Goal: Information Seeking & Learning: Learn about a topic

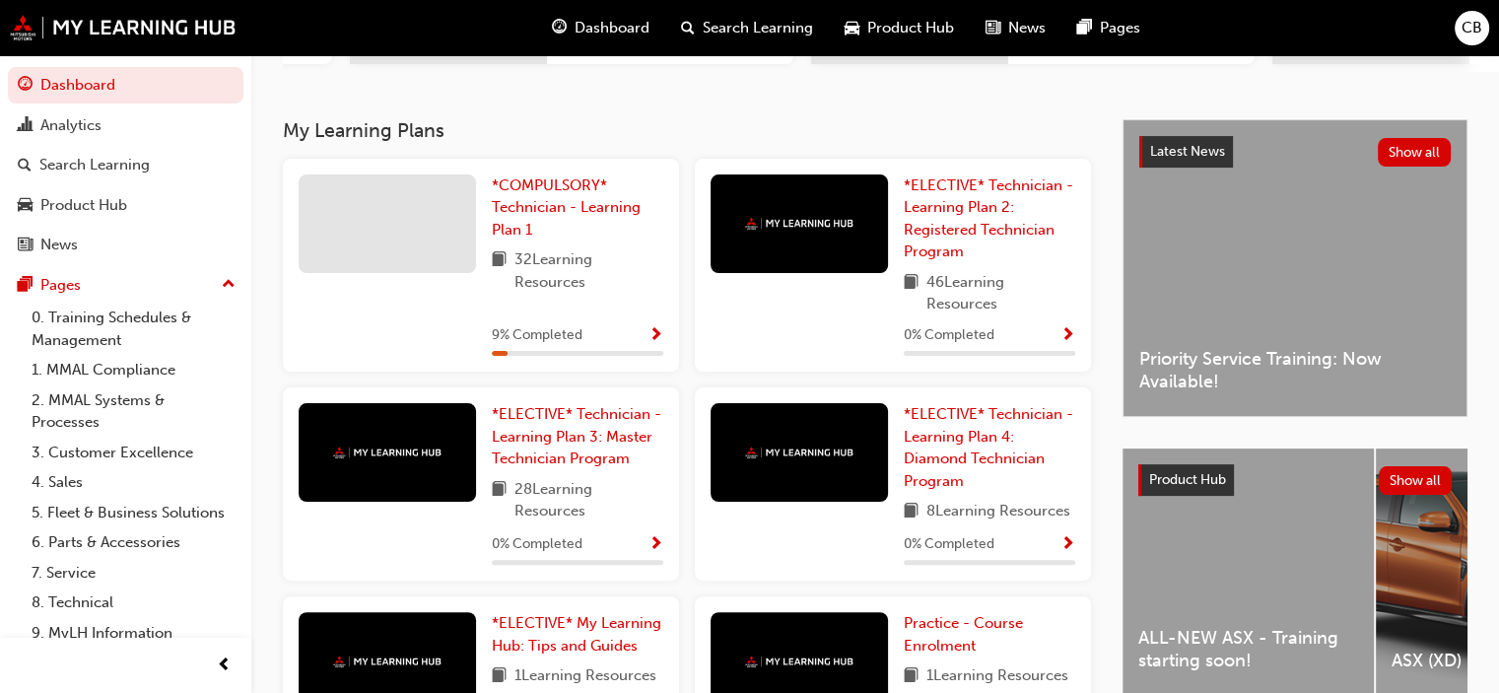
scroll to position [380, 0]
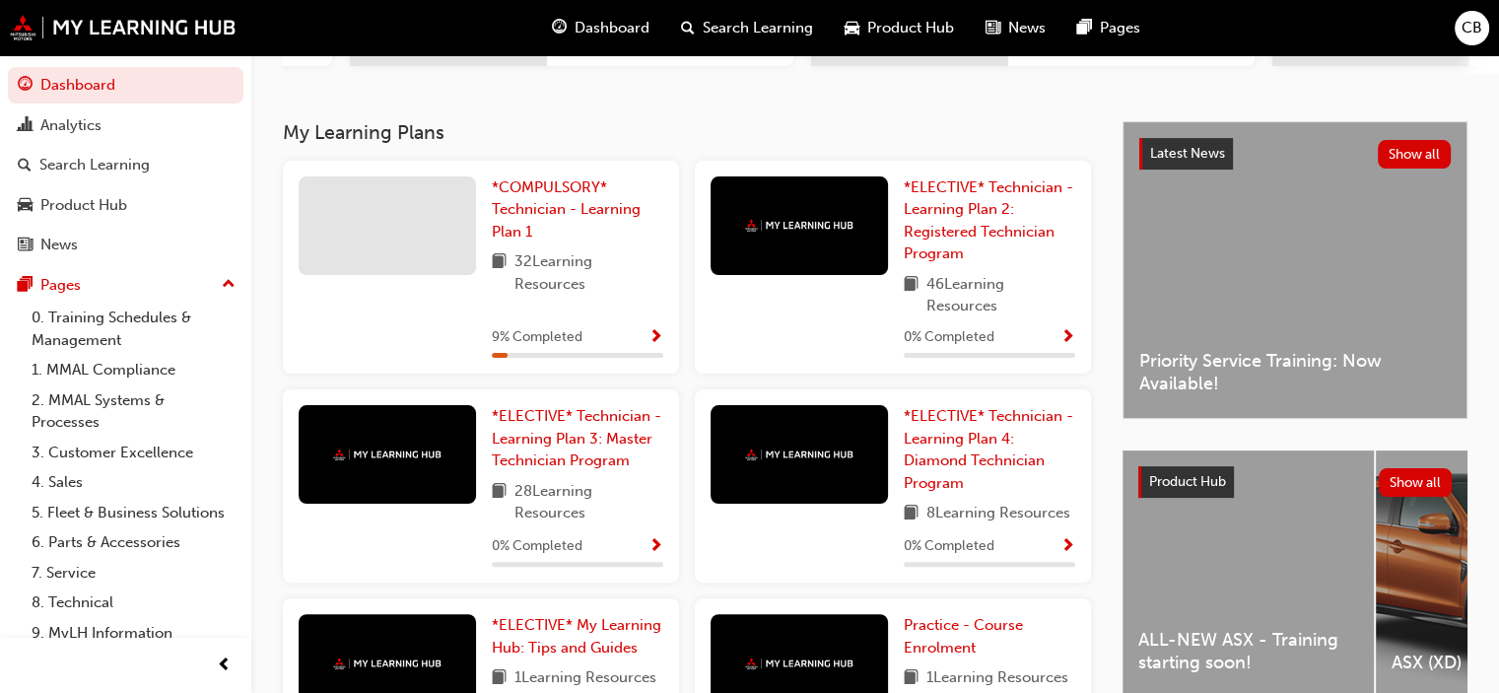
click at [635, 20] on span "Dashboard" at bounding box center [612, 28] width 75 height 23
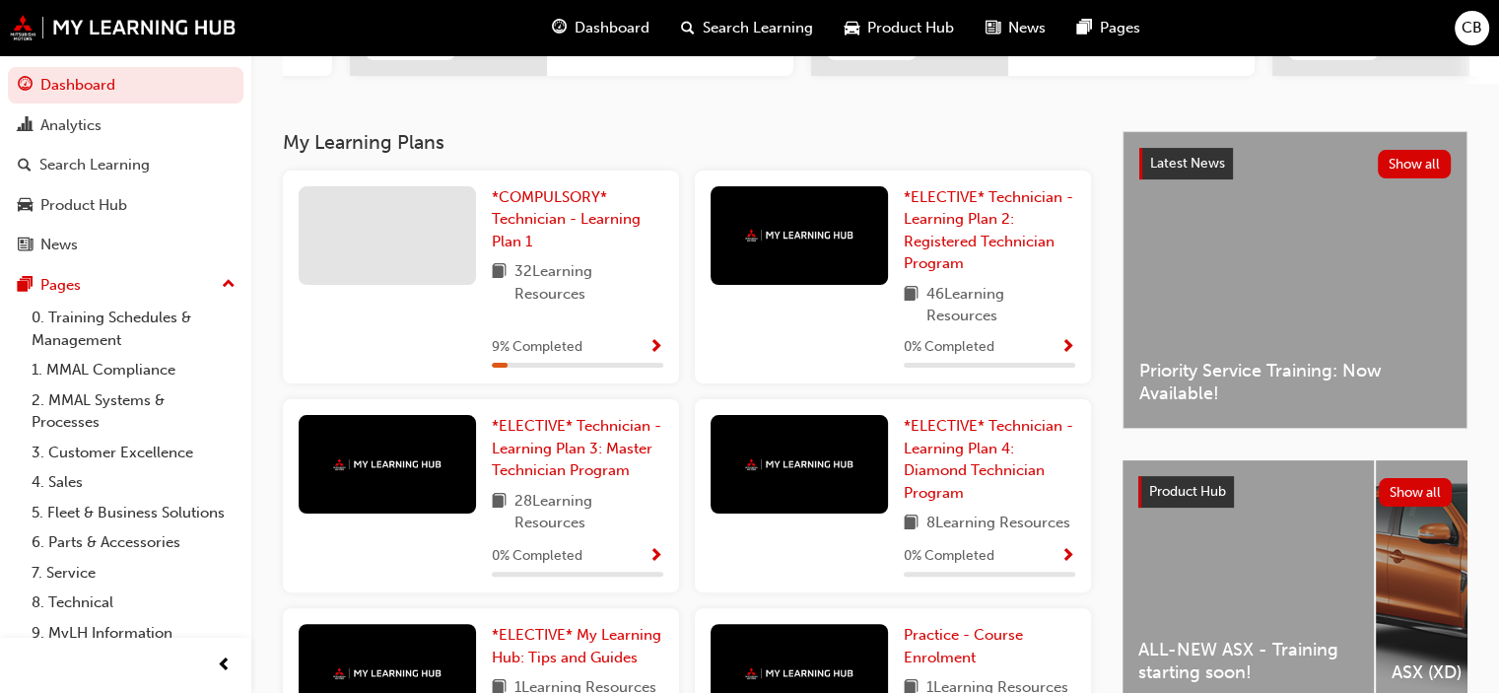
scroll to position [382, 0]
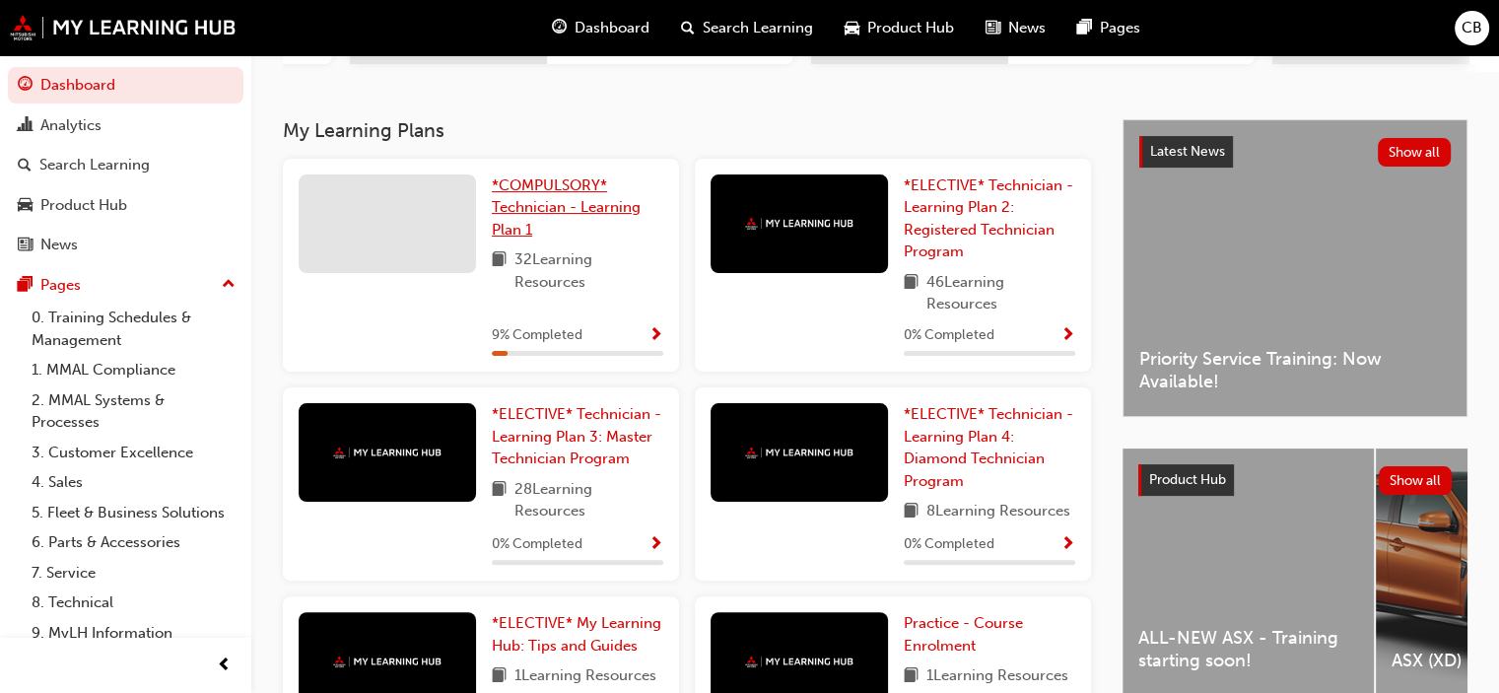
click at [550, 205] on span "*COMPULSORY* Technician - Learning Plan 1" at bounding box center [566, 207] width 149 height 62
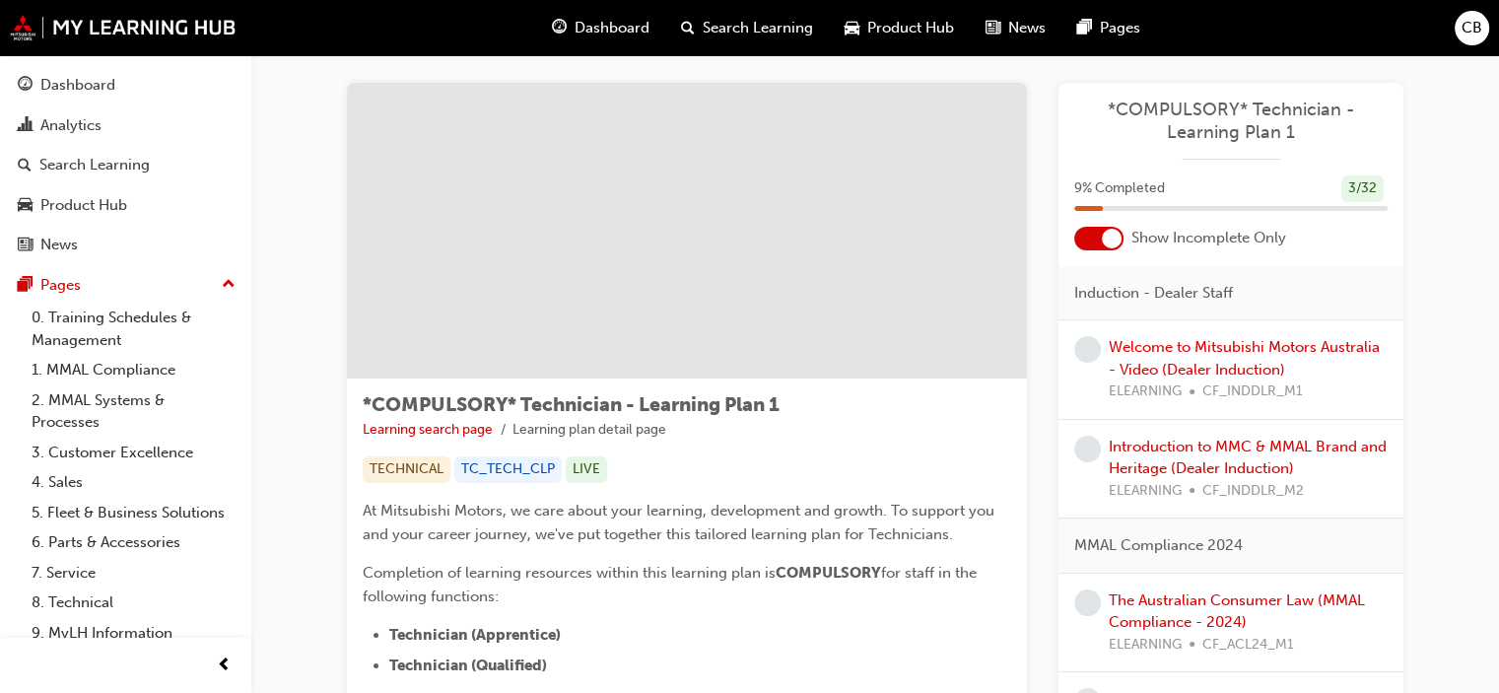
scroll to position [4, 0]
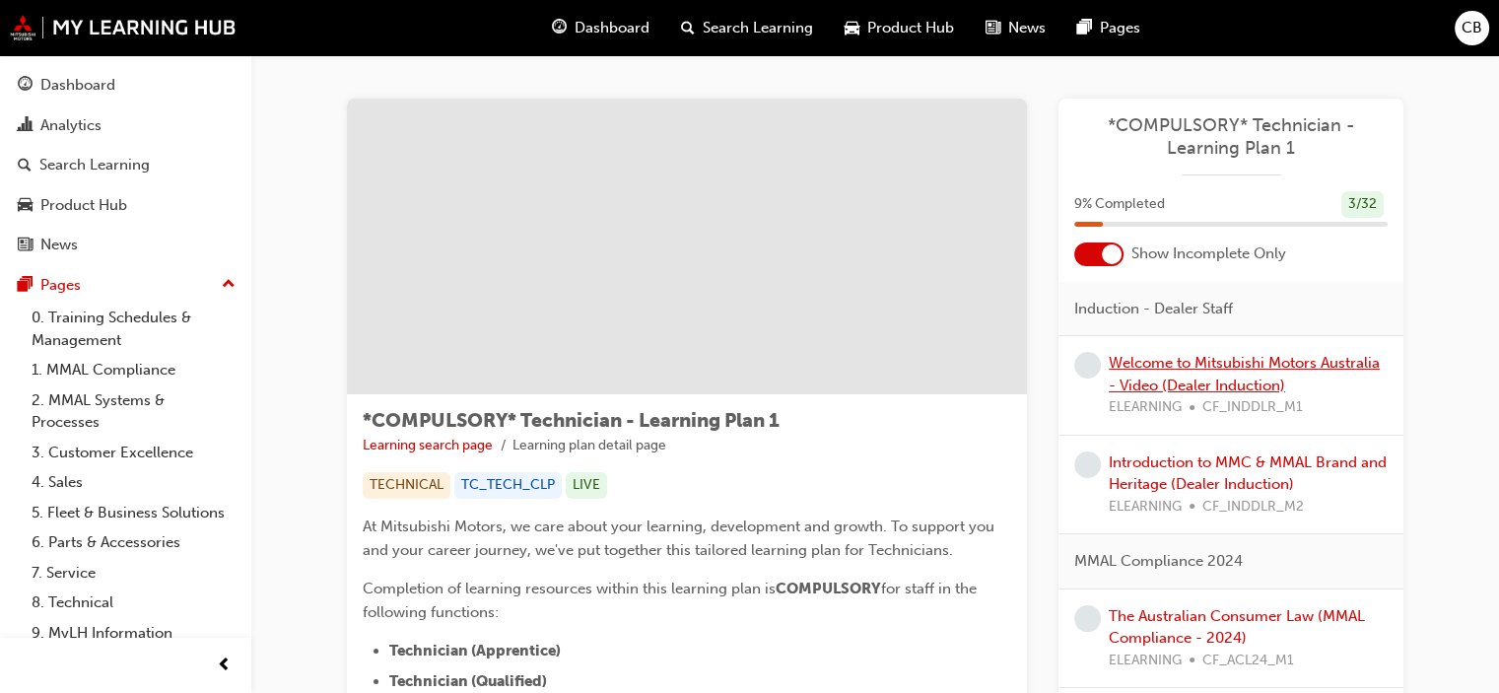
click at [1179, 382] on link "Welcome to Mitsubishi Motors Australia - Video (Dealer Induction)" at bounding box center [1244, 374] width 271 height 40
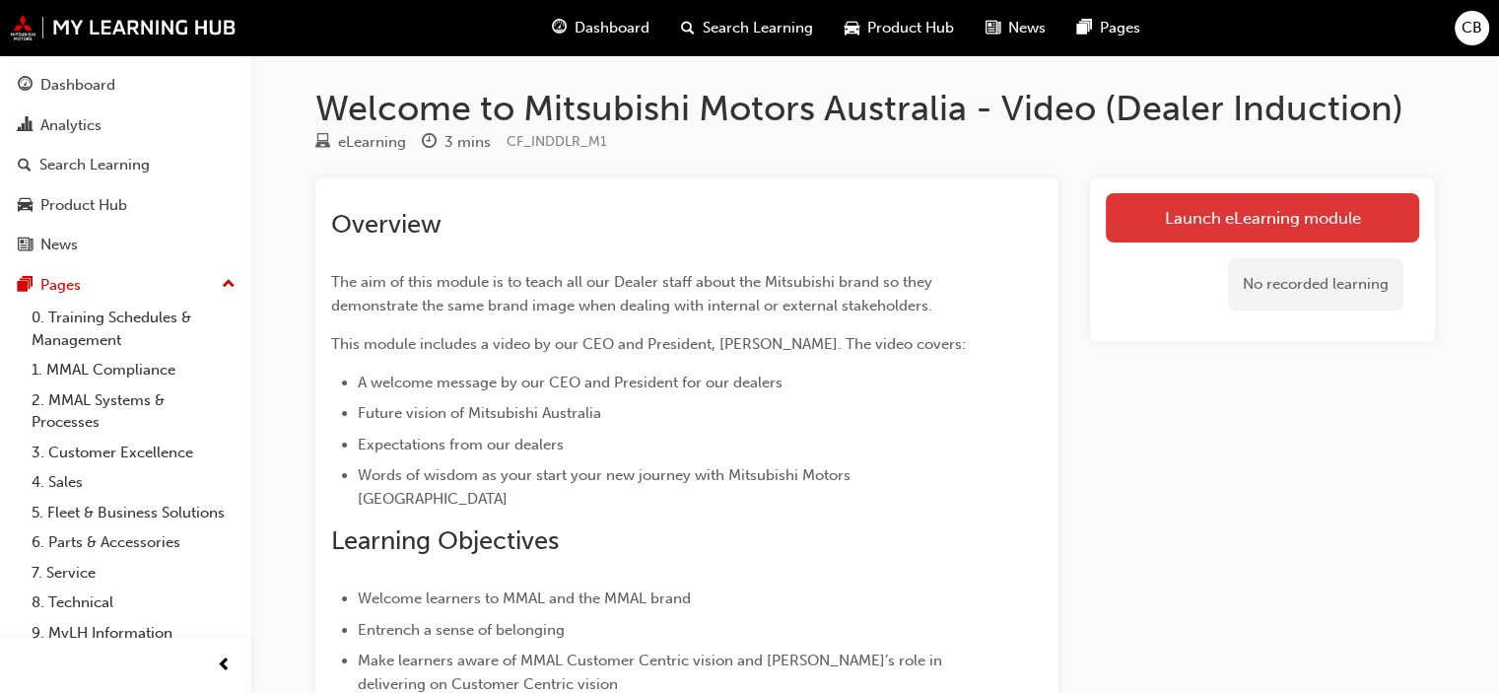
click at [1247, 218] on link "Launch eLearning module" at bounding box center [1262, 217] width 313 height 49
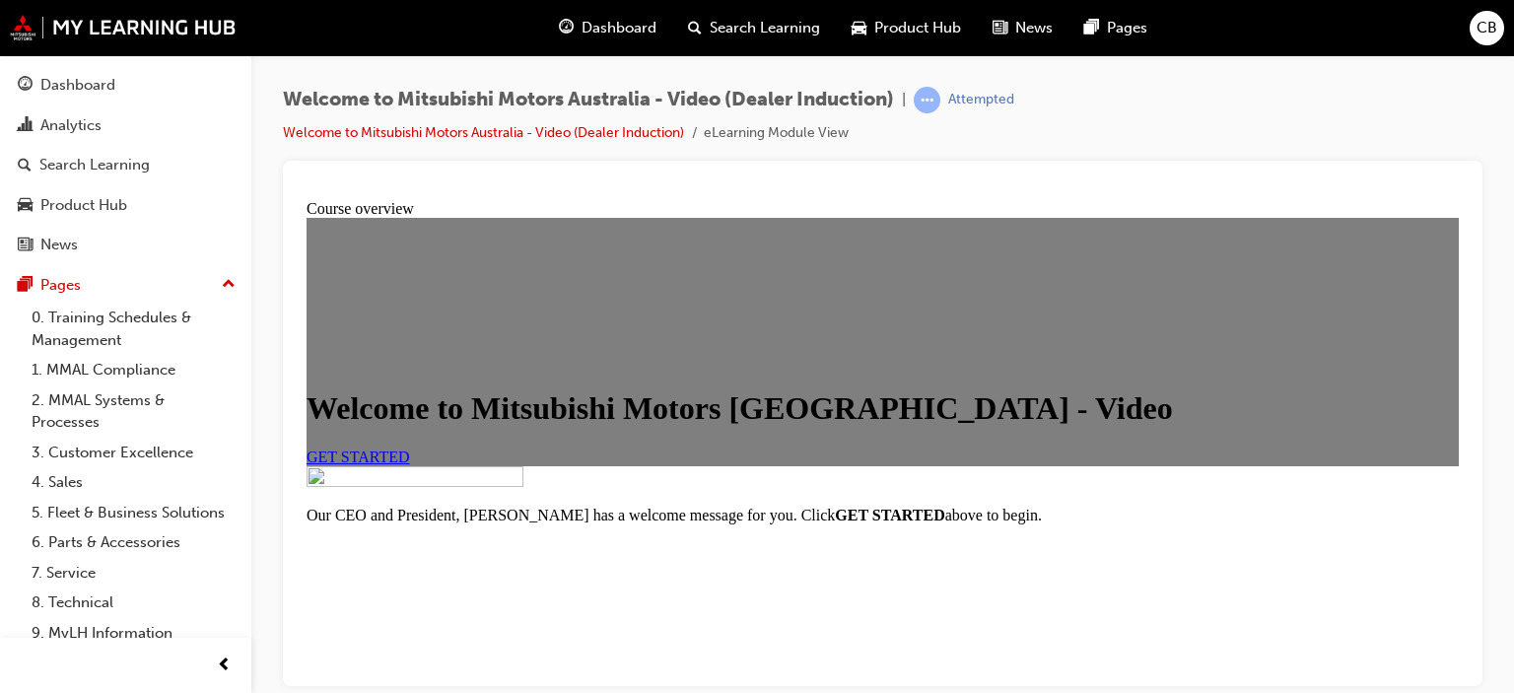
scroll to position [134, 0]
click at [410, 464] on link "GET STARTED" at bounding box center [358, 455] width 103 height 17
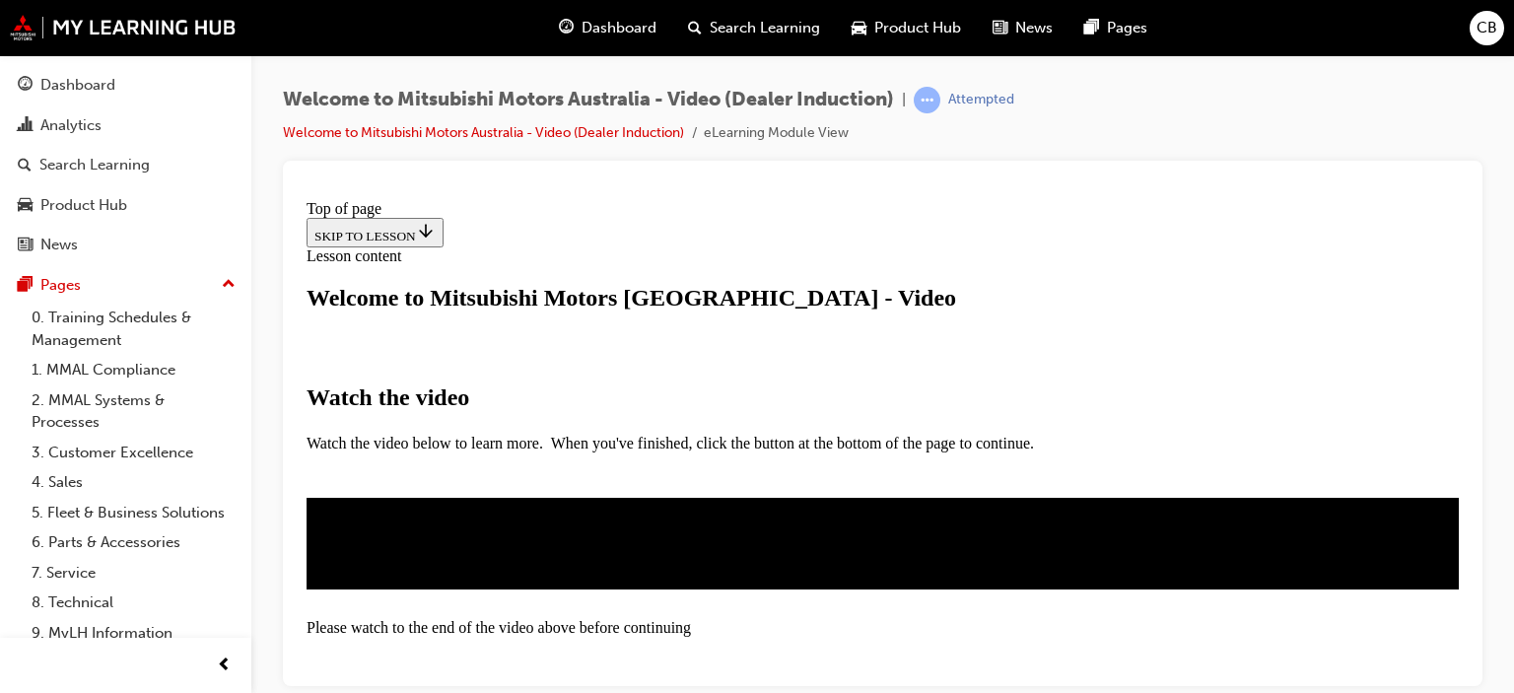
click at [507, 618] on button "I HAVE WATCHED THIS VIDEO" at bounding box center [407, 629] width 200 height 22
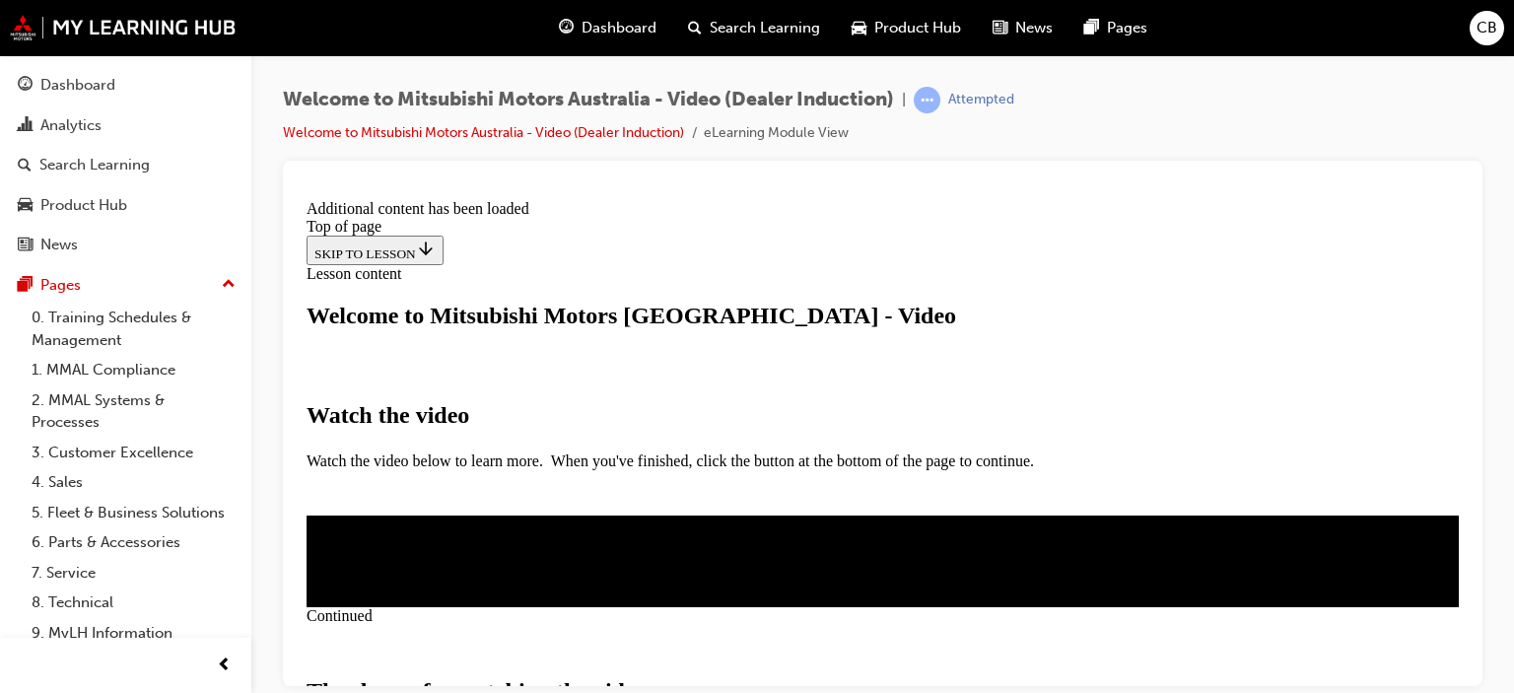
scroll to position [830, 0]
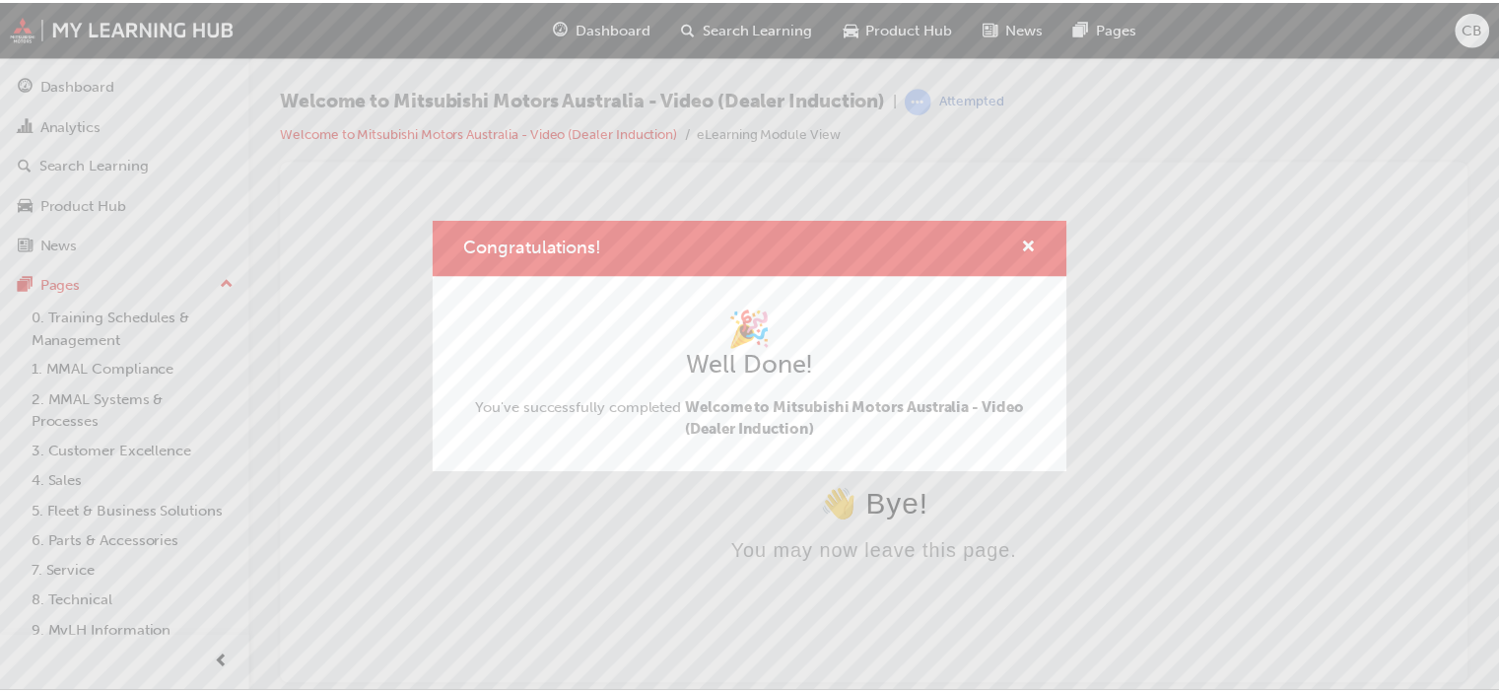
scroll to position [0, 0]
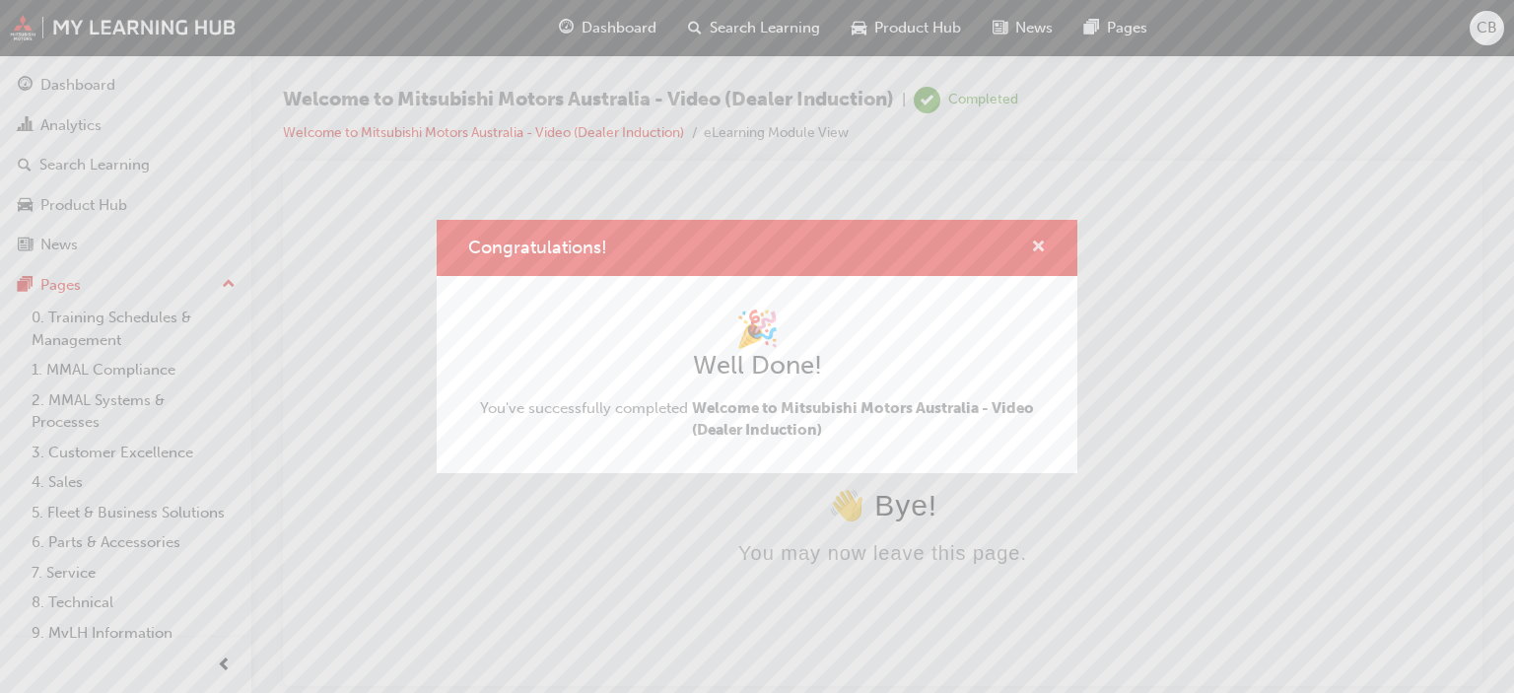
click at [1038, 243] on span "cross-icon" at bounding box center [1038, 248] width 15 height 18
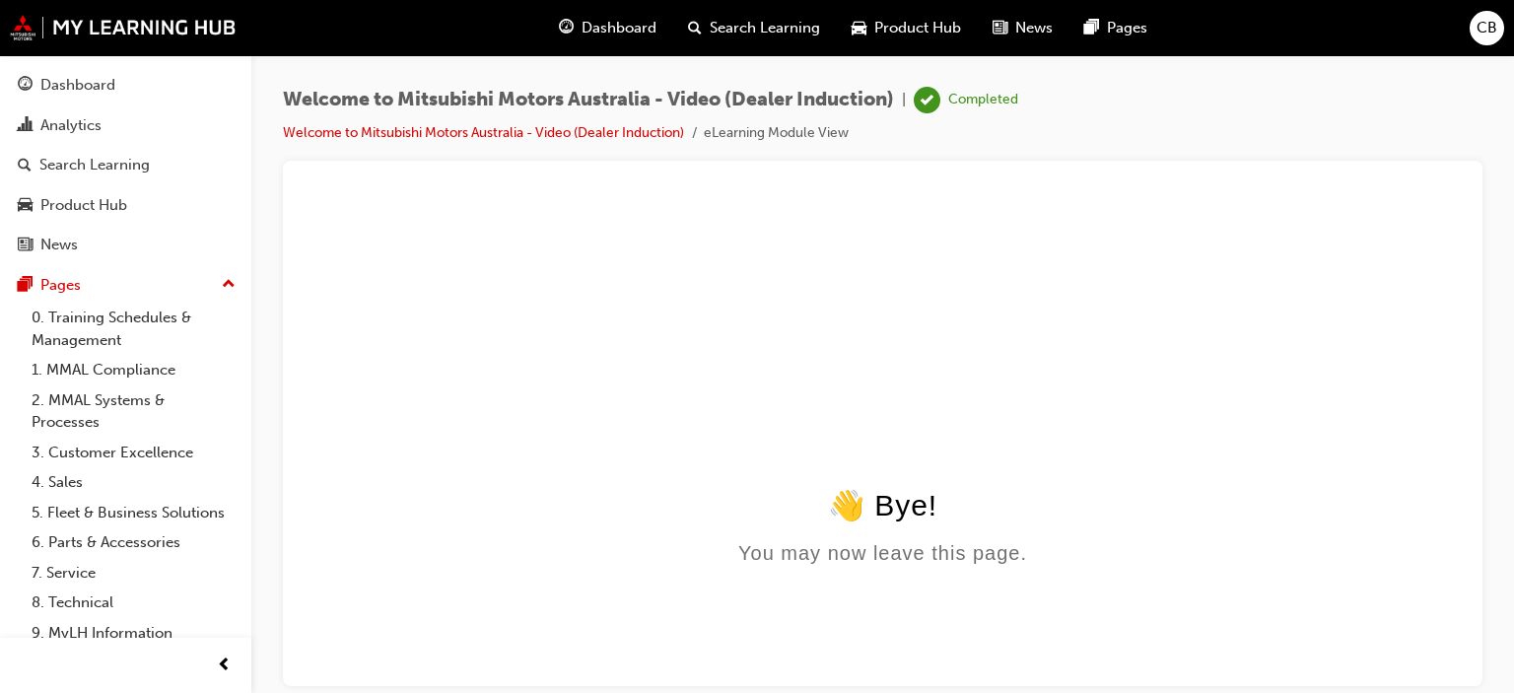
click at [623, 21] on span "Dashboard" at bounding box center [618, 28] width 75 height 23
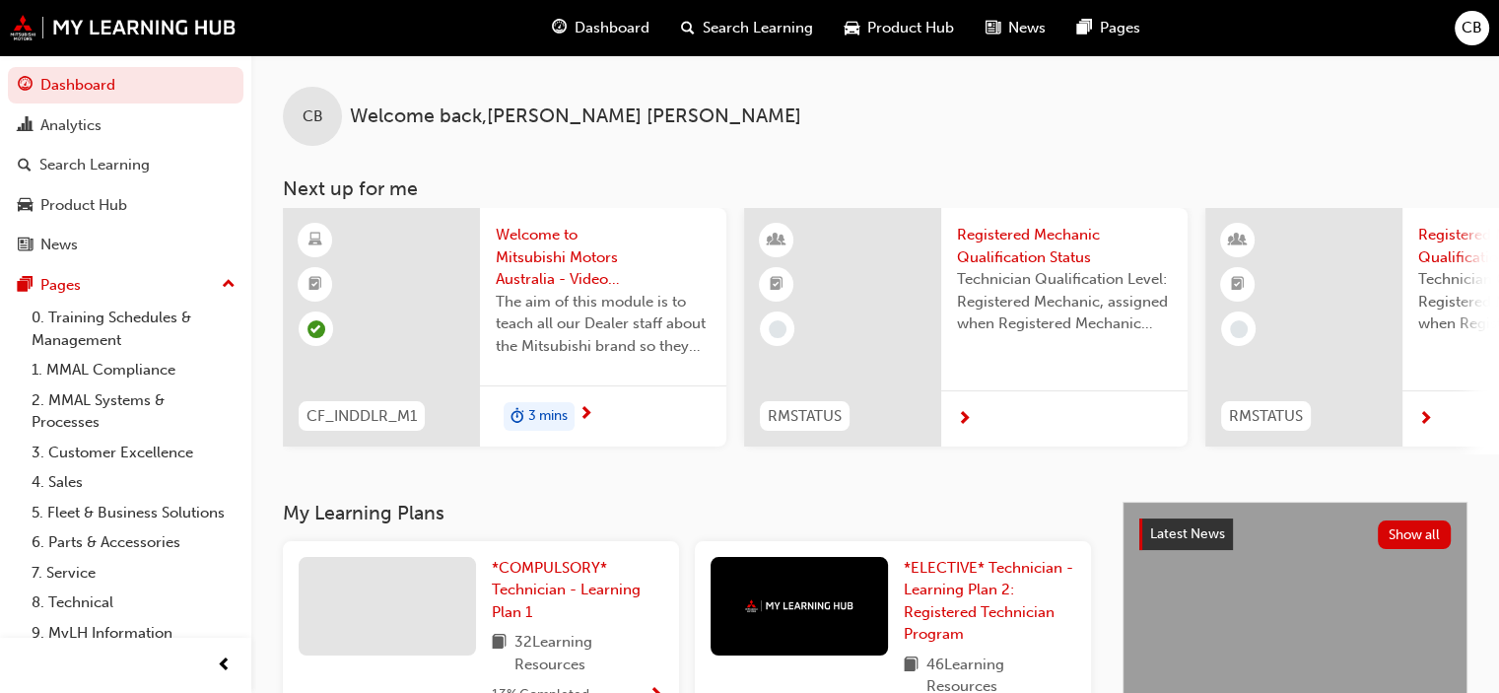
scroll to position [288, 0]
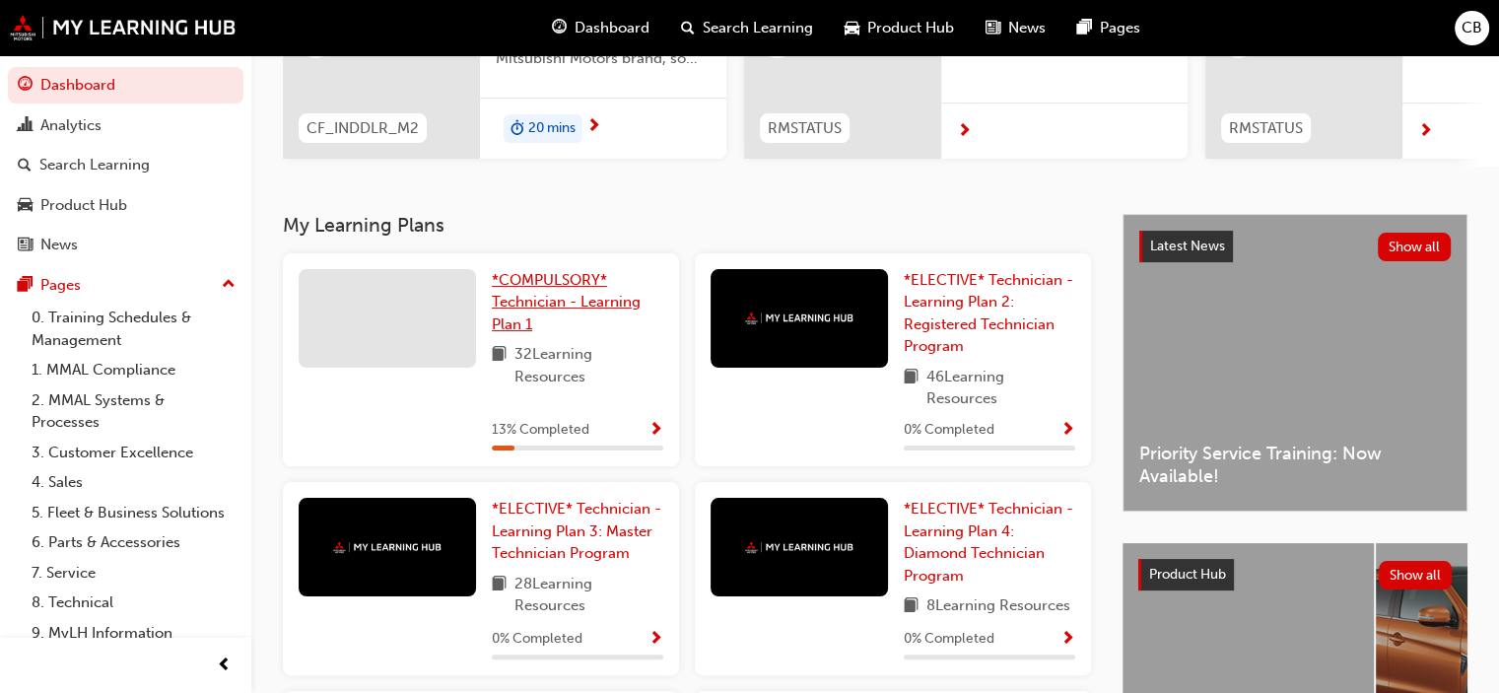
click at [512, 303] on span "*COMPULSORY* Technician - Learning Plan 1" at bounding box center [566, 302] width 149 height 62
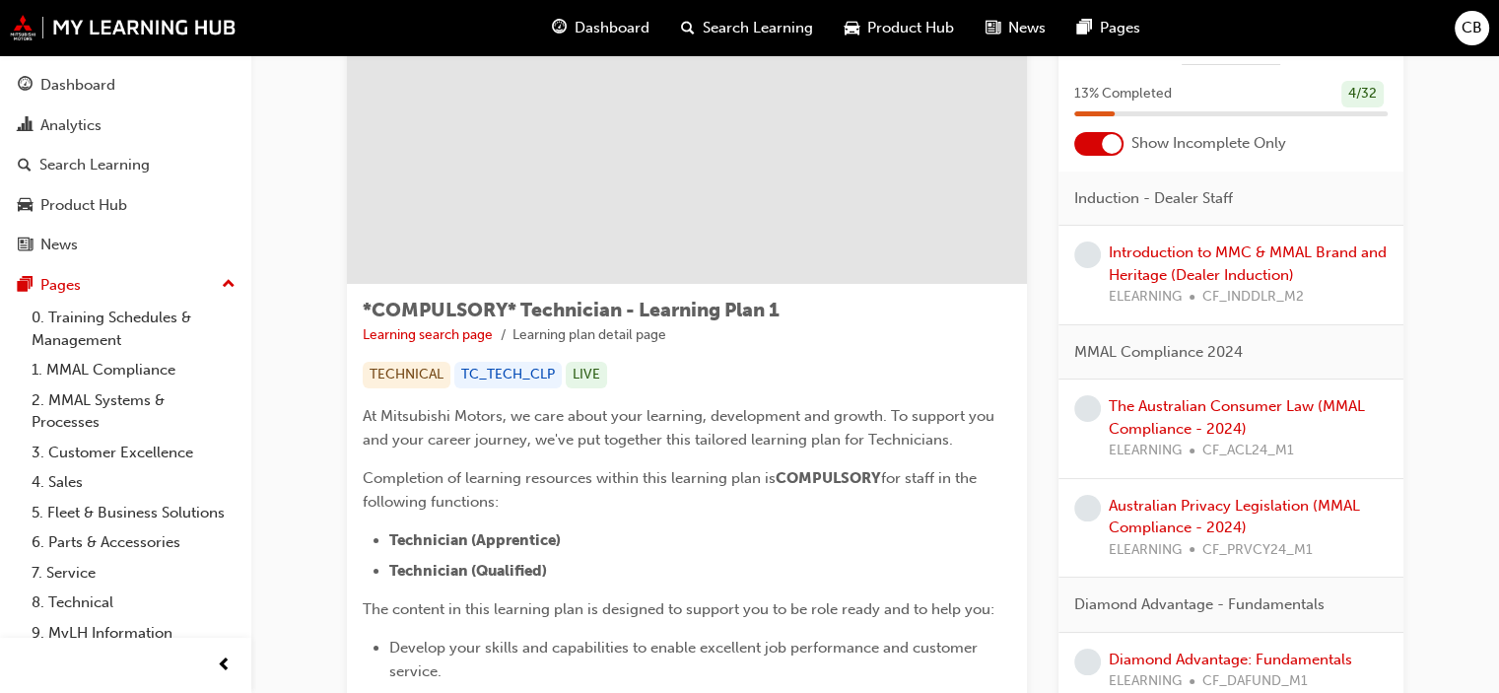
scroll to position [81, 0]
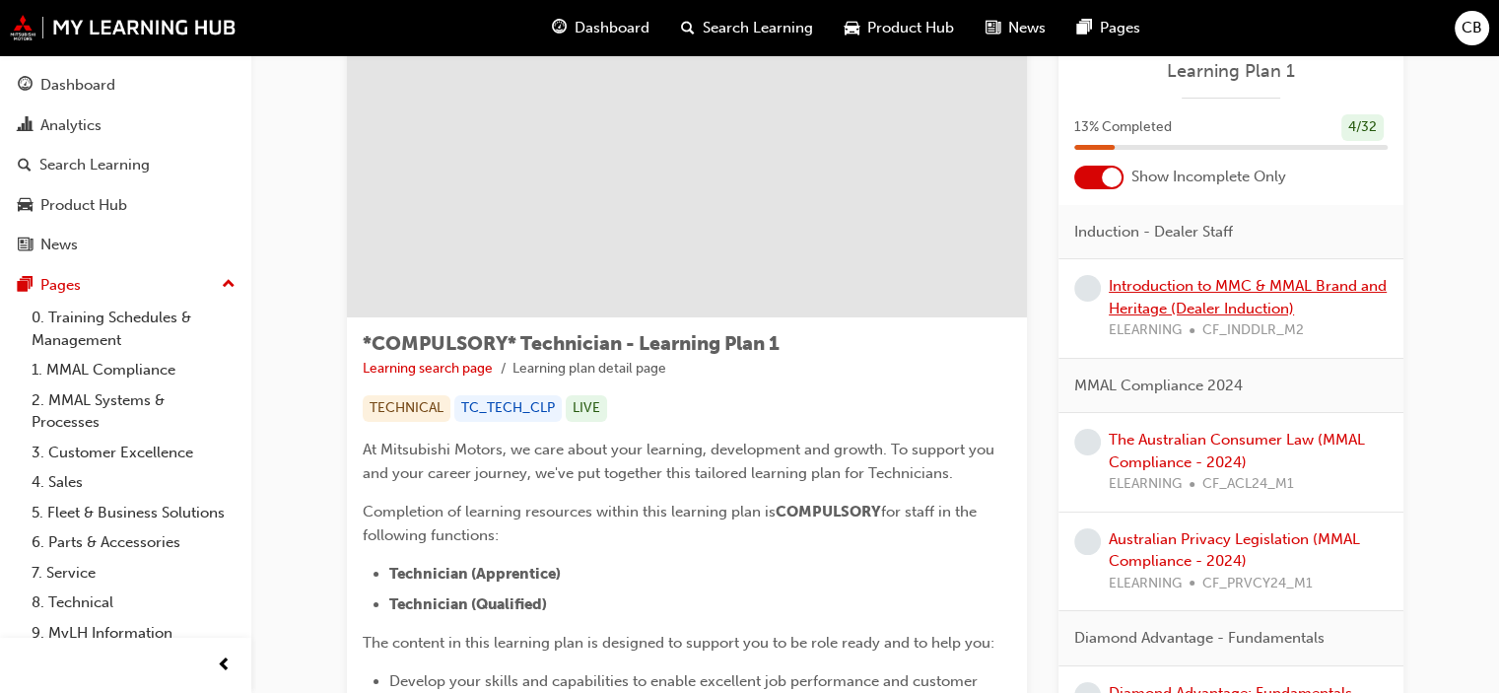
click at [1240, 305] on link "Introduction to MMC & MMAL Brand and Heritage (Dealer Induction)" at bounding box center [1248, 297] width 278 height 40
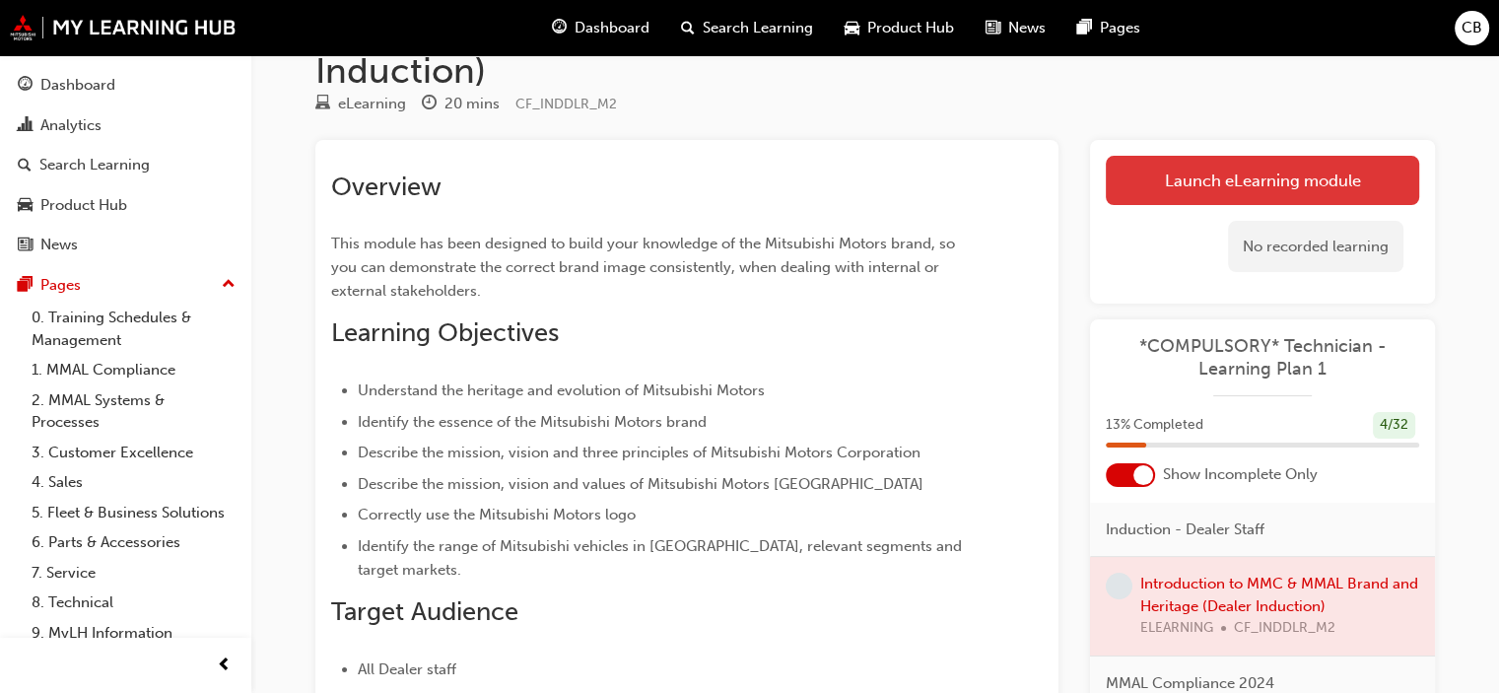
click at [1188, 193] on link "Launch eLearning module" at bounding box center [1262, 180] width 313 height 49
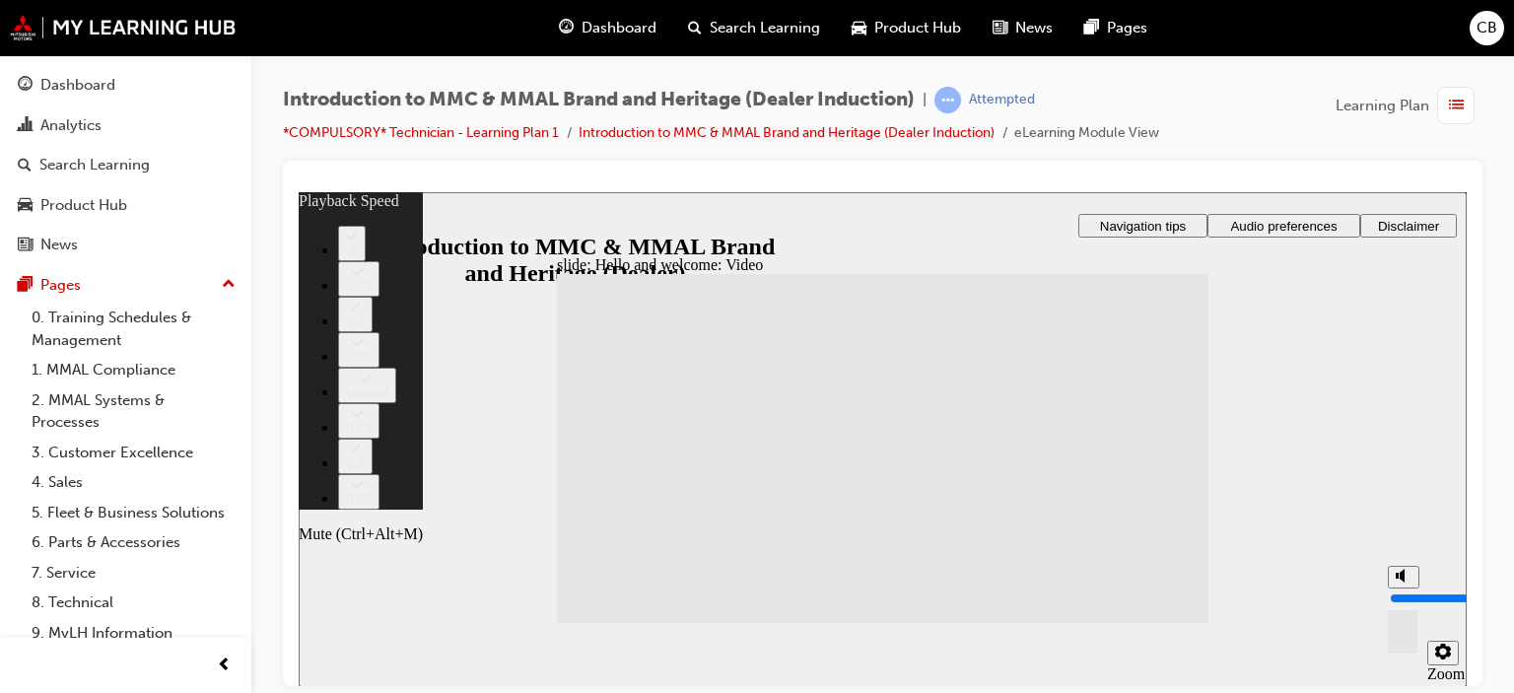
click at [1401, 579] on circle "Mute (Ctrl+Alt+M)" at bounding box center [1404, 575] width 7 height 7
type input "0"
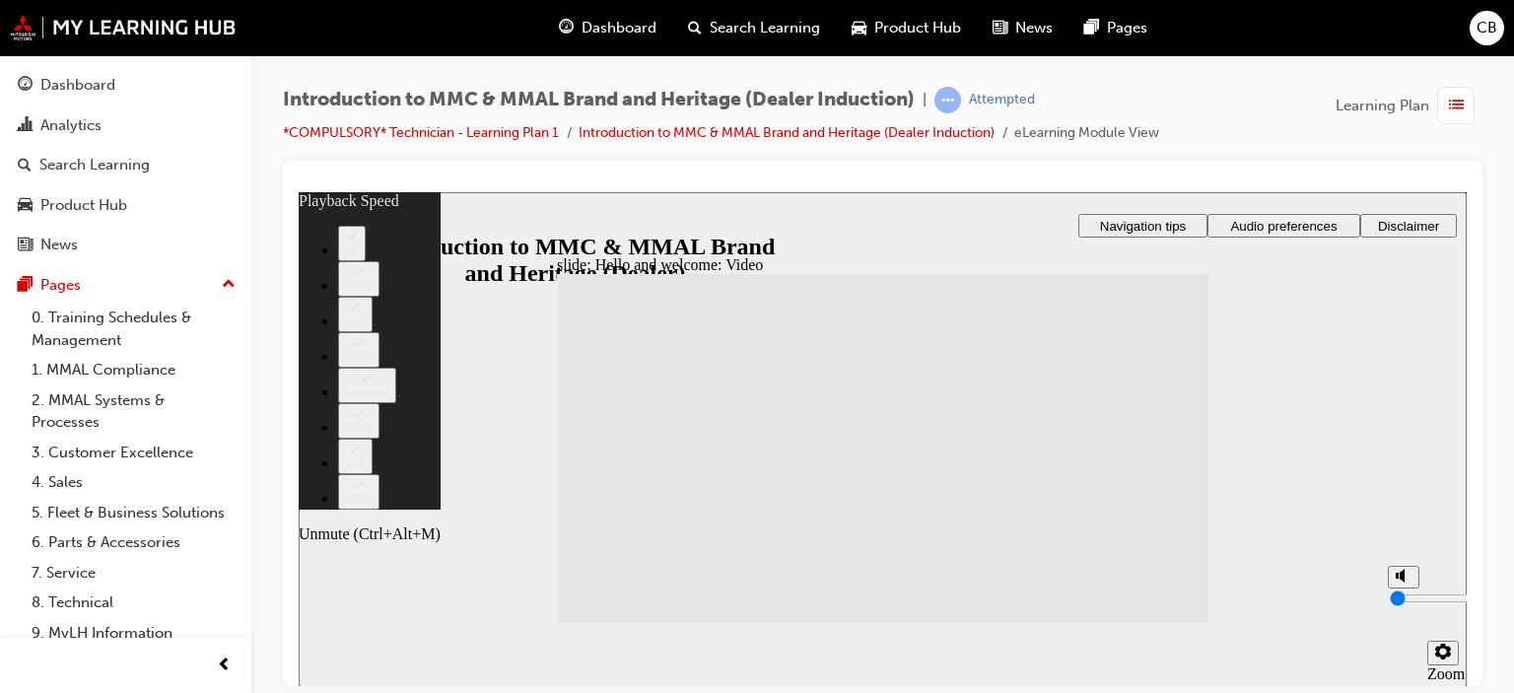
click at [1401, 579] on circle "Unmute (Ctrl+Alt+M)" at bounding box center [1404, 575] width 7 height 7
type input "8"
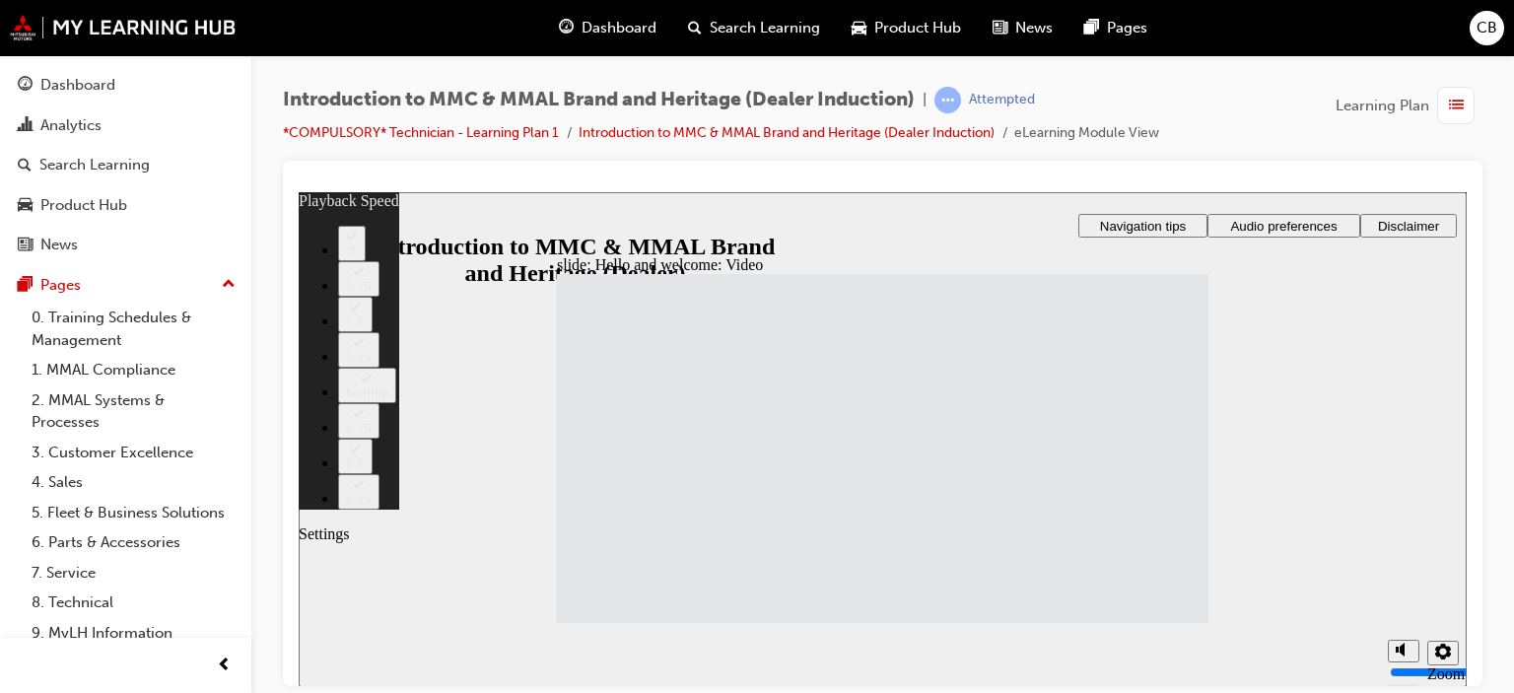
click at [1435, 654] on icon "Settings" at bounding box center [1443, 651] width 16 height 16
click at [1431, 648] on button "Settings" at bounding box center [1443, 652] width 32 height 25
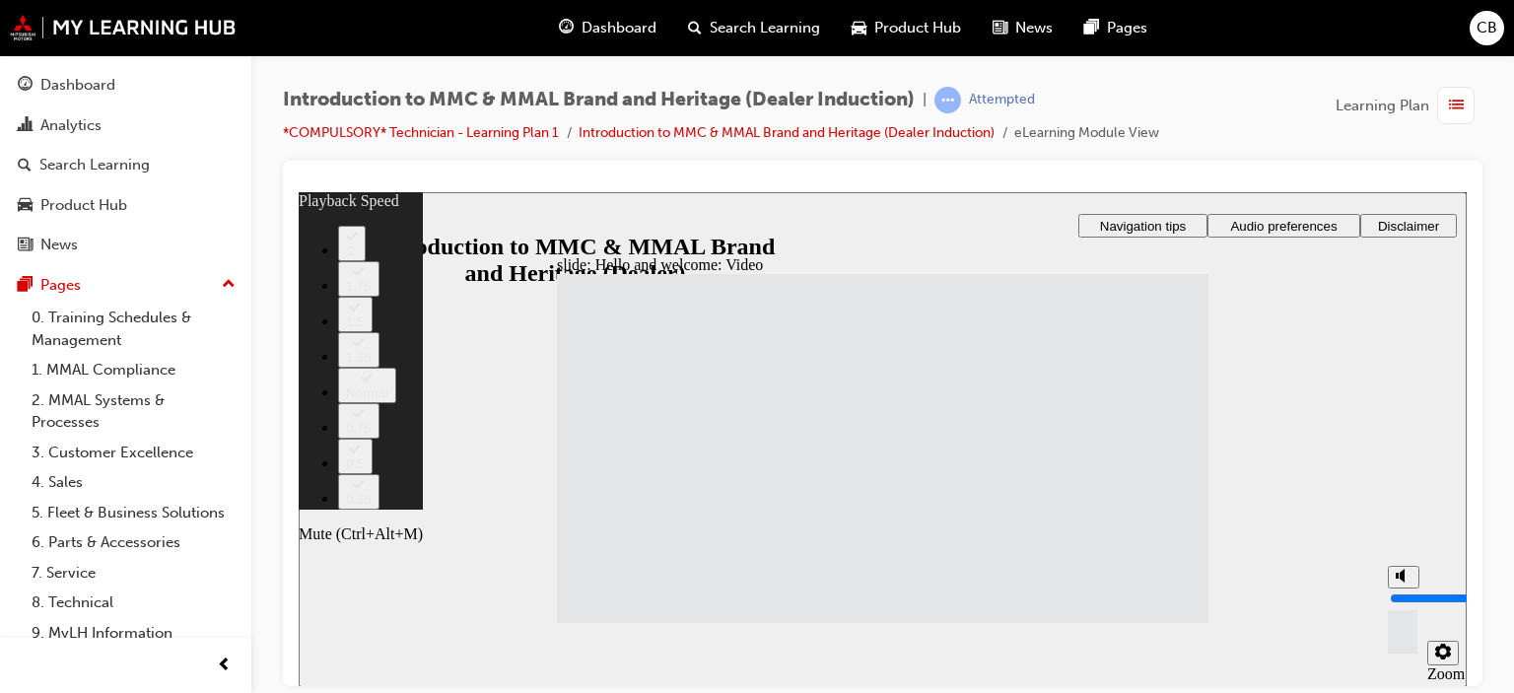
type input "10"
drag, startPoint x: 1402, startPoint y: 569, endPoint x: 1396, endPoint y: 486, distance: 83.1
type input "10"
click at [1396, 589] on input "volume" at bounding box center [1453, 597] width 127 height 16
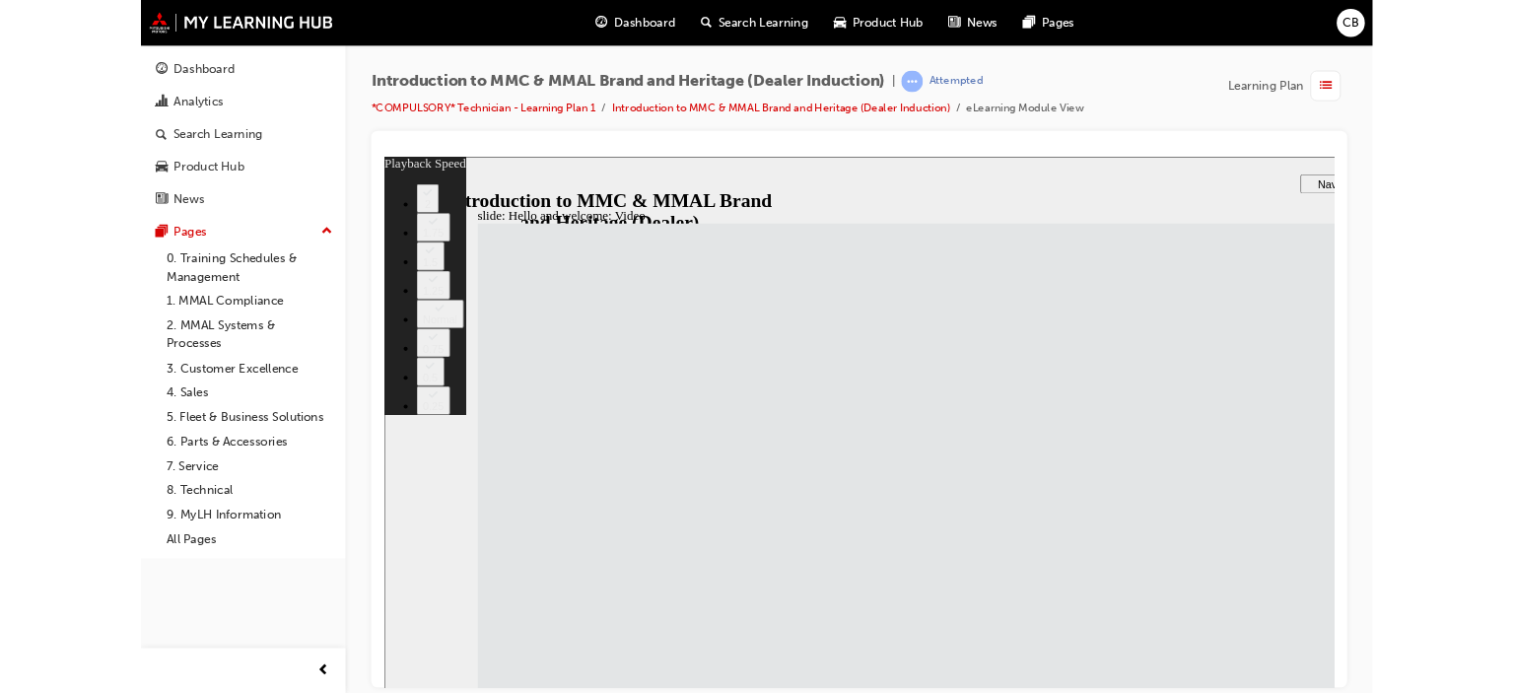
type input "33"
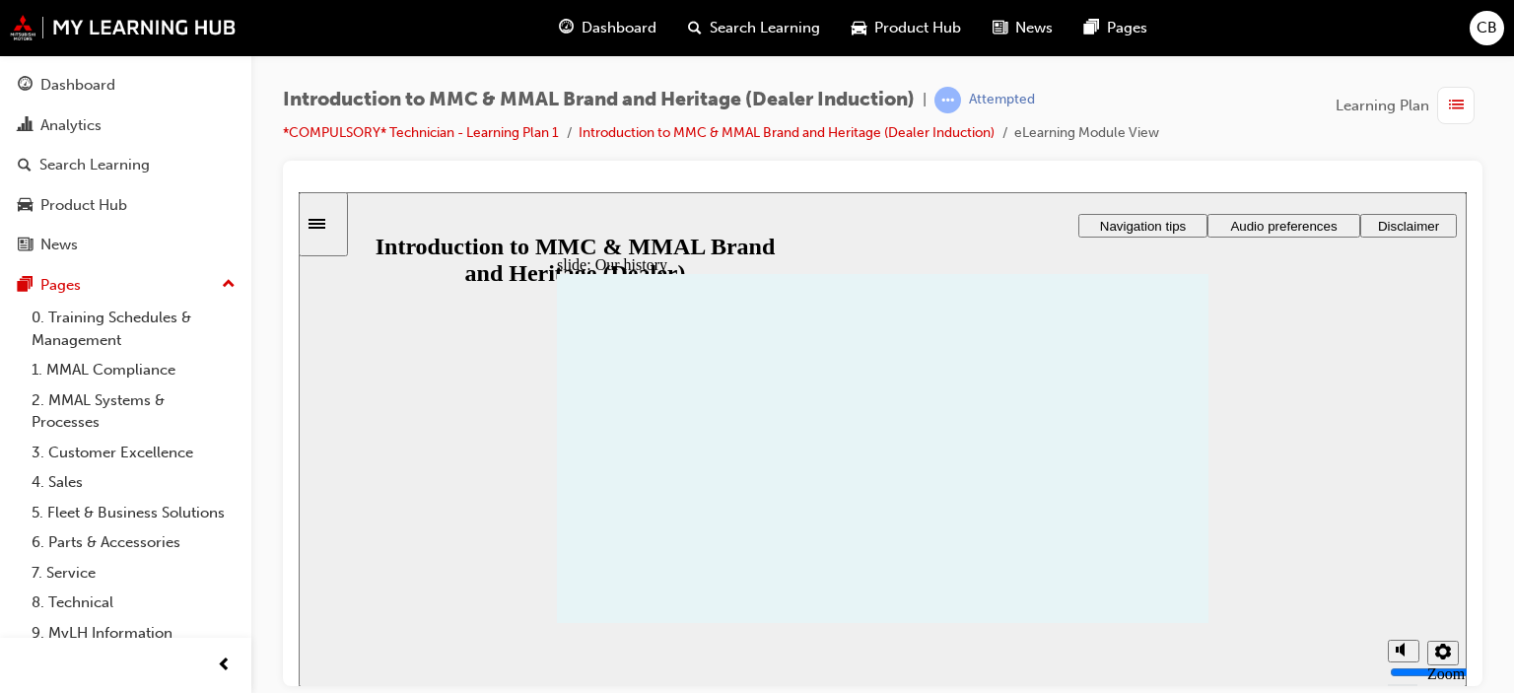
drag, startPoint x: 638, startPoint y: 440, endPoint x: 649, endPoint y: 454, distance: 18.3
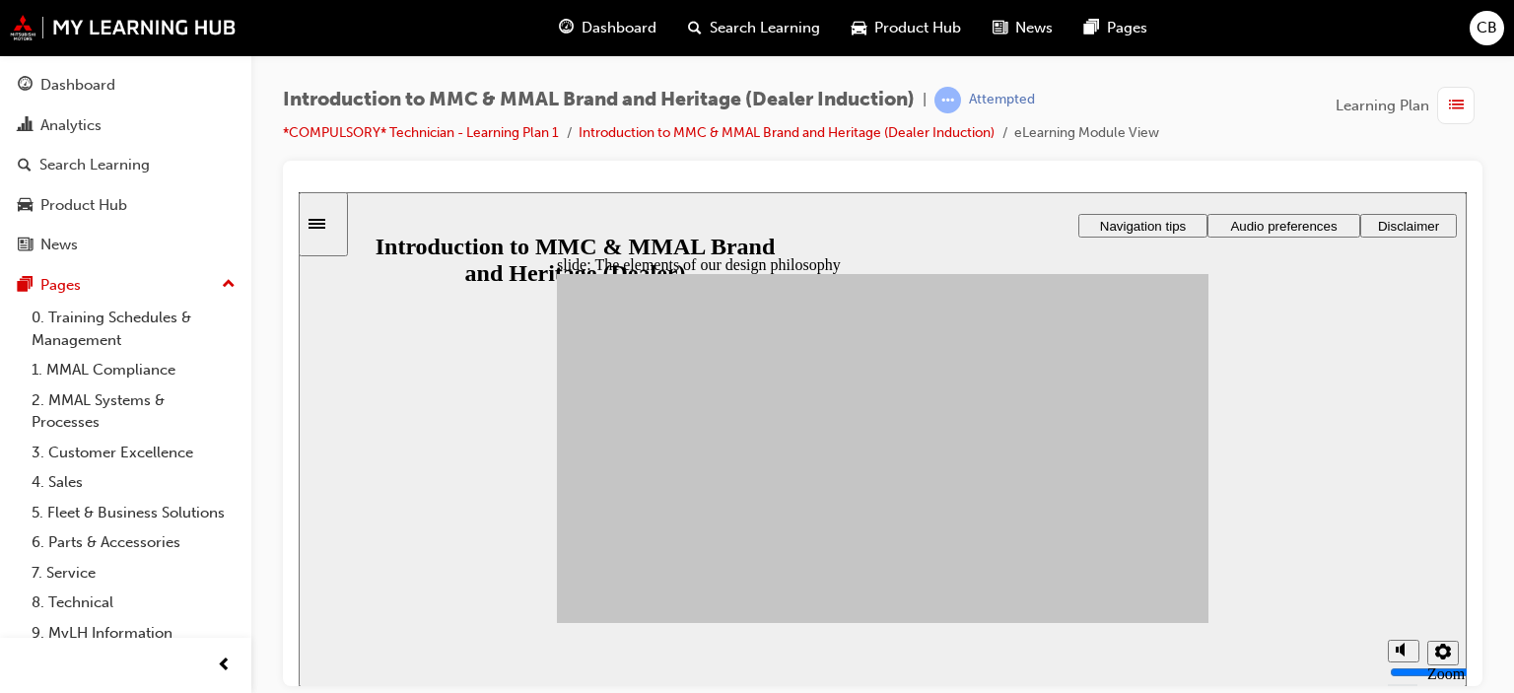
drag, startPoint x: 795, startPoint y: 554, endPoint x: 953, endPoint y: 418, distance: 208.2
drag, startPoint x: 797, startPoint y: 555, endPoint x: 1070, endPoint y: 465, distance: 287.4
drag, startPoint x: 798, startPoint y: 486, endPoint x: 947, endPoint y: 448, distance: 153.5
drag, startPoint x: 719, startPoint y: 517, endPoint x: 1056, endPoint y: 486, distance: 337.6
drag, startPoint x: 698, startPoint y: 473, endPoint x: 943, endPoint y: 455, distance: 246.0
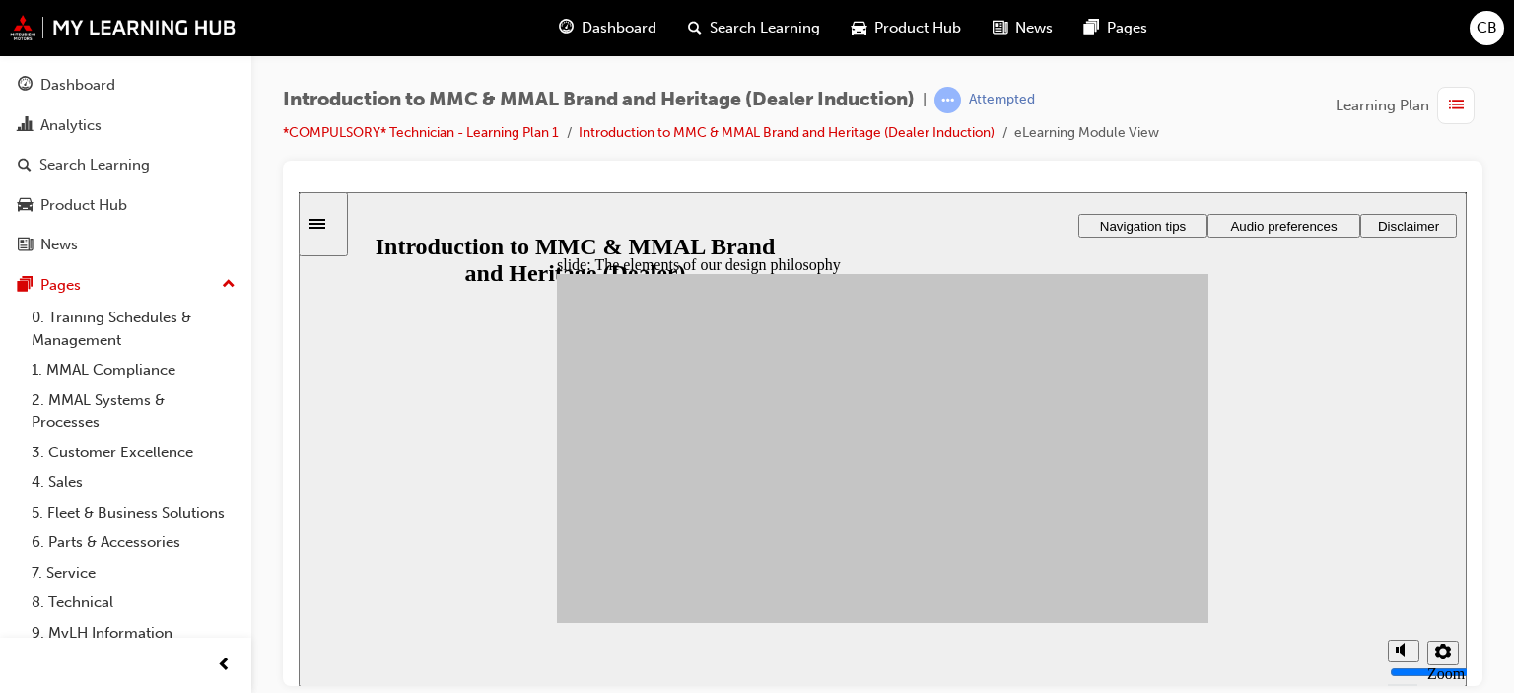
drag, startPoint x: 813, startPoint y: 439, endPoint x: 1065, endPoint y: 460, distance: 253.2
drag, startPoint x: 1065, startPoint y: 460, endPoint x: 1072, endPoint y: 472, distance: 13.7
drag, startPoint x: 631, startPoint y: 493, endPoint x: 969, endPoint y: 456, distance: 340.0
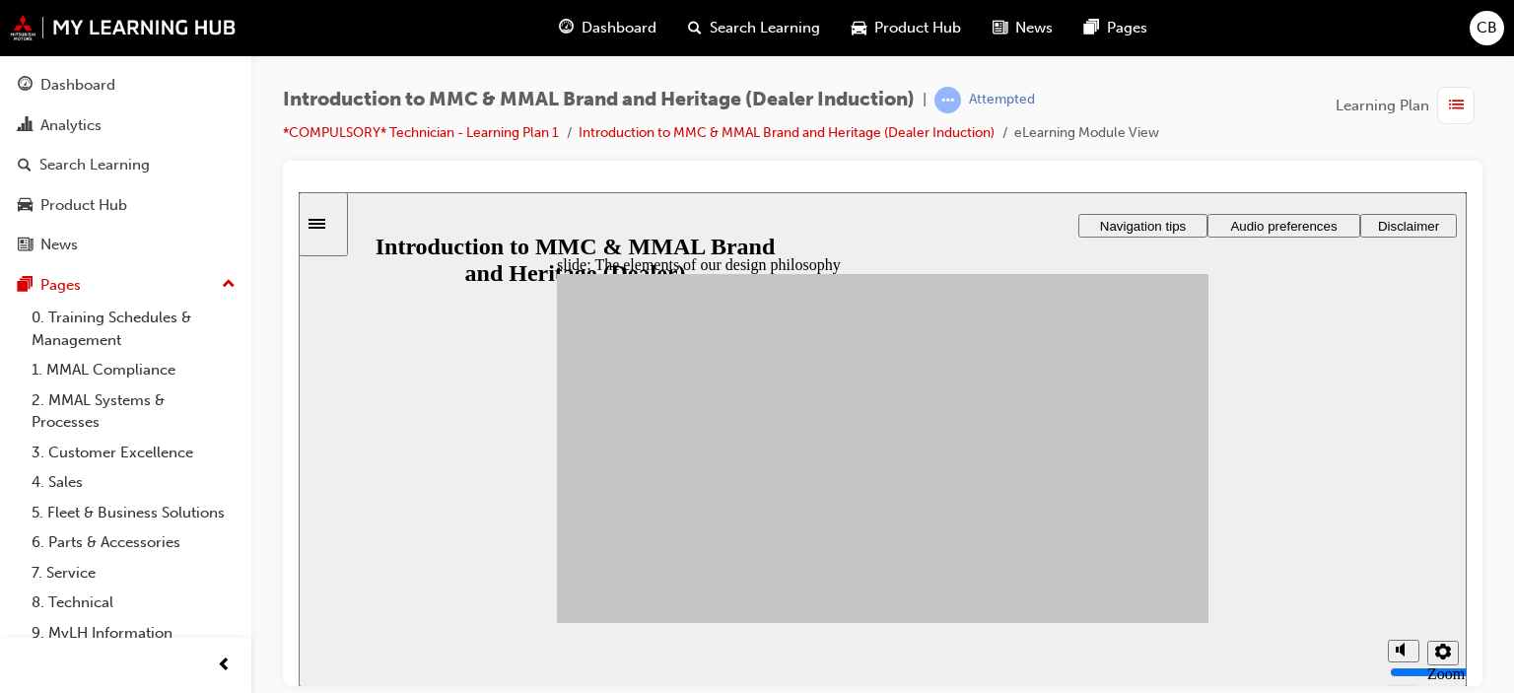
drag, startPoint x: 628, startPoint y: 525, endPoint x: 1077, endPoint y: 551, distance: 450.2
drag, startPoint x: 714, startPoint y: 436, endPoint x: 1059, endPoint y: 558, distance: 366.9
drag, startPoint x: 721, startPoint y: 444, endPoint x: 943, endPoint y: 446, distance: 221.8
drag, startPoint x: 626, startPoint y: 444, endPoint x: 939, endPoint y: 457, distance: 313.7
drag, startPoint x: 656, startPoint y: 441, endPoint x: 1078, endPoint y: 555, distance: 437.0
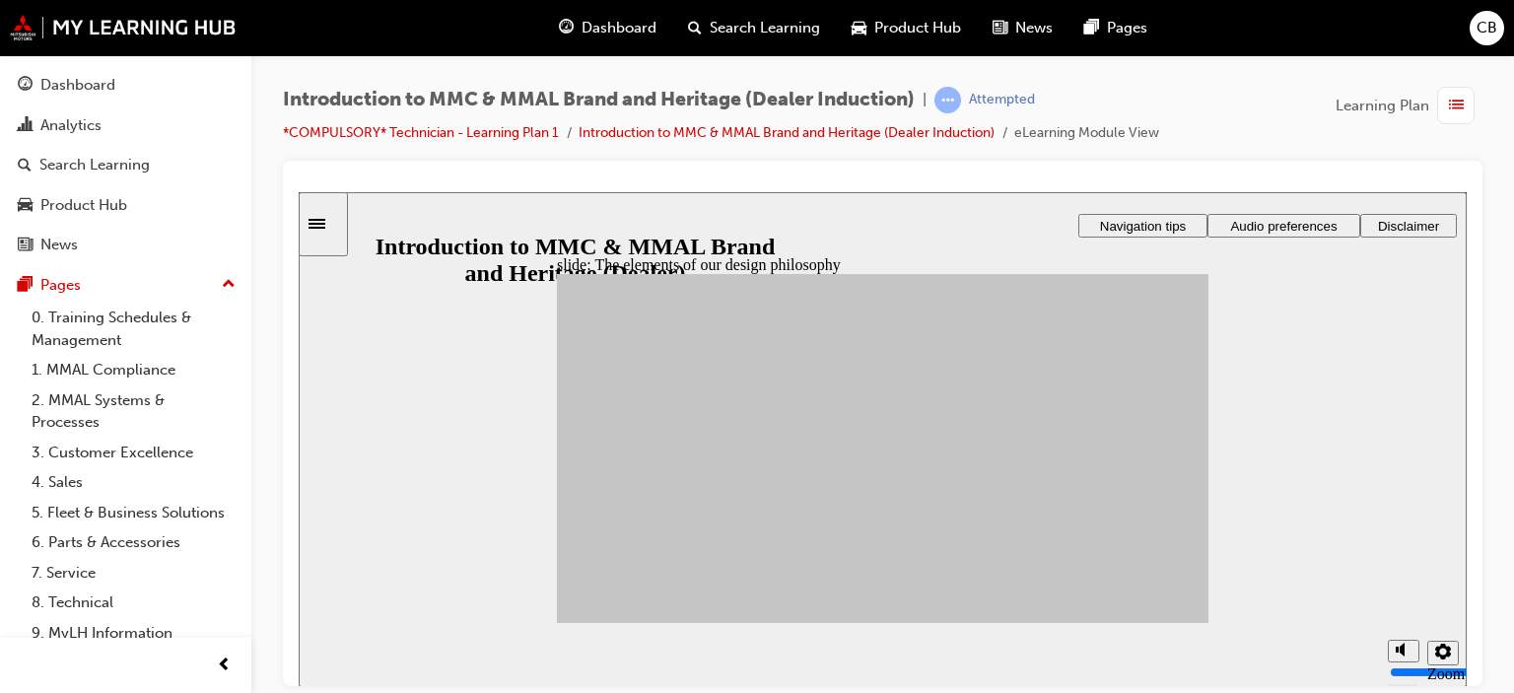
drag, startPoint x: 706, startPoint y: 542, endPoint x: 955, endPoint y: 443, distance: 268.5
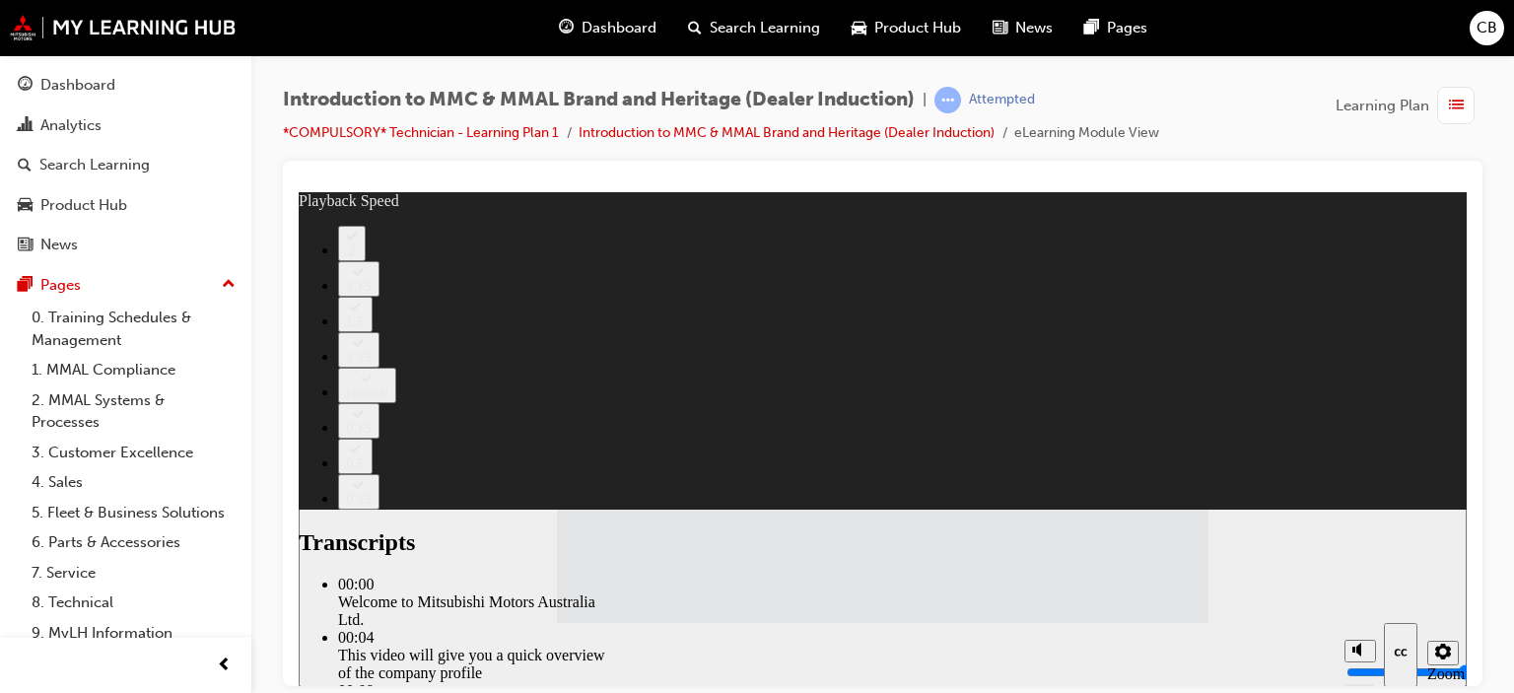
type input "112"
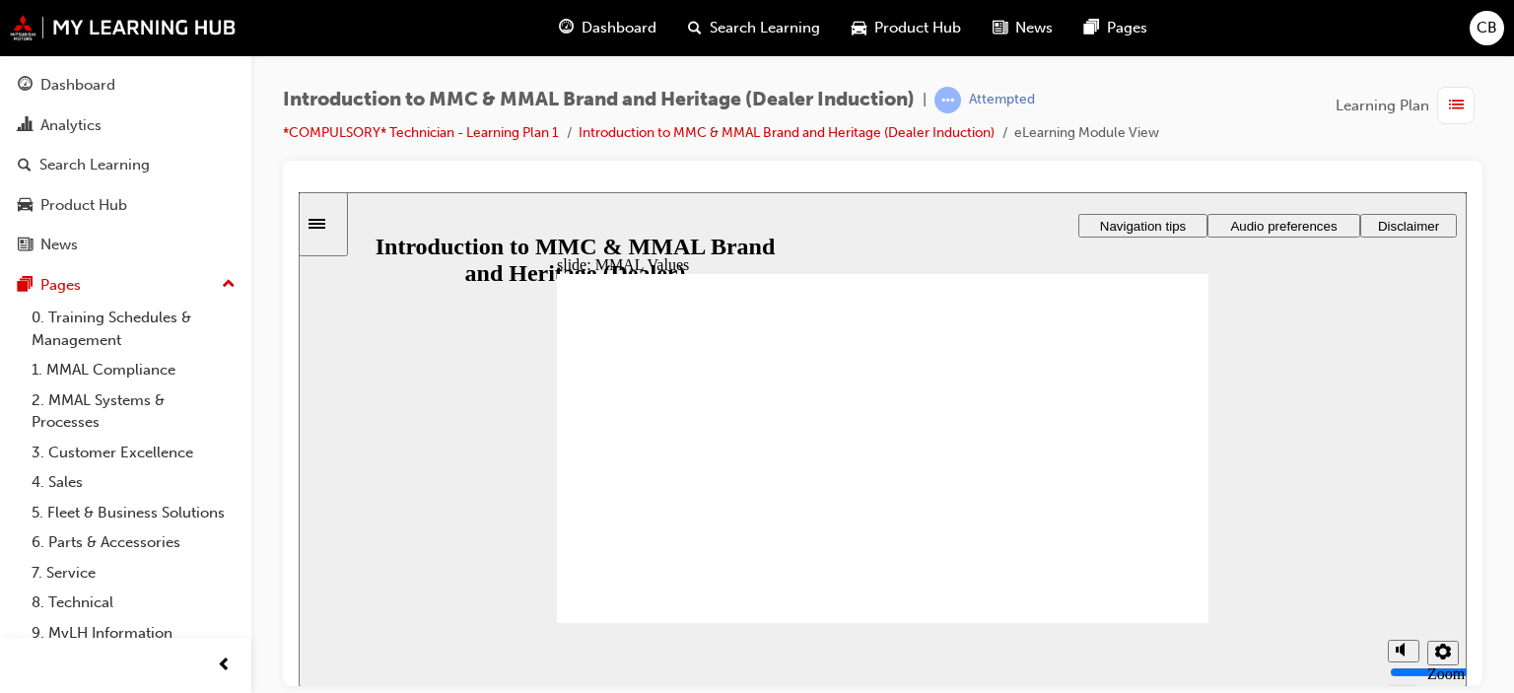
drag, startPoint x: 651, startPoint y: 421, endPoint x: 652, endPoint y: 474, distance: 53.2
drag, startPoint x: 647, startPoint y: 438, endPoint x: 764, endPoint y: 498, distance: 131.8
drag, startPoint x: 741, startPoint y: 414, endPoint x: 757, endPoint y: 485, distance: 72.7
drag, startPoint x: 849, startPoint y: 407, endPoint x: 877, endPoint y: 450, distance: 51.9
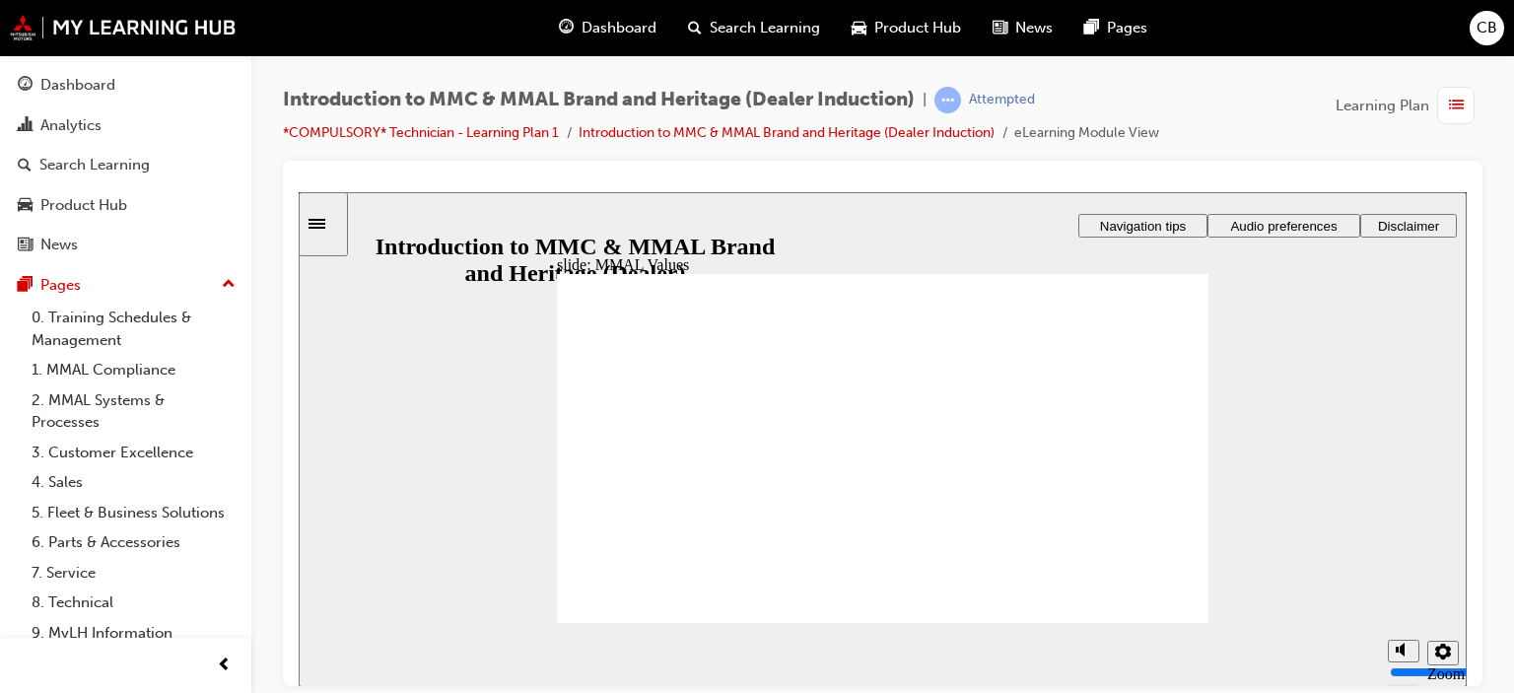
drag, startPoint x: 856, startPoint y: 429, endPoint x: 919, endPoint y: 482, distance: 81.8
drag, startPoint x: 922, startPoint y: 432, endPoint x: 925, endPoint y: 502, distance: 70.1
drag, startPoint x: 840, startPoint y: 466, endPoint x: 639, endPoint y: 508, distance: 205.3
drag, startPoint x: 937, startPoint y: 425, endPoint x: 684, endPoint y: 501, distance: 264.4
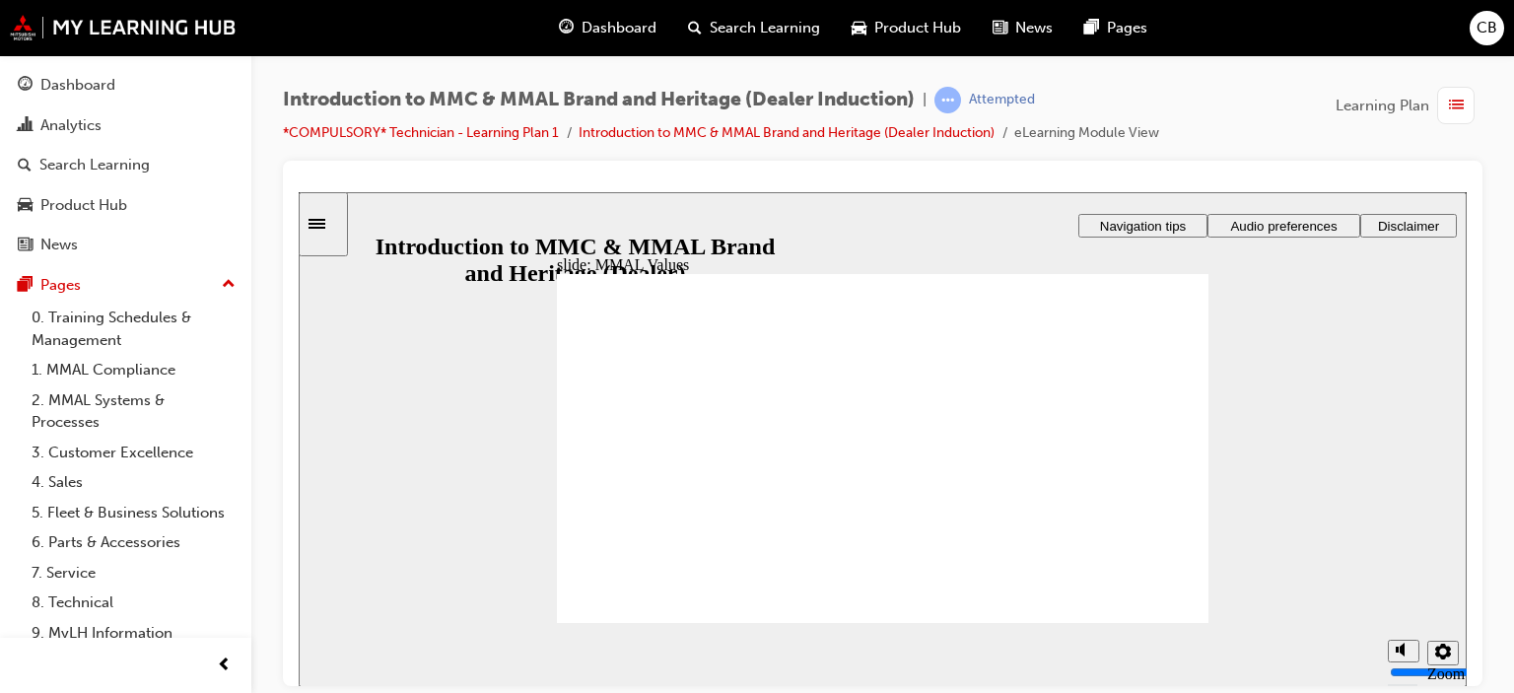
drag, startPoint x: 930, startPoint y: 437, endPoint x: 1033, endPoint y: 485, distance: 113.3
drag, startPoint x: 1035, startPoint y: 422, endPoint x: 1129, endPoint y: 493, distance: 118.3
drag, startPoint x: 1025, startPoint y: 435, endPoint x: 583, endPoint y: 513, distance: 448.5
drag, startPoint x: 1041, startPoint y: 428, endPoint x: 717, endPoint y: 498, distance: 330.8
drag, startPoint x: 1122, startPoint y: 440, endPoint x: 1124, endPoint y: 501, distance: 61.1
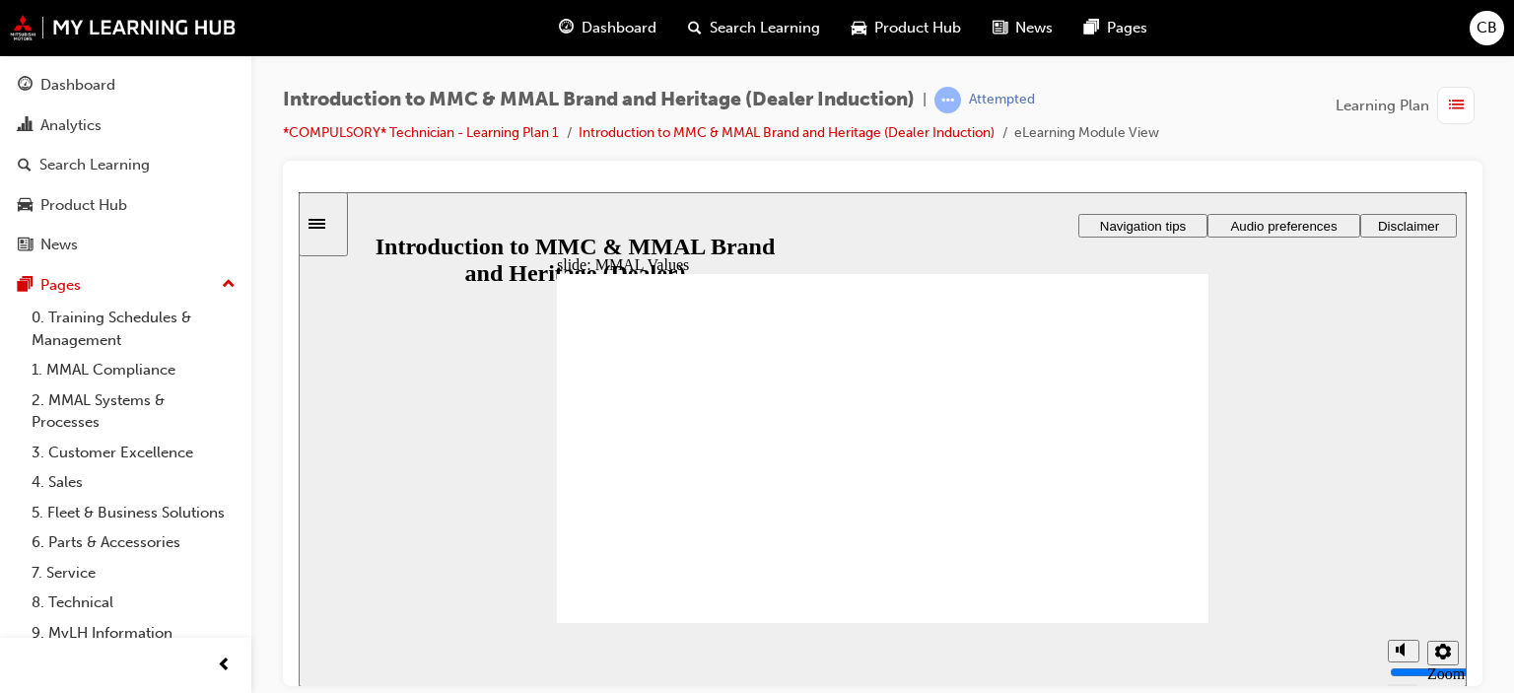
drag, startPoint x: 1143, startPoint y: 414, endPoint x: 1035, endPoint y: 468, distance: 121.2
drag, startPoint x: 1032, startPoint y: 432, endPoint x: 1028, endPoint y: 500, distance: 68.1
drag, startPoint x: 1013, startPoint y: 423, endPoint x: 1120, endPoint y: 479, distance: 120.4
drag, startPoint x: 922, startPoint y: 431, endPoint x: 1039, endPoint y: 478, distance: 125.6
drag, startPoint x: 944, startPoint y: 422, endPoint x: 627, endPoint y: 484, distance: 323.4
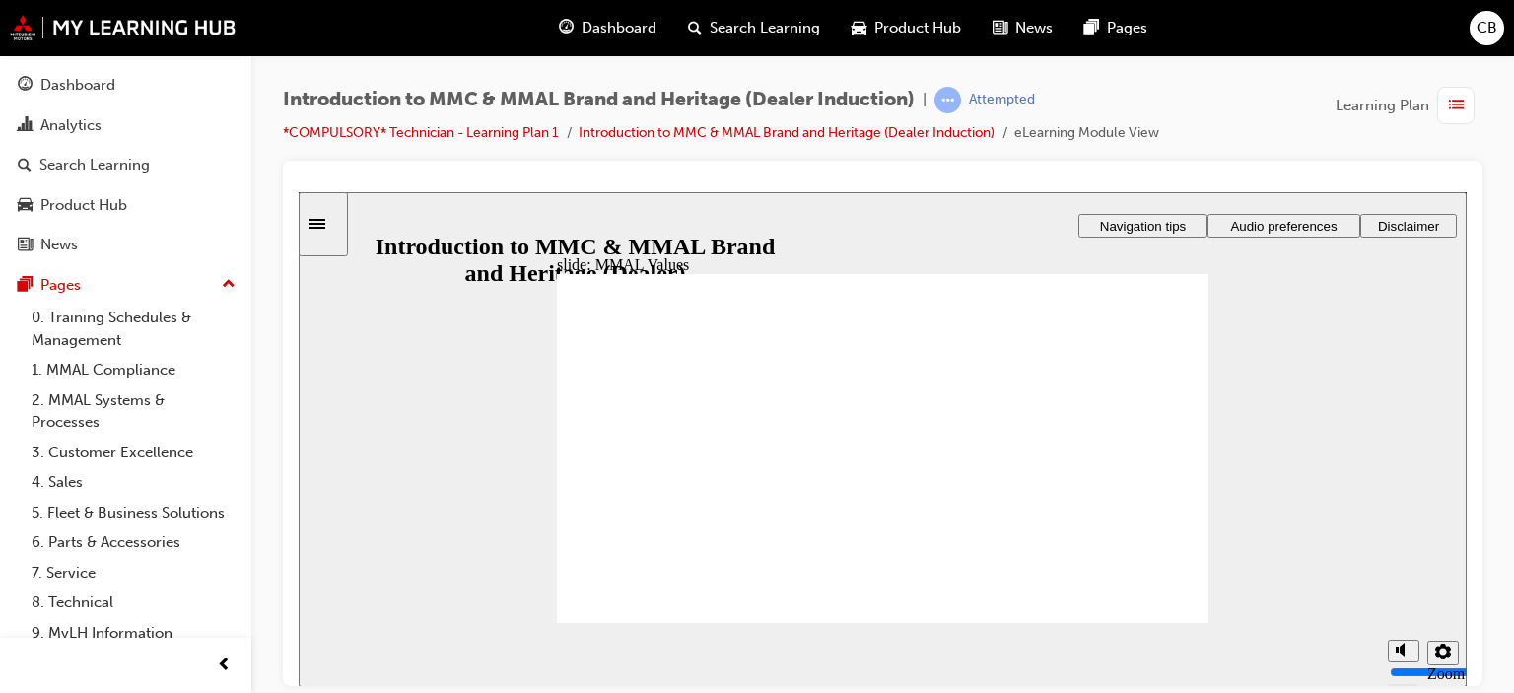
drag, startPoint x: 910, startPoint y: 426, endPoint x: 696, endPoint y: 484, distance: 221.6
drag, startPoint x: 702, startPoint y: 439, endPoint x: 588, endPoint y: 527, distance: 143.9
drag, startPoint x: 713, startPoint y: 430, endPoint x: 606, endPoint y: 478, distance: 116.9
drag, startPoint x: 840, startPoint y: 440, endPoint x: 1017, endPoint y: 477, distance: 181.3
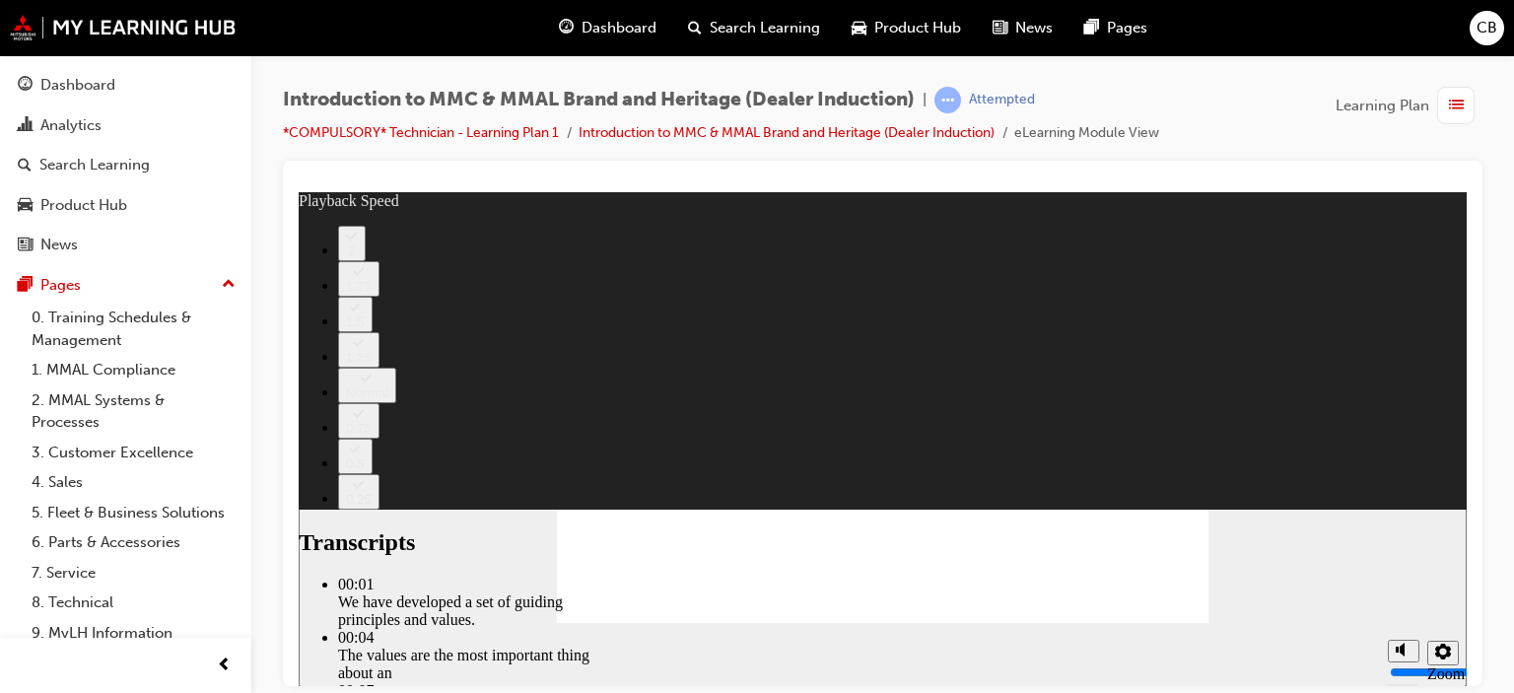
type input "0"
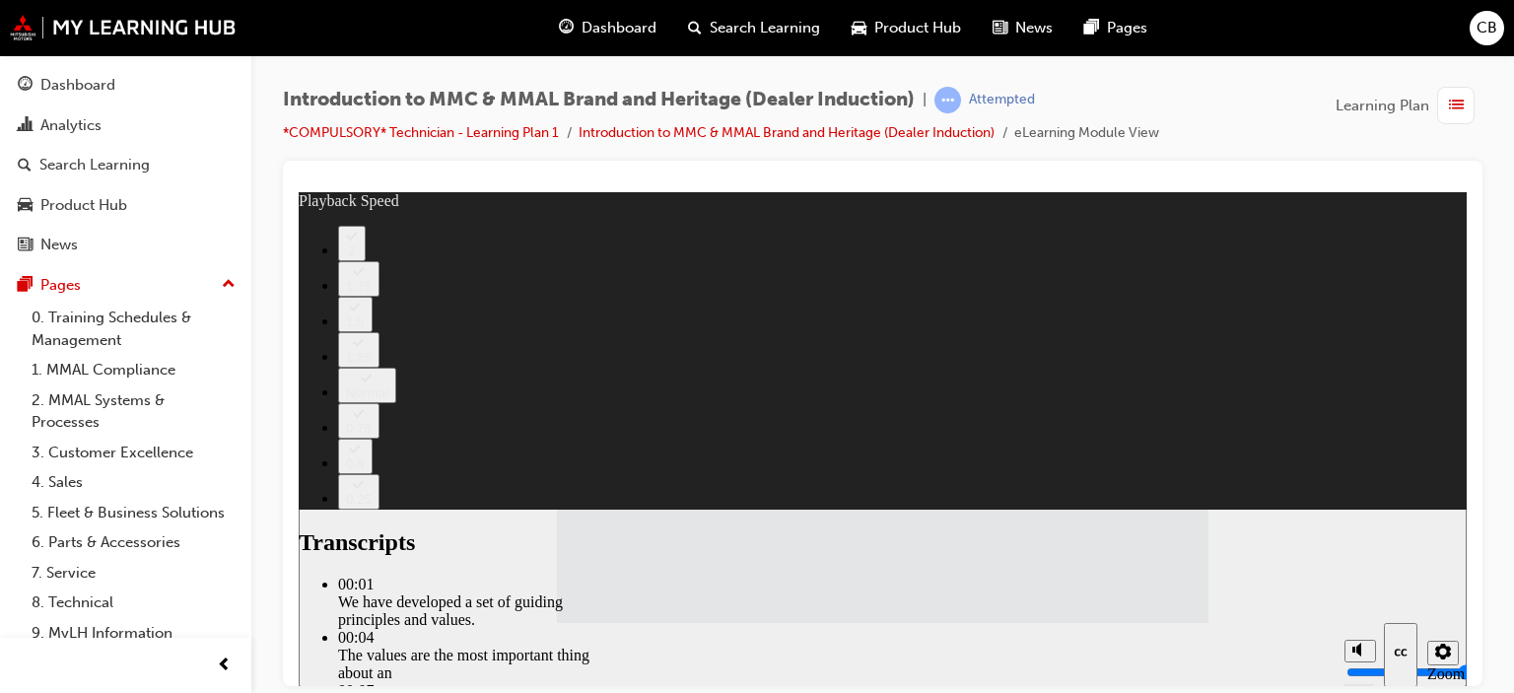
drag, startPoint x: 1135, startPoint y: 531, endPoint x: 1432, endPoint y: 842, distance: 429.4
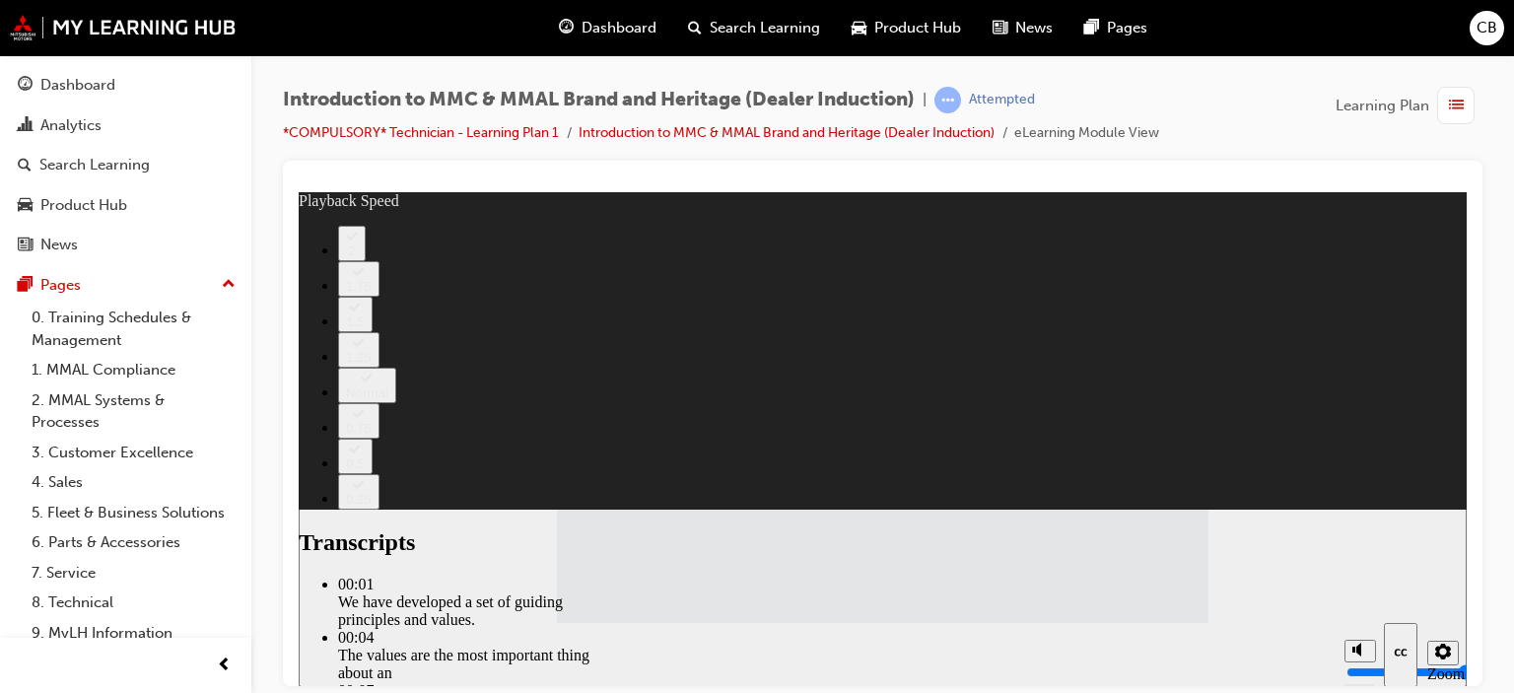
type input "120"
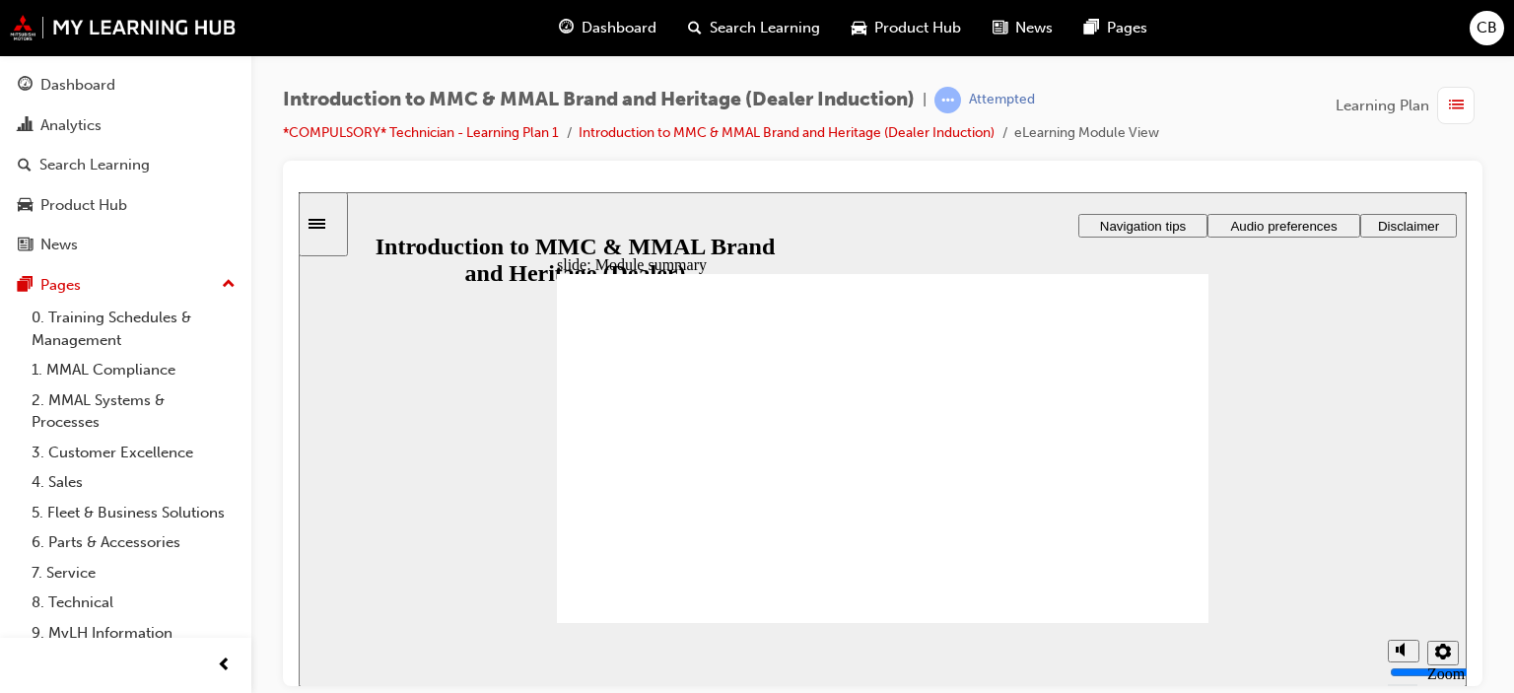
checkbox input "true"
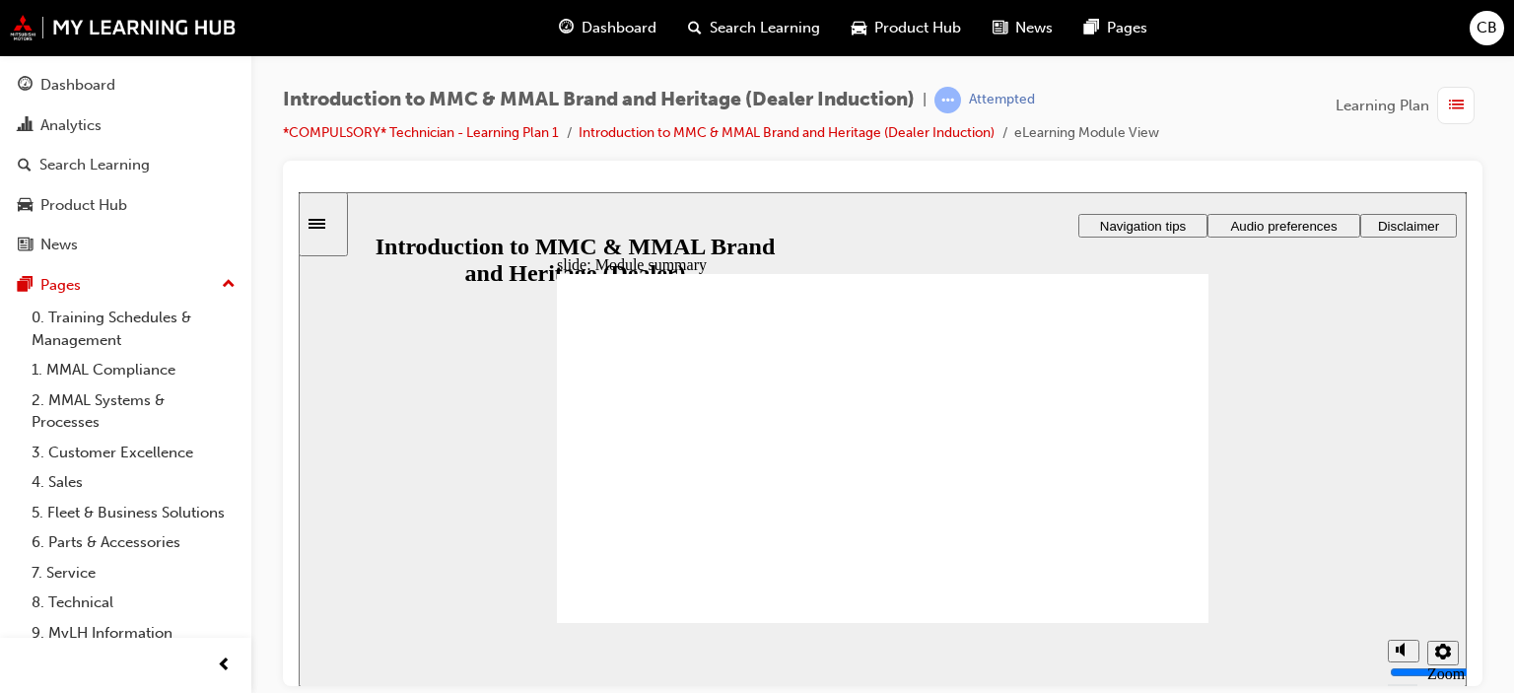
checkbox input "true"
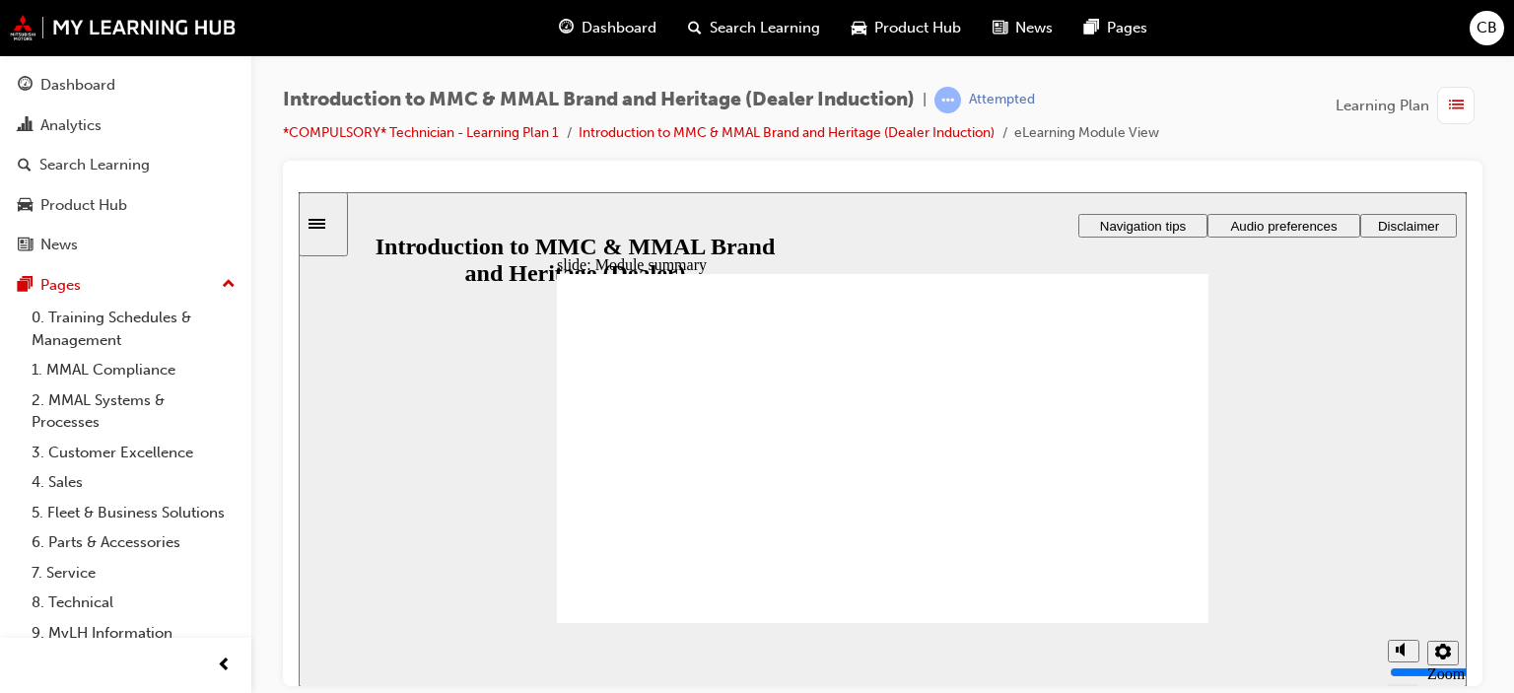
checkbox input "true"
radio input "false"
radio input "true"
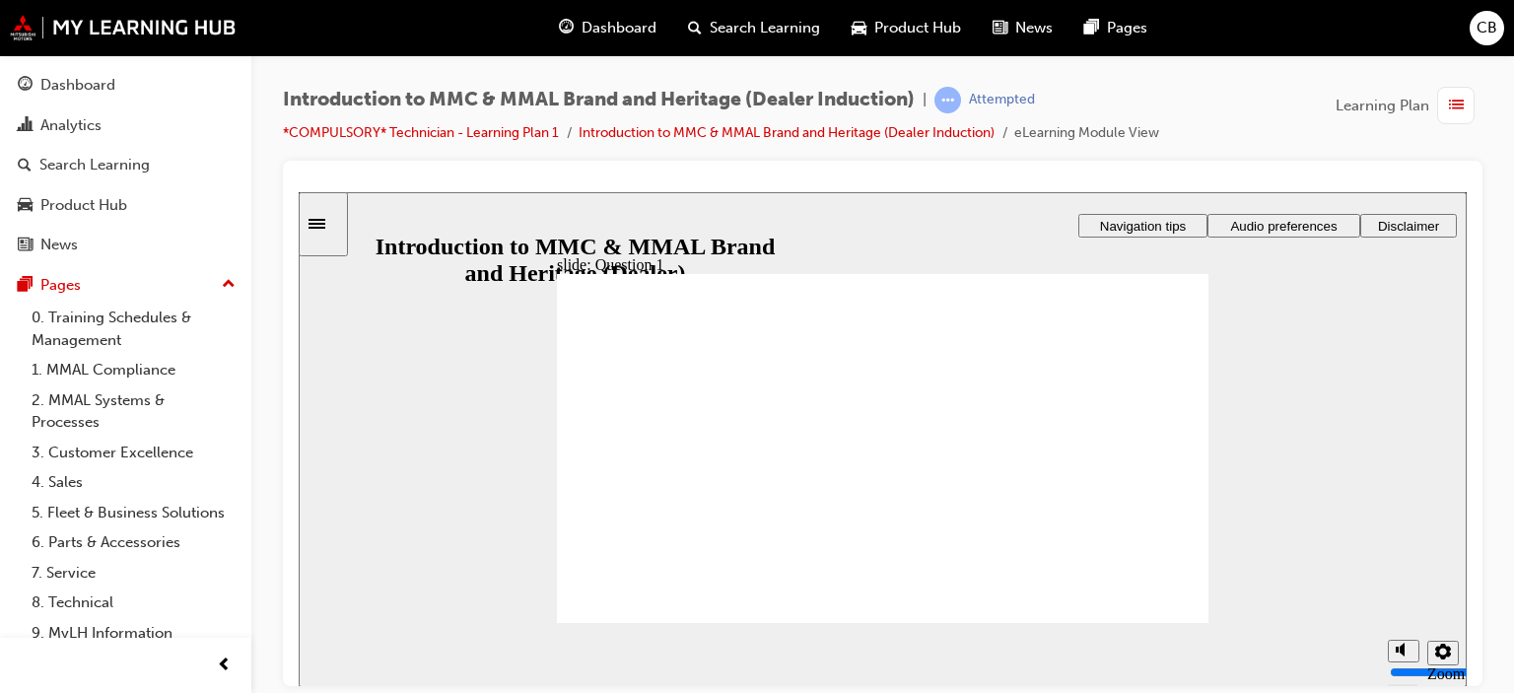
drag, startPoint x: 670, startPoint y: 577, endPoint x: 668, endPoint y: 591, distance: 14.9
radio input "true"
drag, startPoint x: 694, startPoint y: 588, endPoint x: 679, endPoint y: 592, distance: 15.3
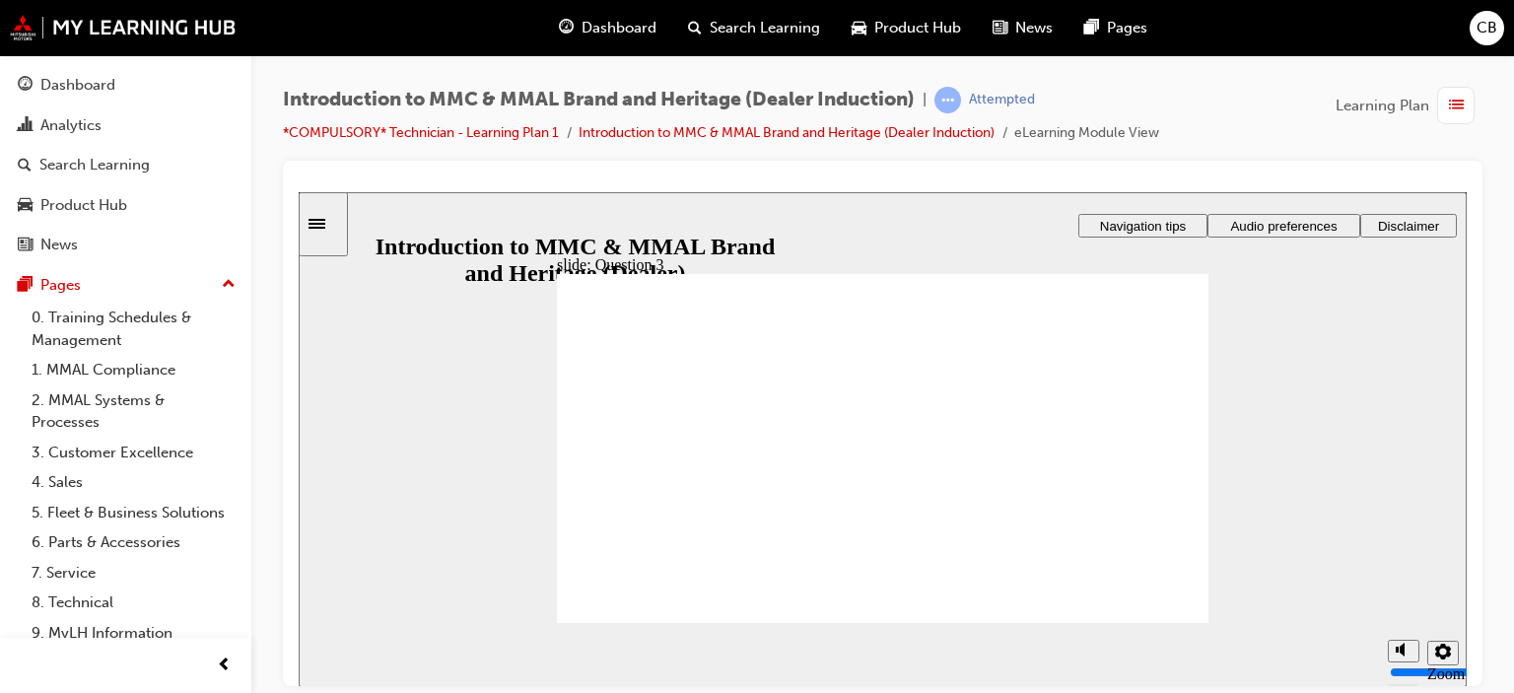
radio input "true"
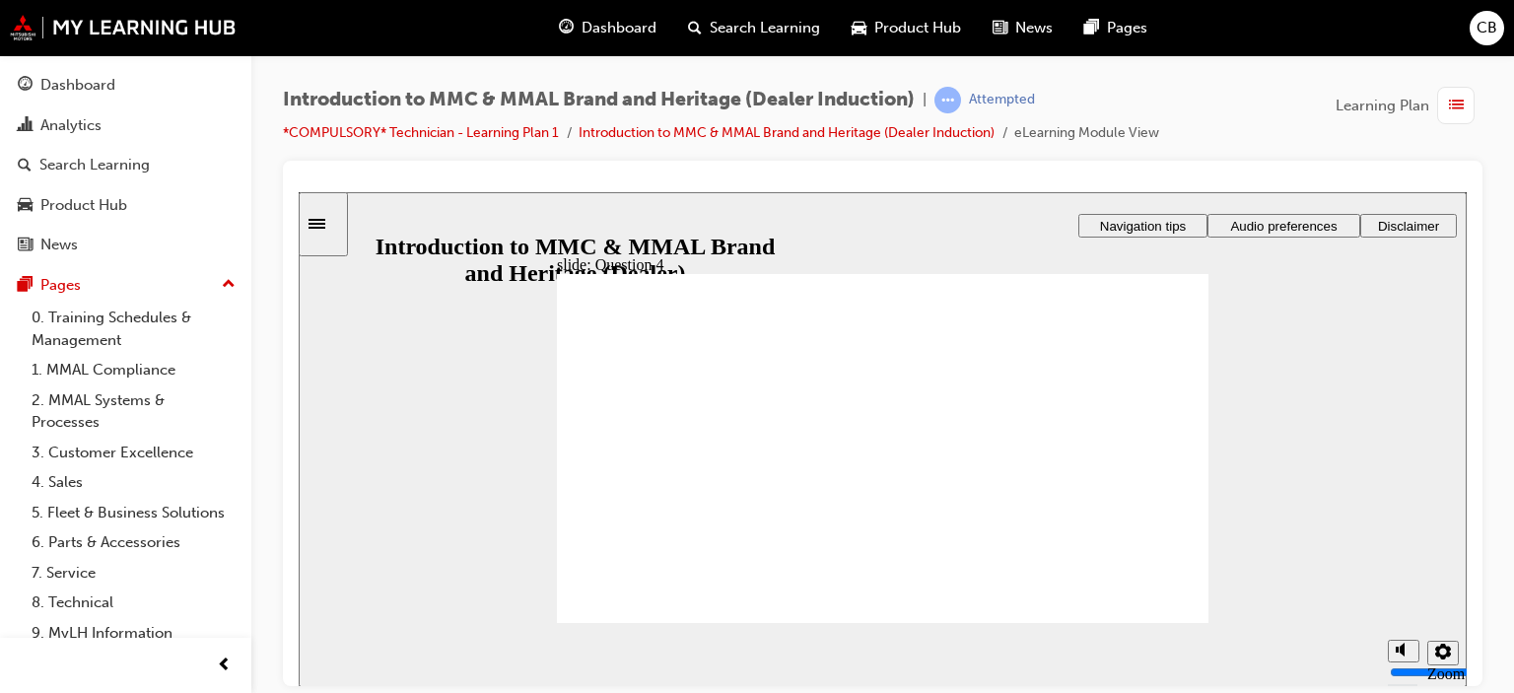
checkbox input "true"
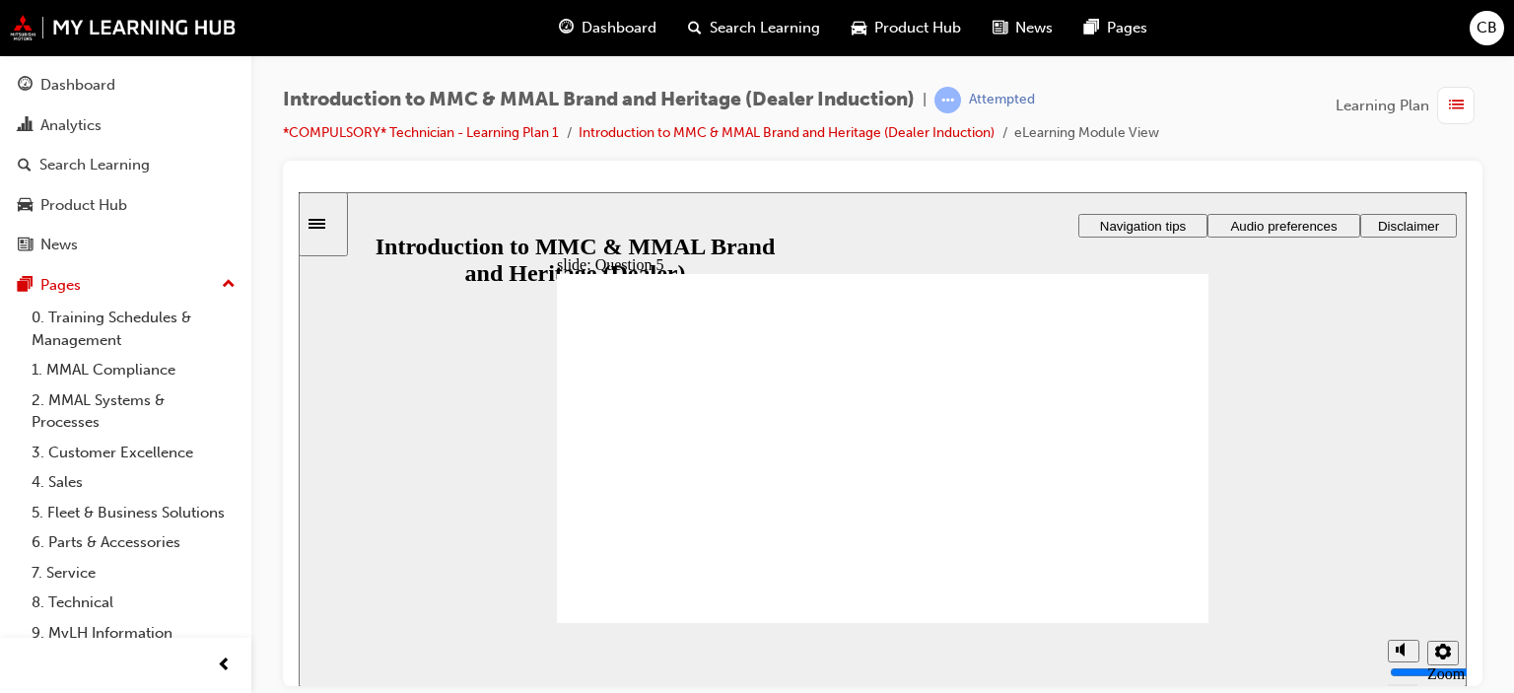
checkbox input "true"
radio input "true"
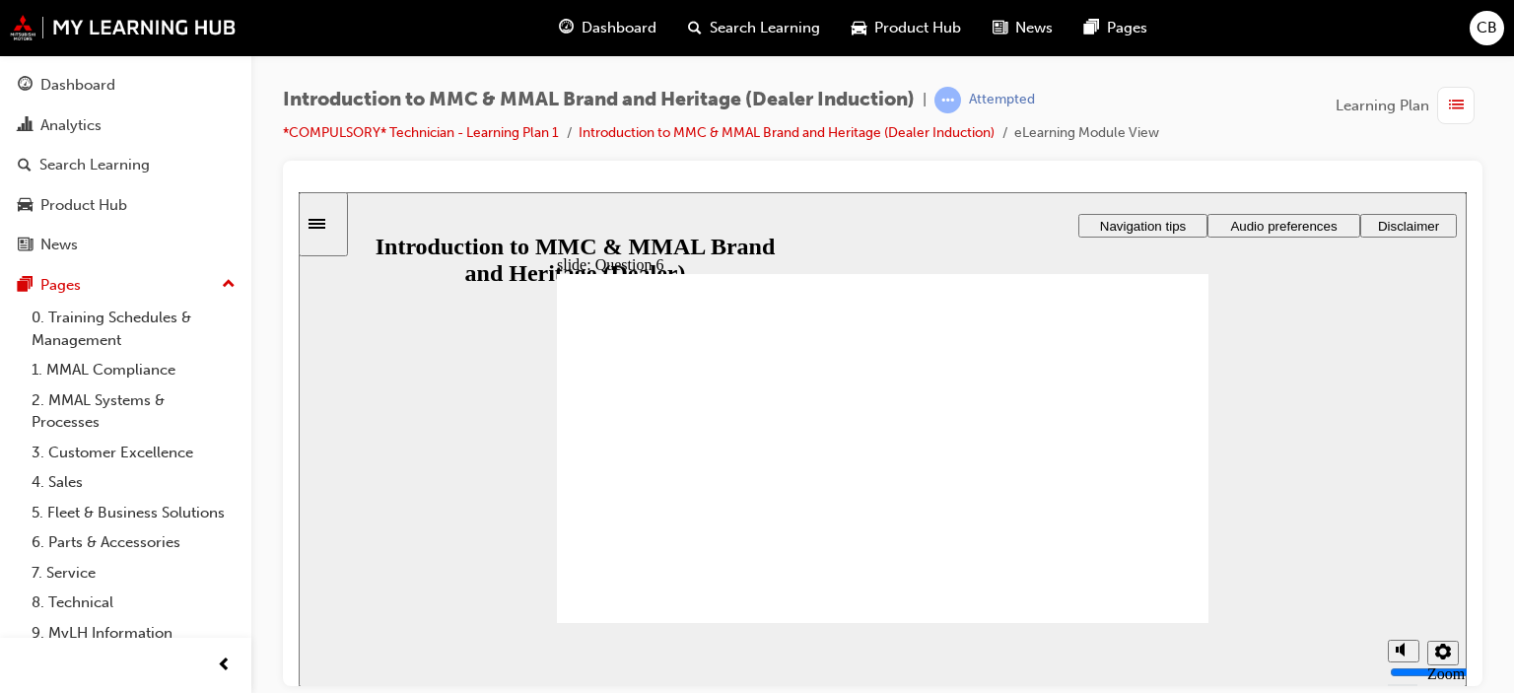
radio input "true"
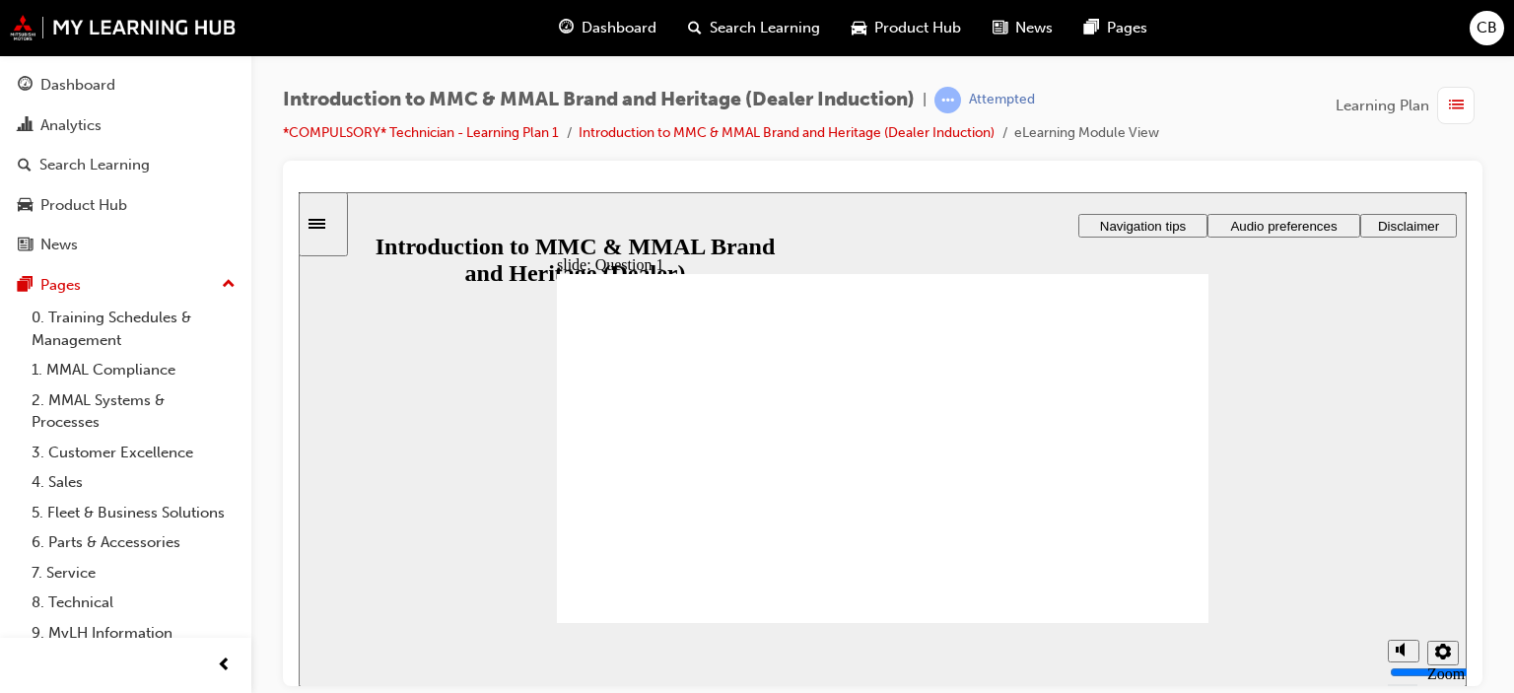
radio input "true"
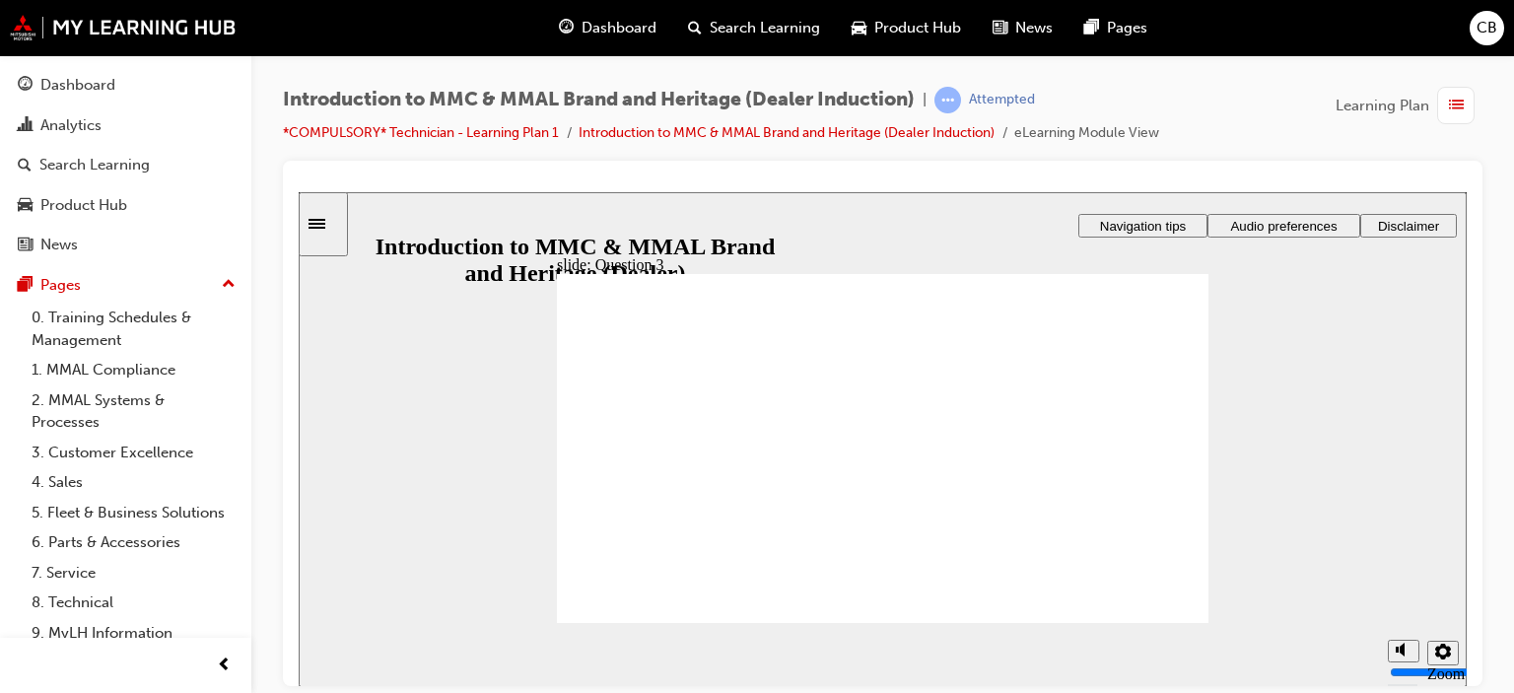
radio input "true"
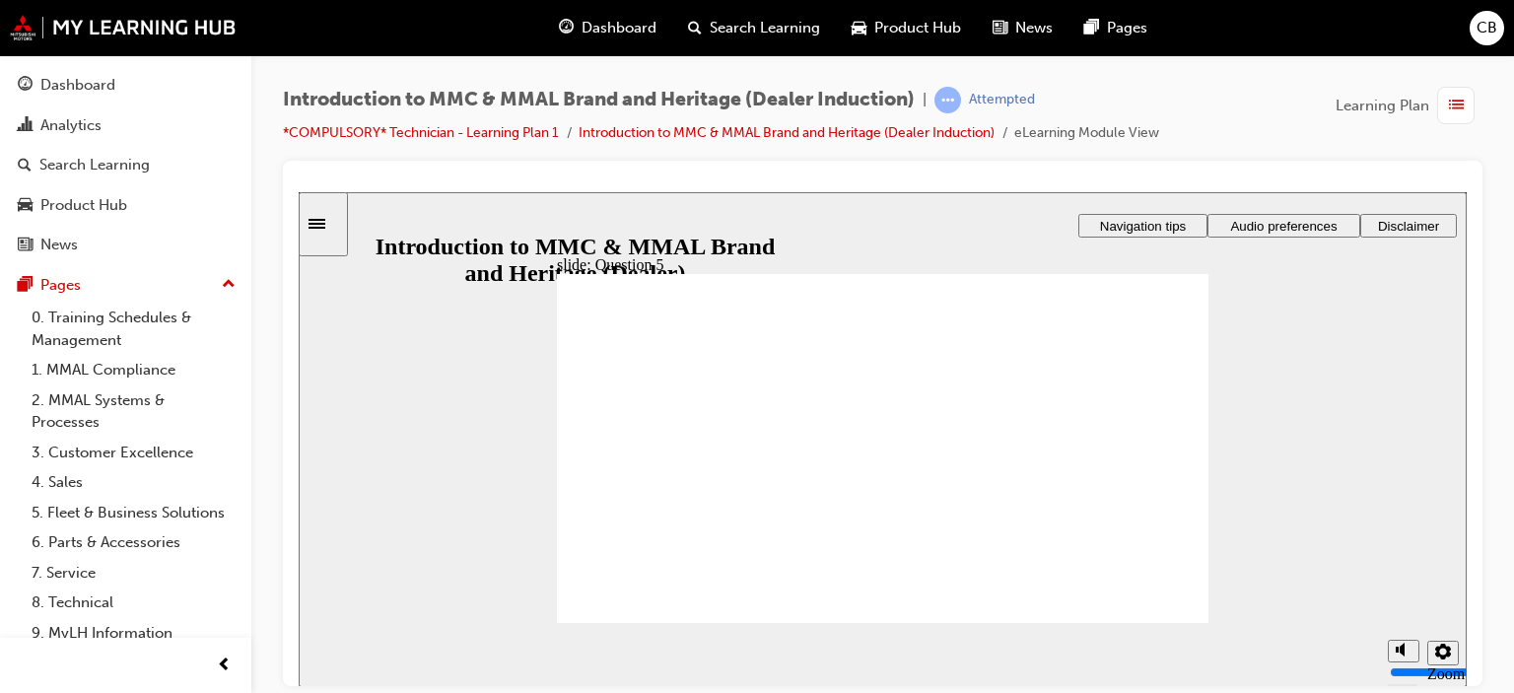
checkbox input "true"
radio input "true"
drag, startPoint x: 633, startPoint y: 550, endPoint x: 923, endPoint y: 619, distance: 298.8
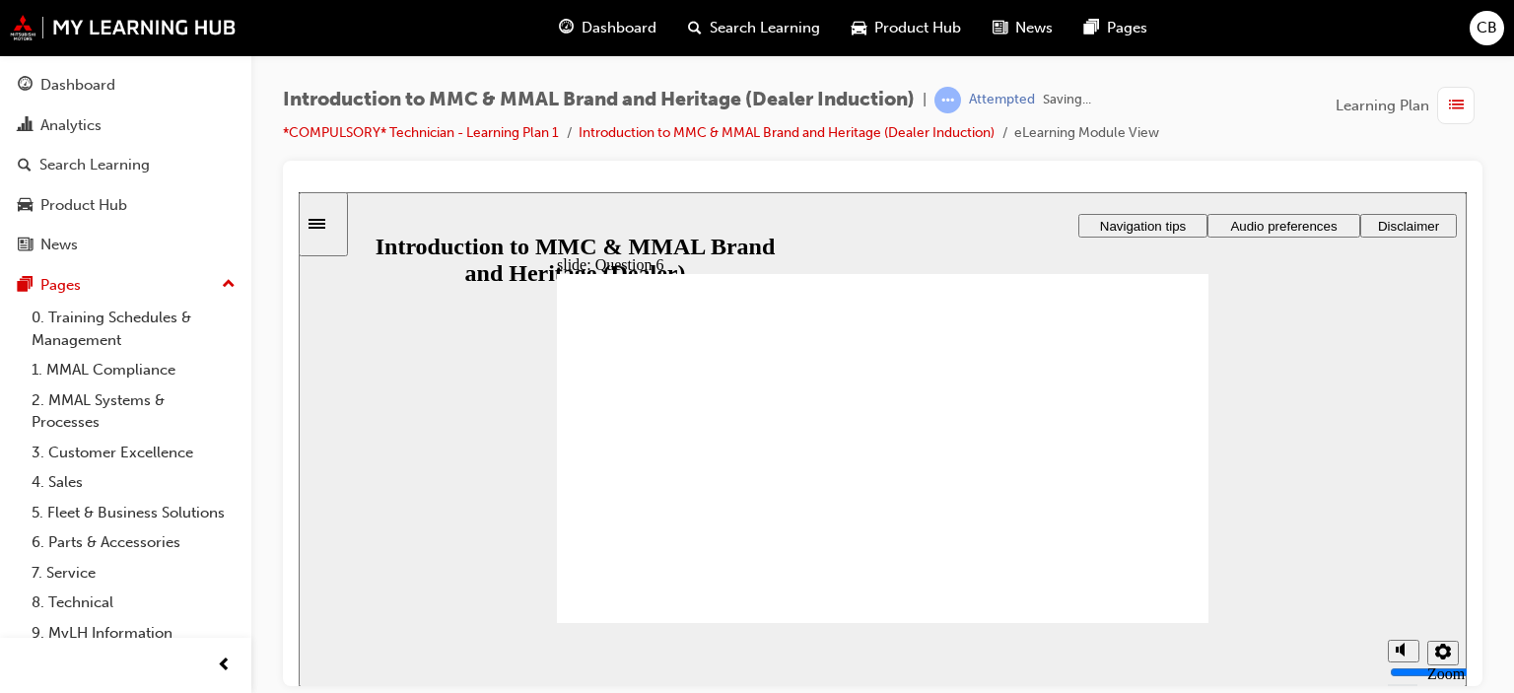
radio input "true"
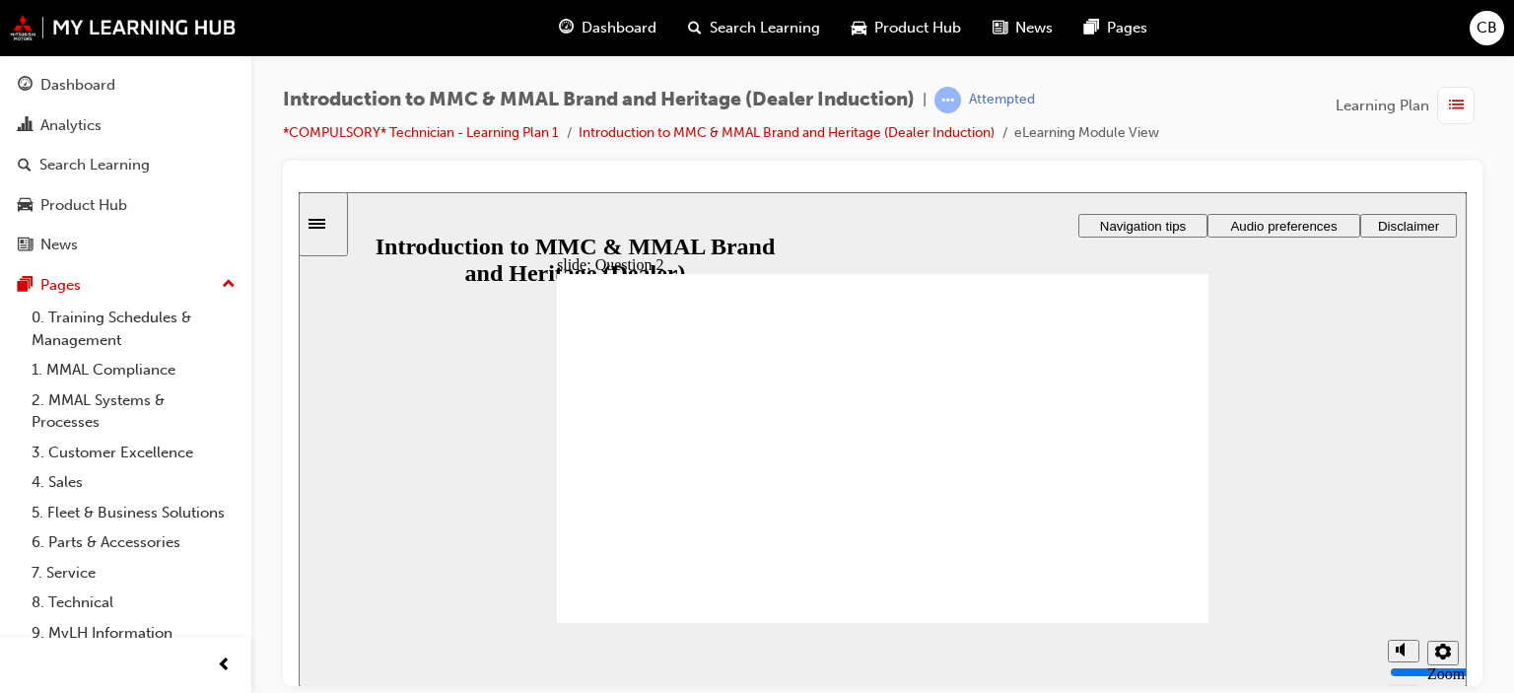
radio input "true"
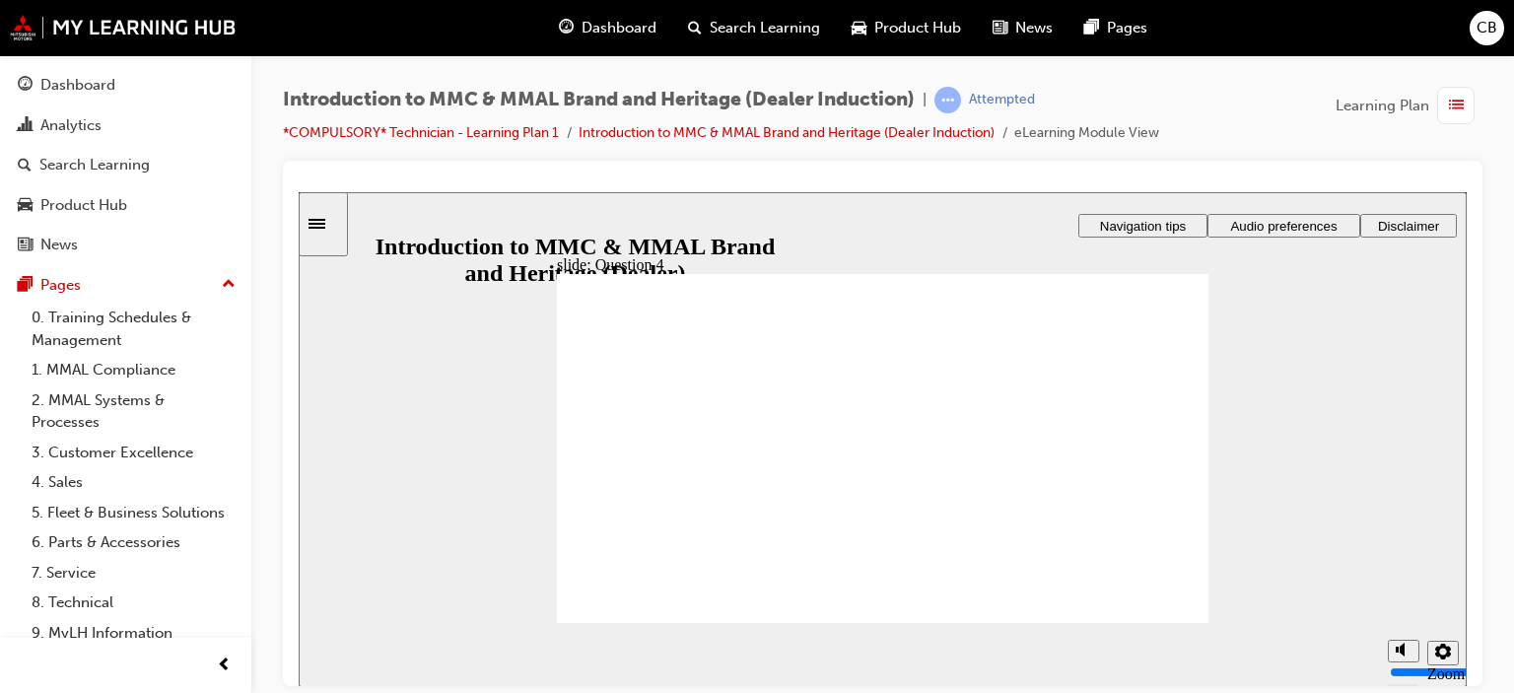
checkbox input "true"
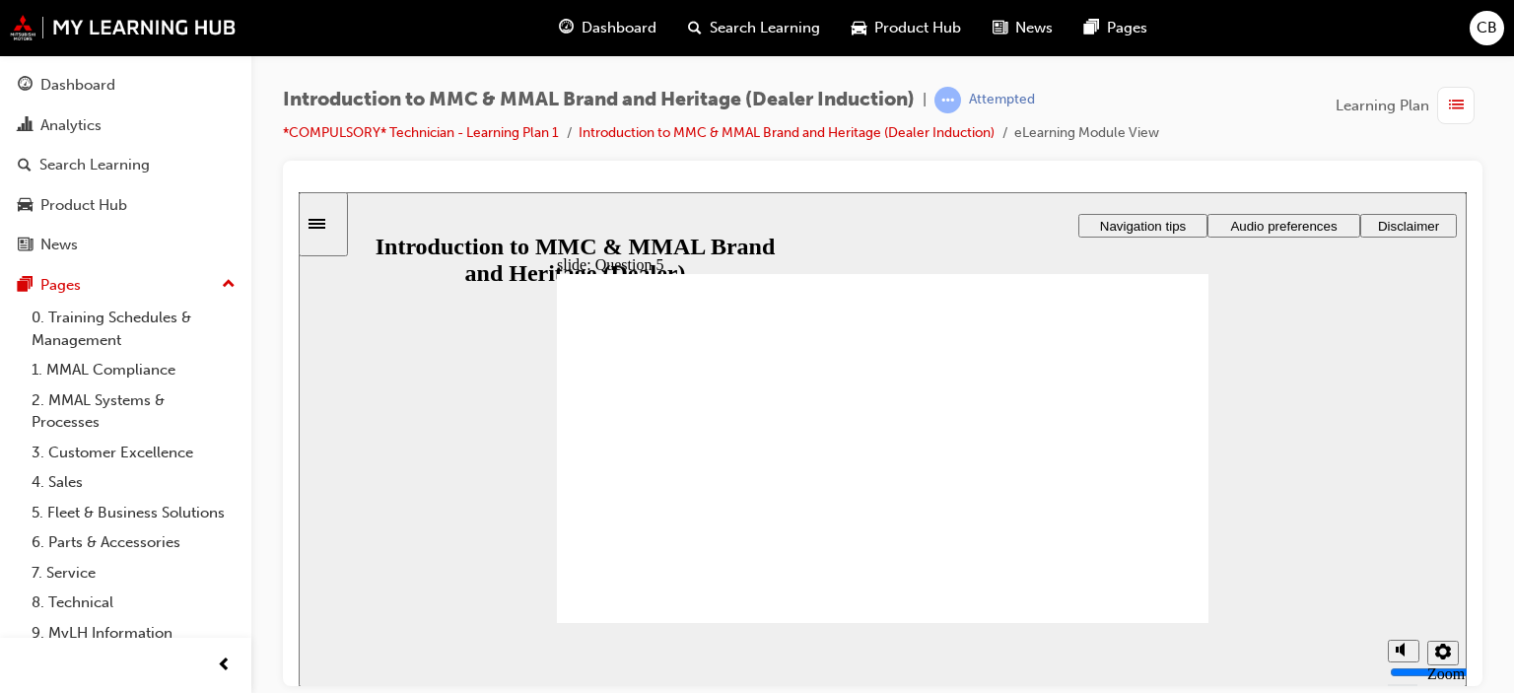
checkbox input "true"
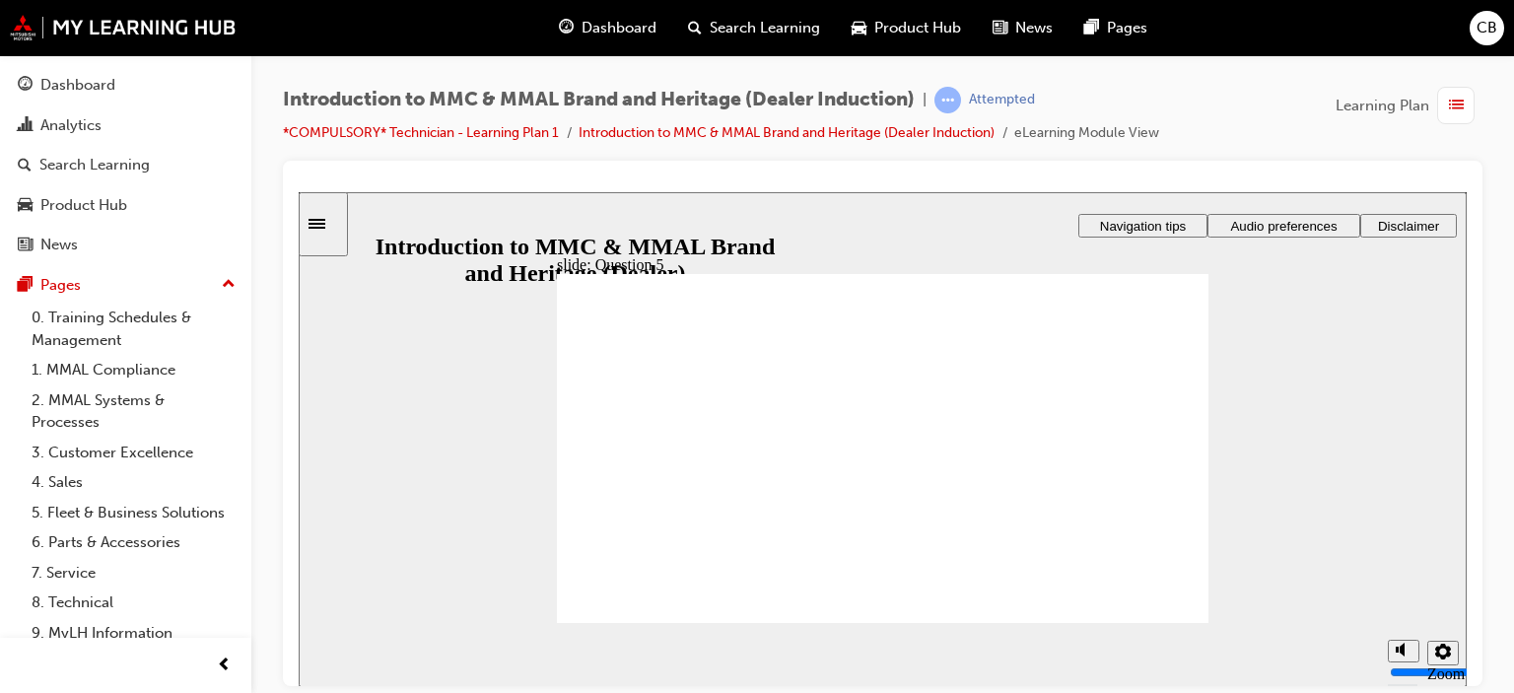
radio input "true"
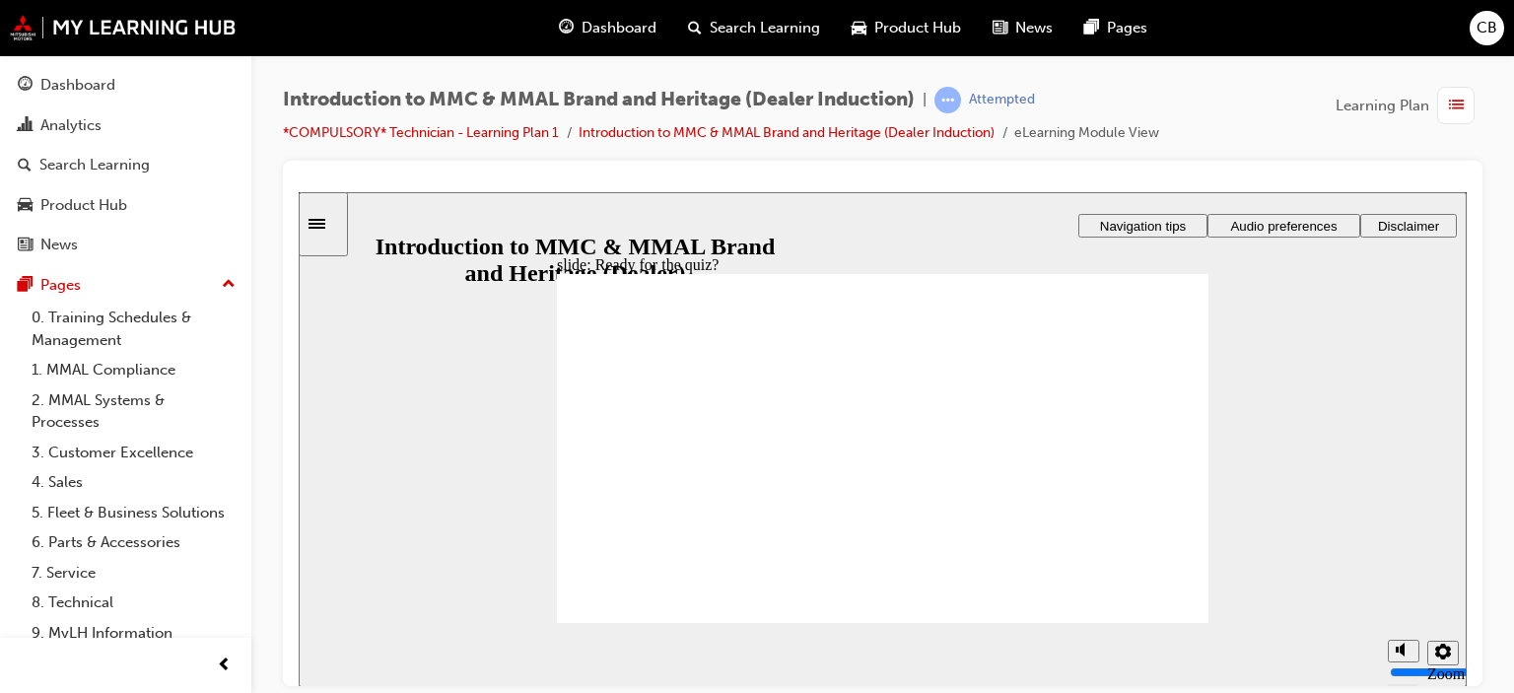
radio input "true"
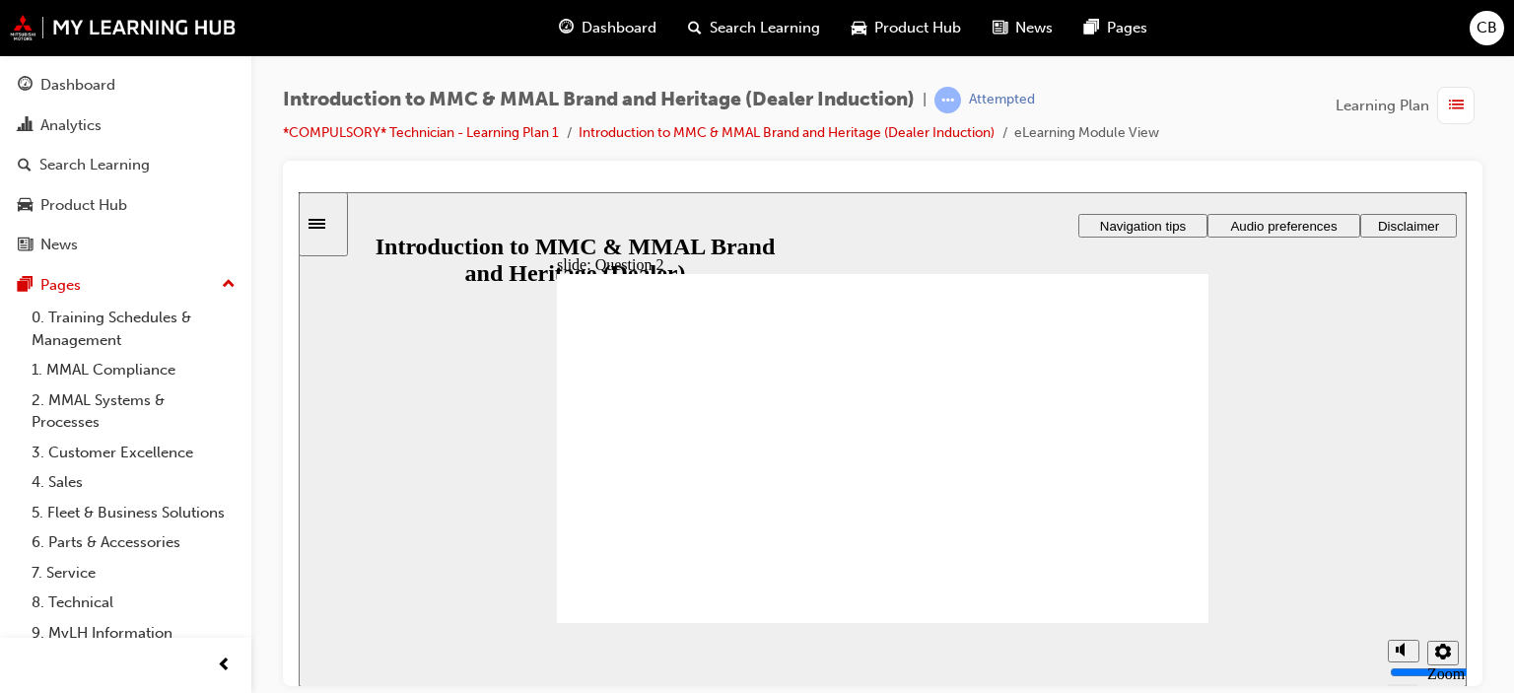
radio input "true"
drag, startPoint x: 1172, startPoint y: 619, endPoint x: 749, endPoint y: 507, distance: 437.5
radio input "true"
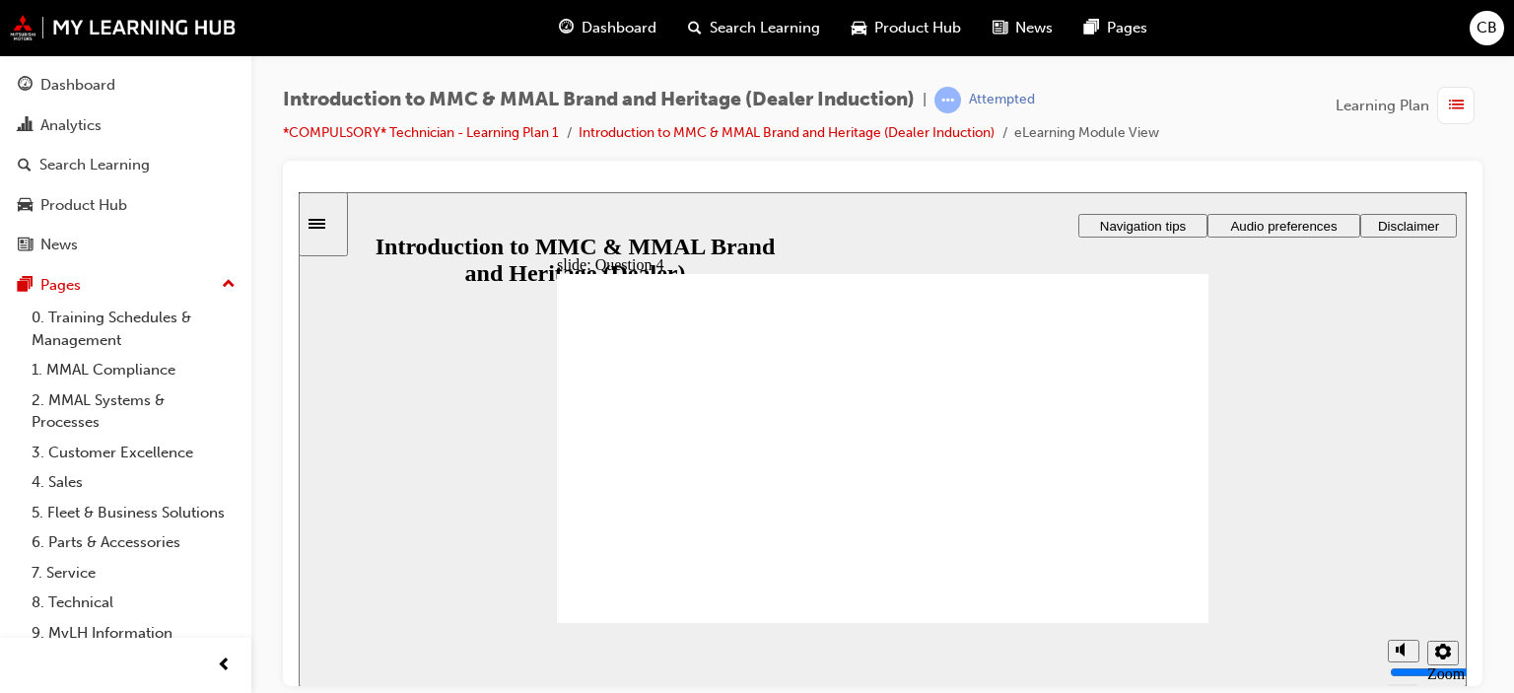
radio input "true"
checkbox input "true"
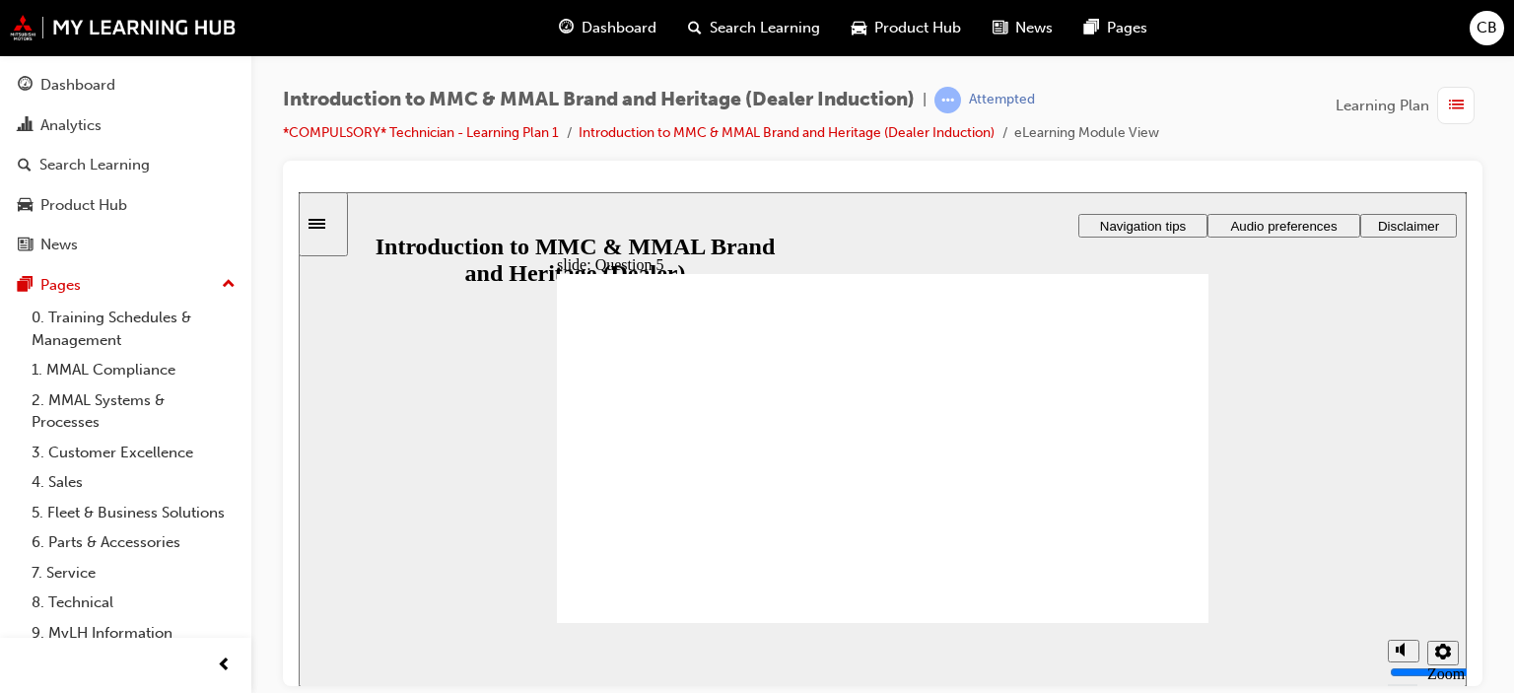
checkbox input "true"
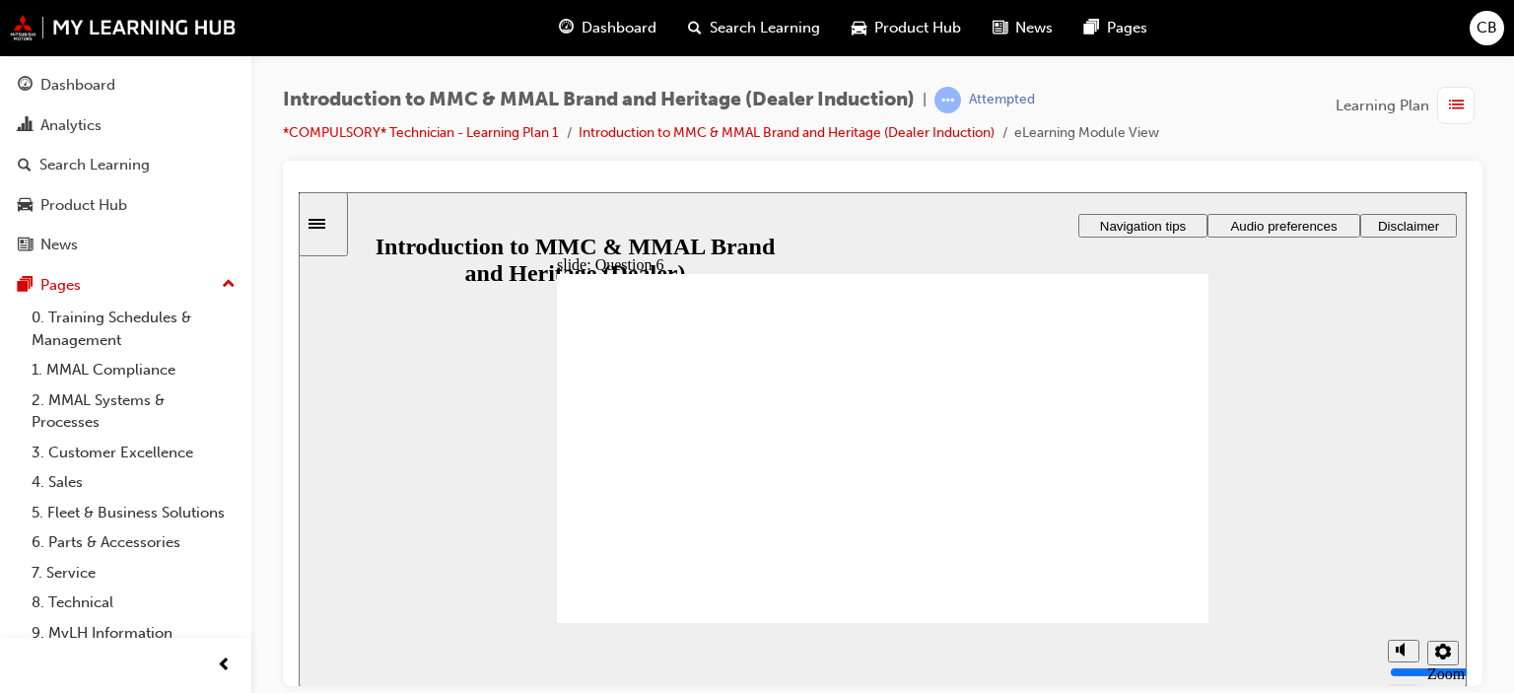
radio input "true"
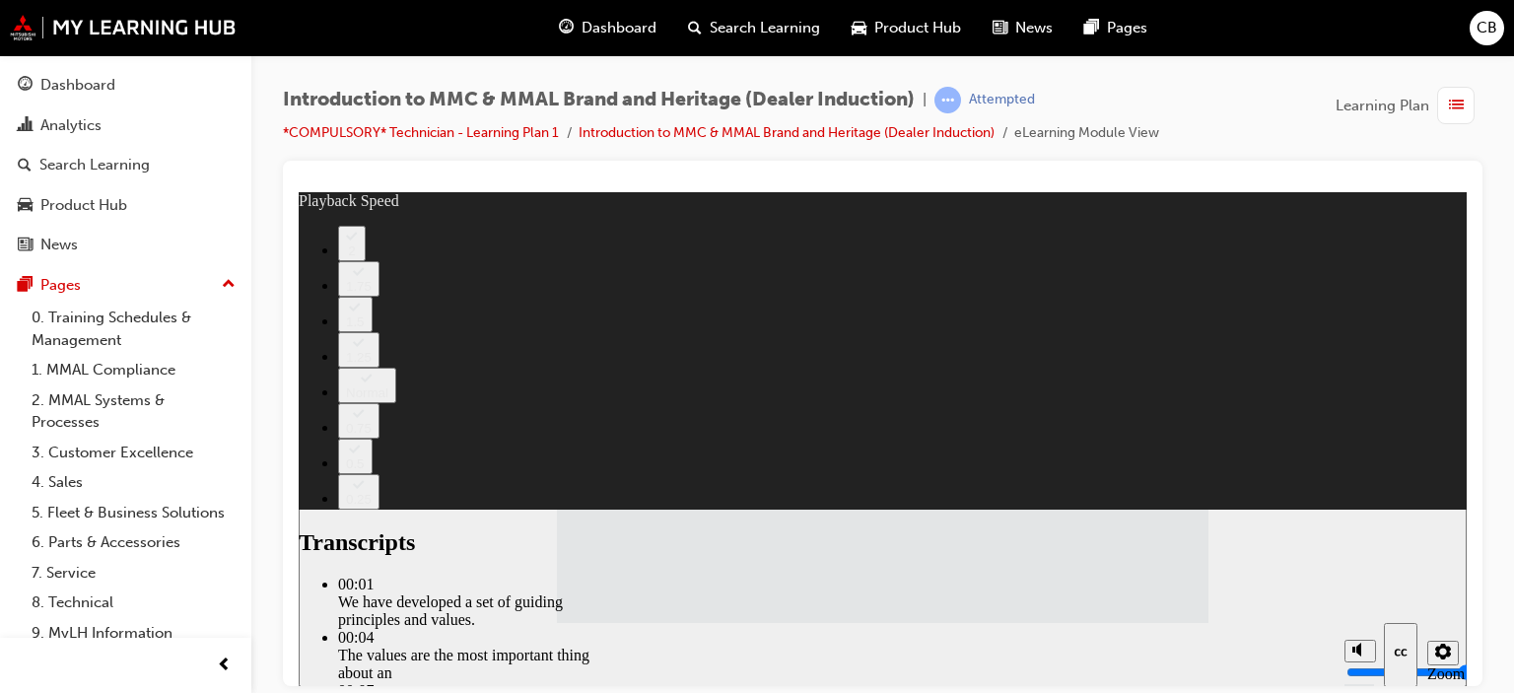
click at [1139, 610] on span "Developer: Please read notes on this slide before you publish this module Recta…" at bounding box center [882, 456] width 651 height 367
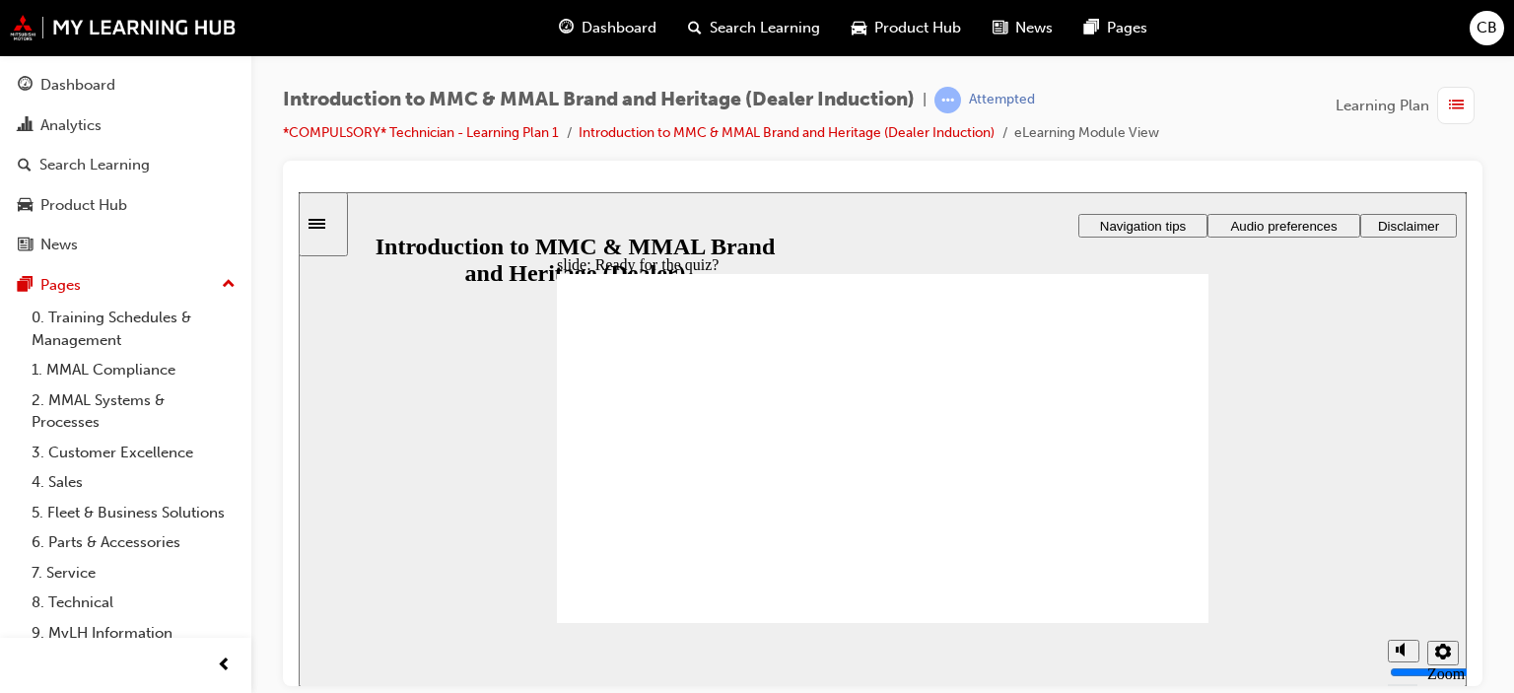
radio input "true"
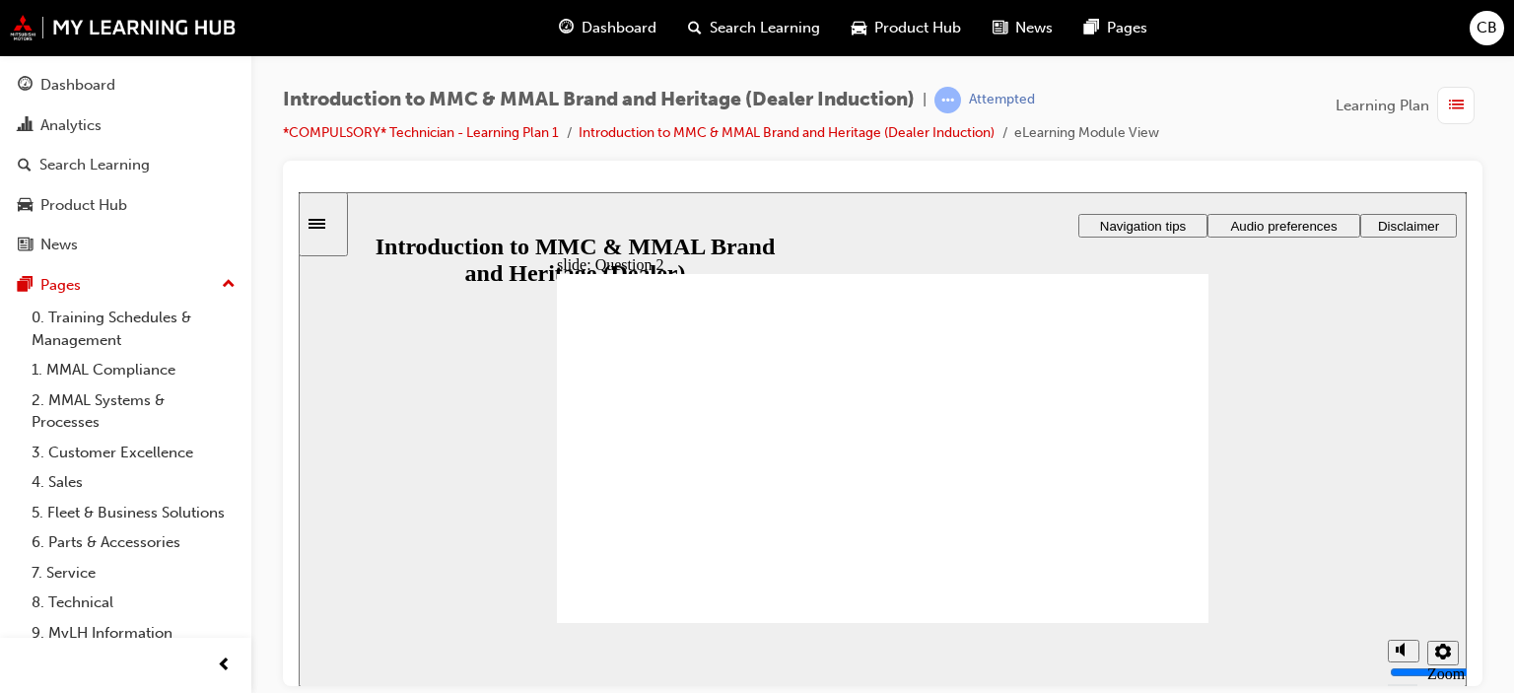
radio input "true"
drag, startPoint x: 643, startPoint y: 584, endPoint x: 648, endPoint y: 603, distance: 19.4
drag, startPoint x: 1195, startPoint y: 598, endPoint x: 1154, endPoint y: 604, distance: 40.8
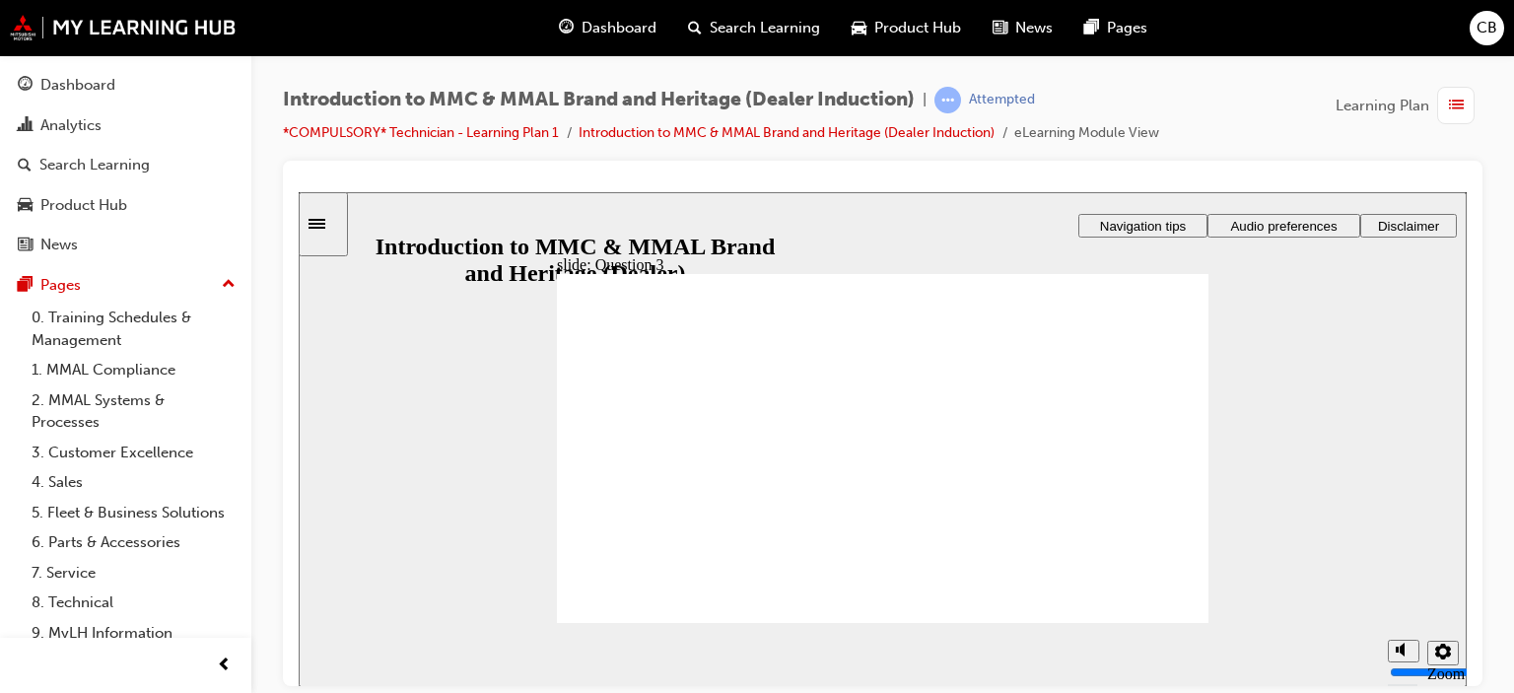
radio input "true"
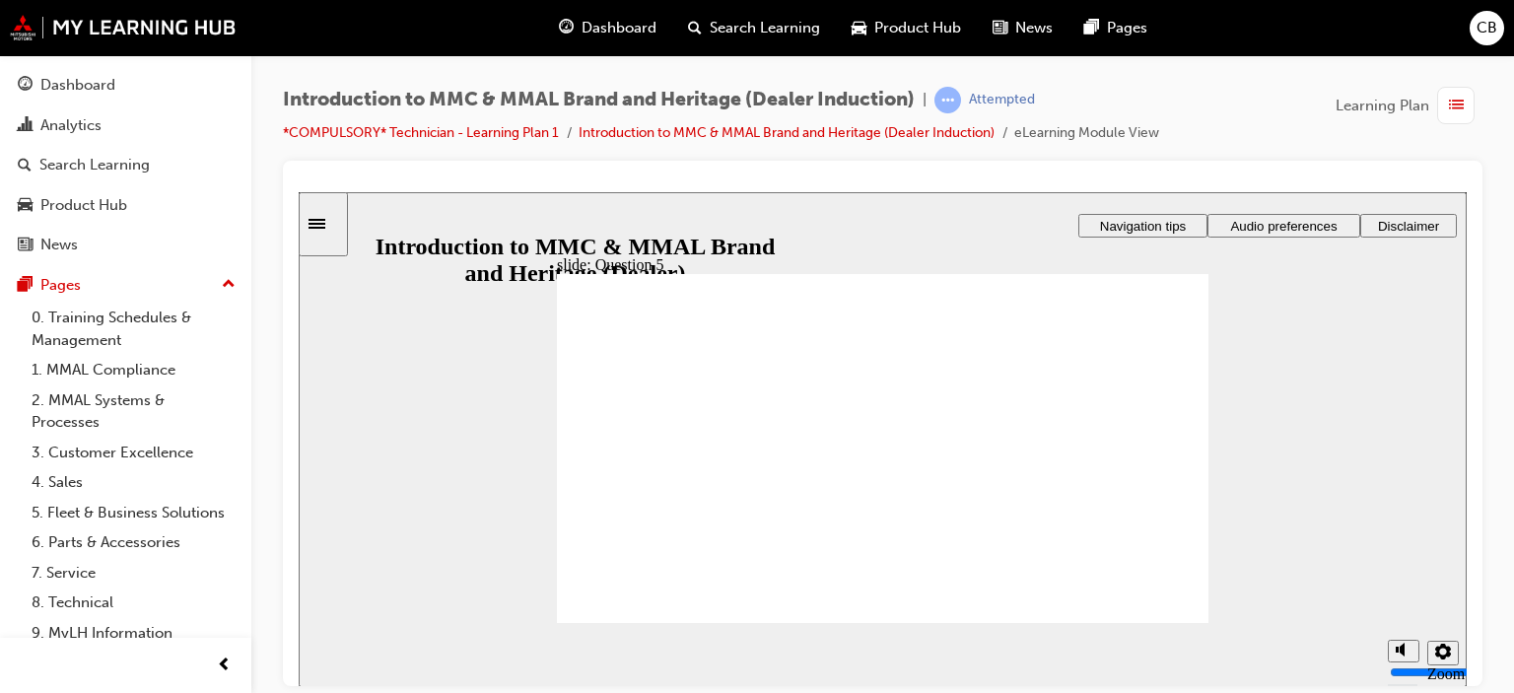
checkbox input "true"
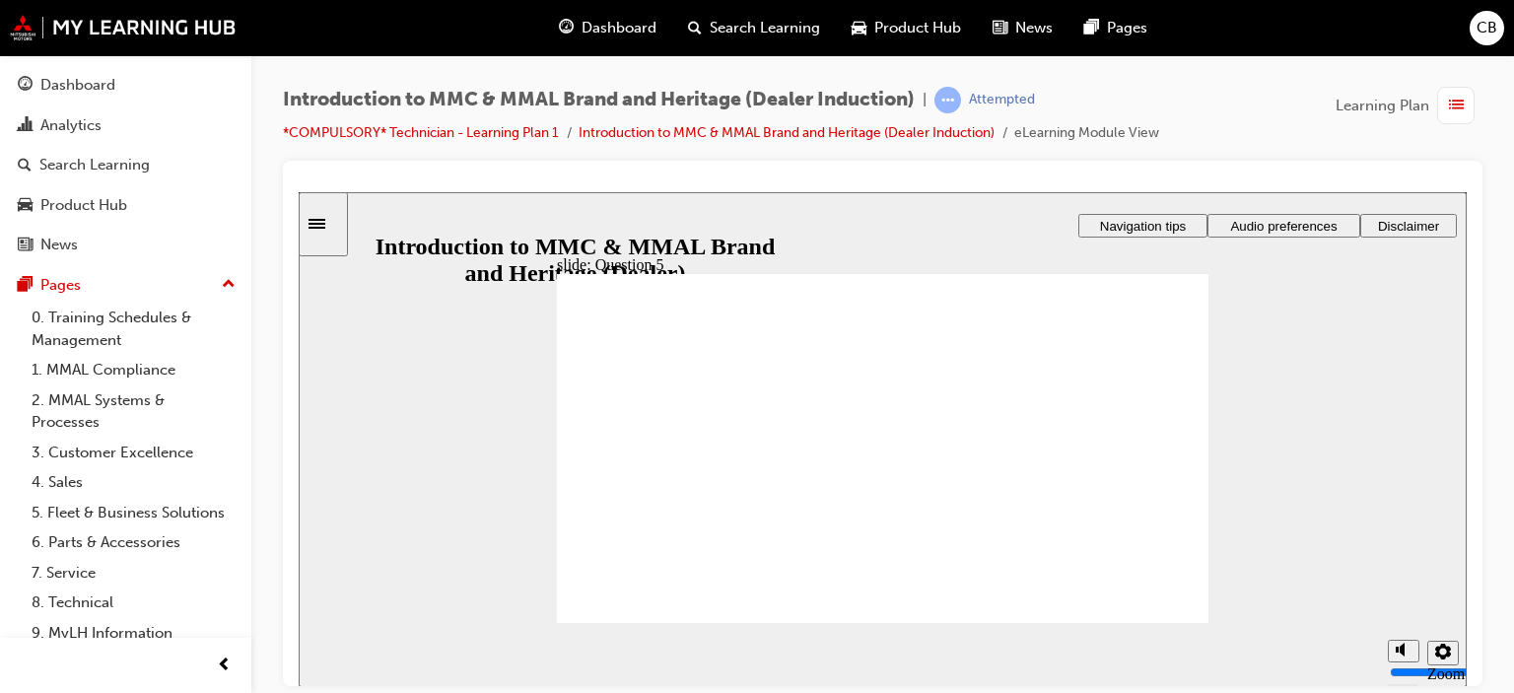
checkbox input "true"
radio input "true"
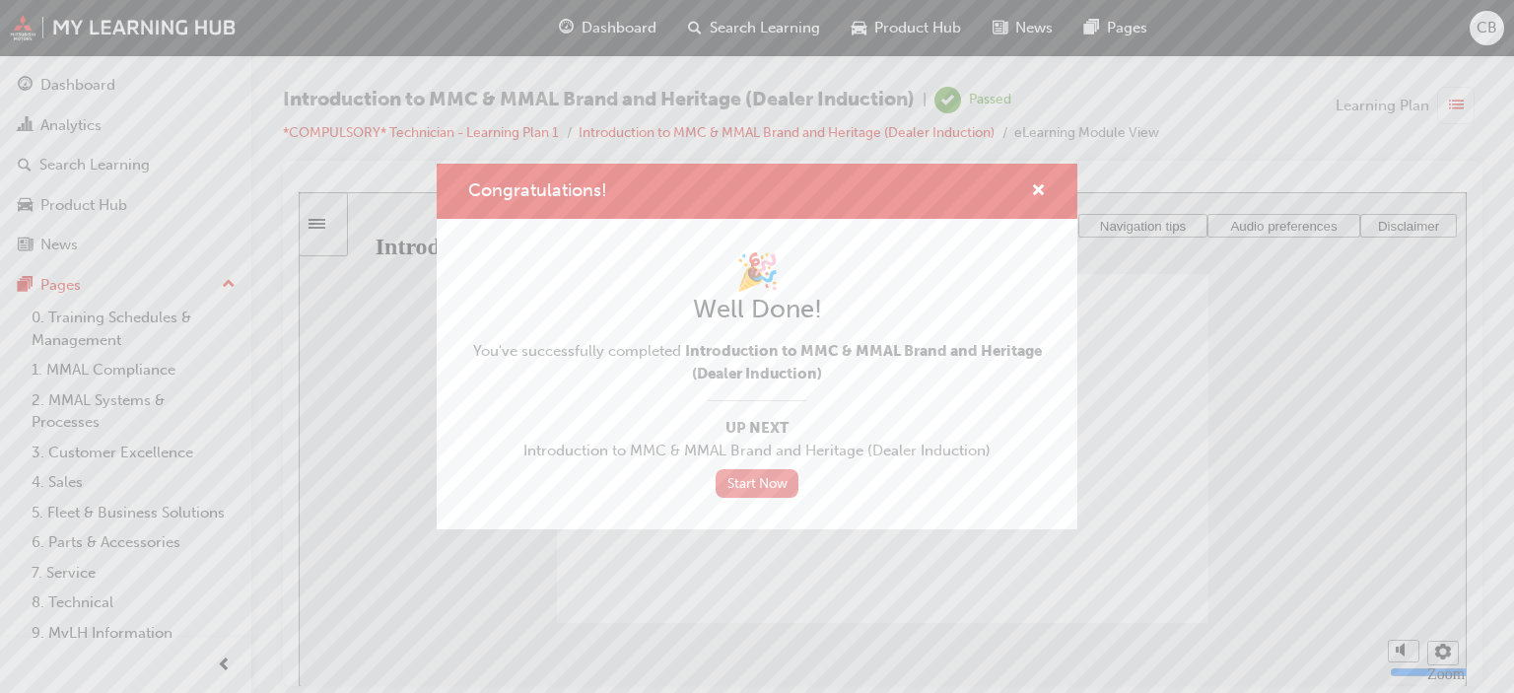
click at [760, 482] on link "Start Now" at bounding box center [757, 483] width 83 height 29
click at [758, 486] on link "Start Now" at bounding box center [757, 483] width 83 height 29
click at [767, 488] on link "Start Now" at bounding box center [757, 483] width 83 height 29
click at [753, 480] on link "Start Now" at bounding box center [757, 483] width 83 height 29
click at [1042, 185] on button "Congratulations!" at bounding box center [1038, 191] width 15 height 25
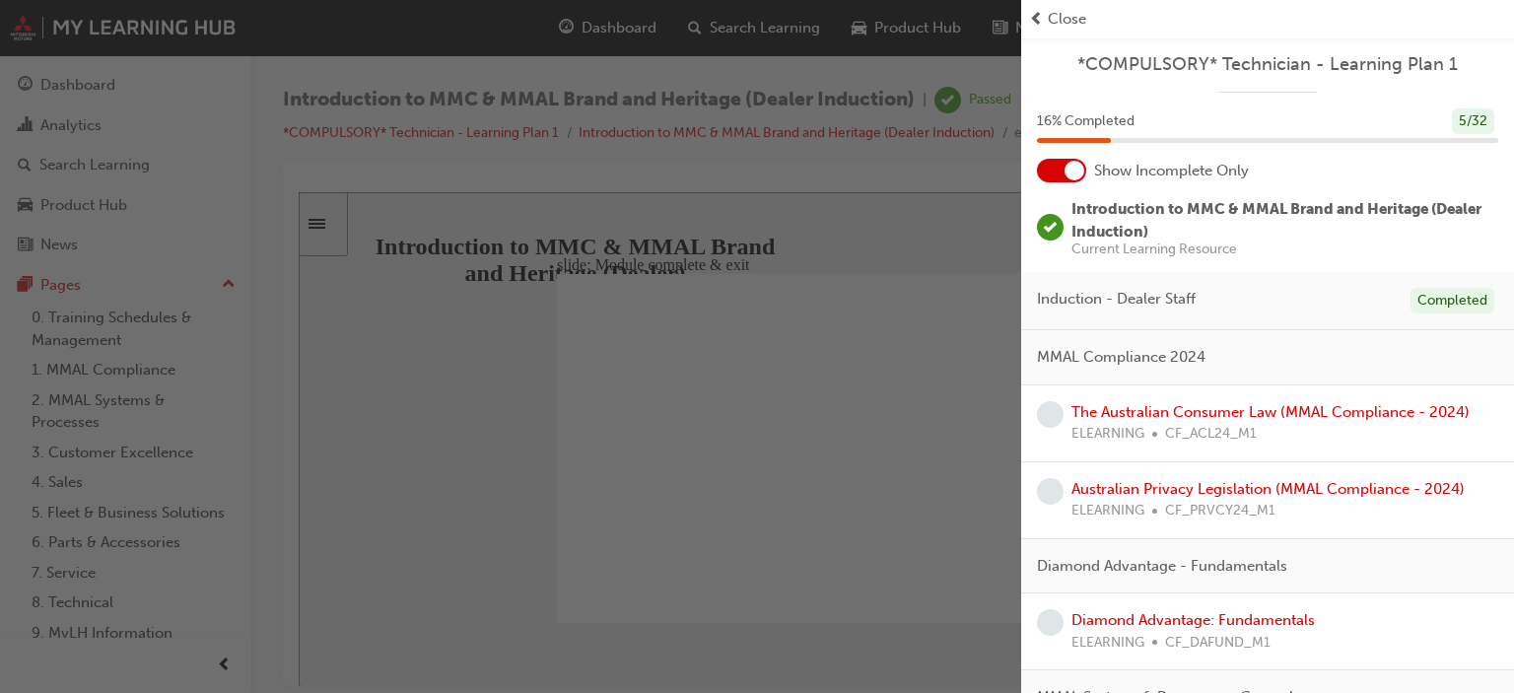
click at [1175, 350] on span "MMAL Compliance 2024" at bounding box center [1121, 357] width 169 height 23
click at [1153, 403] on link "The Australian Consumer Law (MMAL Compliance - 2024)" at bounding box center [1270, 412] width 398 height 18
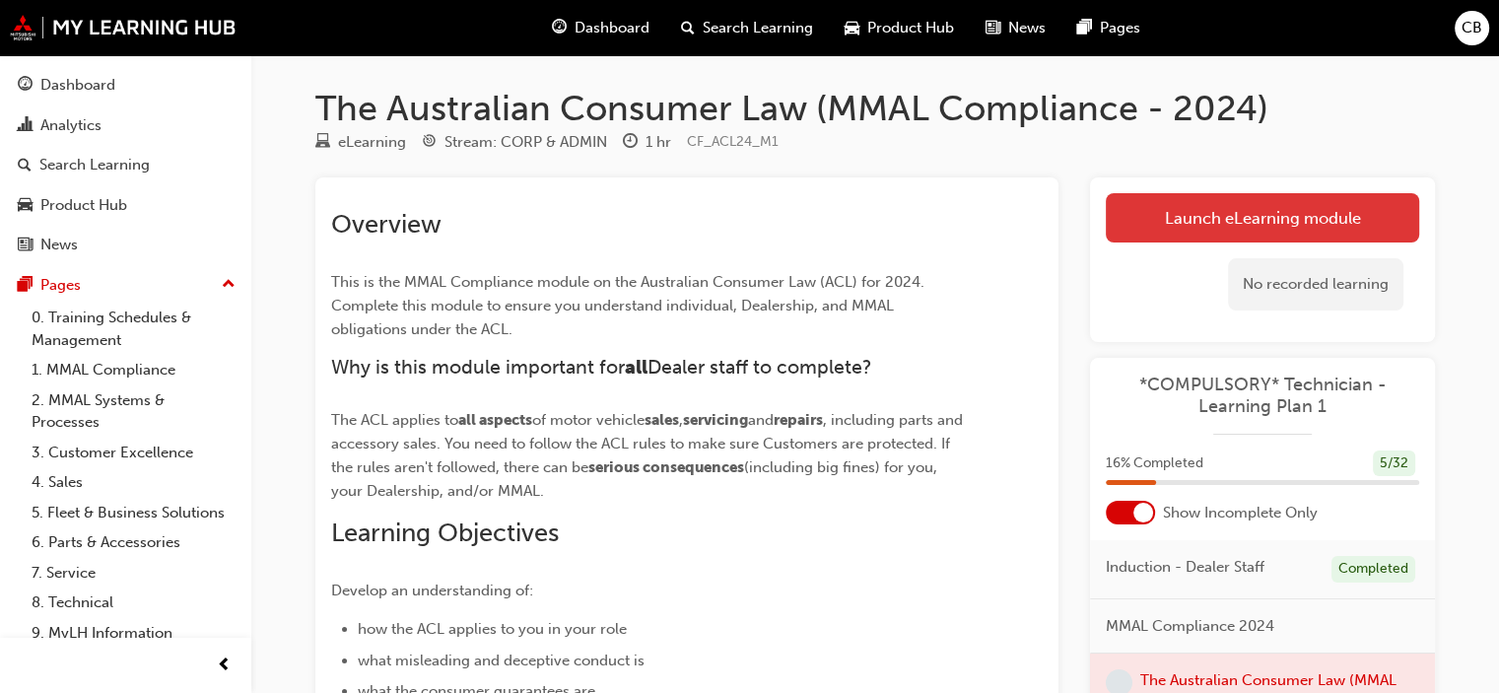
click at [1266, 234] on link "Launch eLearning module" at bounding box center [1262, 217] width 313 height 49
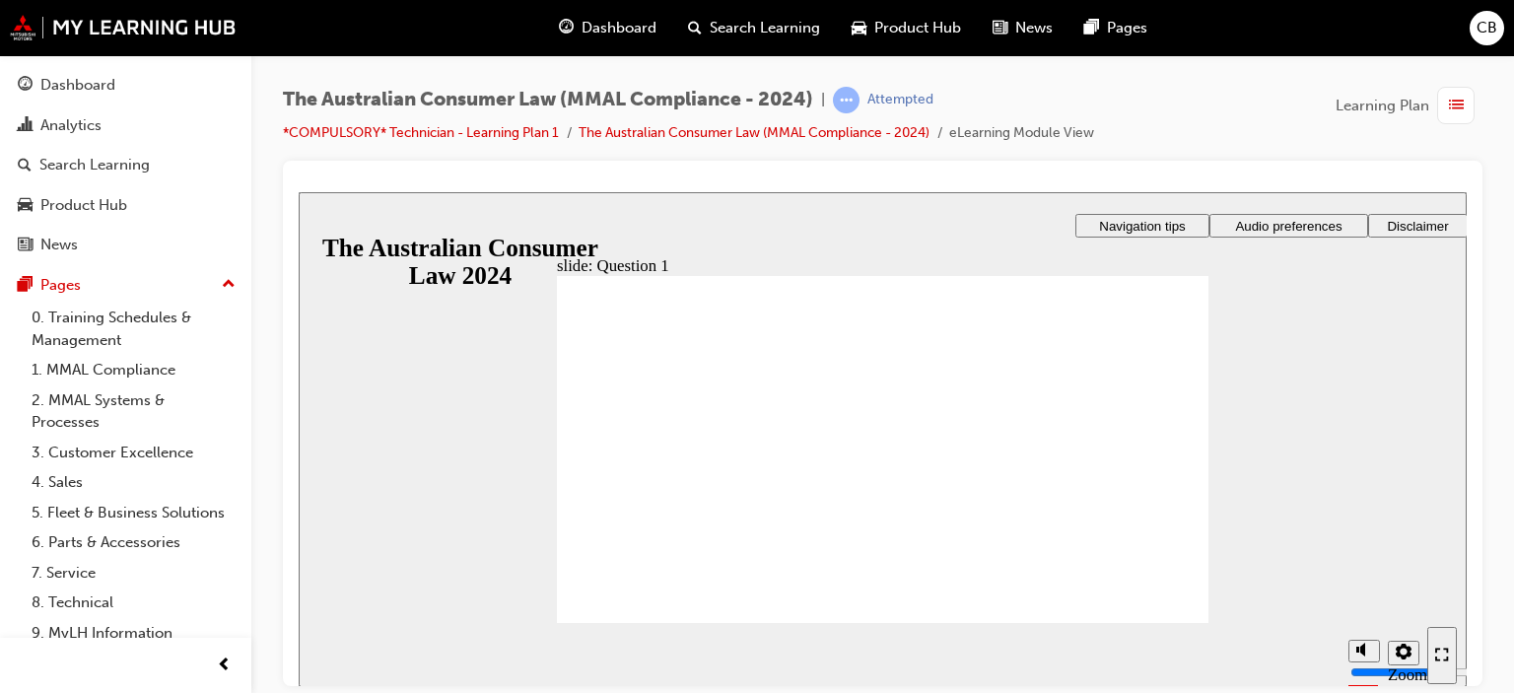
radio input "true"
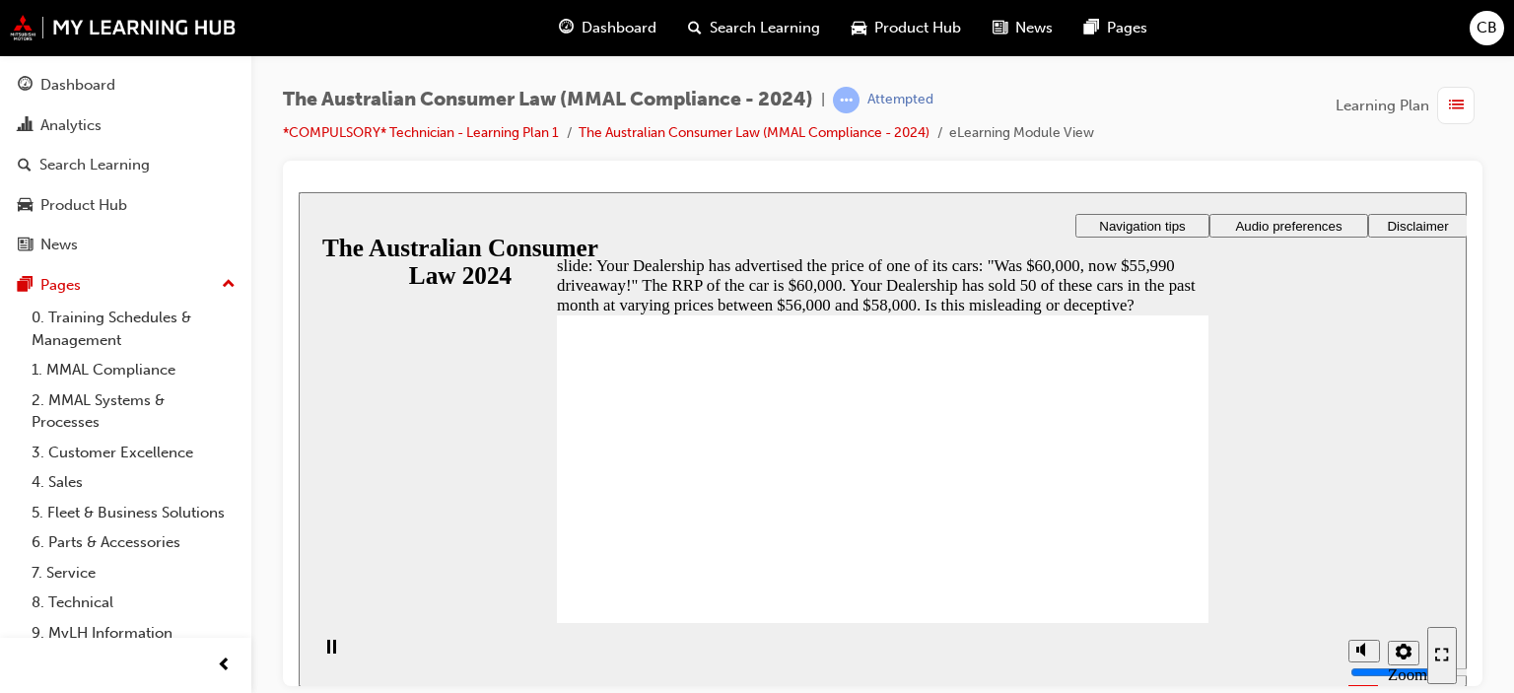
radio input "true"
radio input "false"
radio input "true"
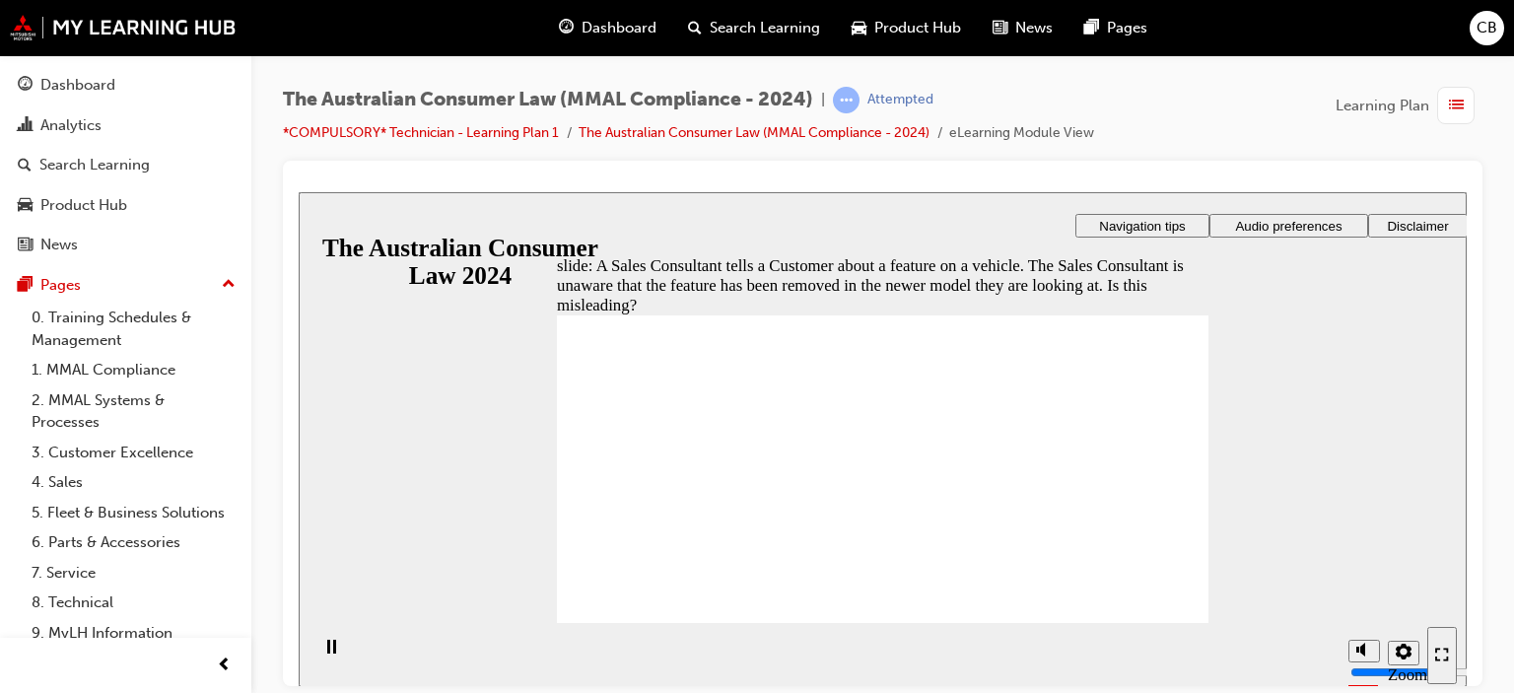
radio input "true"
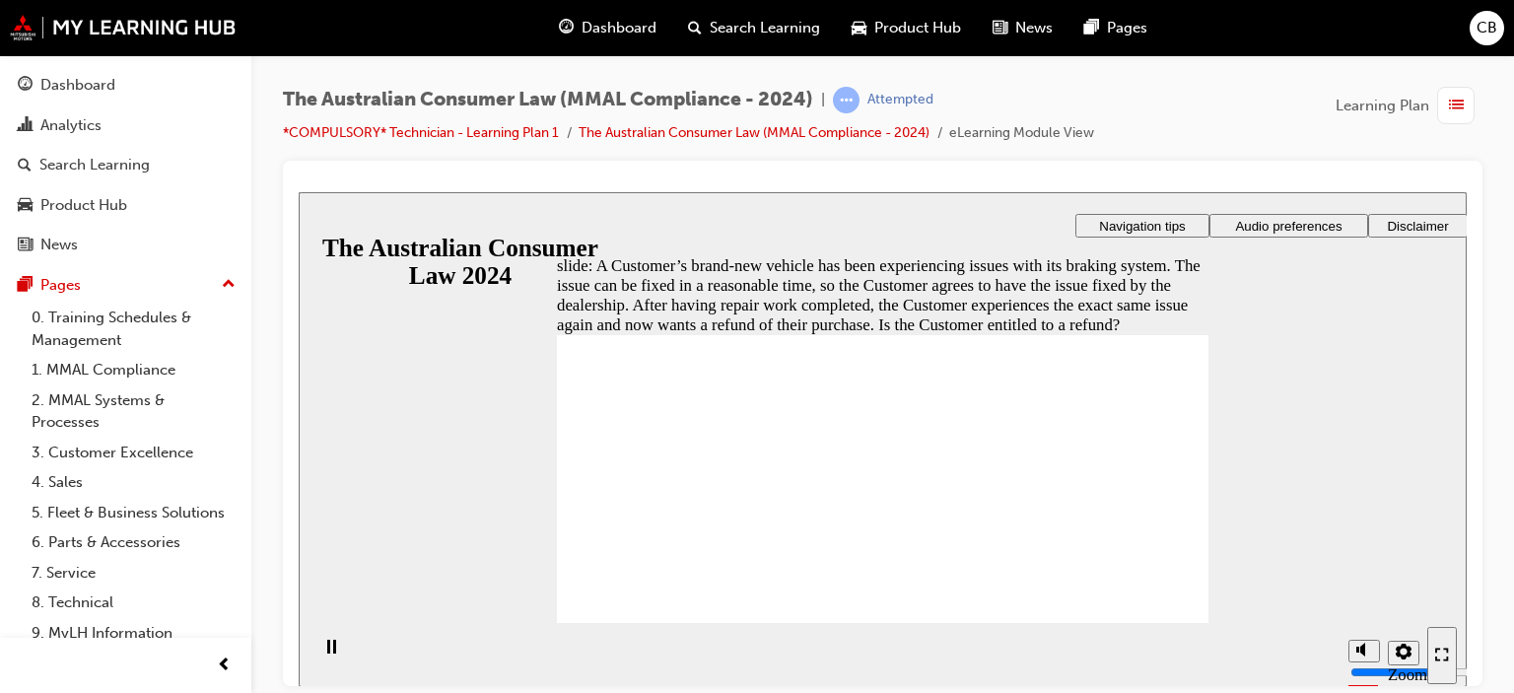
radio input "true"
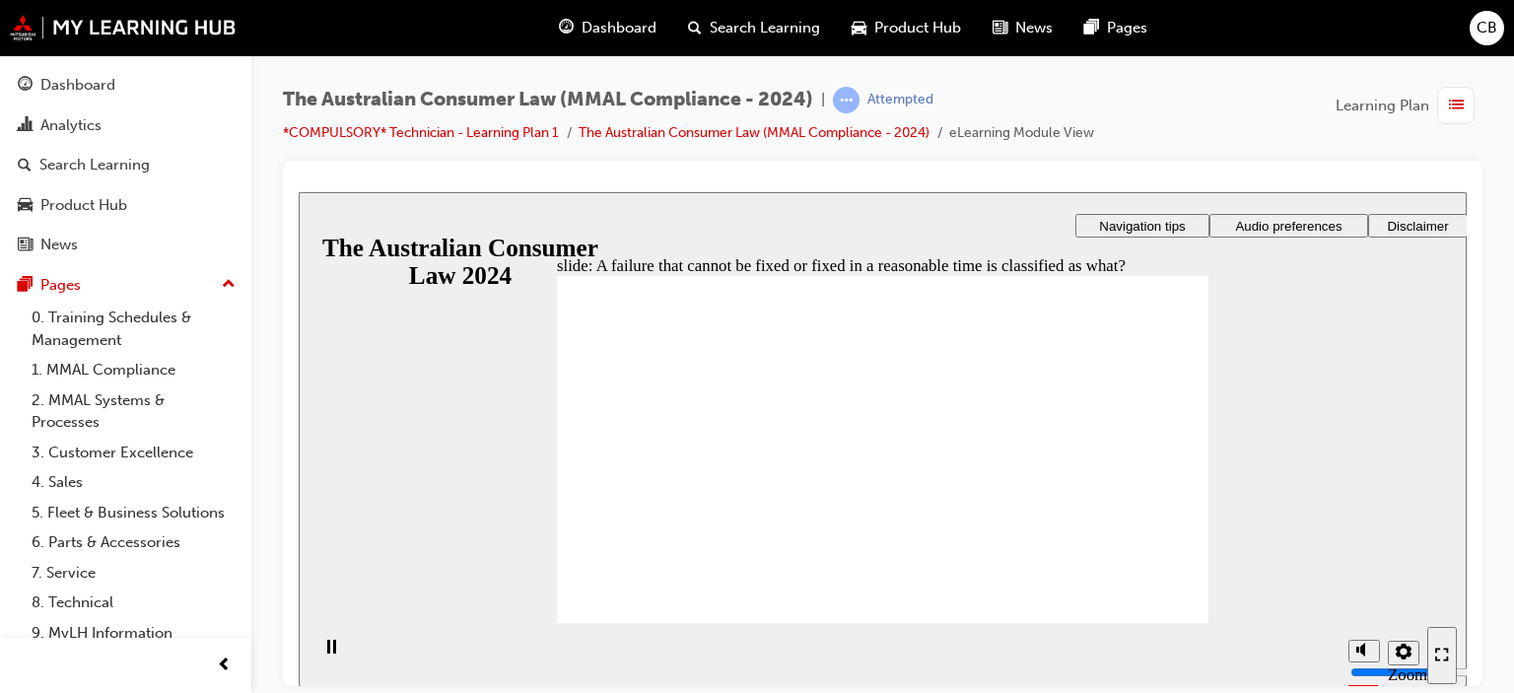
radio input "true"
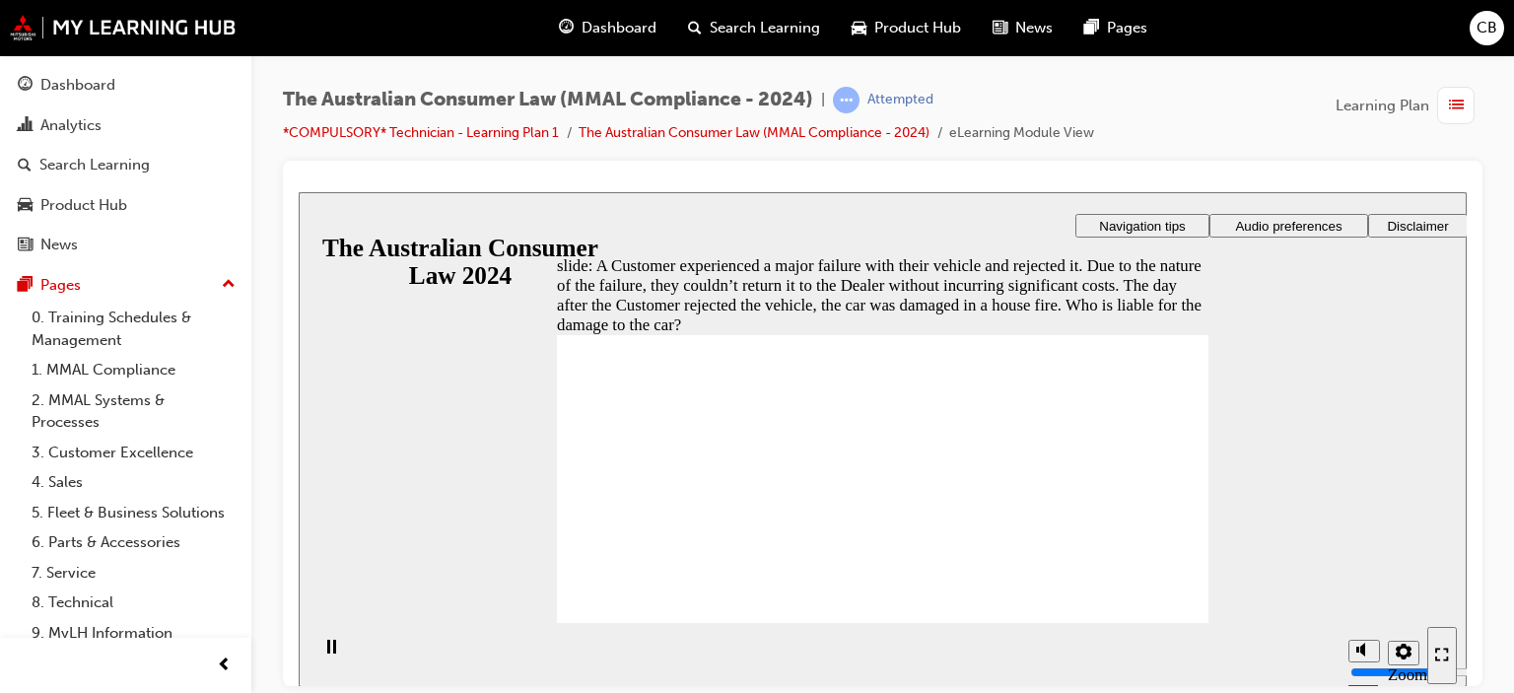
radio input "true"
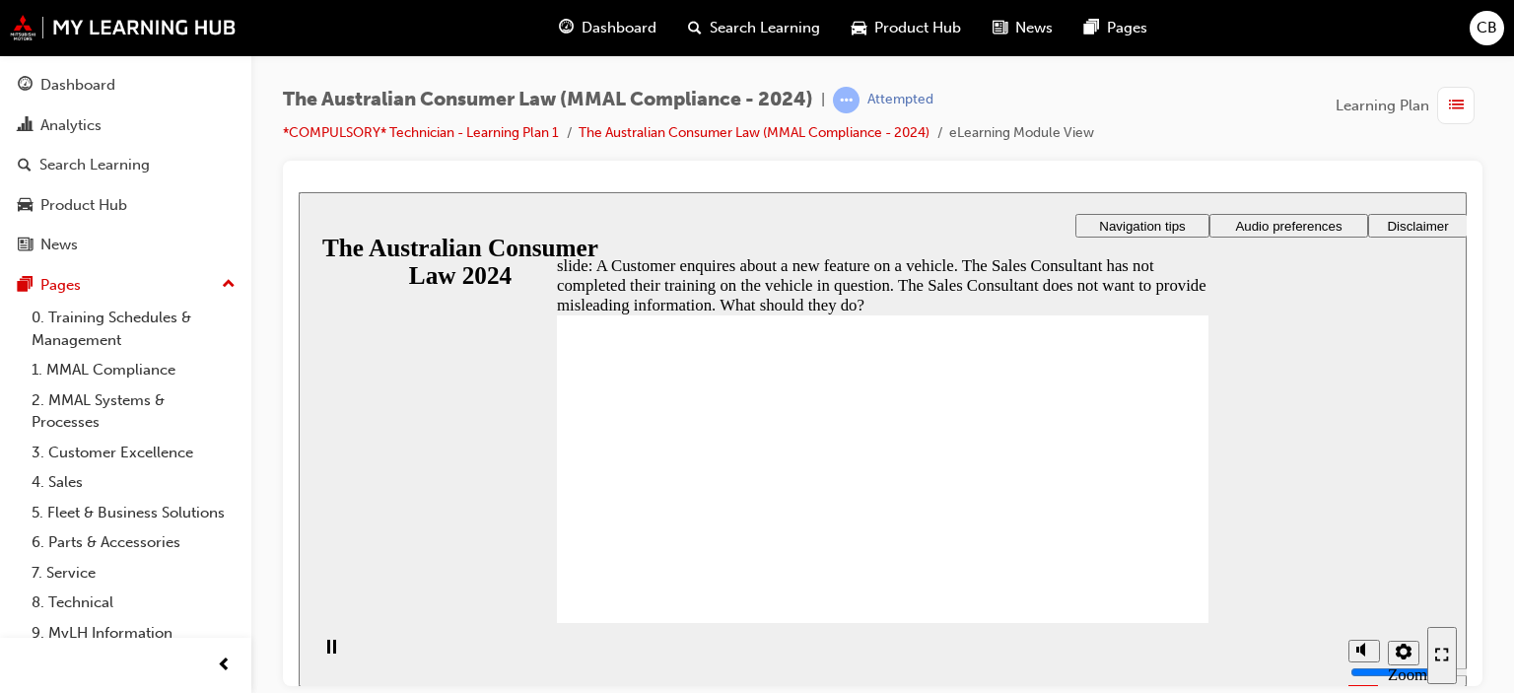
radio input "true"
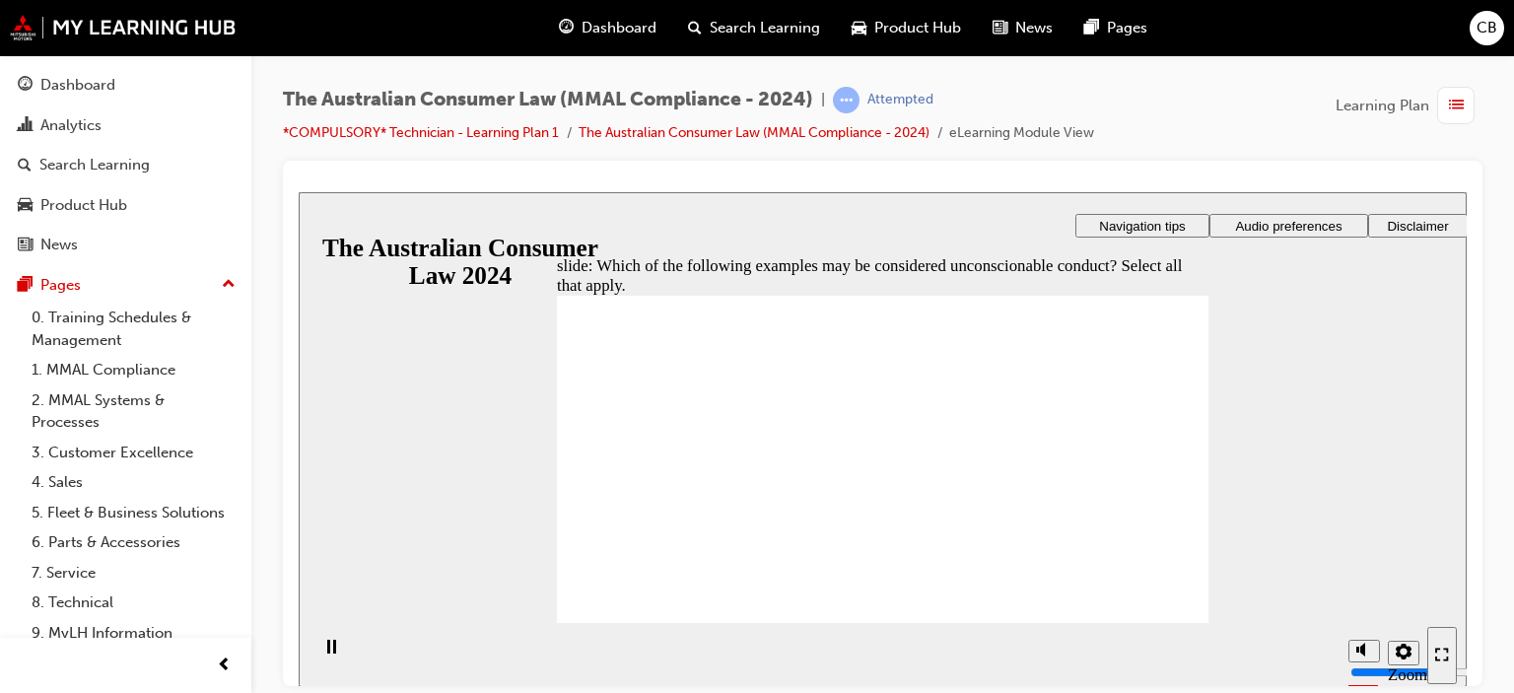
checkbox input "true"
checkbox input "false"
checkbox input "true"
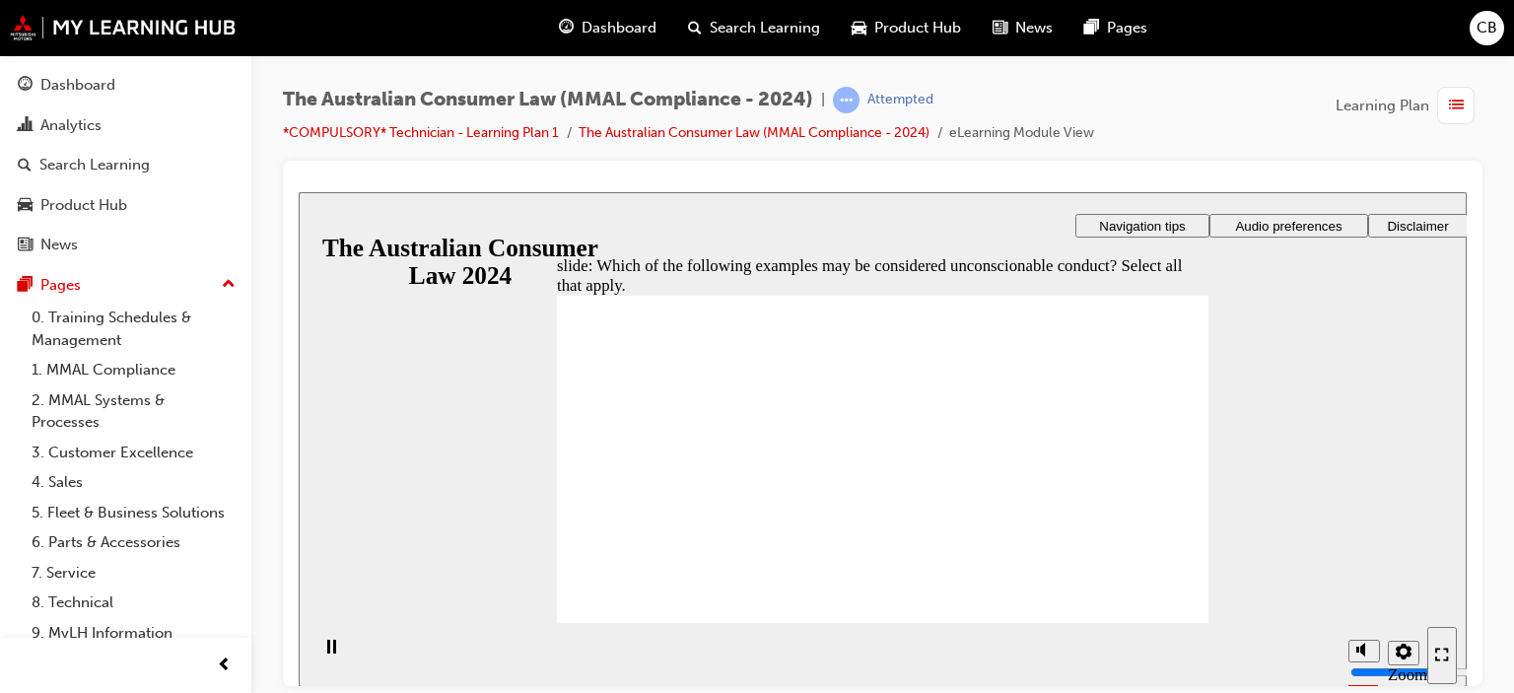
checkbox input "true"
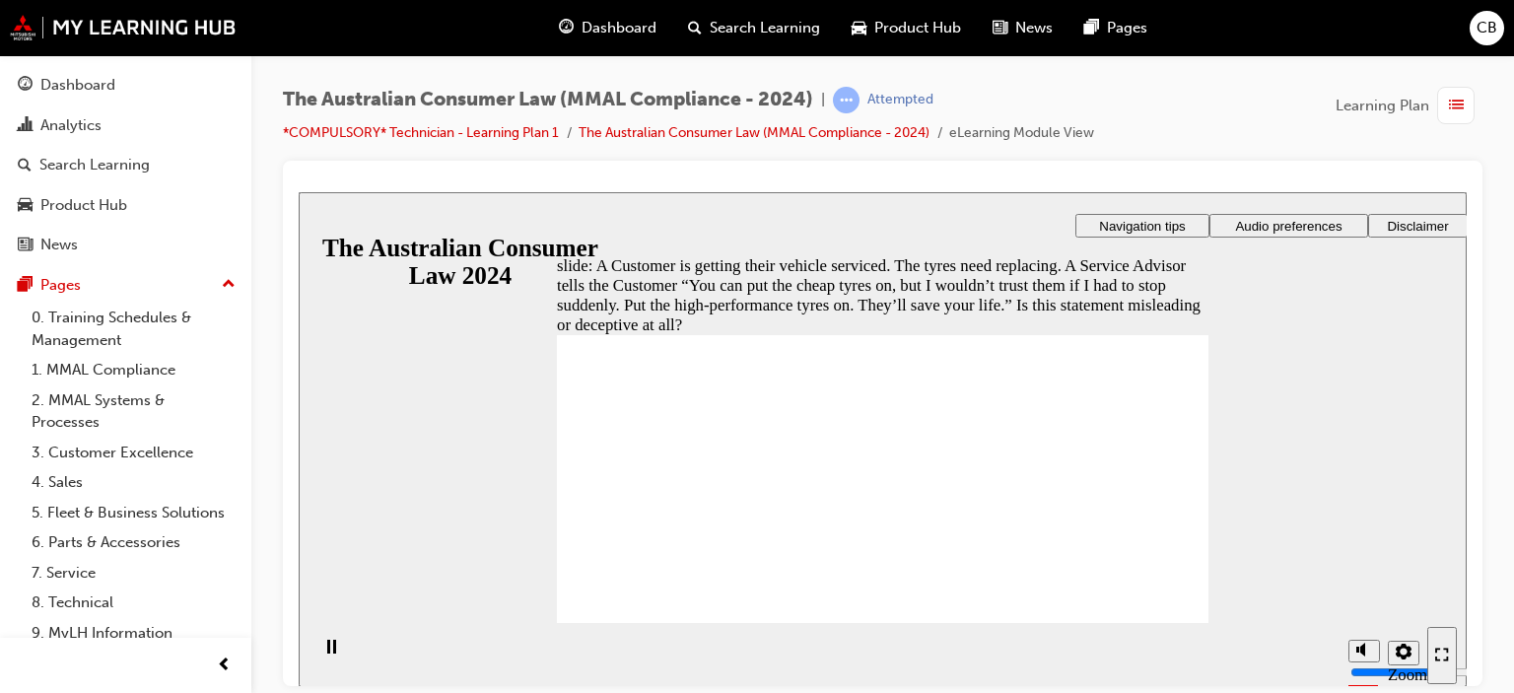
radio input "true"
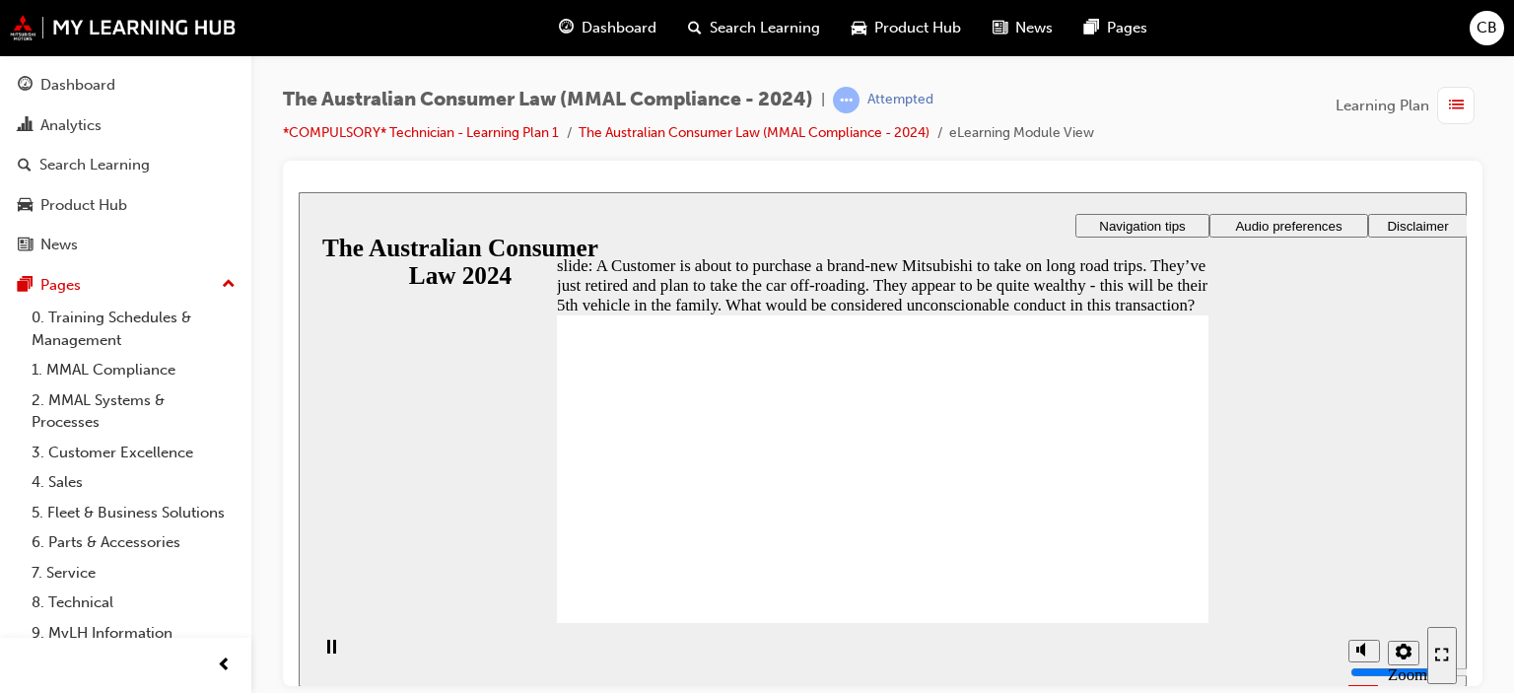
checkbox input "true"
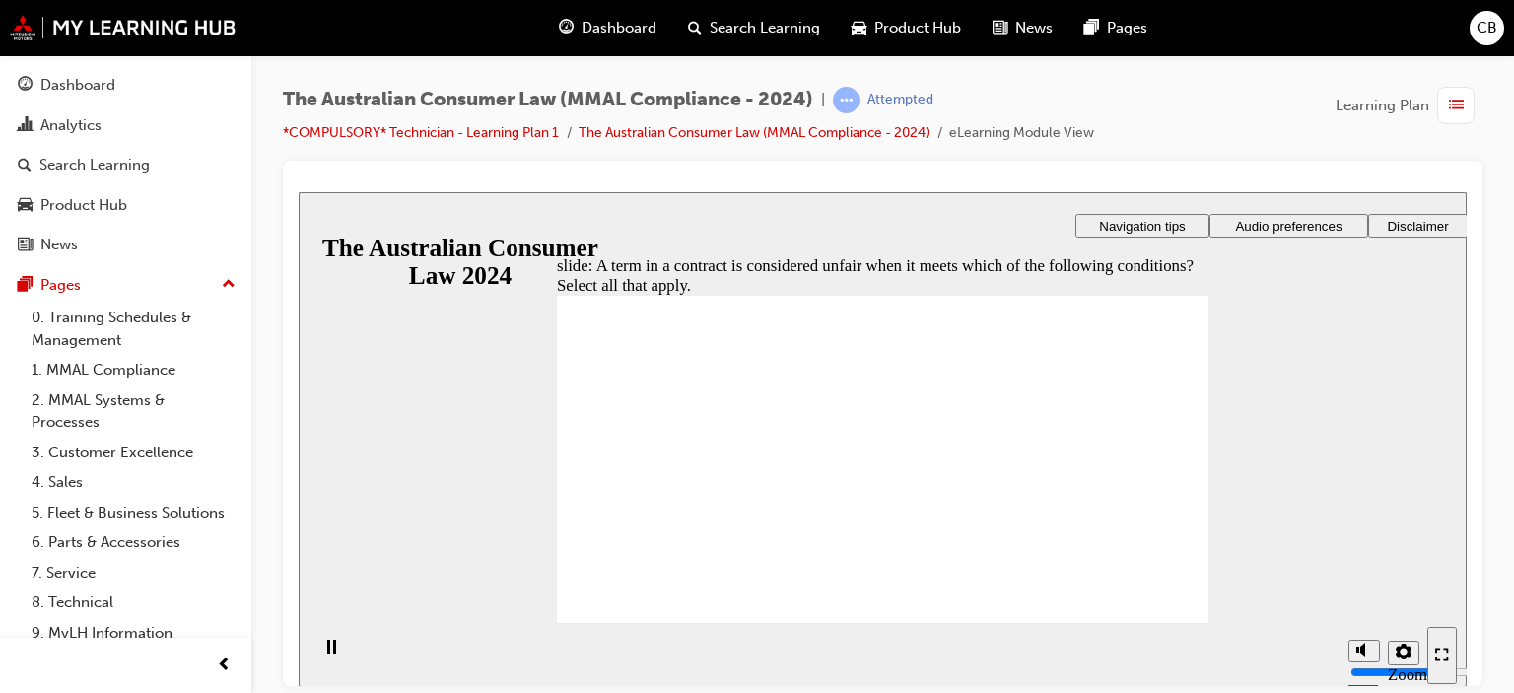
checkbox input "true"
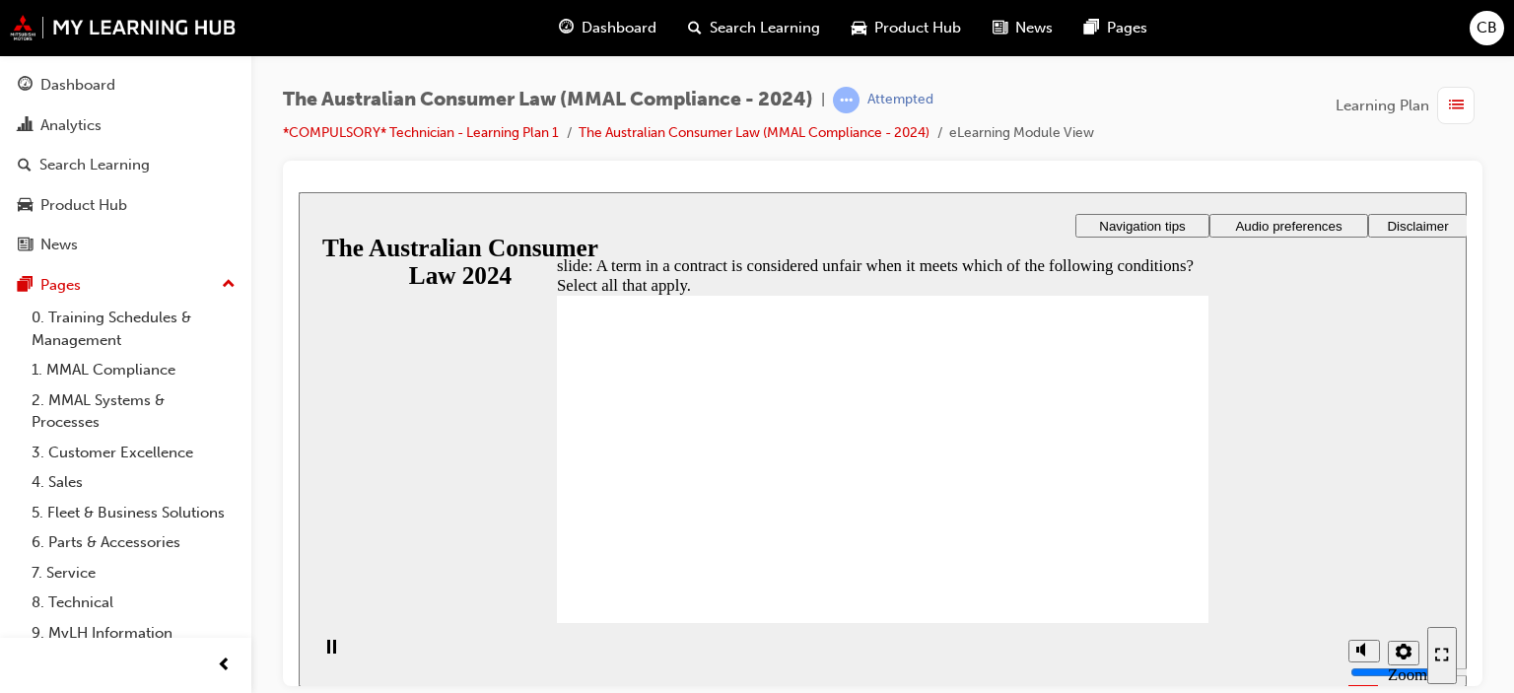
radio input "true"
checkbox input "true"
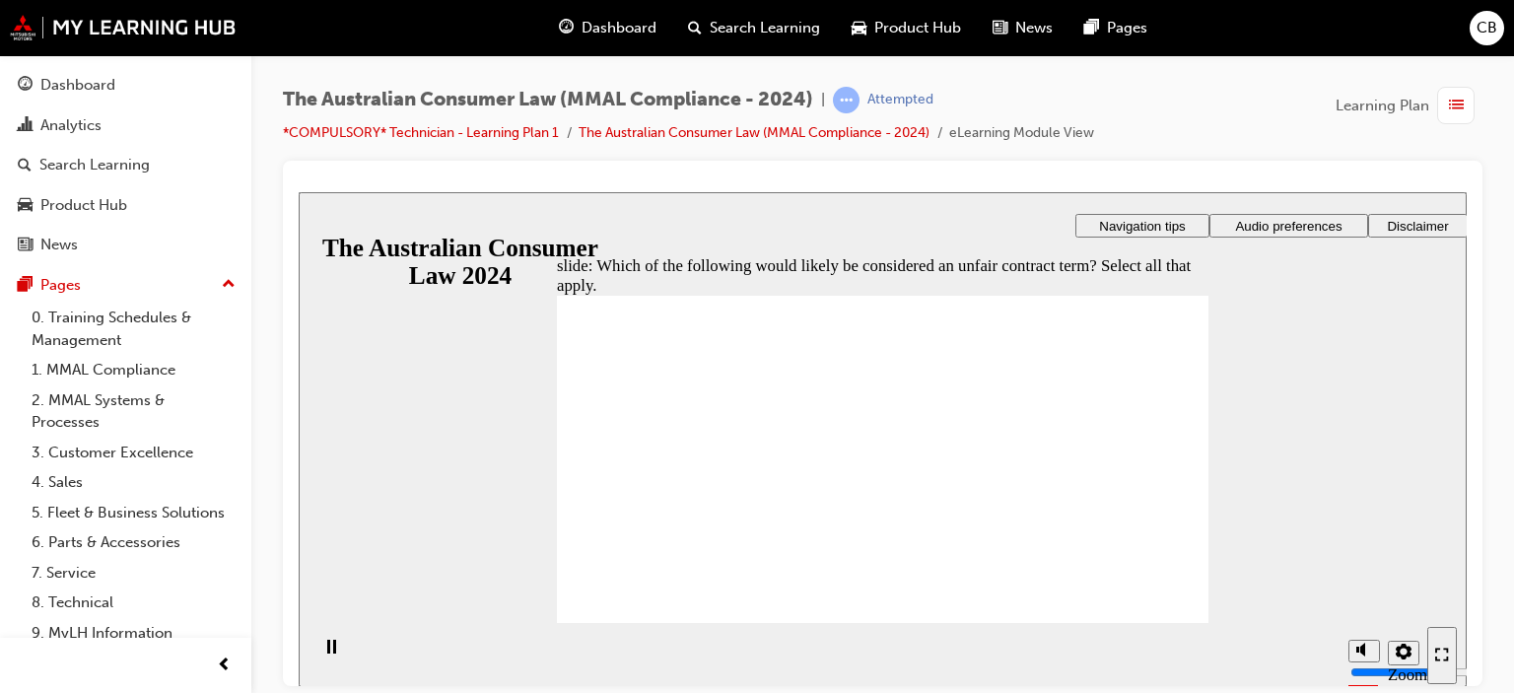
checkbox input "true"
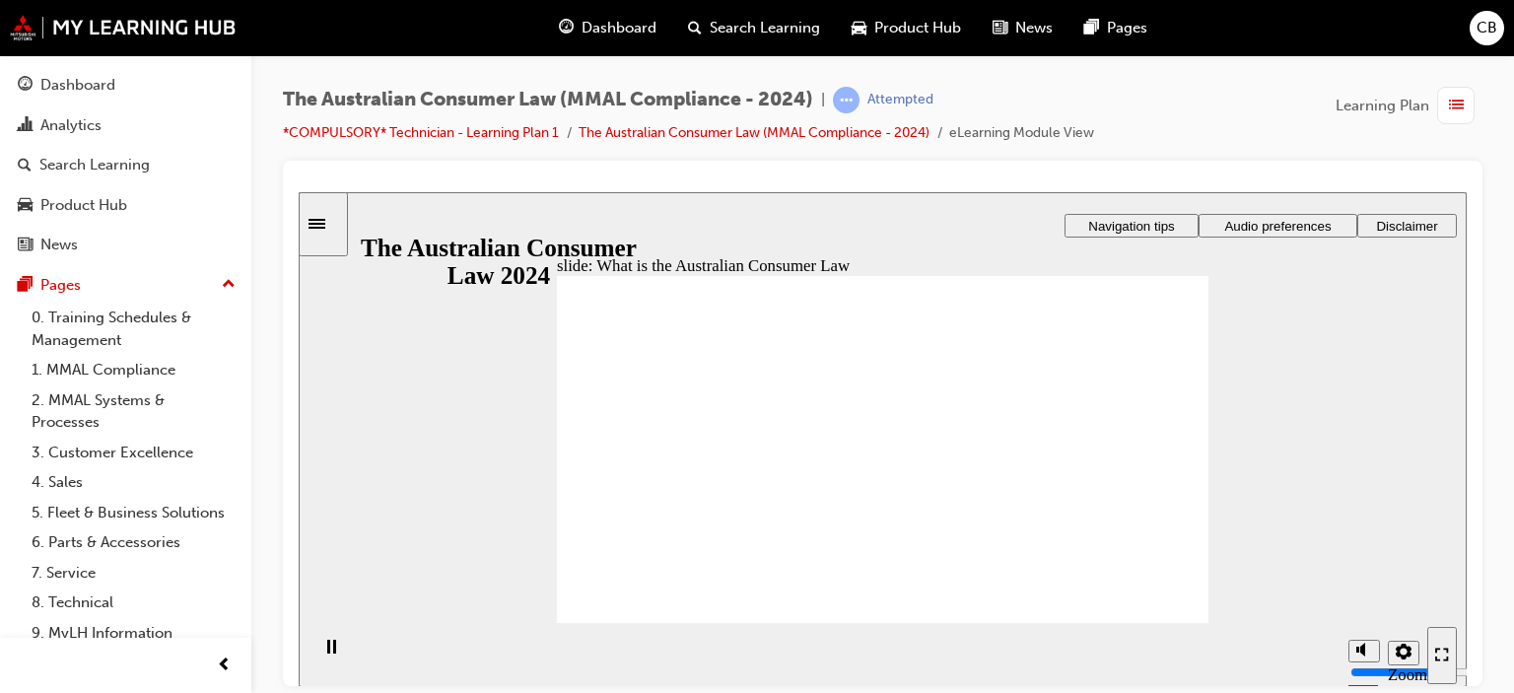
drag, startPoint x: 1403, startPoint y: 414, endPoint x: 1383, endPoint y: 427, distance: 24.3
click at [1403, 413] on div "slide: What is the Australian Consumer Law Rectangle 1 Rectangle 3 What is the …" at bounding box center [883, 438] width 1168 height 495
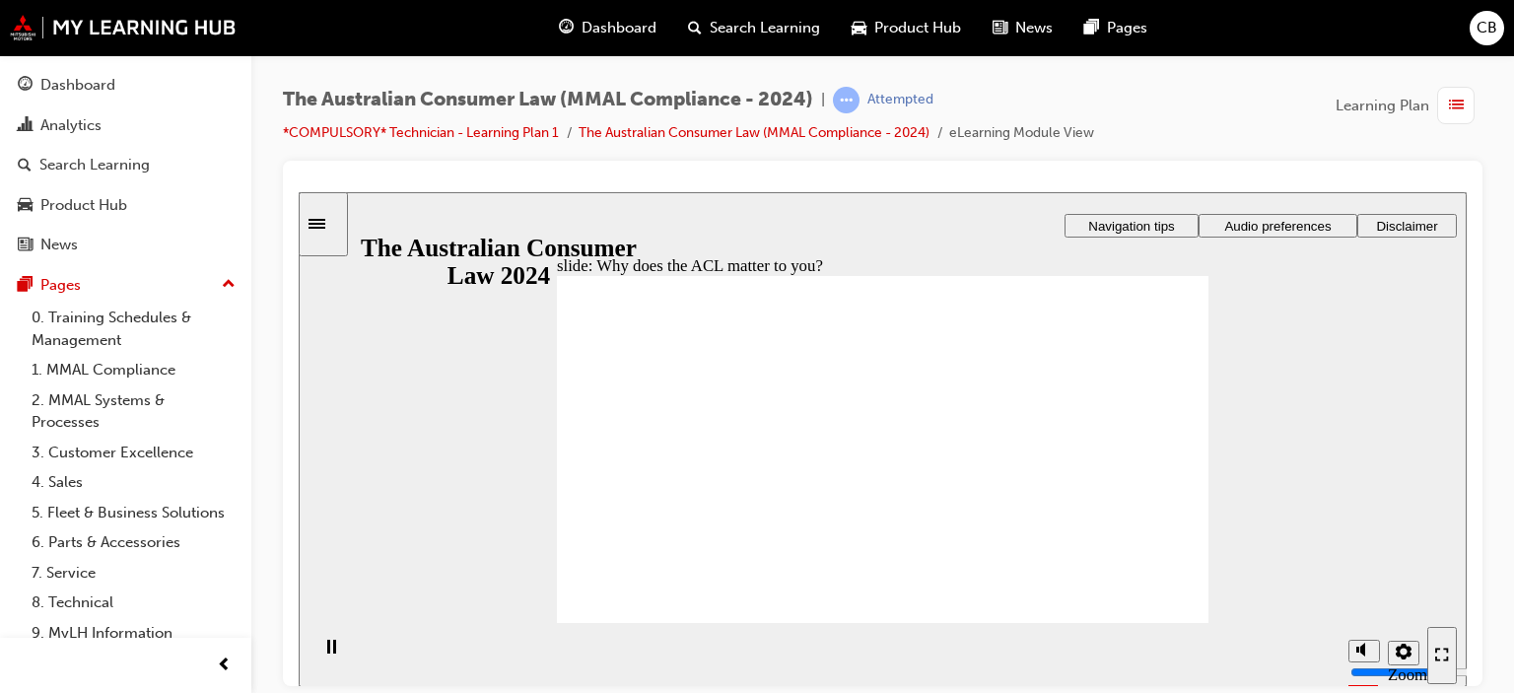
click at [1224, 218] on span "Audio preferences" at bounding box center [1277, 225] width 106 height 15
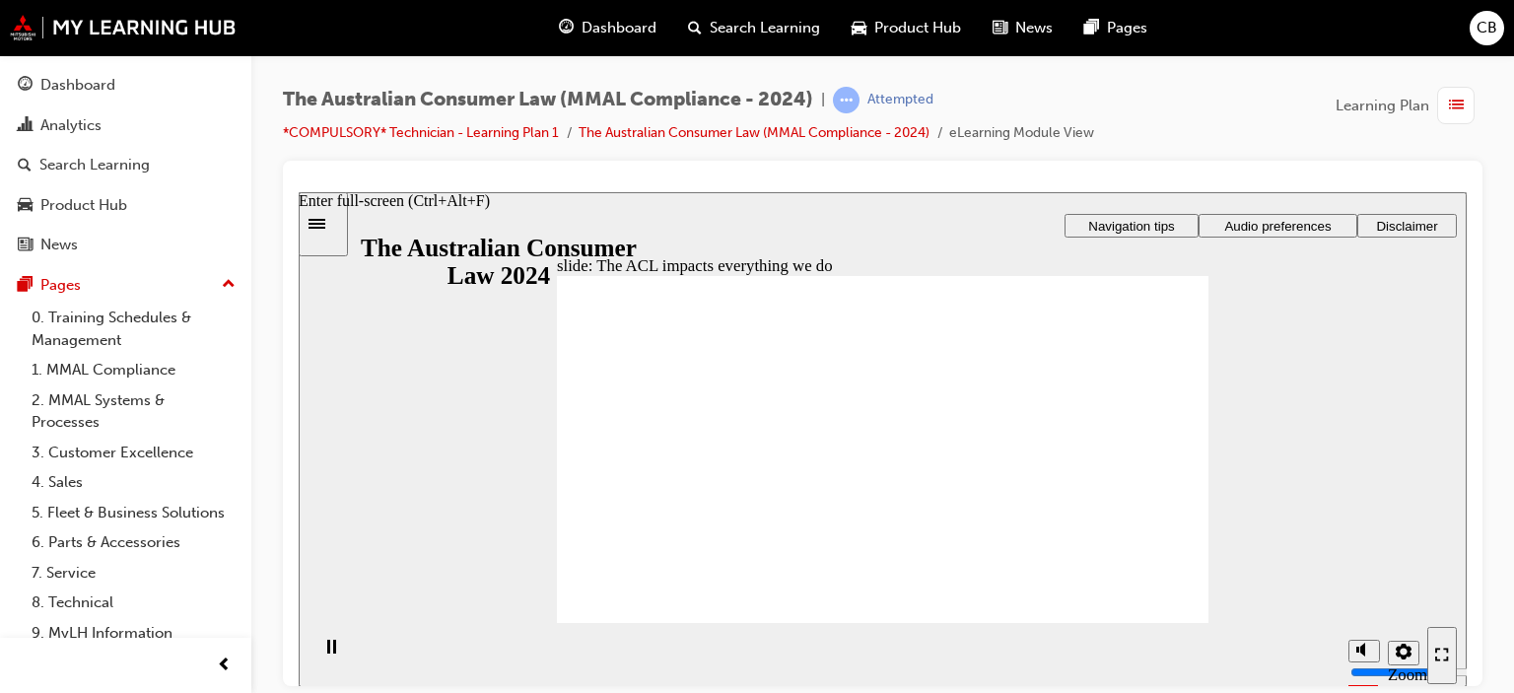
click at [1438, 659] on icon "Enter full-screen (Ctrl+Alt+F)" at bounding box center [1437, 656] width 5 height 5
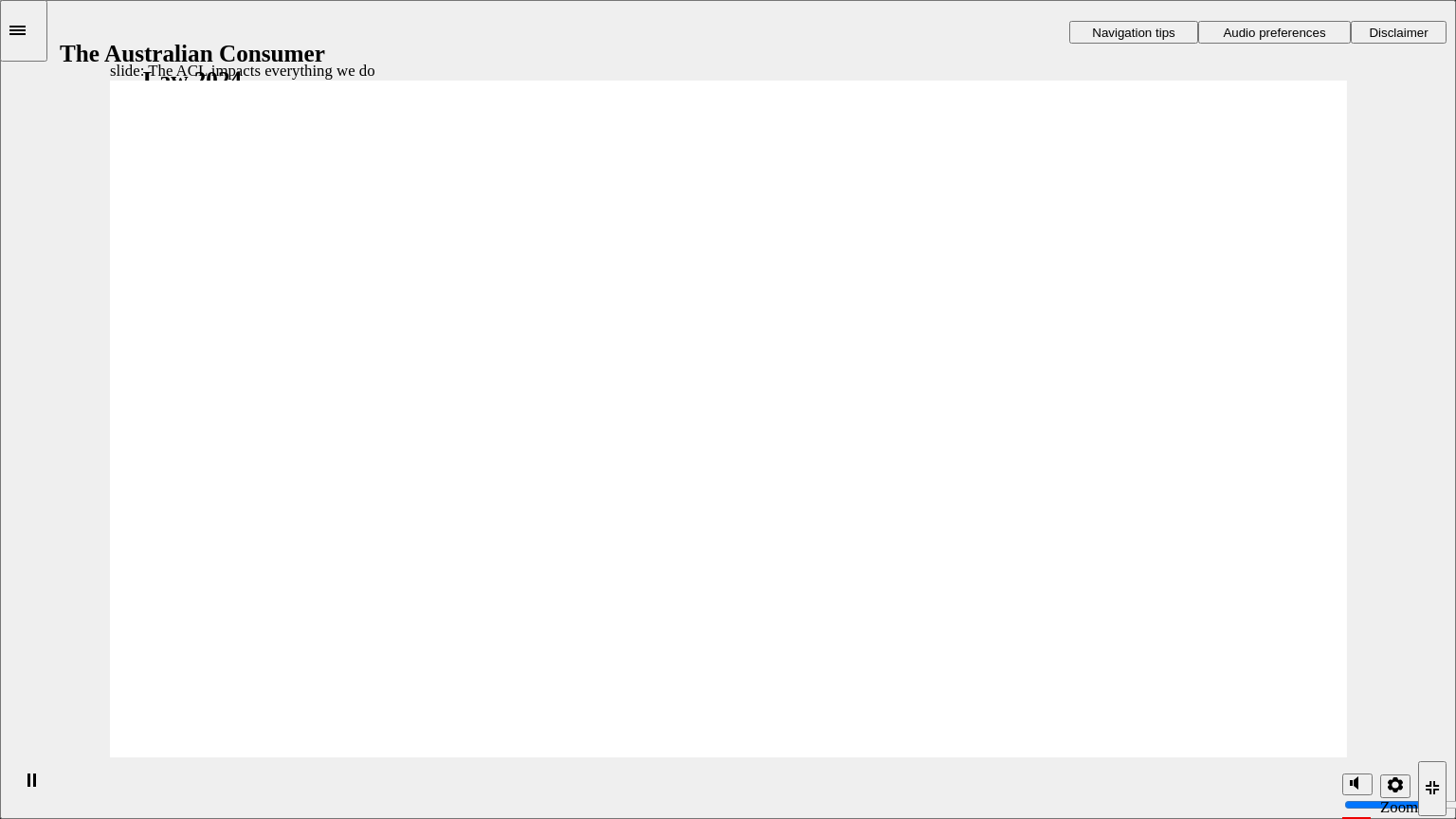
radio input "true"
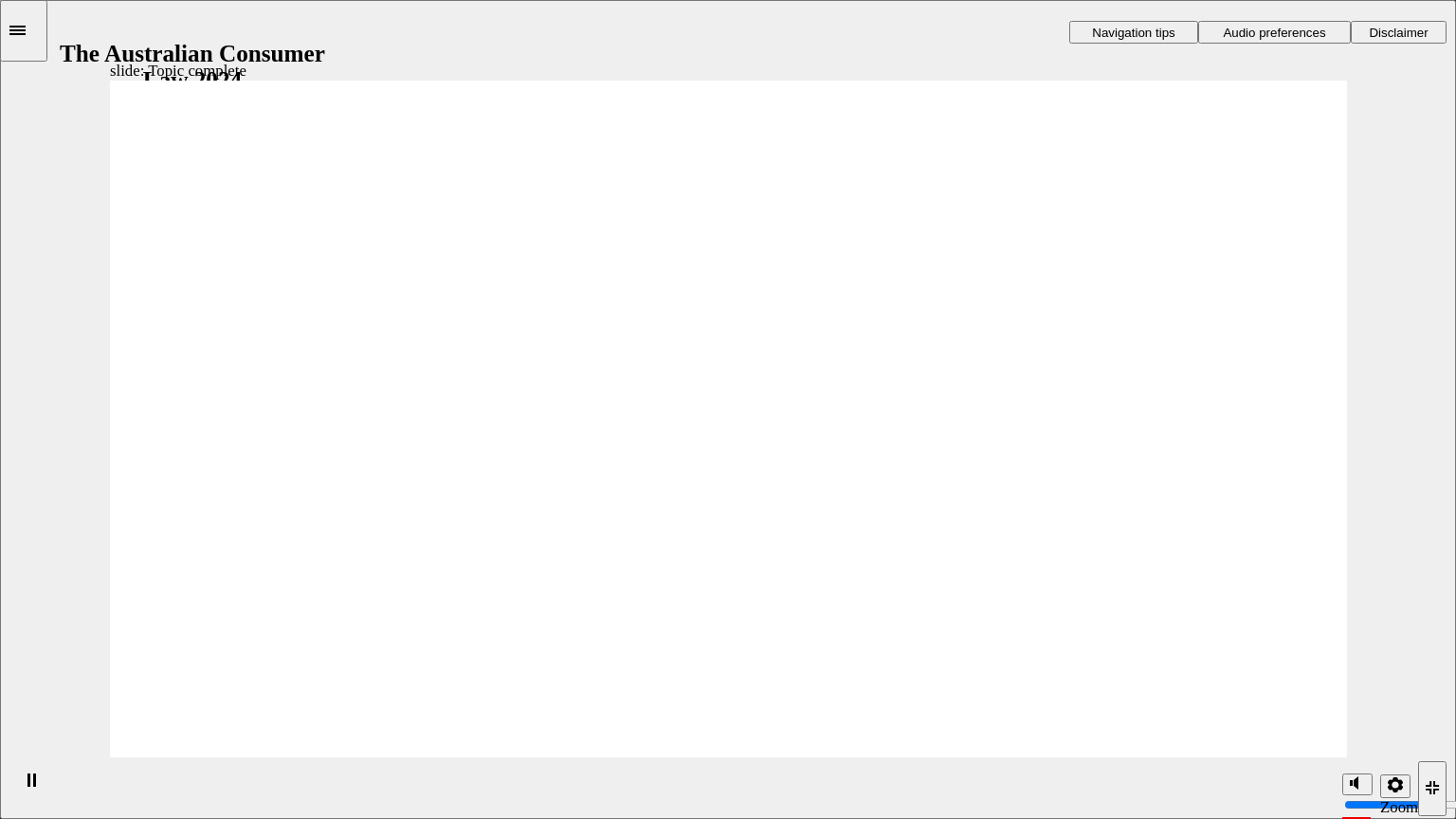
drag, startPoint x: 838, startPoint y: 285, endPoint x: 603, endPoint y: 496, distance: 315.8
drag, startPoint x: 717, startPoint y: 378, endPoint x: 516, endPoint y: 614, distance: 310.0
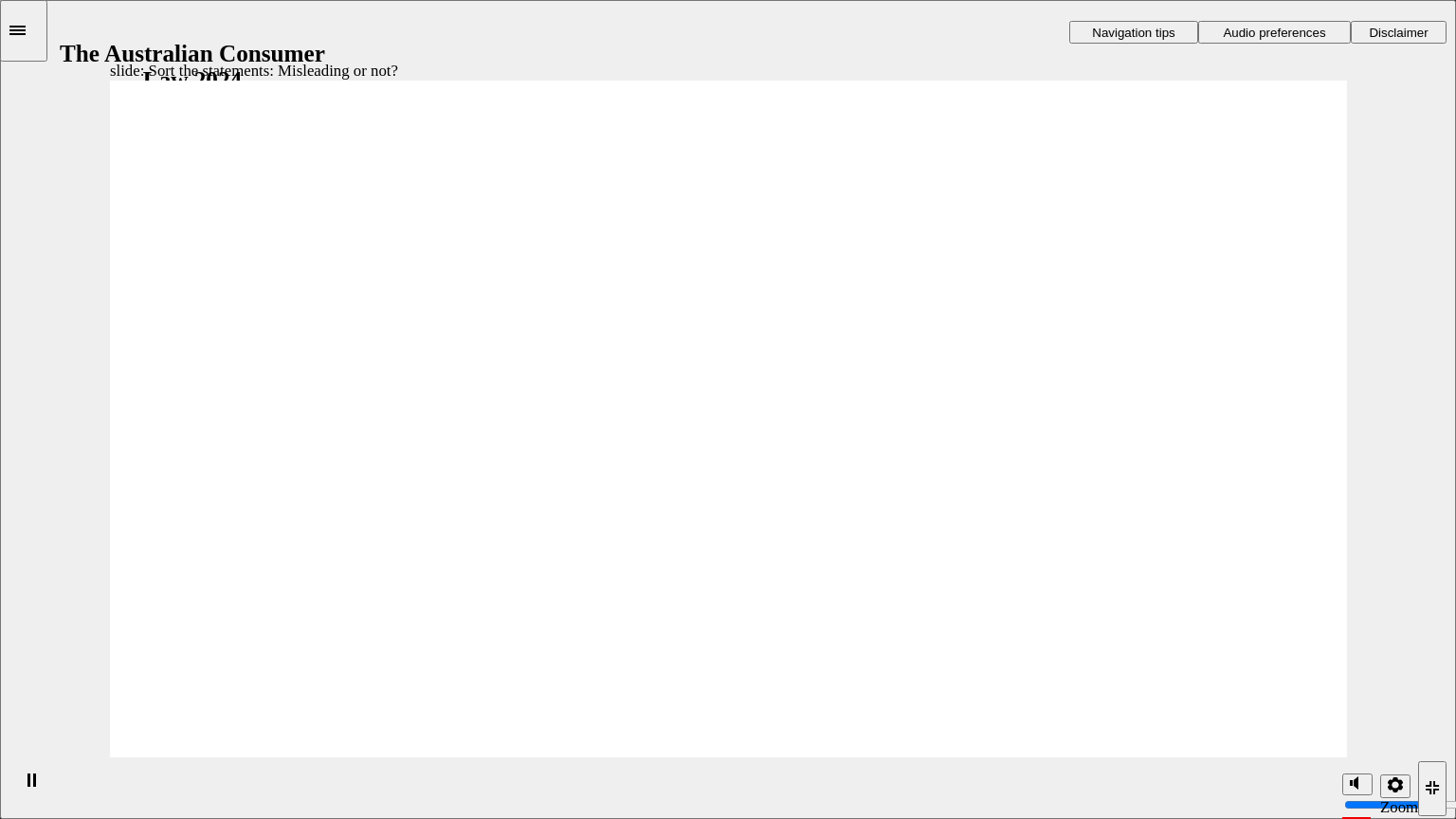
drag, startPoint x: 581, startPoint y: 519, endPoint x: 1009, endPoint y: 534, distance: 428.3
drag, startPoint x: 845, startPoint y: 313, endPoint x: 565, endPoint y: 570, distance: 380.1
drag, startPoint x: 778, startPoint y: 383, endPoint x: 992, endPoint y: 582, distance: 292.2
drag, startPoint x: 838, startPoint y: 356, endPoint x: 570, endPoint y: 622, distance: 377.6
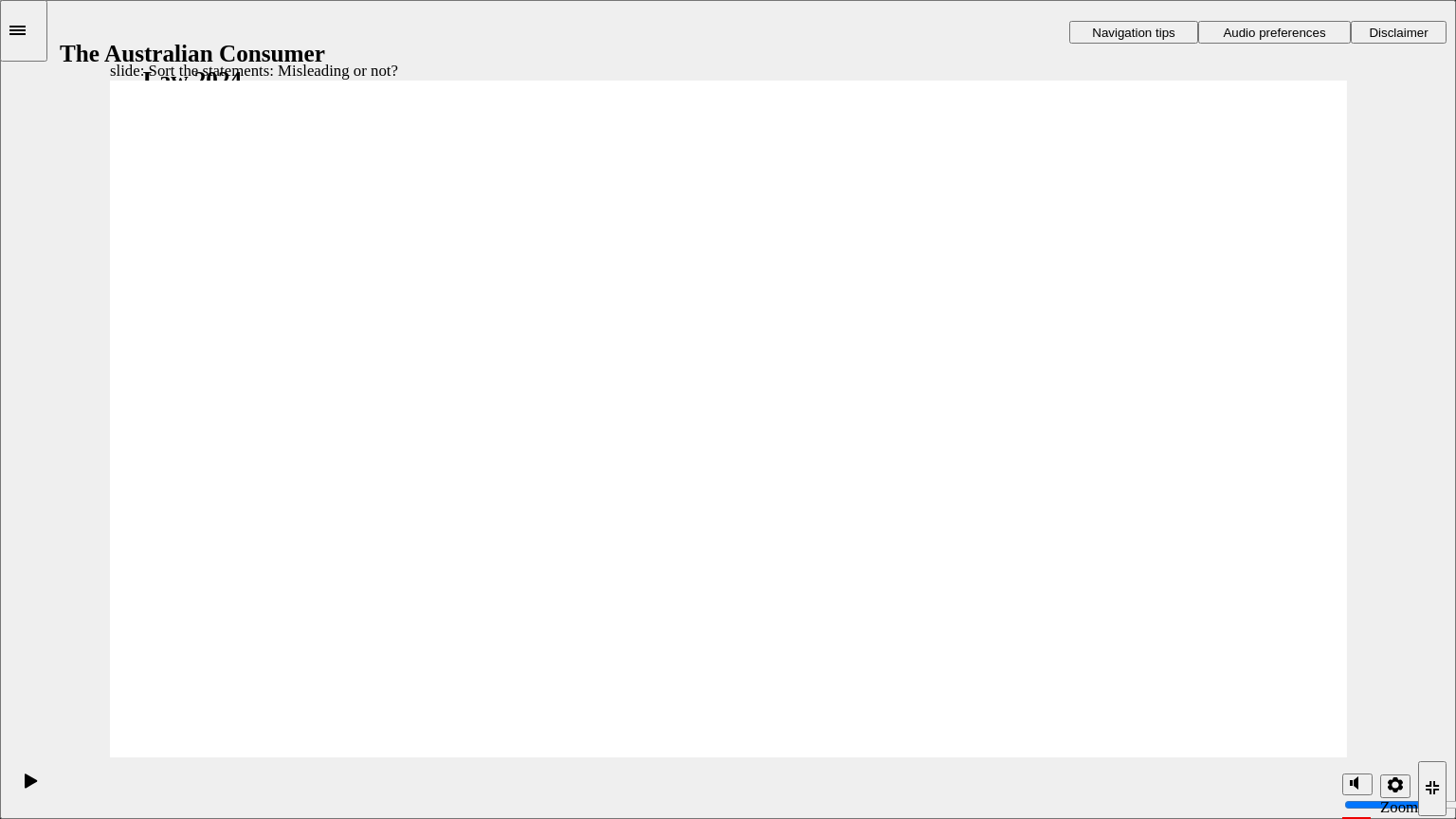
drag, startPoint x: 758, startPoint y: 387, endPoint x: 565, endPoint y: 556, distance: 256.5
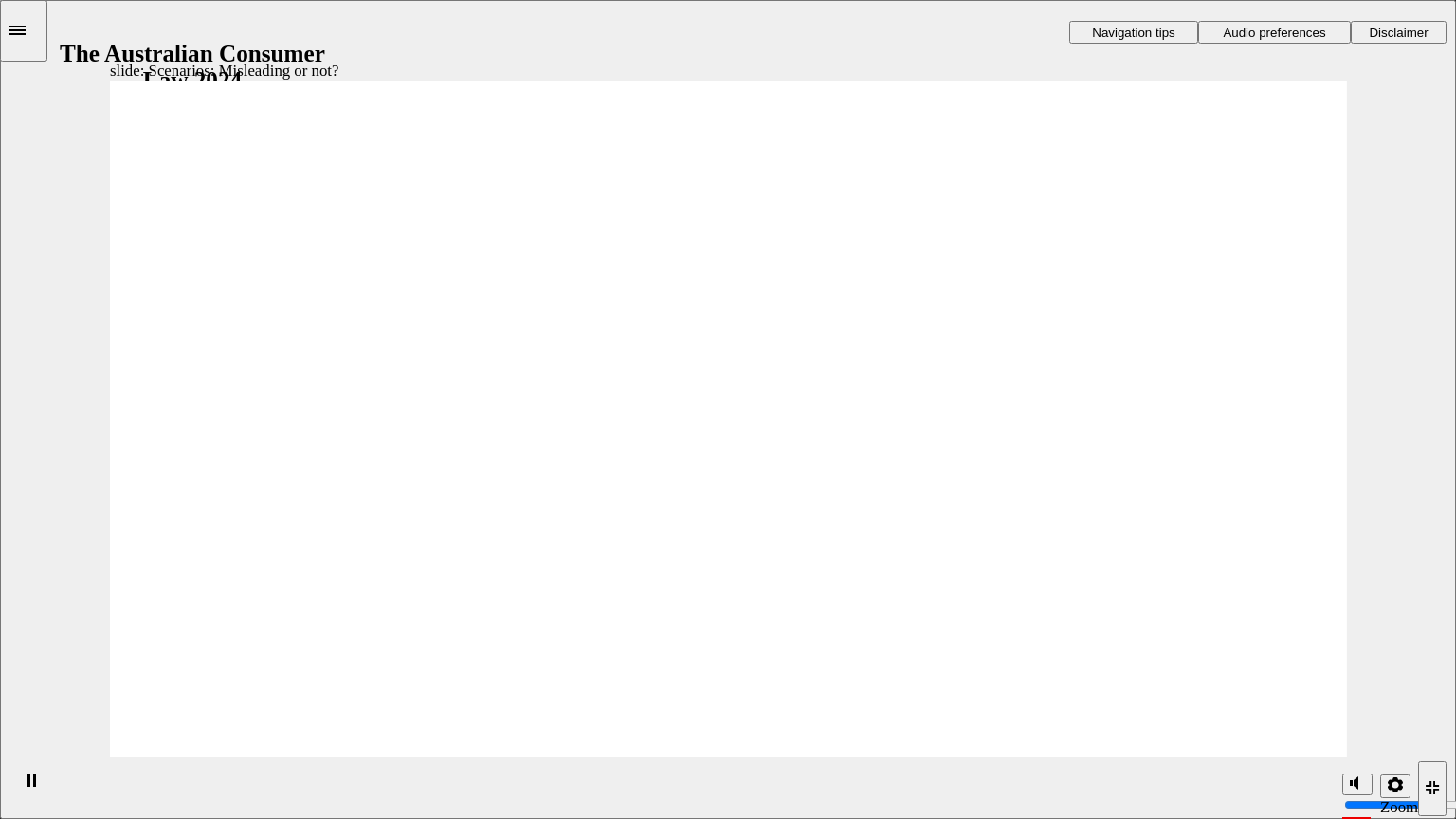
click at [1237, 665] on section "Playback Speed 2 1.75 1.5 1.25 Normal" at bounding box center [728, 787] width 1456 height 62
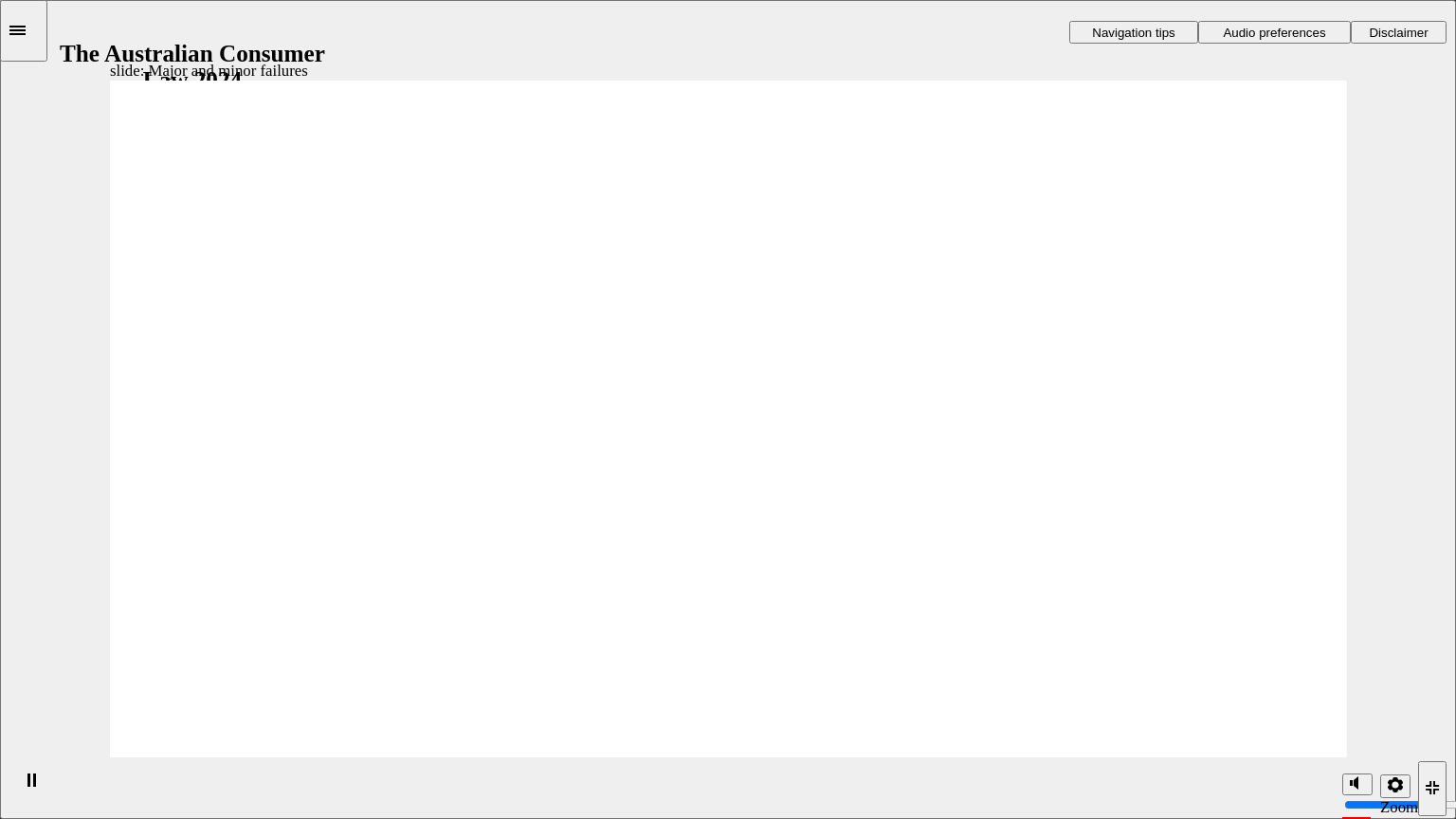
drag, startPoint x: 769, startPoint y: 295, endPoint x: 464, endPoint y: 530, distance: 385.0
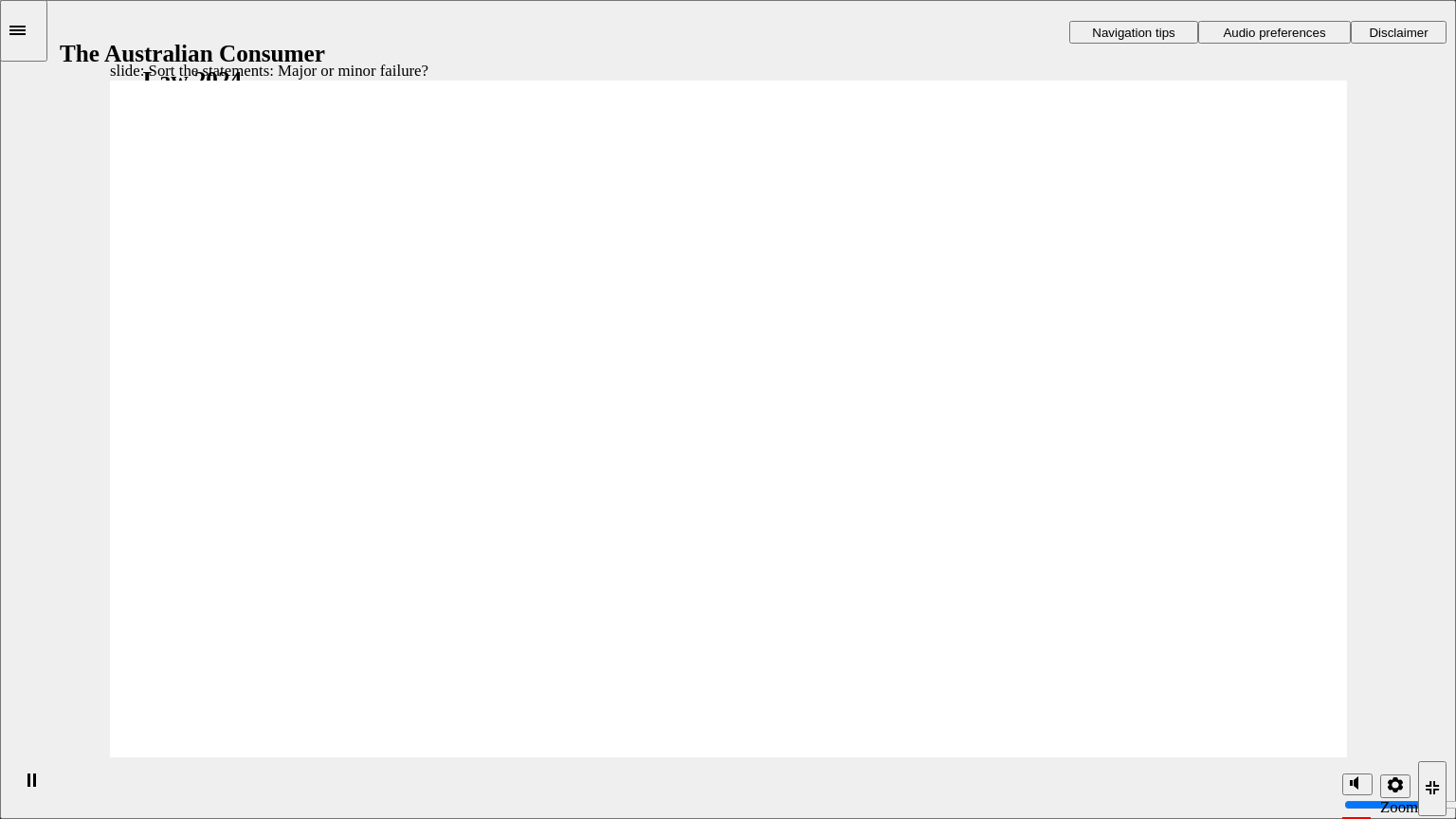
drag, startPoint x: 507, startPoint y: 504, endPoint x: 1201, endPoint y: 534, distance: 694.6
drag, startPoint x: 775, startPoint y: 287, endPoint x: 428, endPoint y: 534, distance: 425.9
drag, startPoint x: 762, startPoint y: 293, endPoint x: 1127, endPoint y: 551, distance: 447.0
drag, startPoint x: 787, startPoint y: 288, endPoint x: 439, endPoint y: 554, distance: 438.0
drag, startPoint x: 697, startPoint y: 314, endPoint x: 387, endPoint y: 583, distance: 410.4
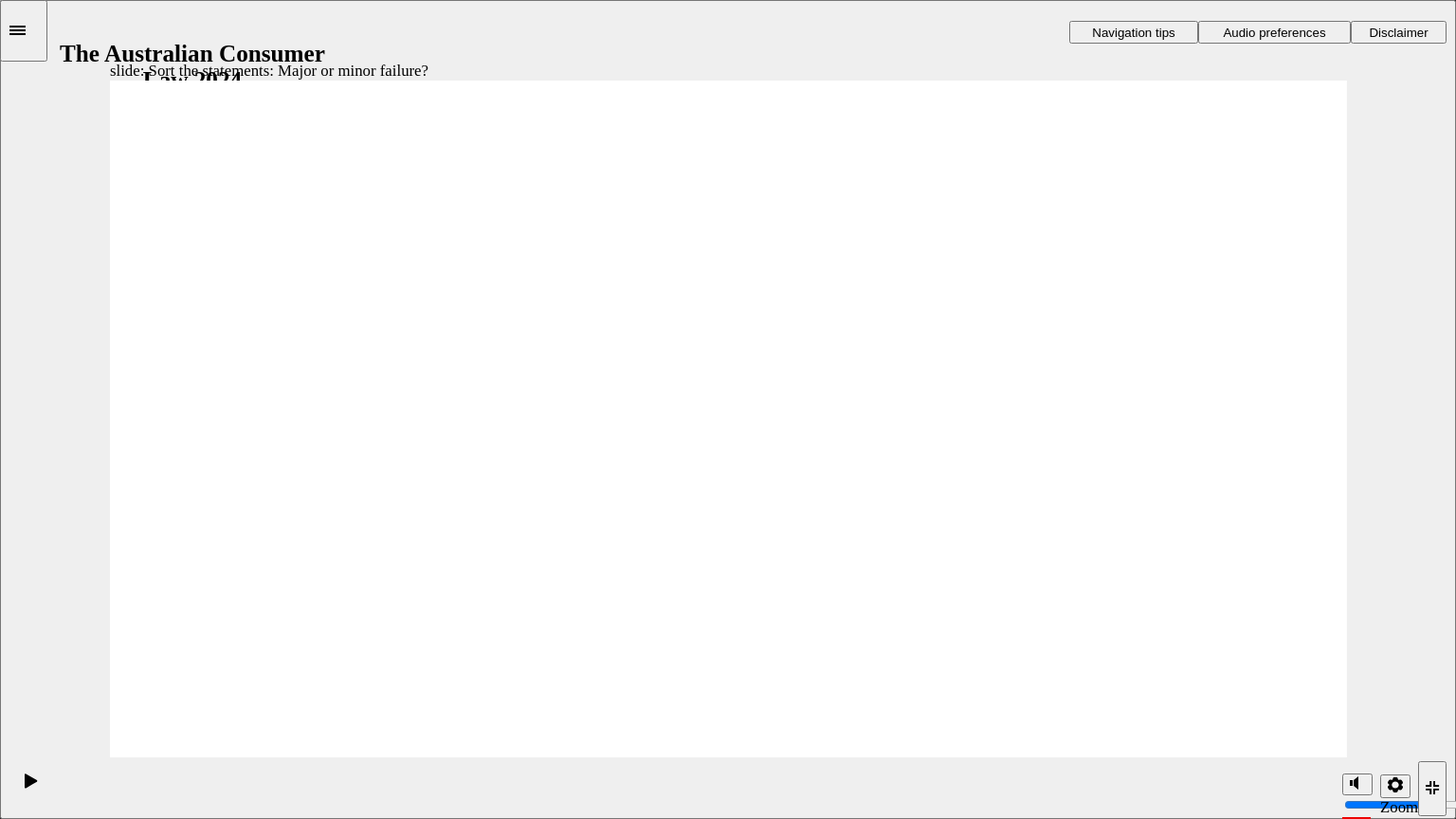
drag, startPoint x: 782, startPoint y: 345, endPoint x: 1199, endPoint y: 613, distance: 495.7
drag, startPoint x: 1163, startPoint y: 573, endPoint x: 451, endPoint y: 591, distance: 712.2
drag, startPoint x: 787, startPoint y: 355, endPoint x: 430, endPoint y: 576, distance: 419.9
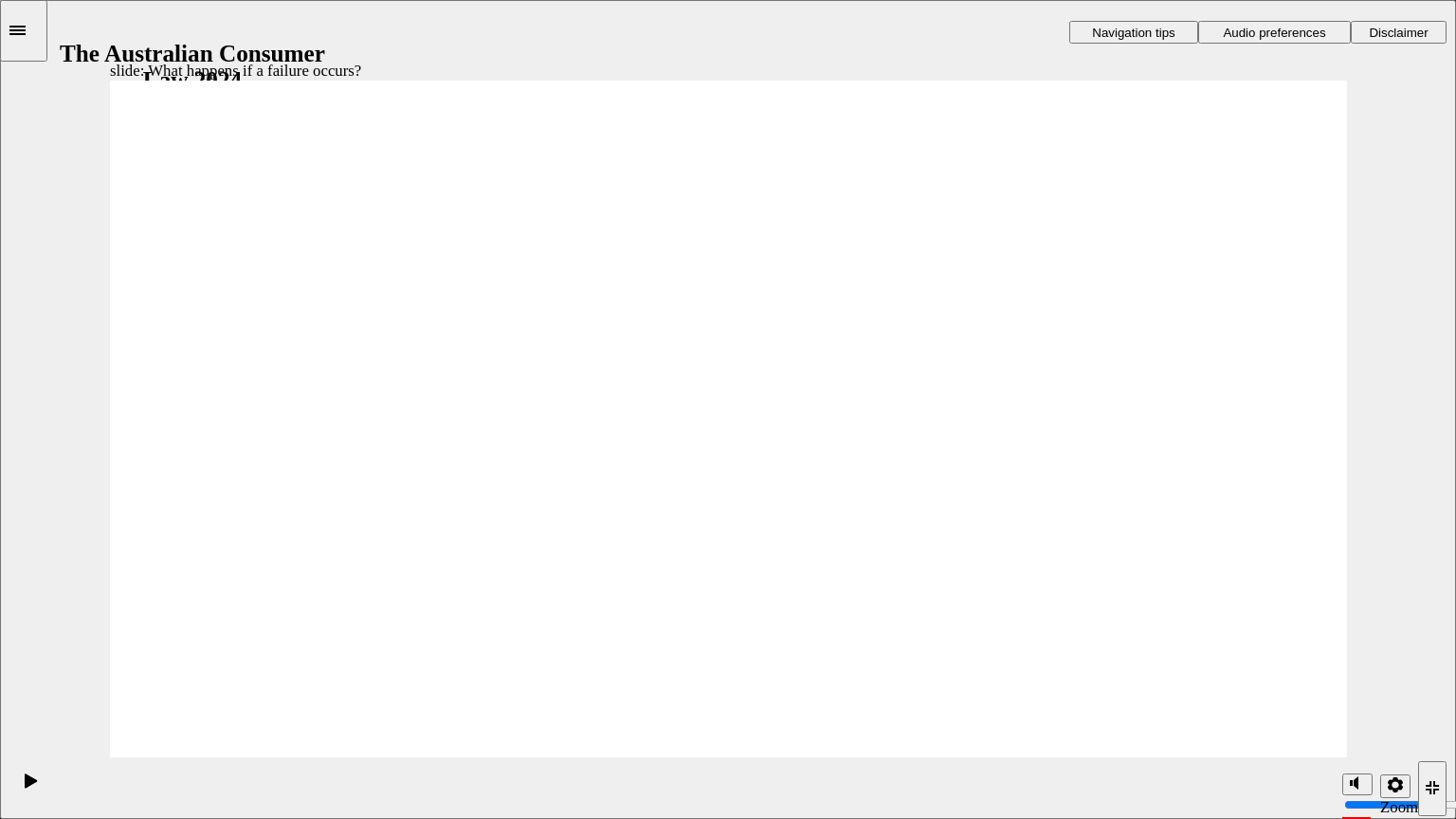
click at [1285, 34] on span "Audio preferences" at bounding box center [1273, 33] width 102 height 14
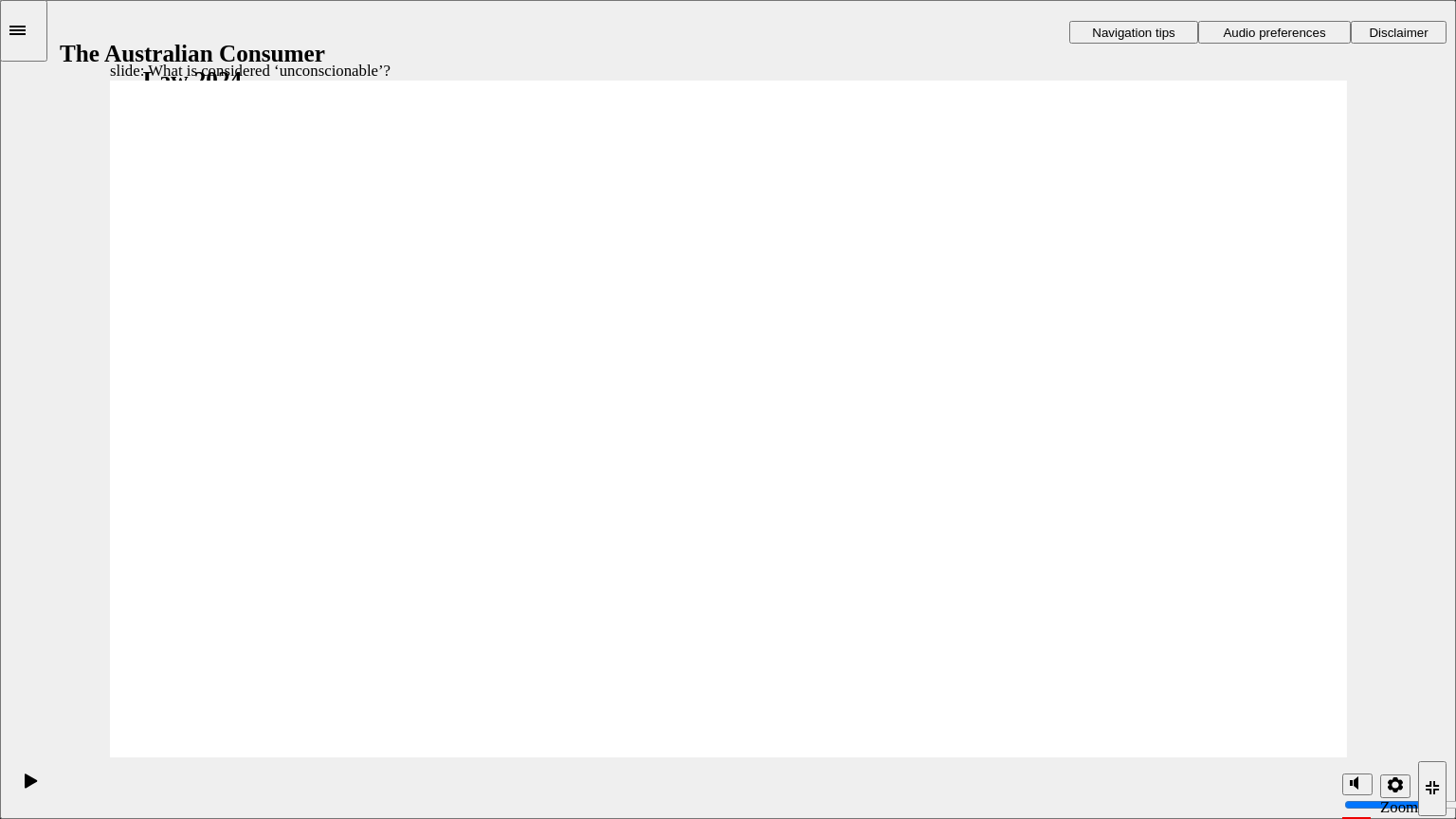
drag, startPoint x: 705, startPoint y: 311, endPoint x: 345, endPoint y: 525, distance: 418.8
drag, startPoint x: 788, startPoint y: 330, endPoint x: 465, endPoint y: 505, distance: 367.4
drag, startPoint x: 804, startPoint y: 302, endPoint x: 515, endPoint y: 495, distance: 347.5
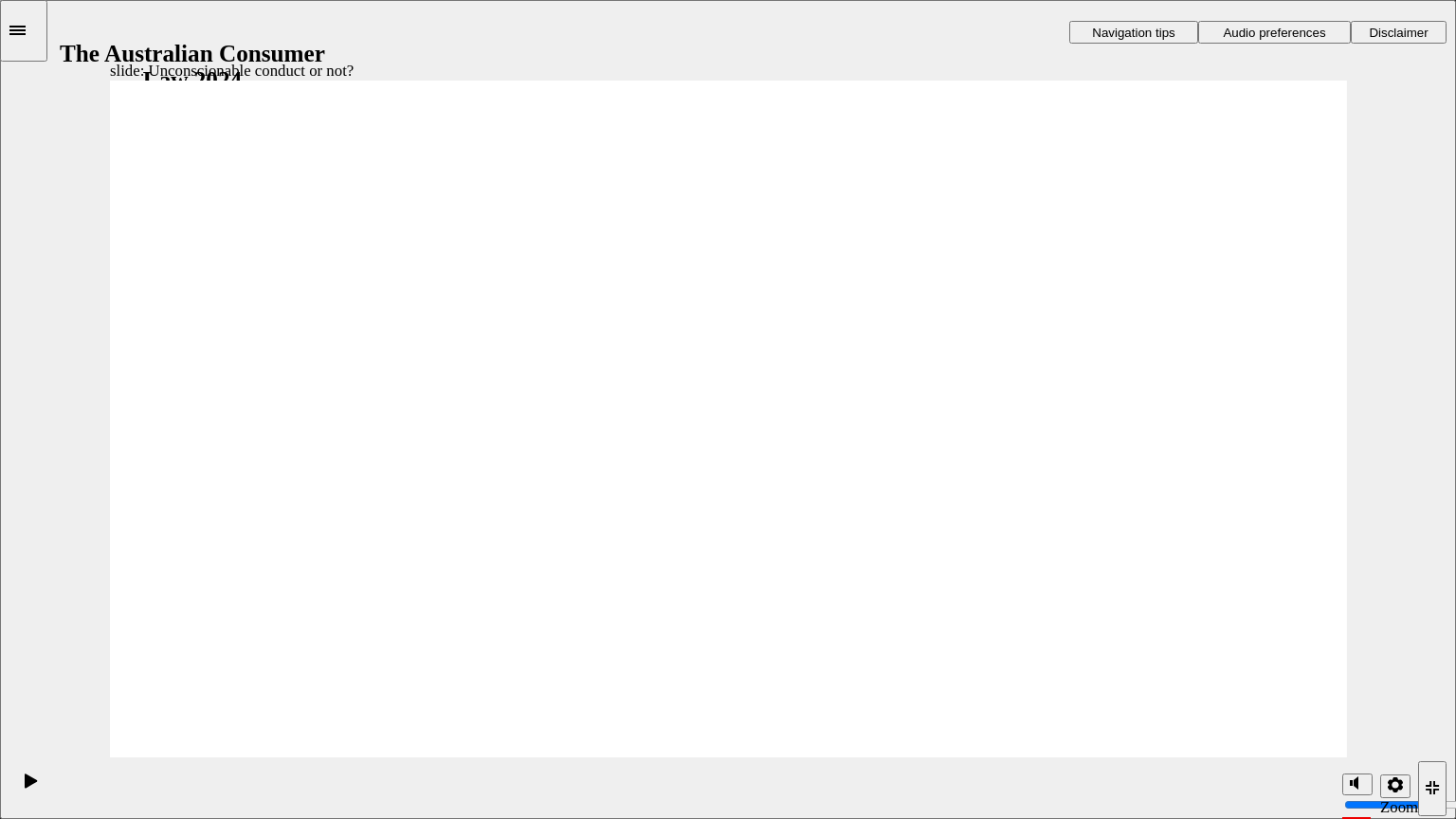
drag, startPoint x: 515, startPoint y: 495, endPoint x: 1125, endPoint y: 496, distance: 610.0
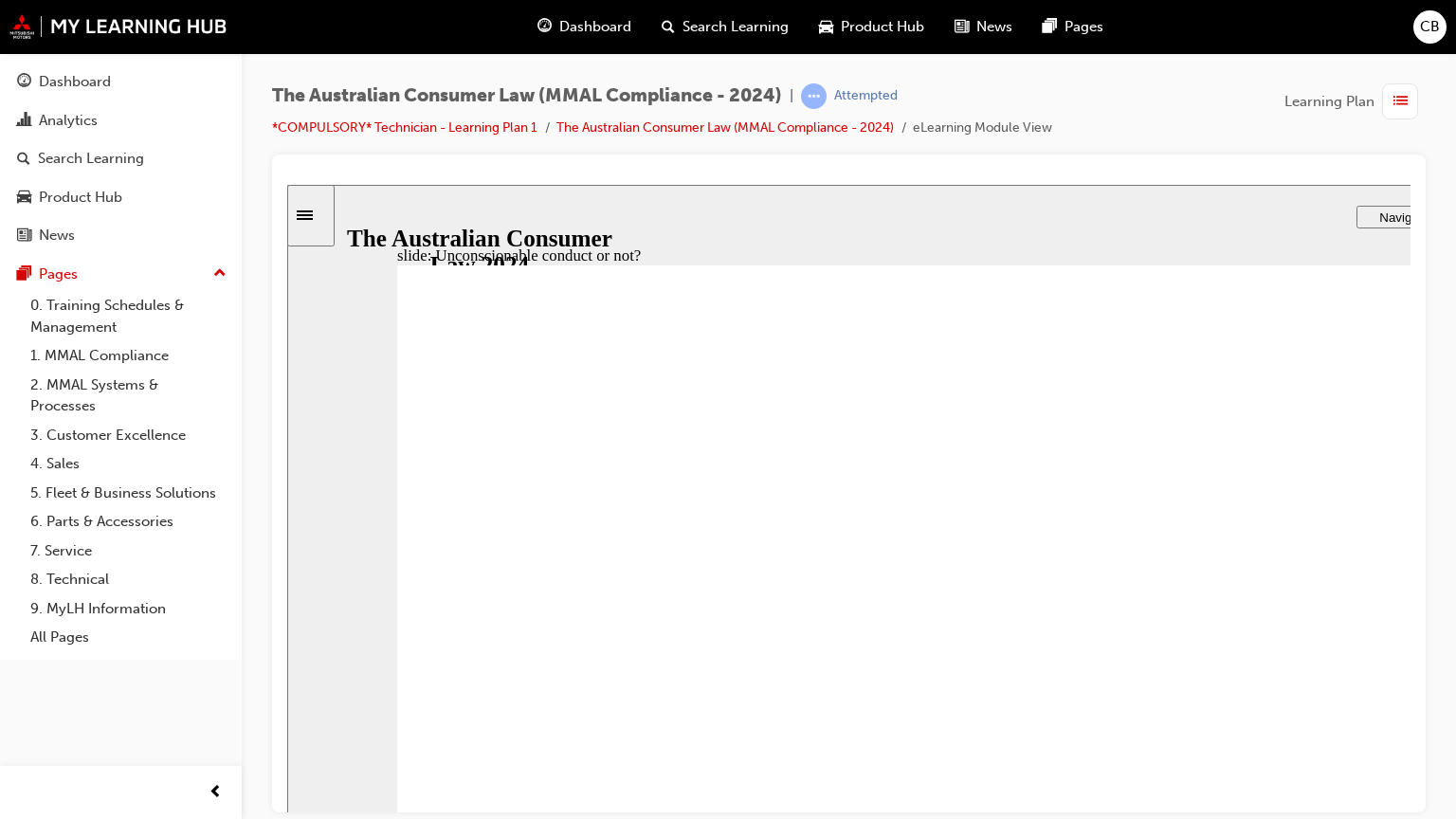
drag, startPoint x: 1044, startPoint y: 486, endPoint x: 746, endPoint y: 687, distance: 359.5
drag, startPoint x: 965, startPoint y: 480, endPoint x: 1276, endPoint y: 666, distance: 362.4
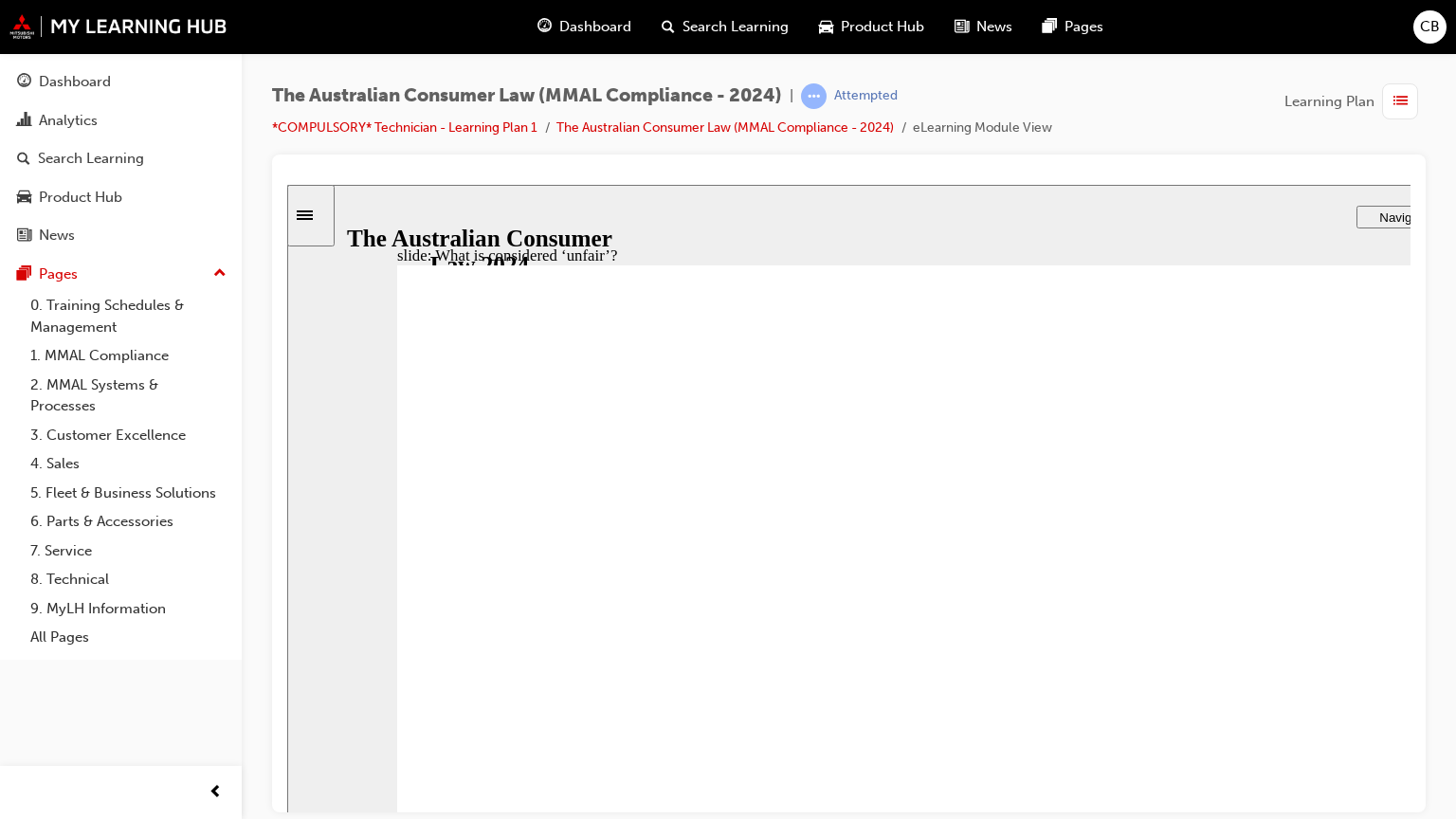
drag, startPoint x: 1071, startPoint y: 558, endPoint x: 712, endPoint y: 772, distance: 417.9
drag, startPoint x: 712, startPoint y: 772, endPoint x: 1489, endPoint y: 839, distance: 779.9
drag, startPoint x: 1134, startPoint y: 530, endPoint x: 752, endPoint y: 757, distance: 444.4
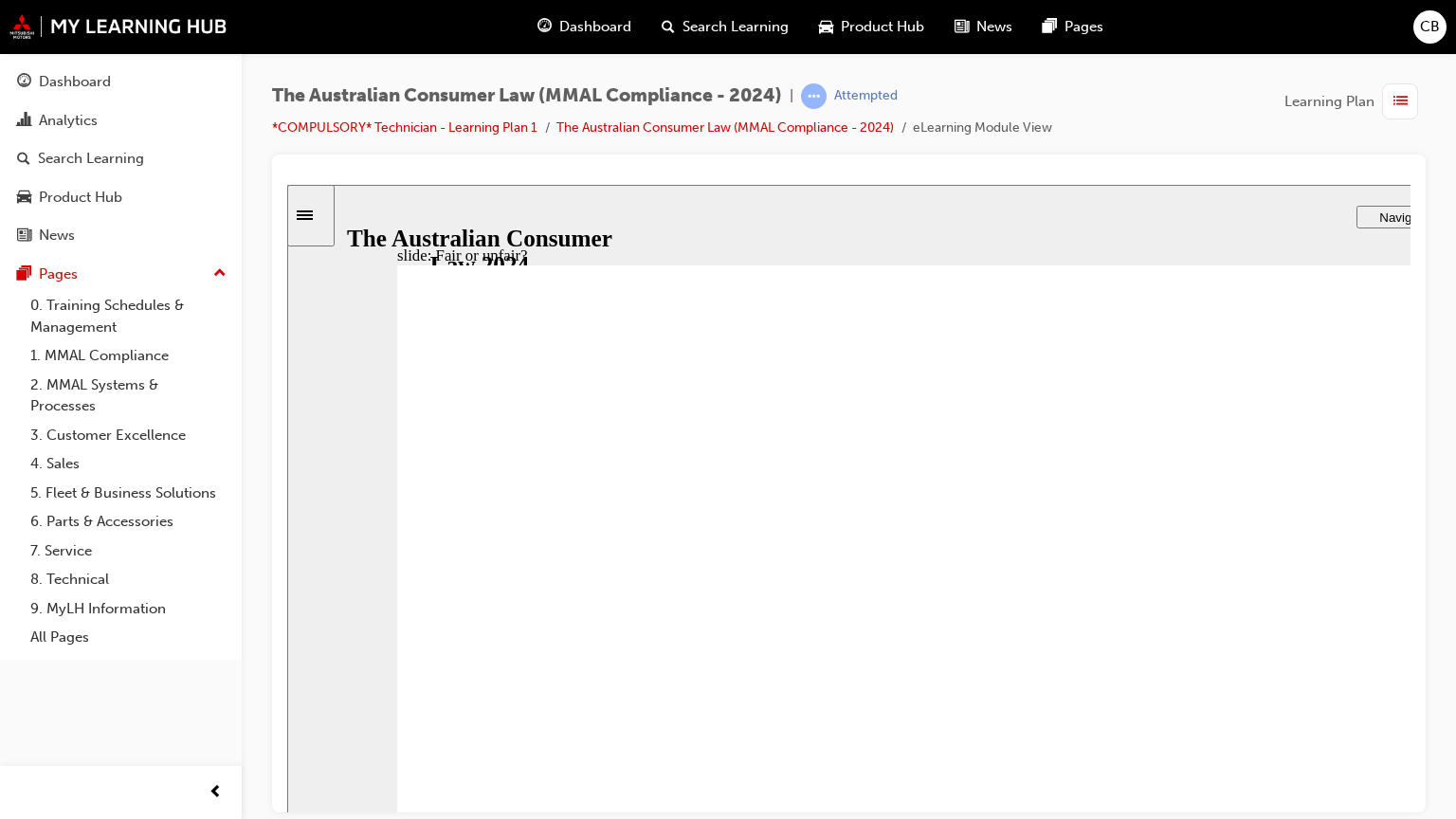
drag, startPoint x: 997, startPoint y: 517, endPoint x: 1434, endPoint y: 705, distance: 475.7
drag, startPoint x: 928, startPoint y: 500, endPoint x: 1353, endPoint y: 711, distance: 474.5
drag, startPoint x: 1075, startPoint y: 518, endPoint x: 1398, endPoint y: 746, distance: 395.4
drag, startPoint x: 1034, startPoint y: 520, endPoint x: 655, endPoint y: 746, distance: 441.3
drag, startPoint x: 1016, startPoint y: 540, endPoint x: 1459, endPoint y: 815, distance: 521.4
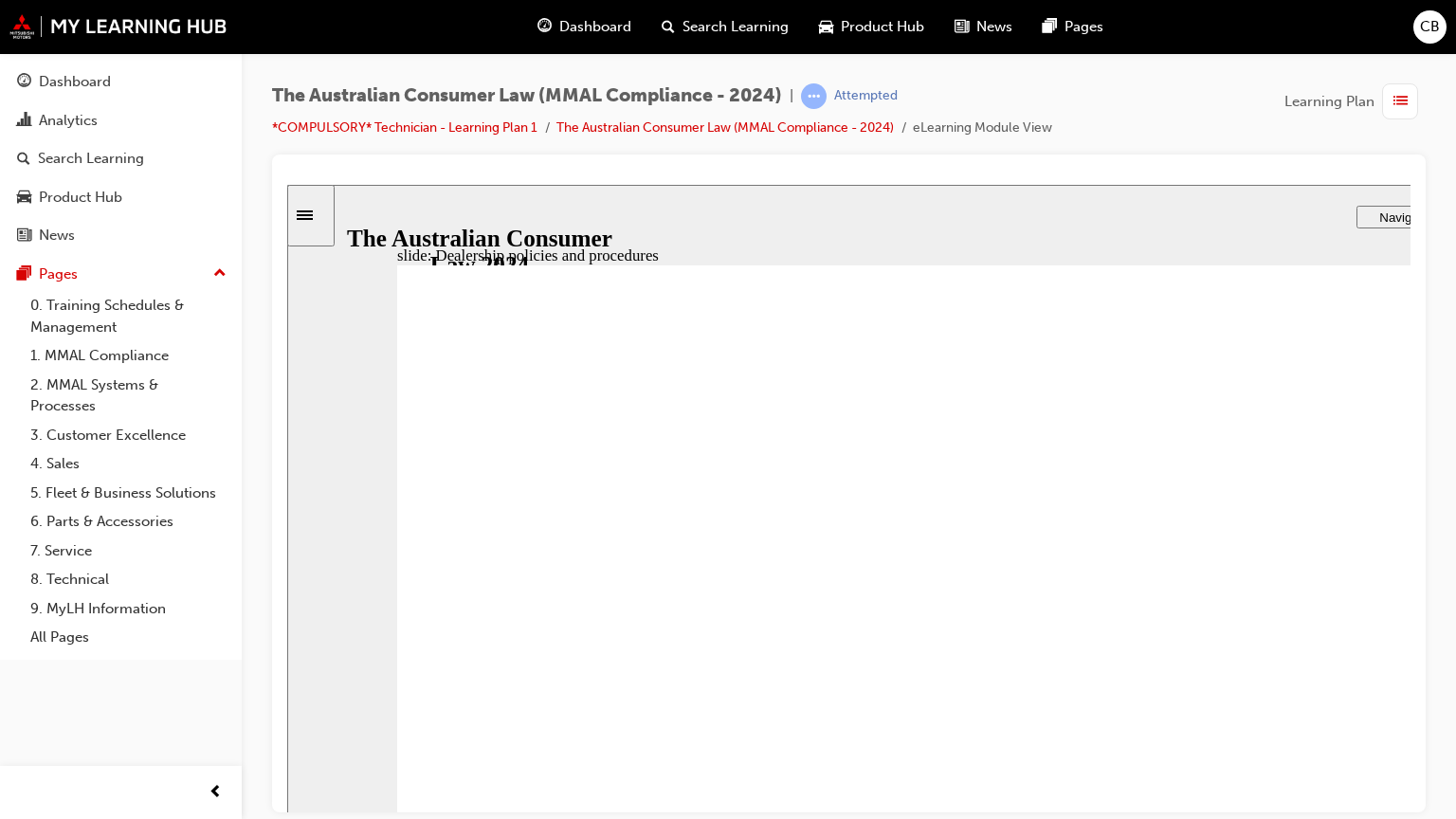
checkbox input "true"
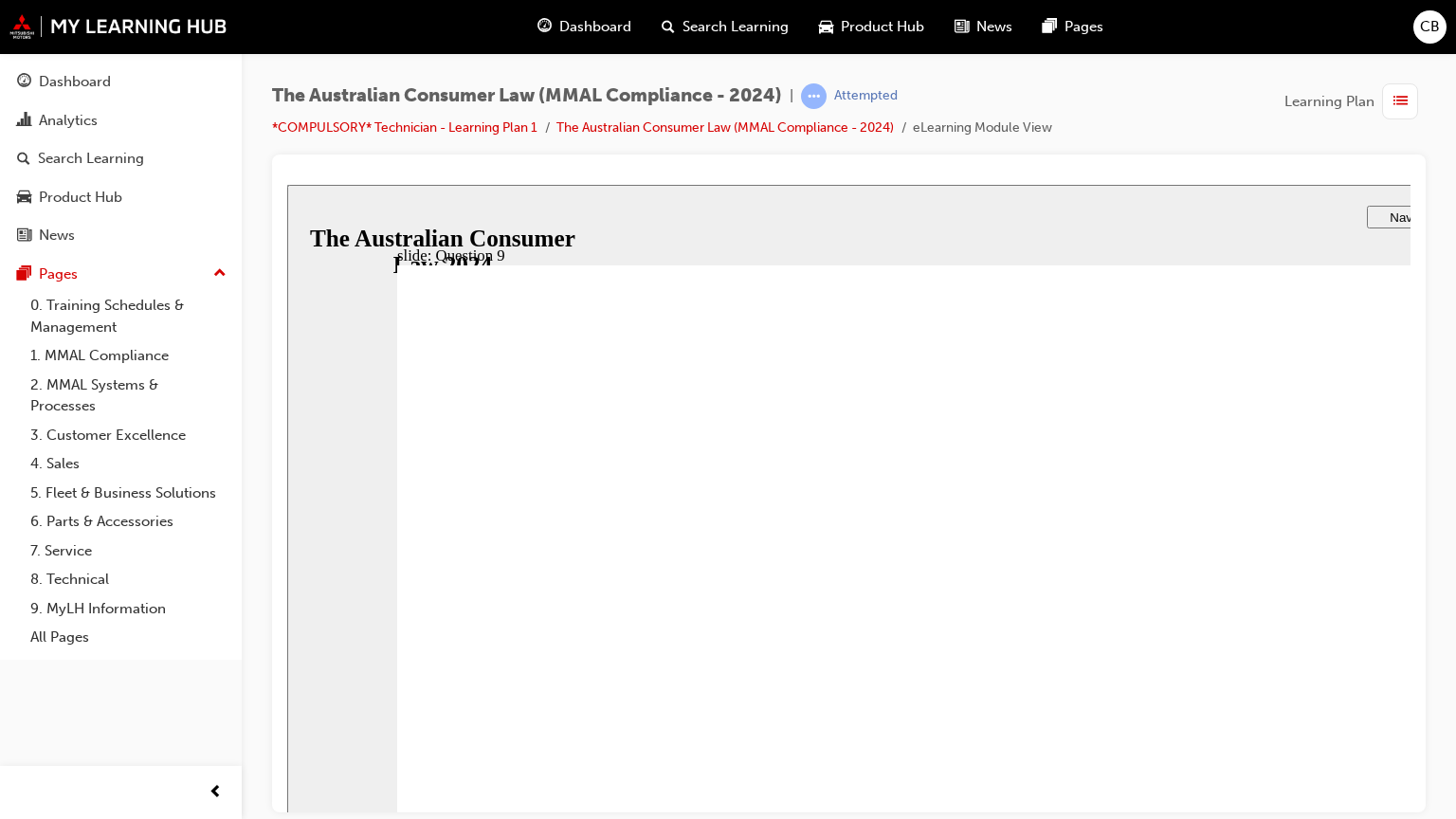
checkbox input "true"
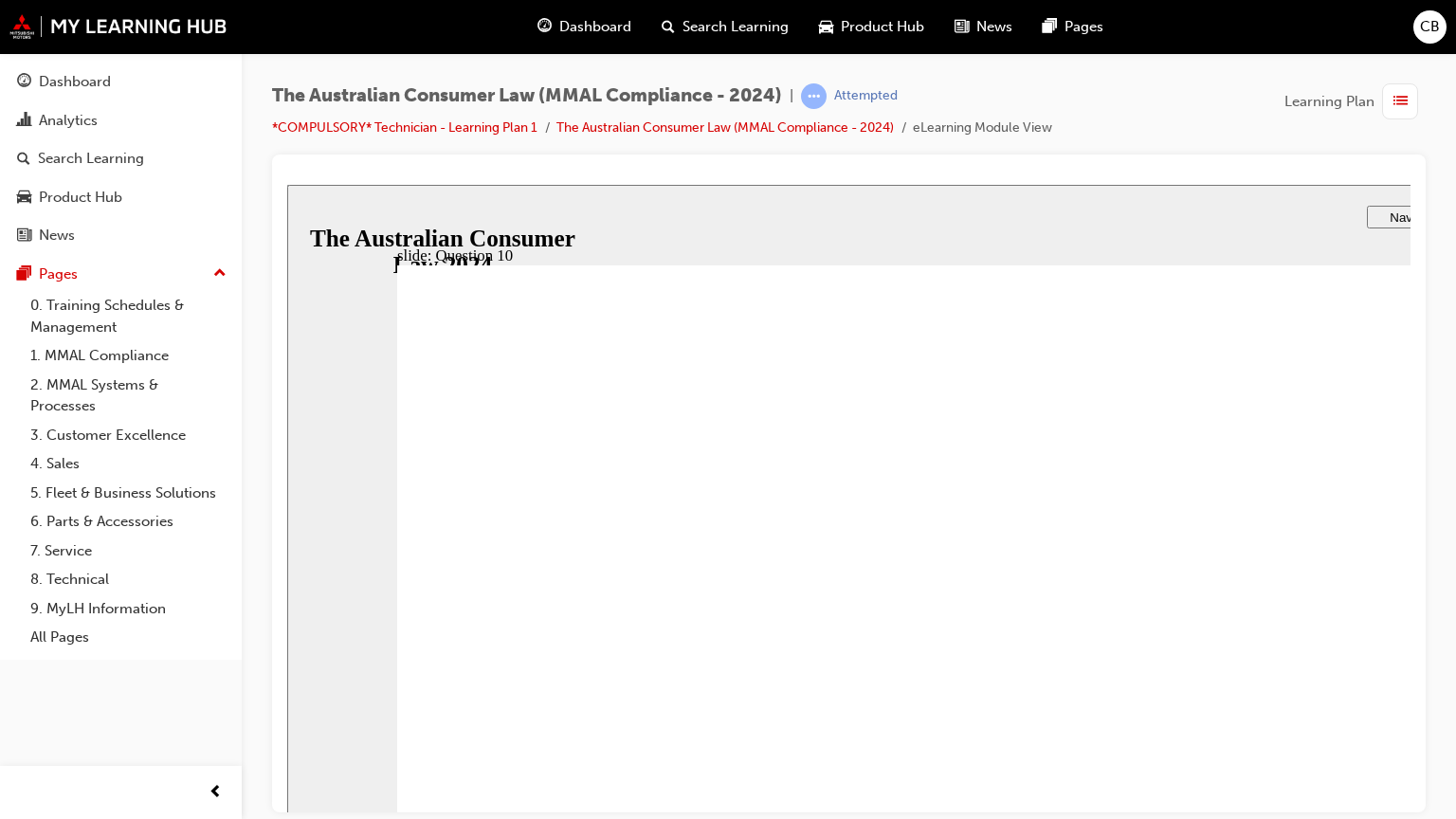
checkbox input "true"
drag, startPoint x: 594, startPoint y: 658, endPoint x: 583, endPoint y: 878, distance: 220.3
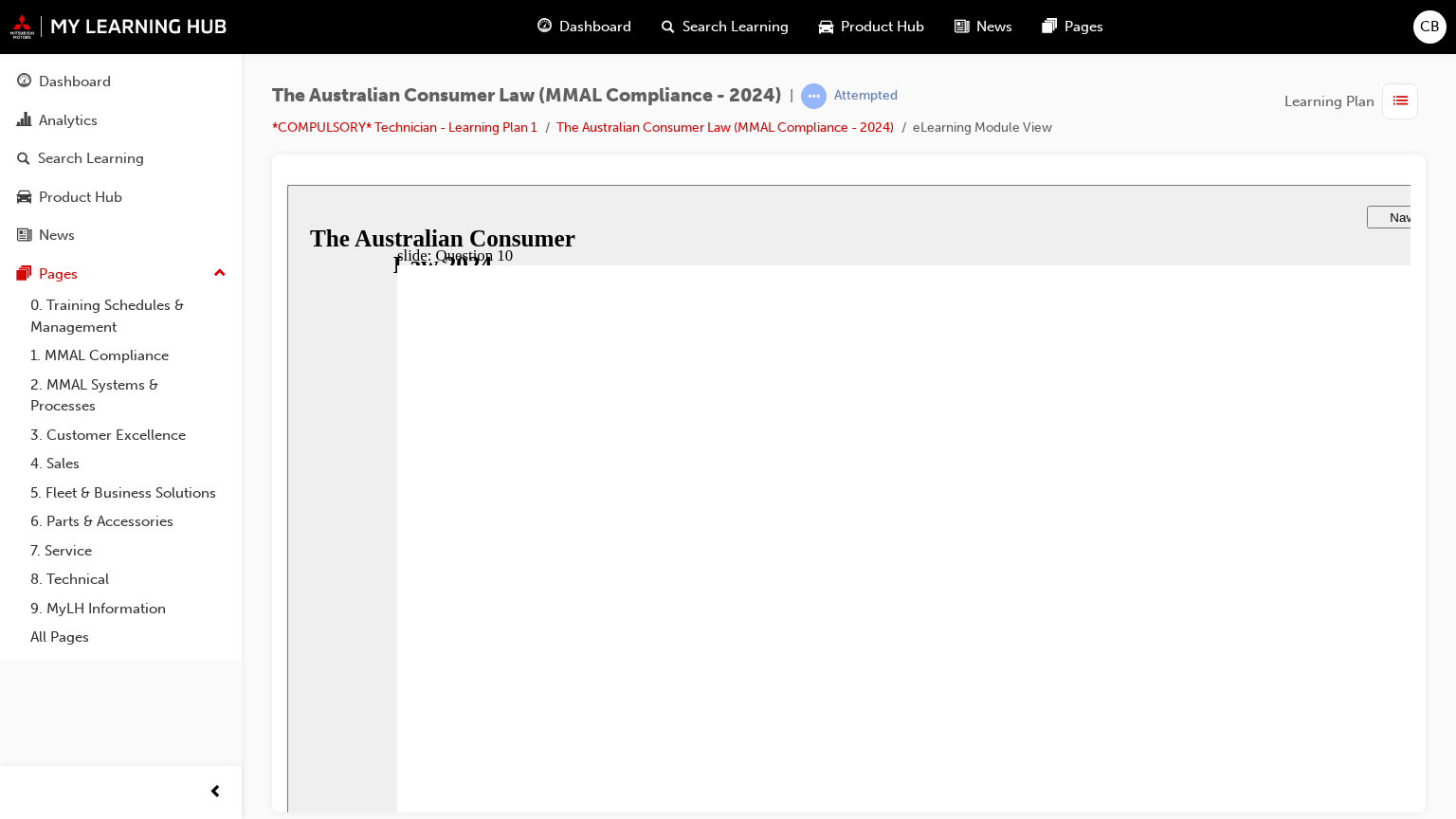
radio input "true"
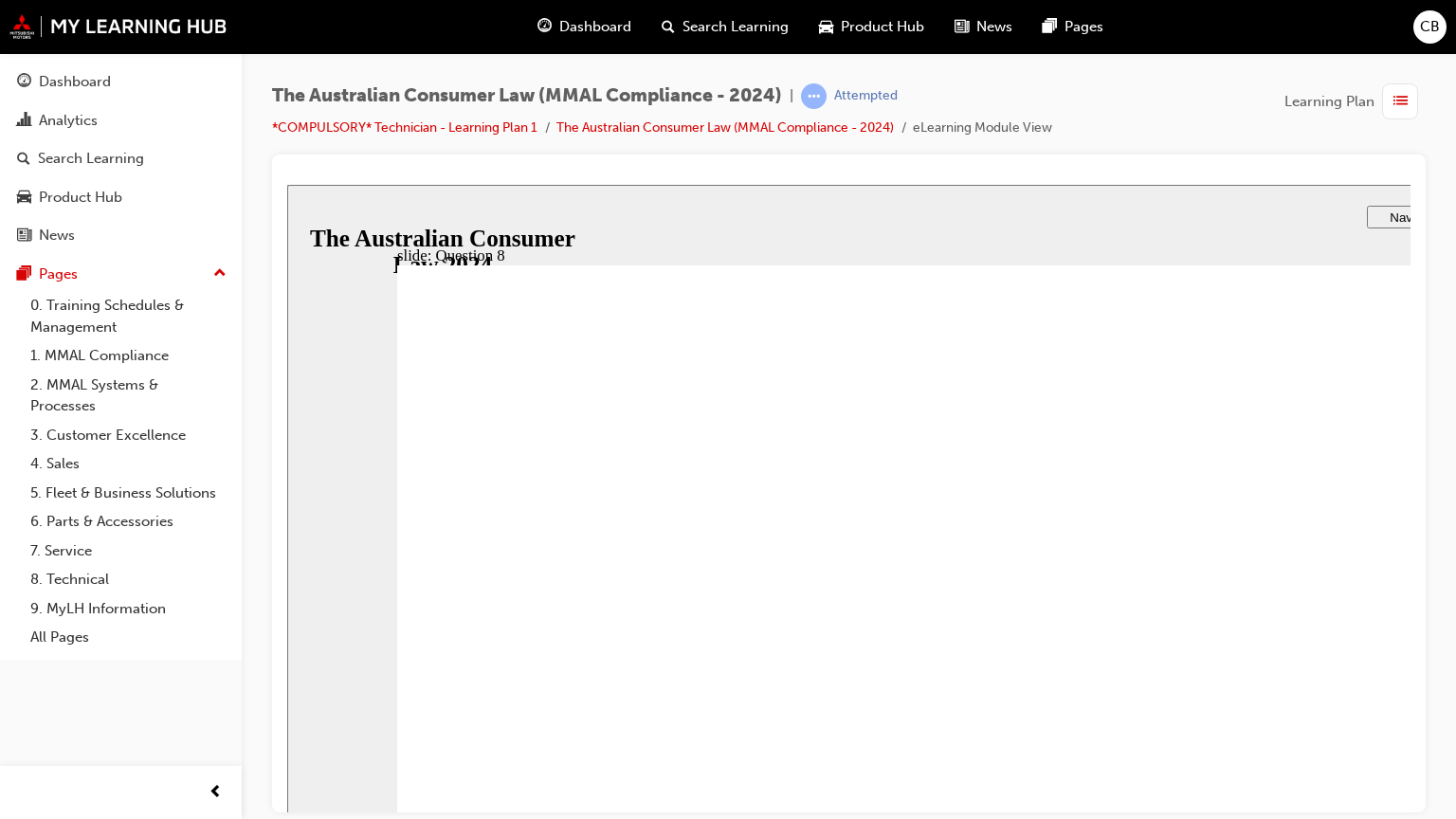
radio input "true"
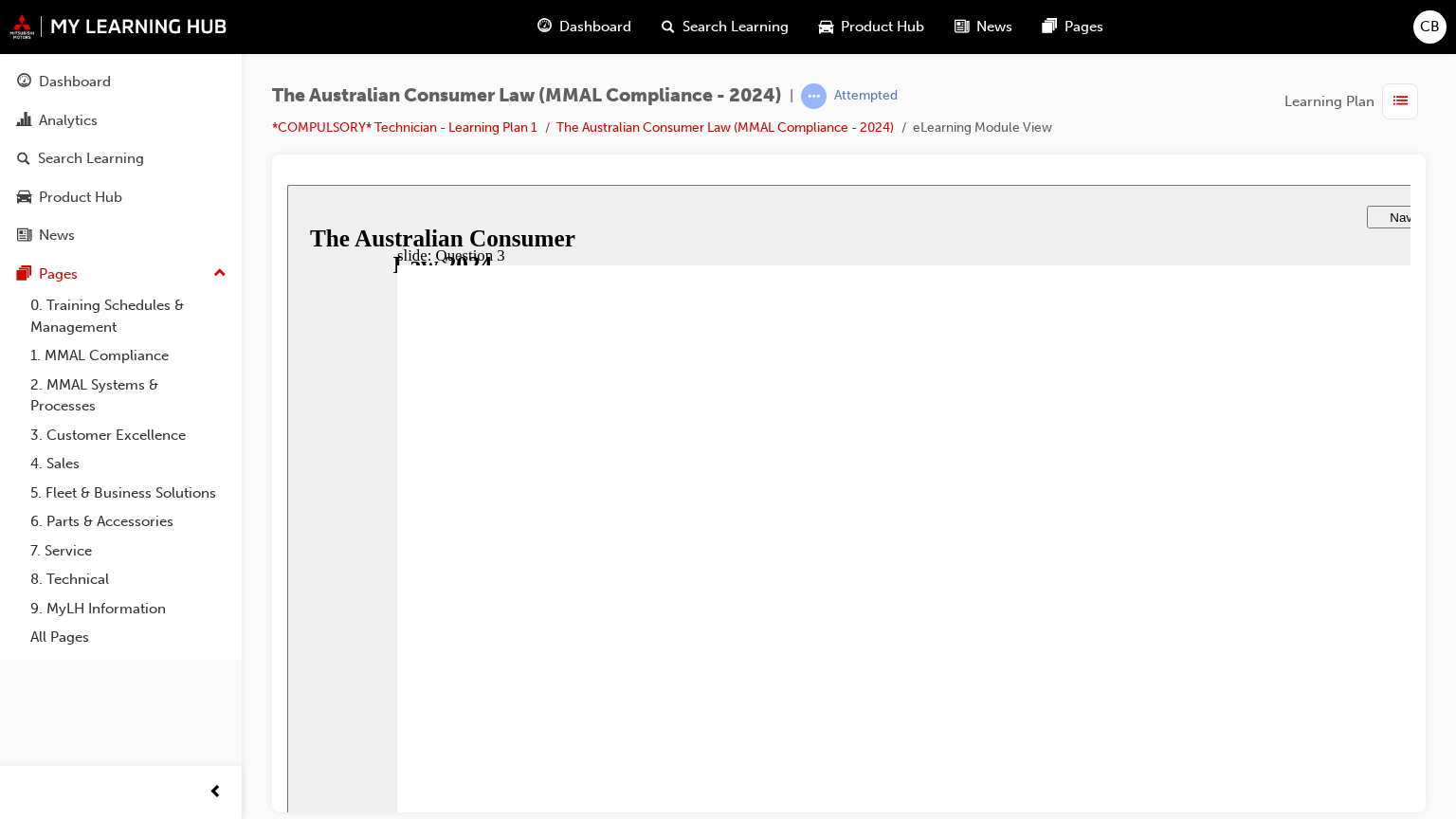
radio input "true"
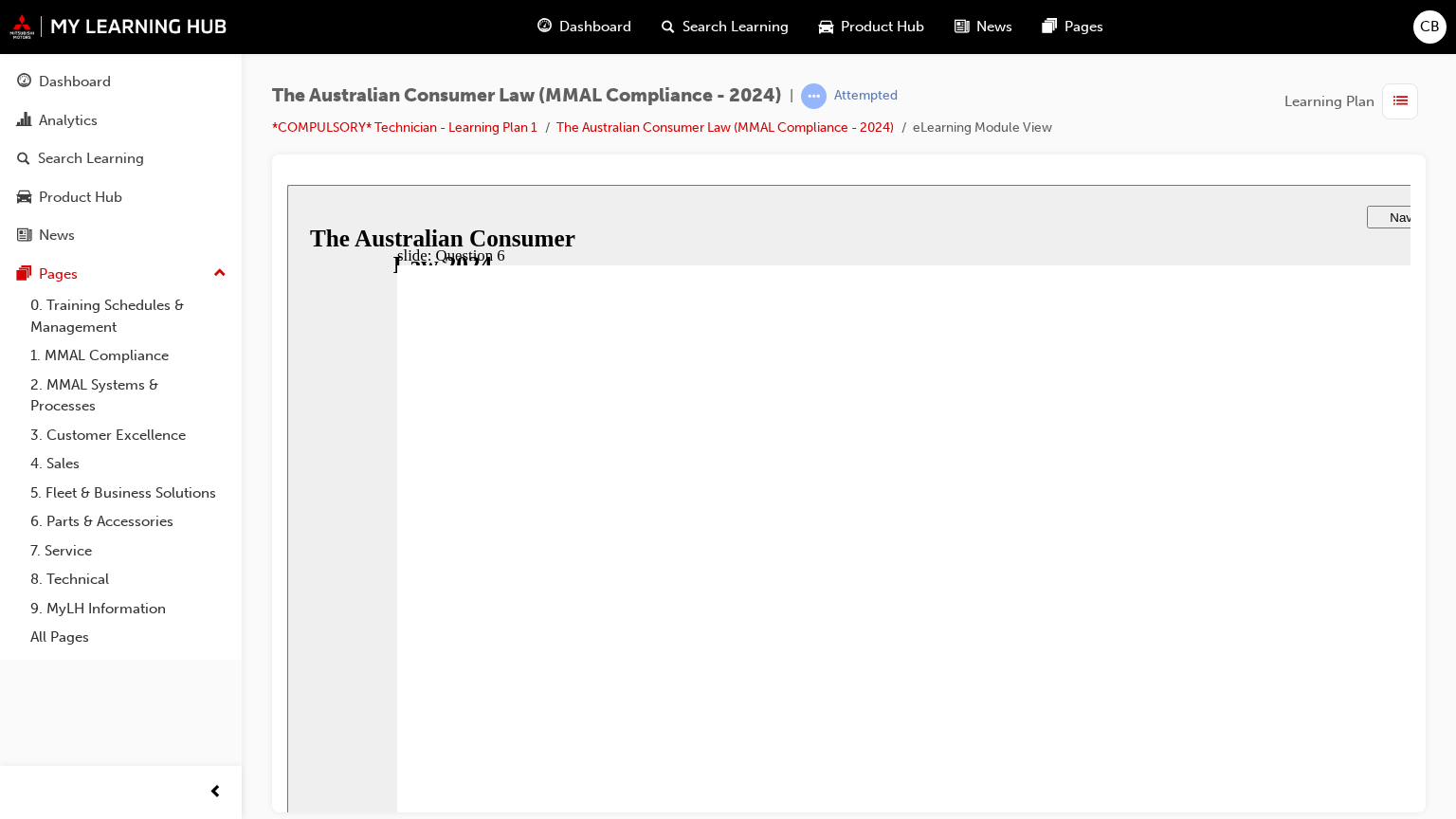
radio input "true"
checkbox input "true"
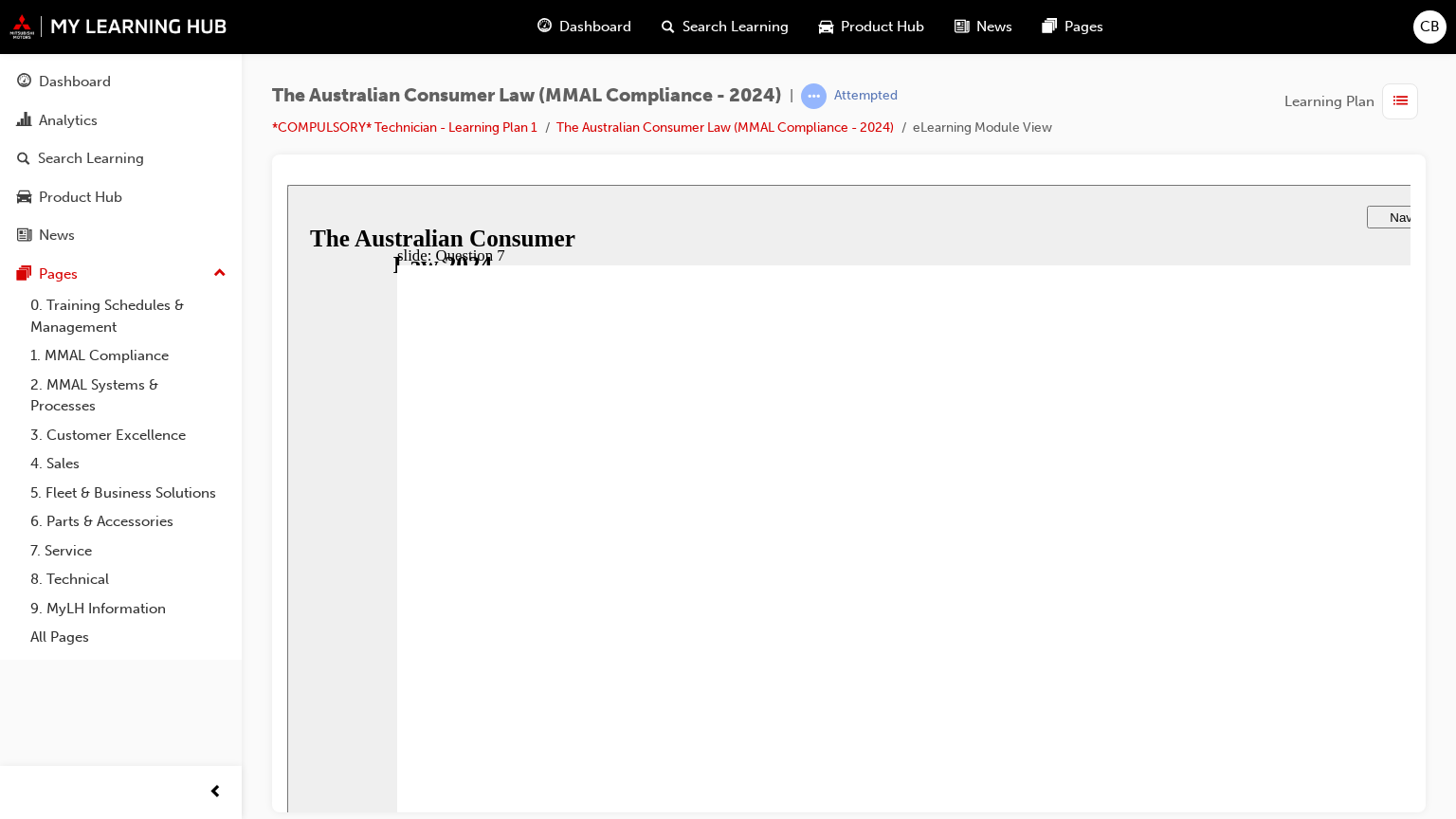
checkbox input "true"
drag, startPoint x: 654, startPoint y: 557, endPoint x: 489, endPoint y: 871, distance: 354.7
checkbox input "true"
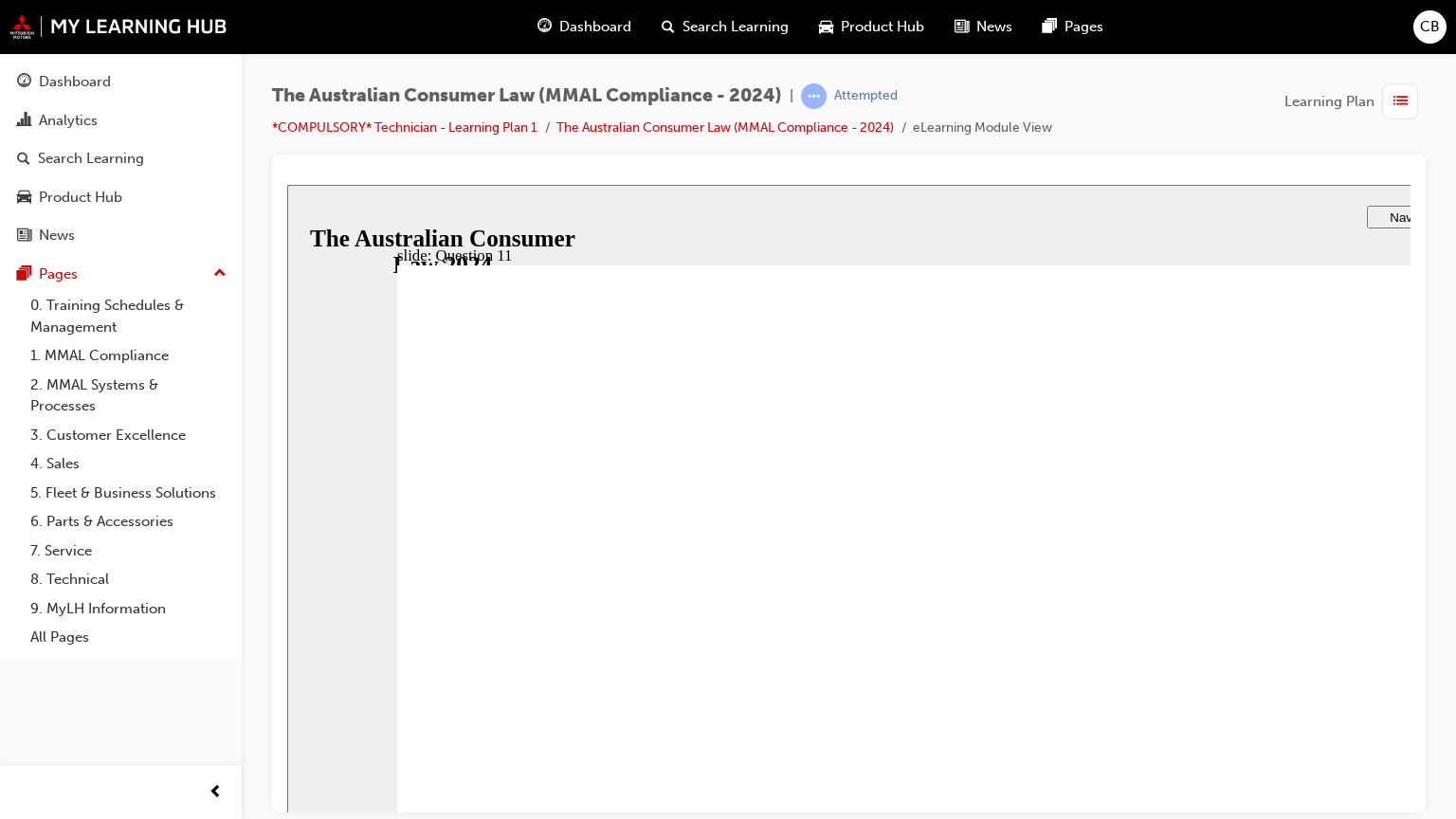
checkbox input "true"
drag, startPoint x: 1647, startPoint y: 911, endPoint x: 1622, endPoint y: 730, distance: 182.7
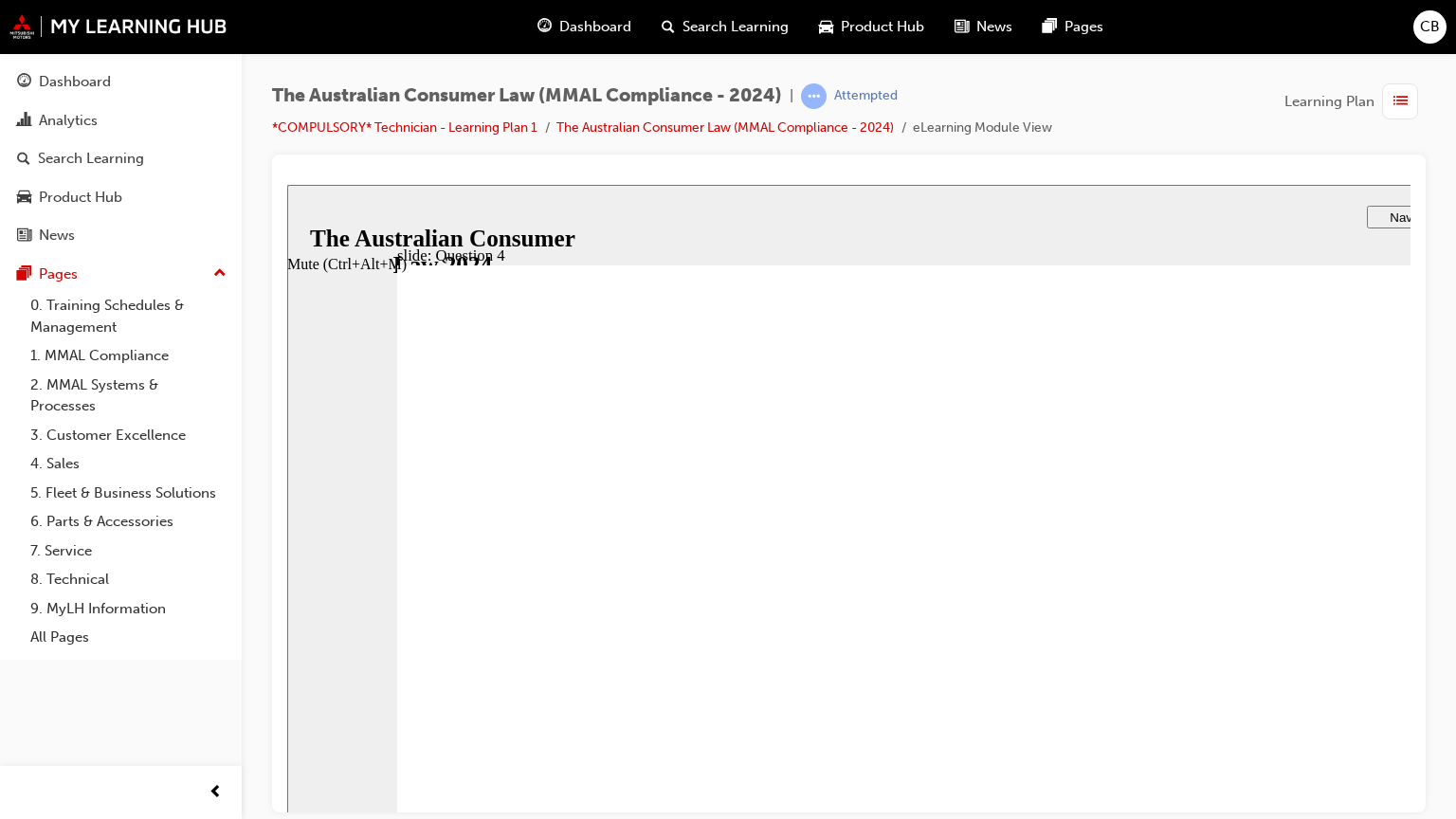
type input "10"
checkbox input "true"
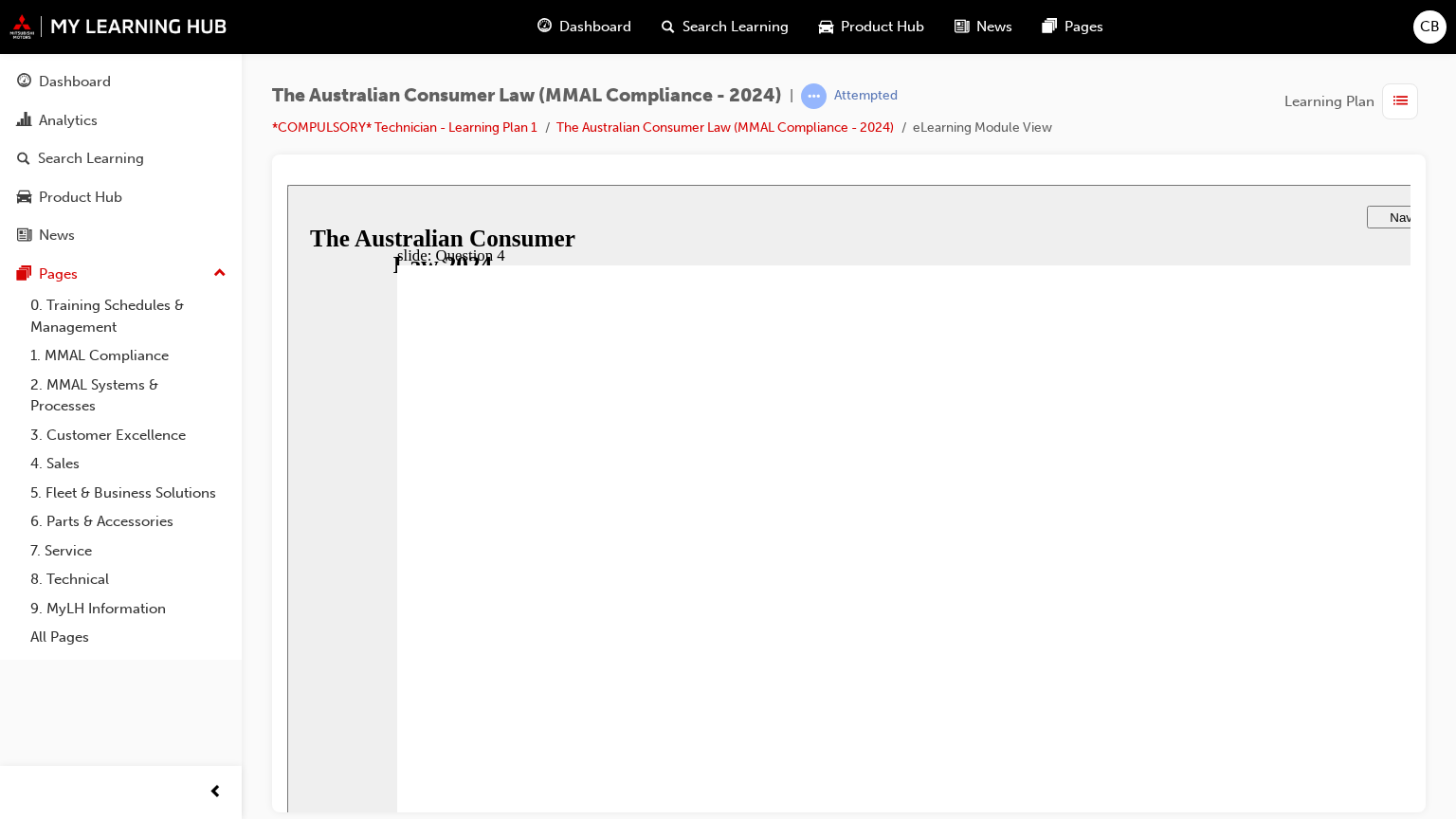
checkbox input "true"
radio input "true"
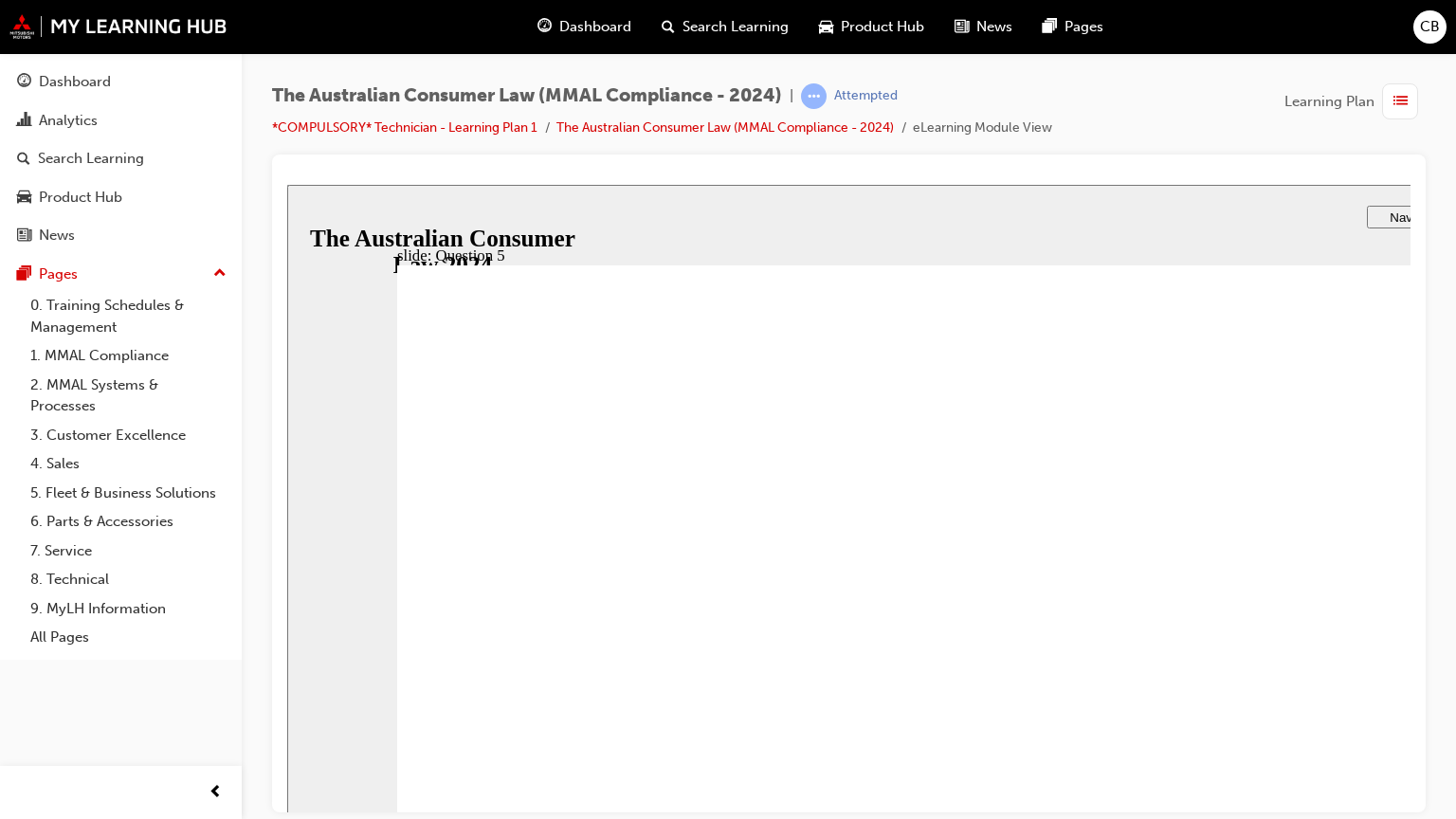
radio input "true"
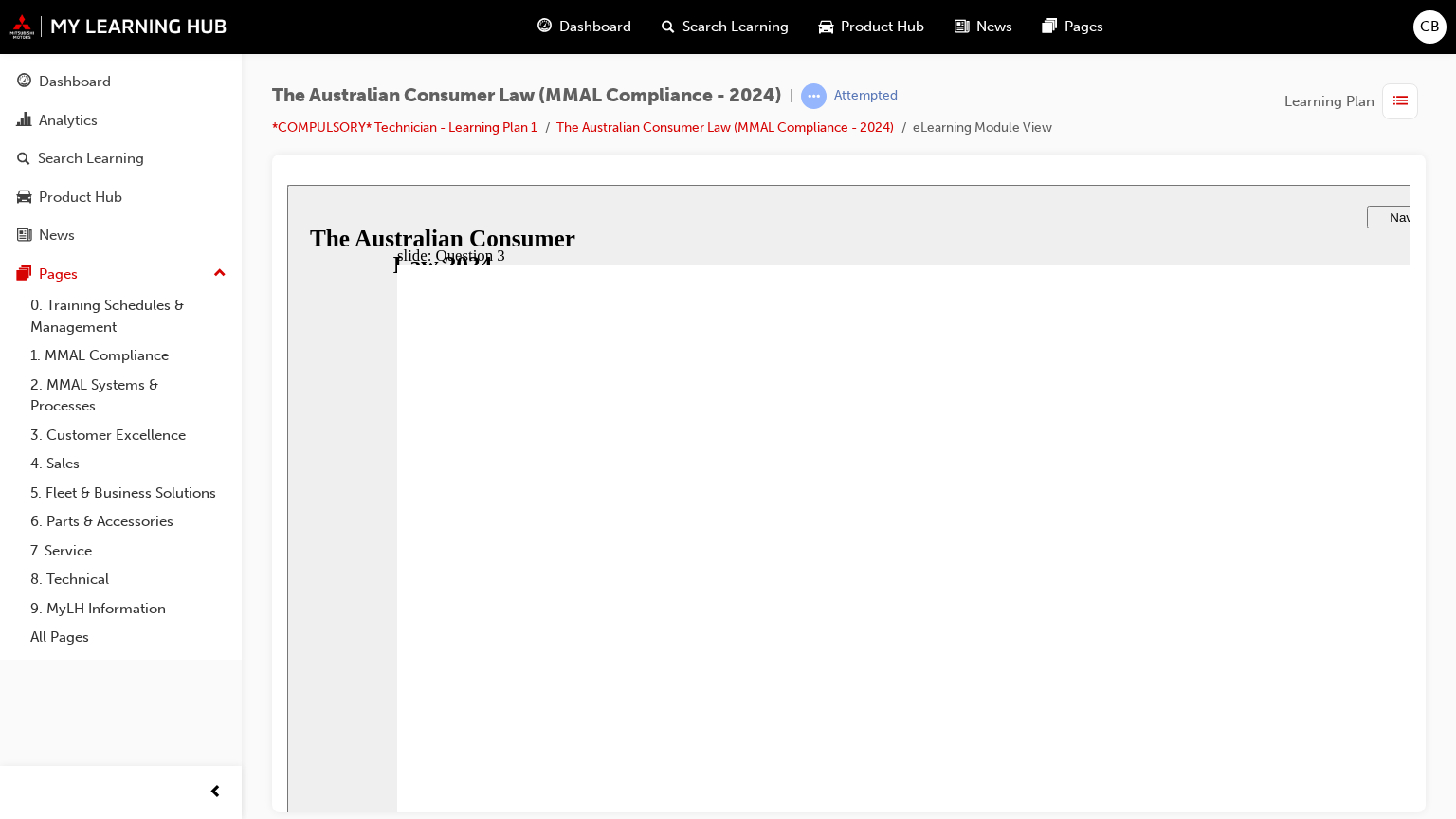
radio input "false"
radio input "true"
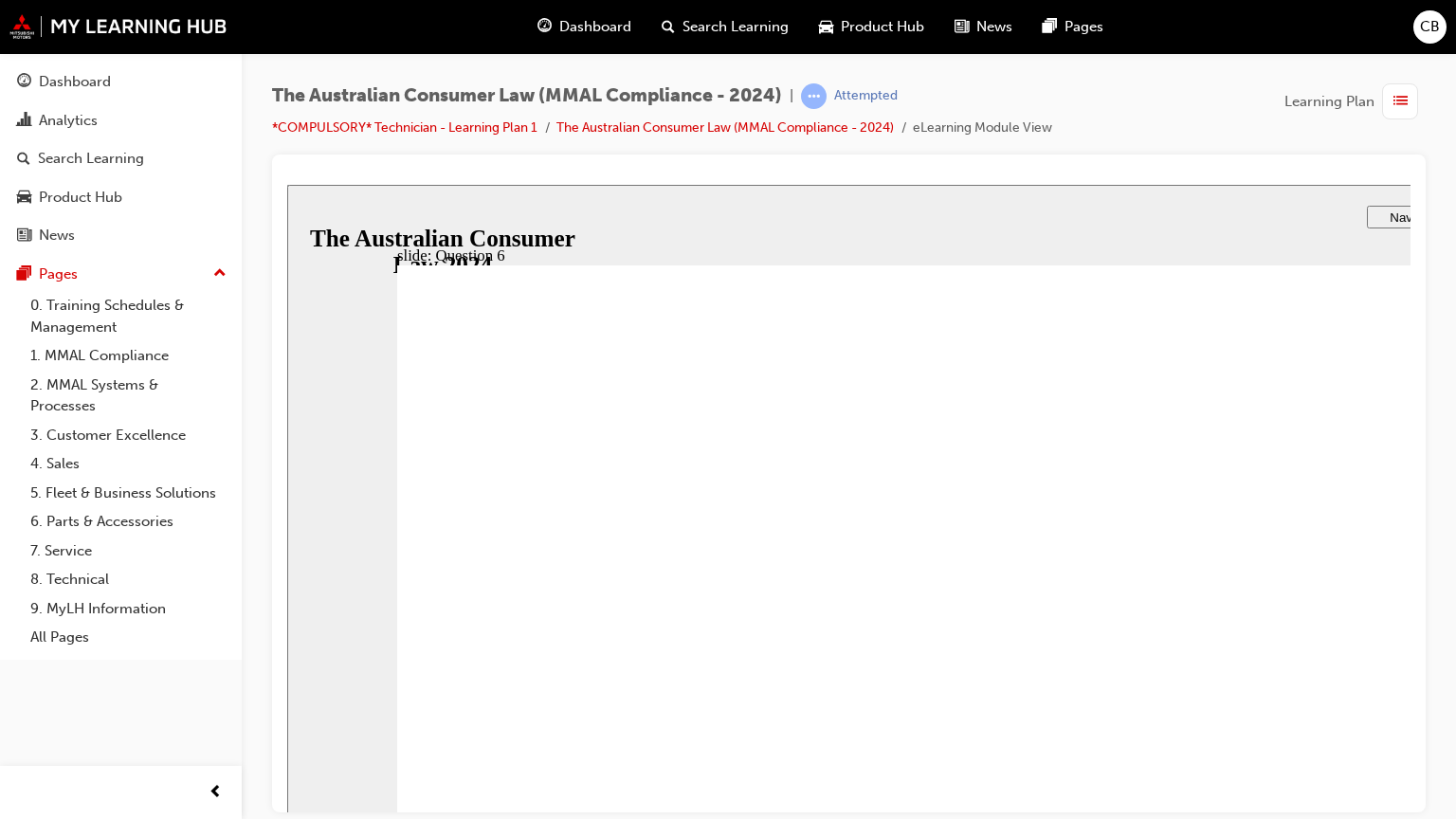
checkbox input "true"
drag, startPoint x: 821, startPoint y: 675, endPoint x: 714, endPoint y: 863, distance: 216.3
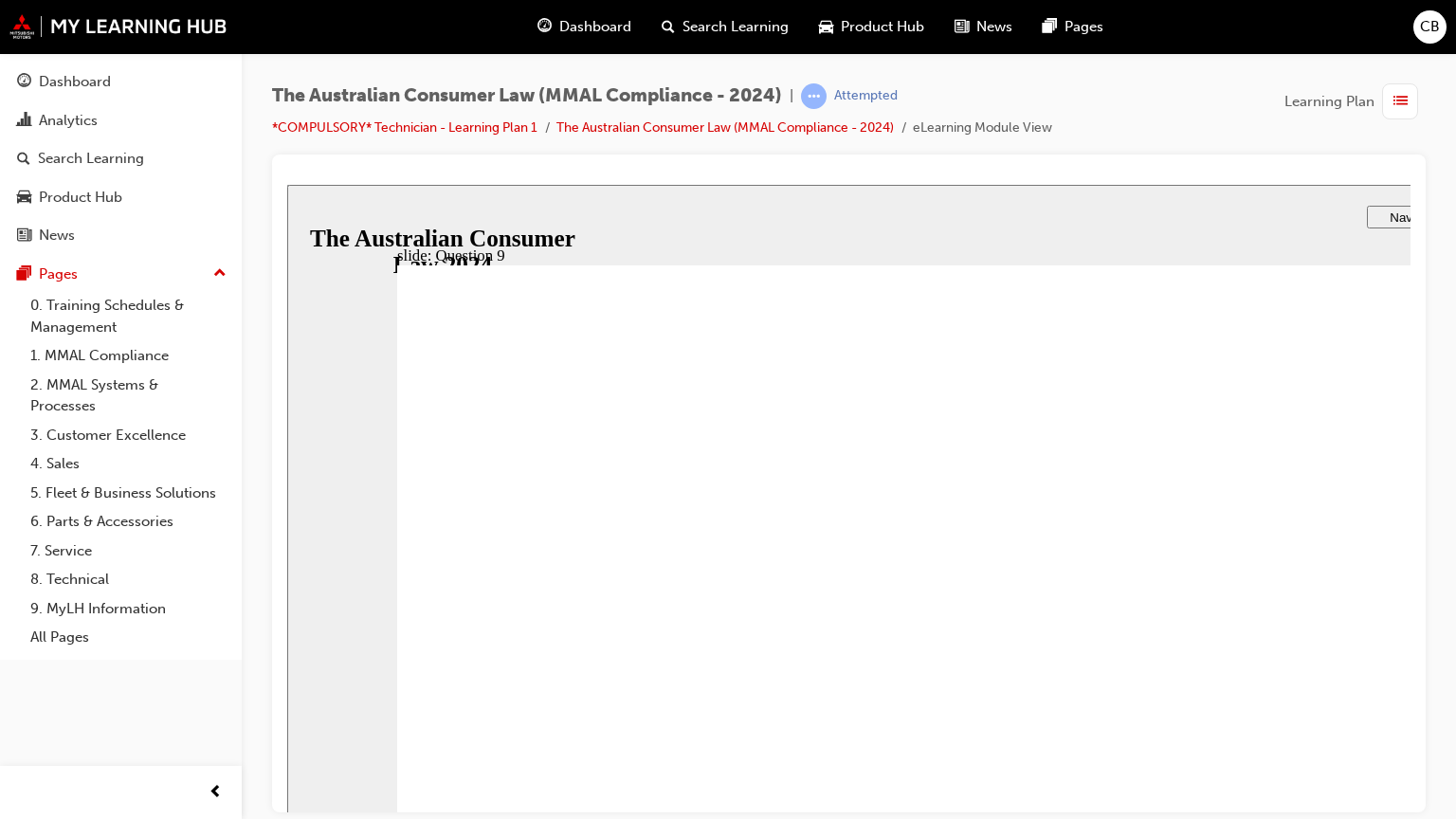
radio input "true"
drag, startPoint x: 534, startPoint y: 622, endPoint x: 541, endPoint y: 886, distance: 264.1
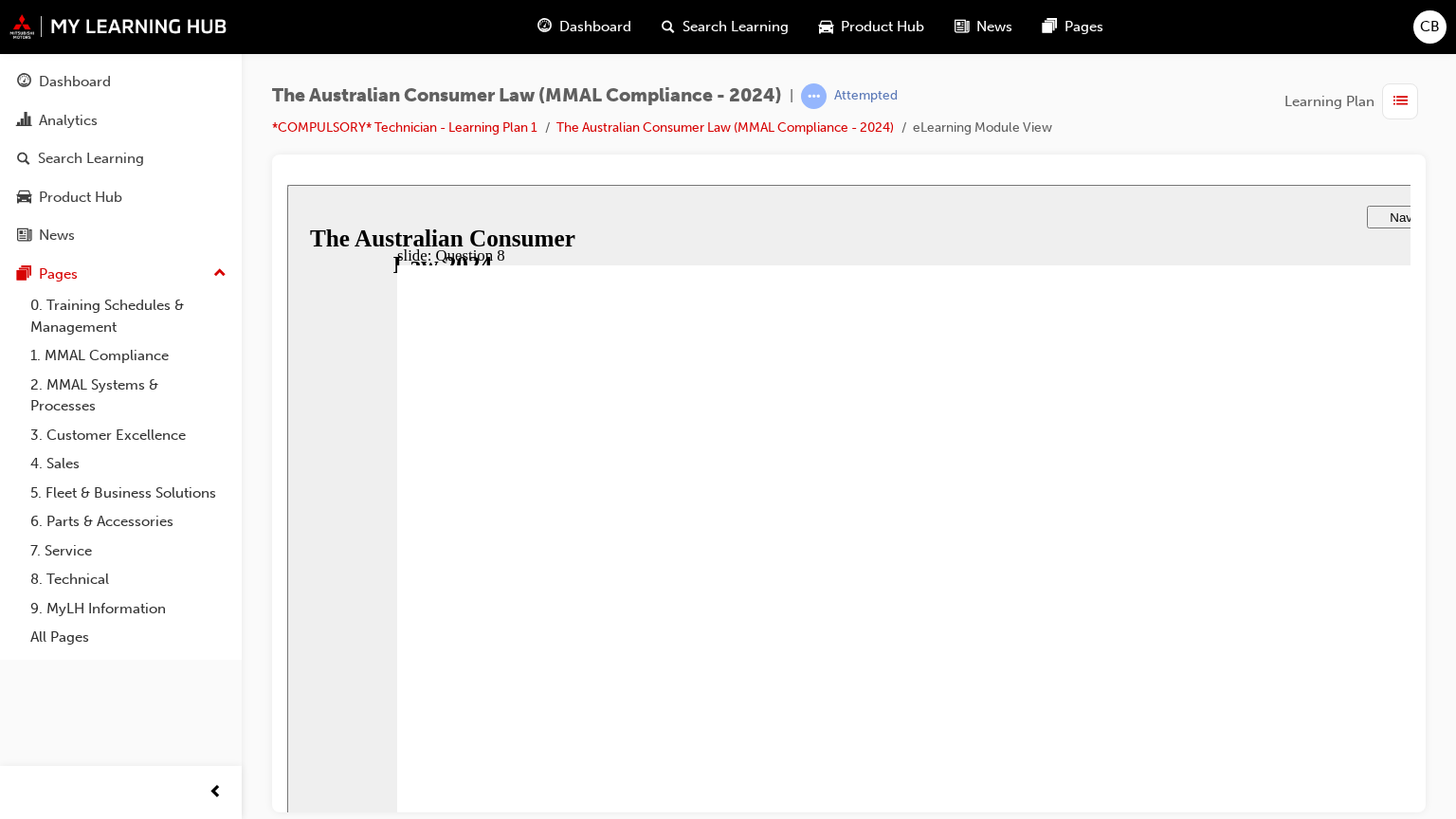
checkbox input "true"
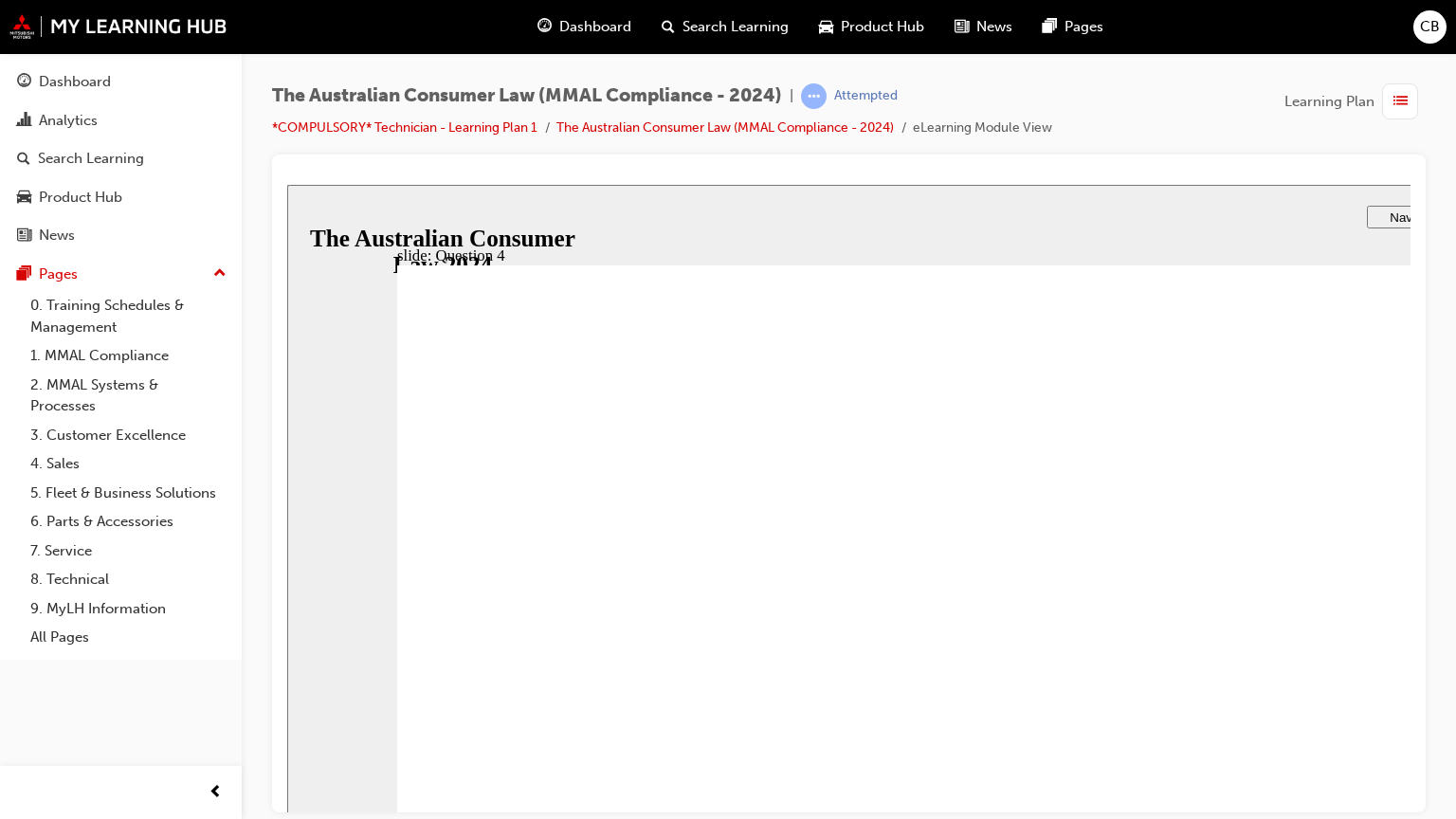
checkbox input "true"
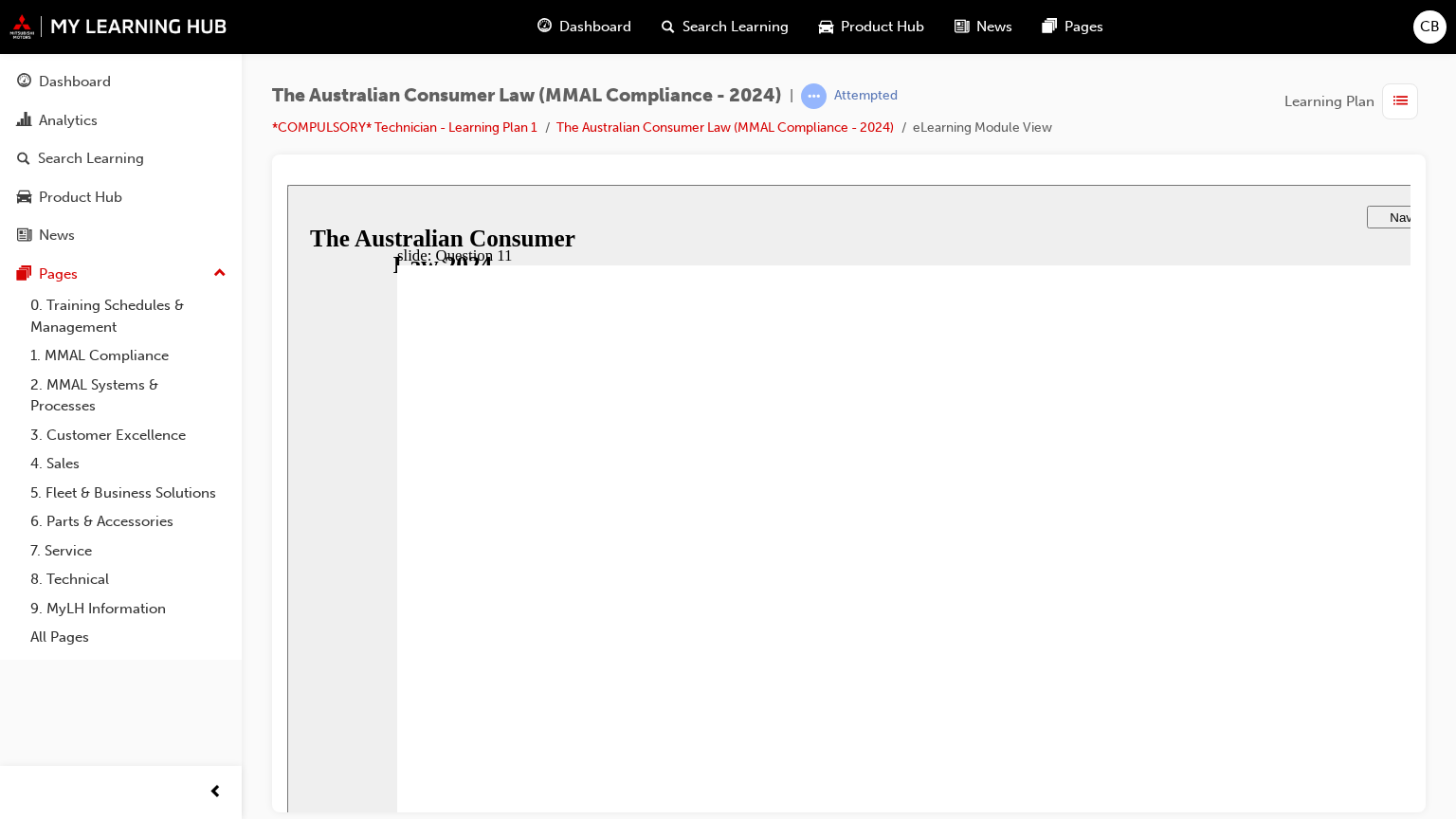
checkbox input "false"
checkbox input "true"
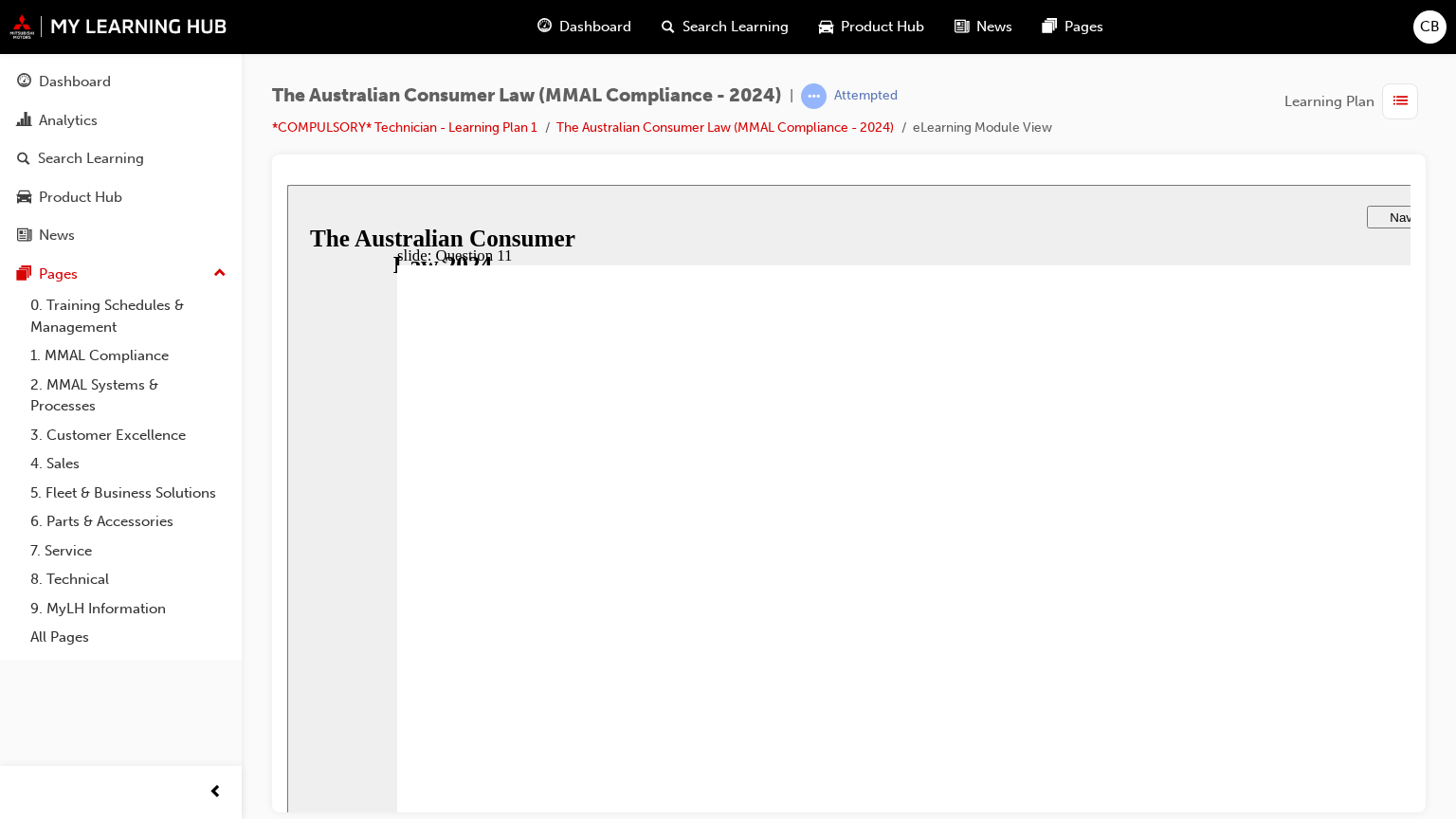
checkbox input "true"
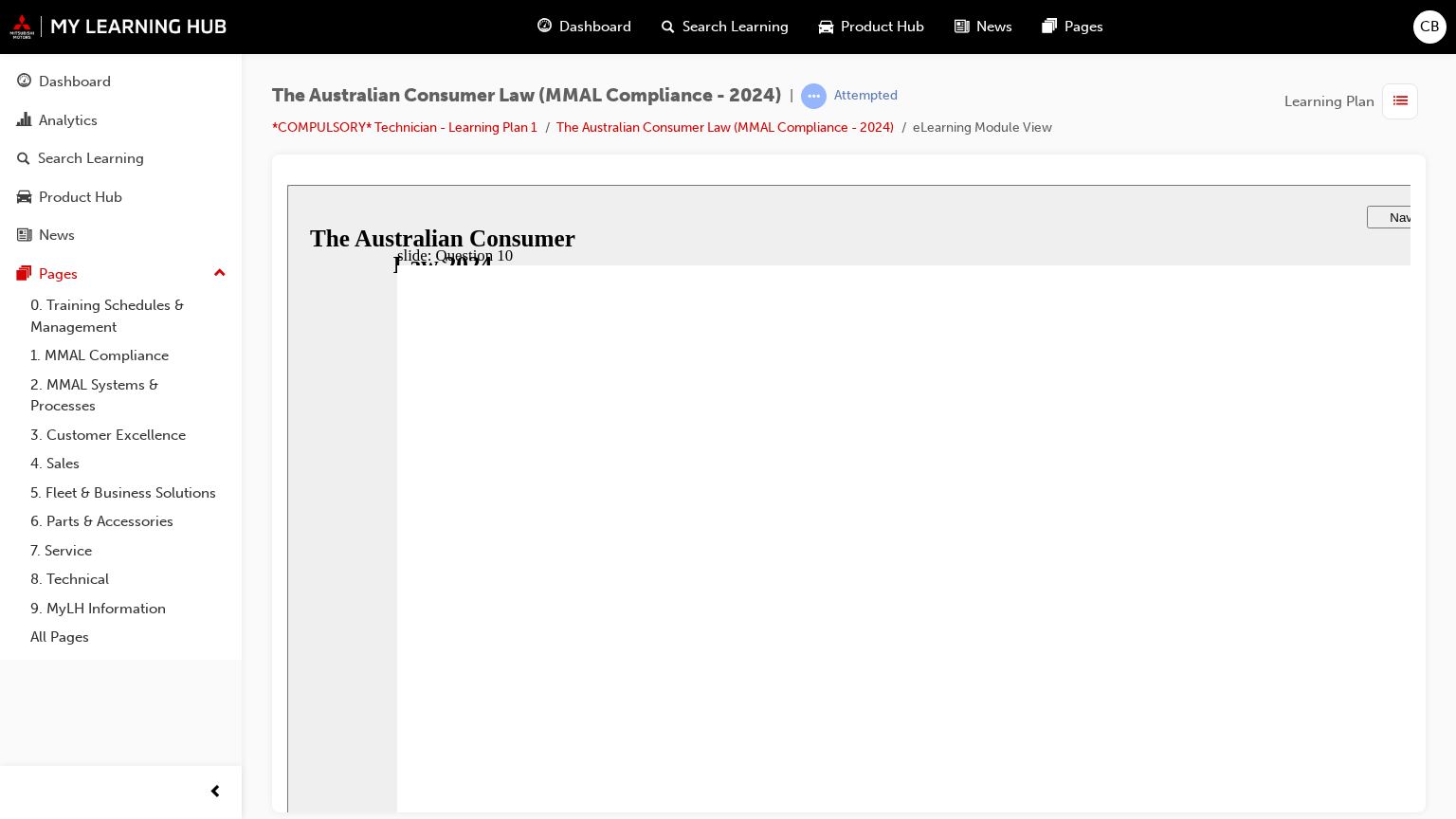
checkbox input "true"
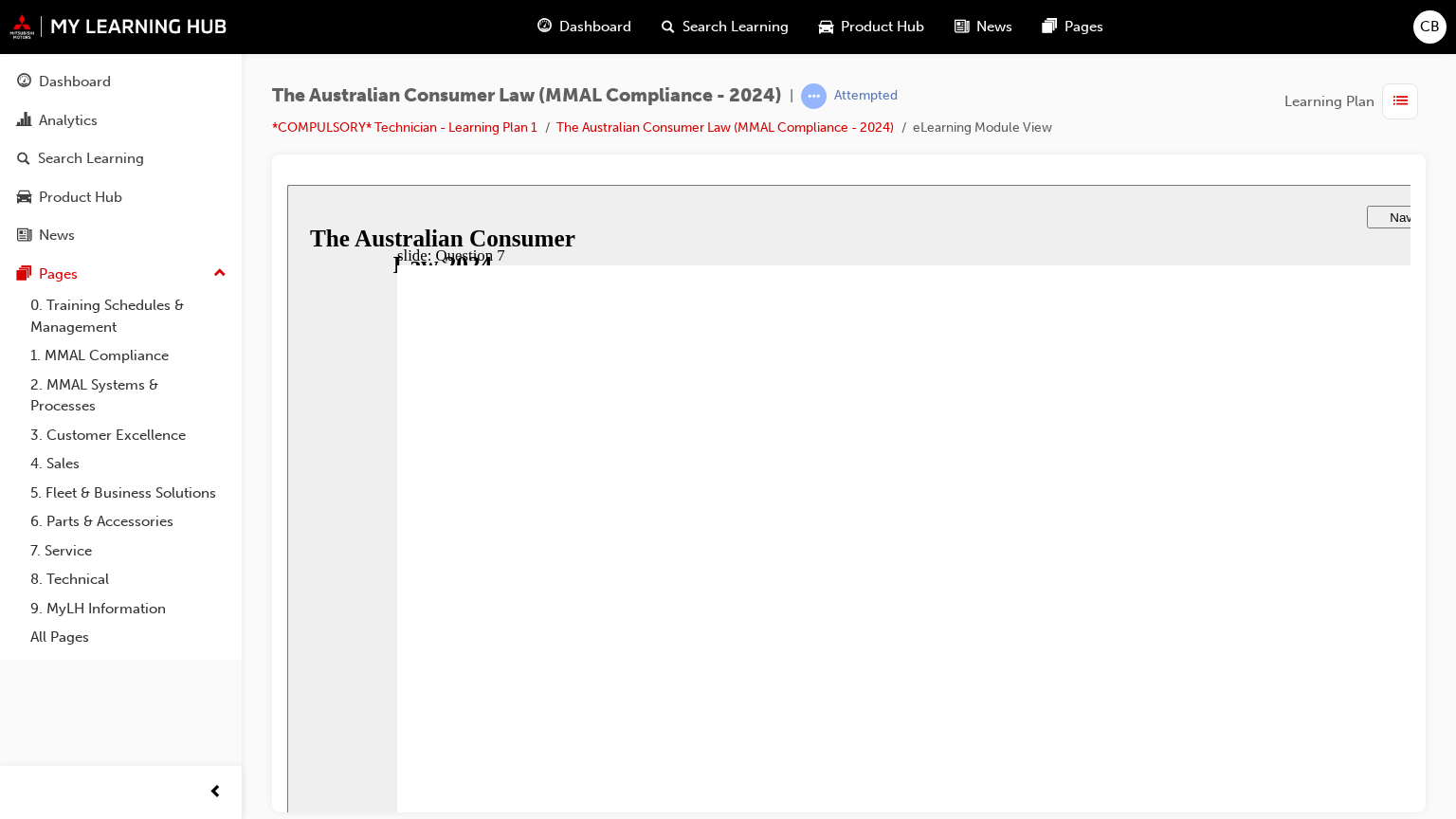
checkbox input "true"
radio input "true"
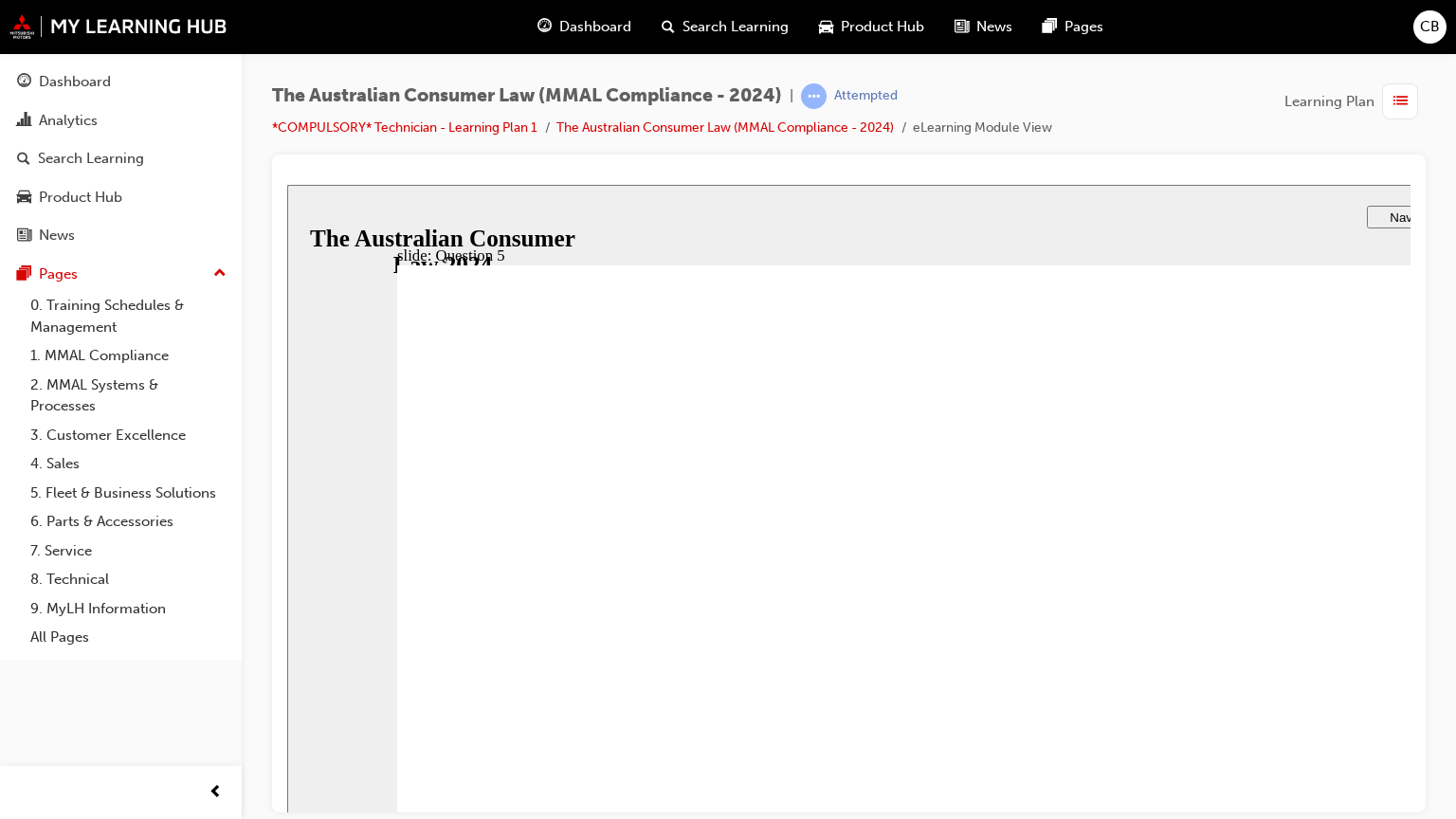
radio input "true"
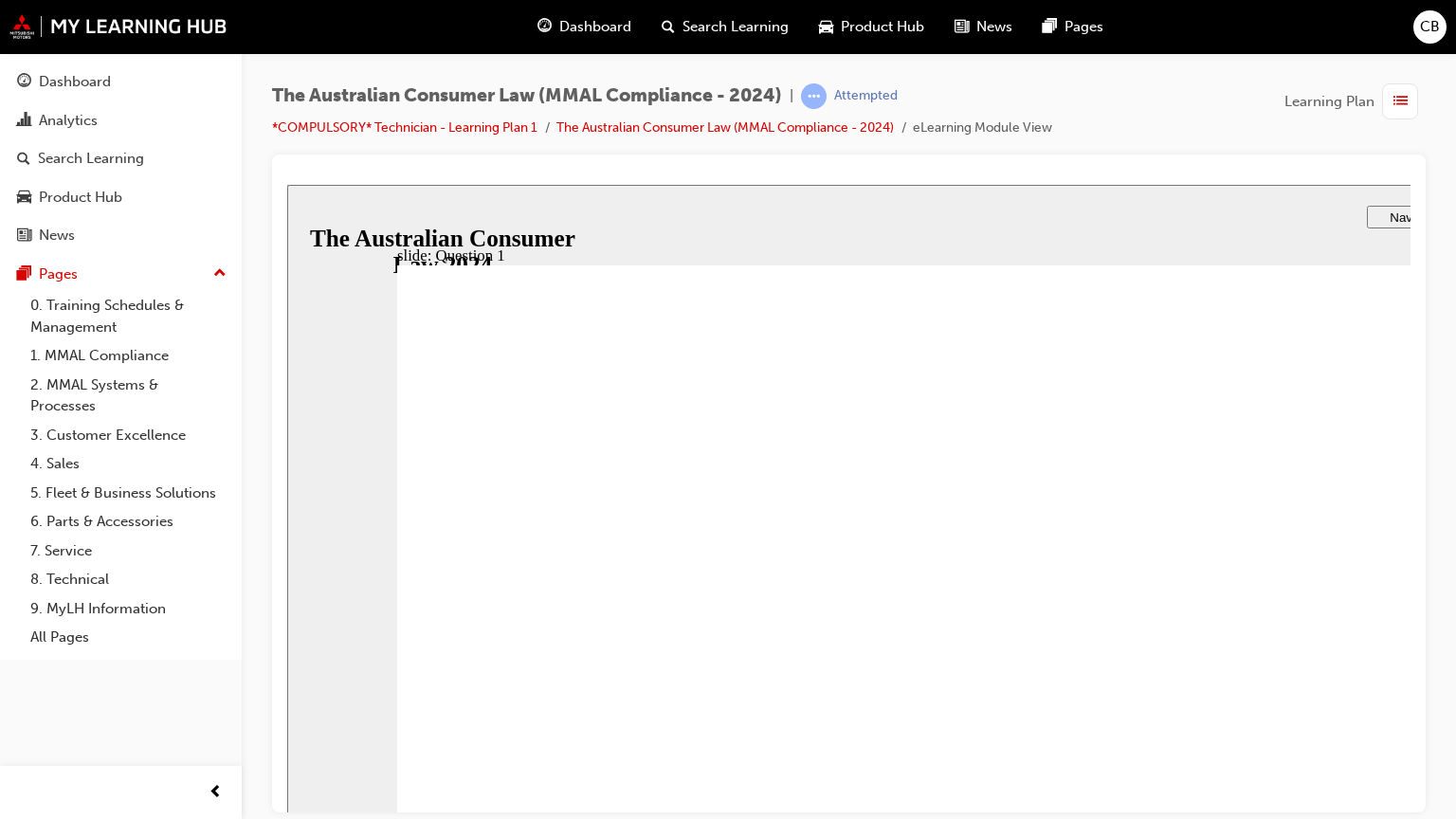
radio input "true"
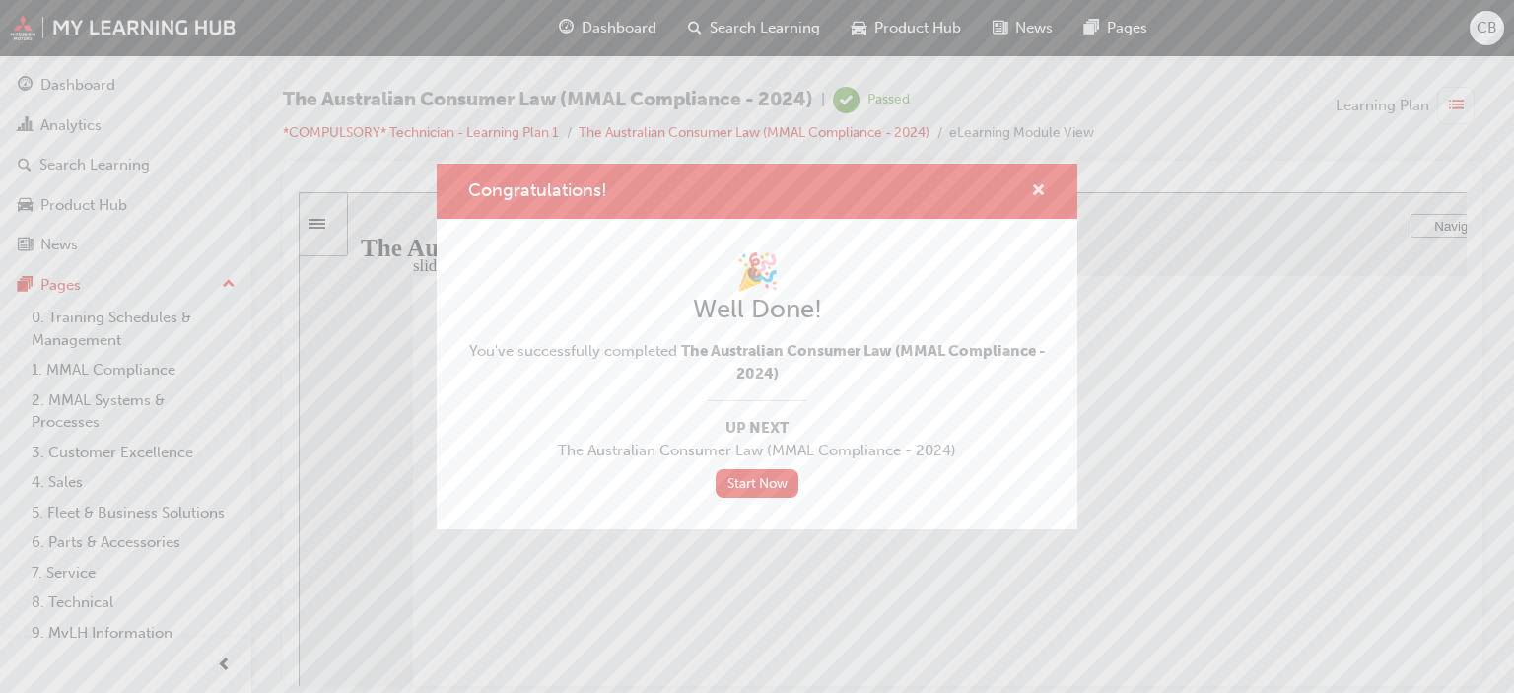
click at [1033, 188] on span "cross-icon" at bounding box center [1038, 192] width 15 height 18
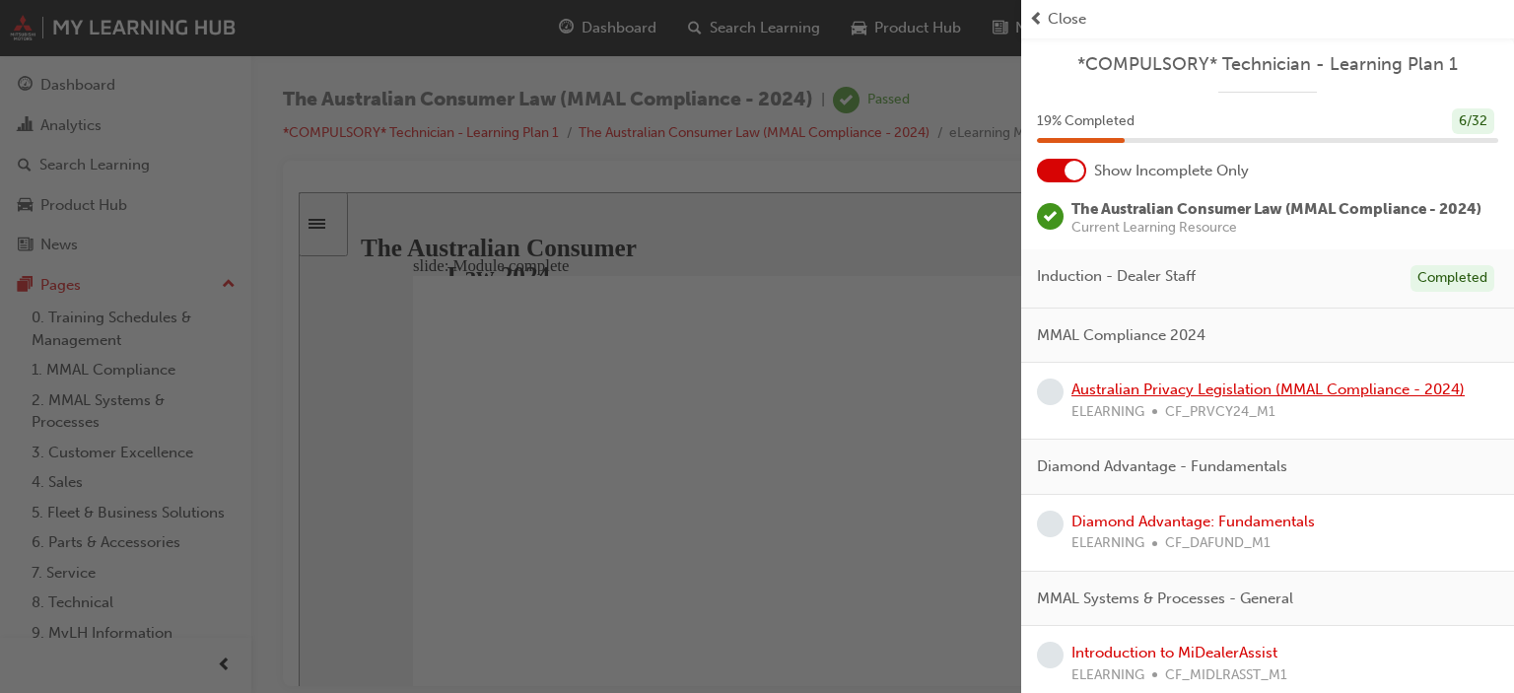
click at [1209, 384] on link "Australian Privacy Legislation (MMAL Compliance - 2024)" at bounding box center [1267, 389] width 393 height 18
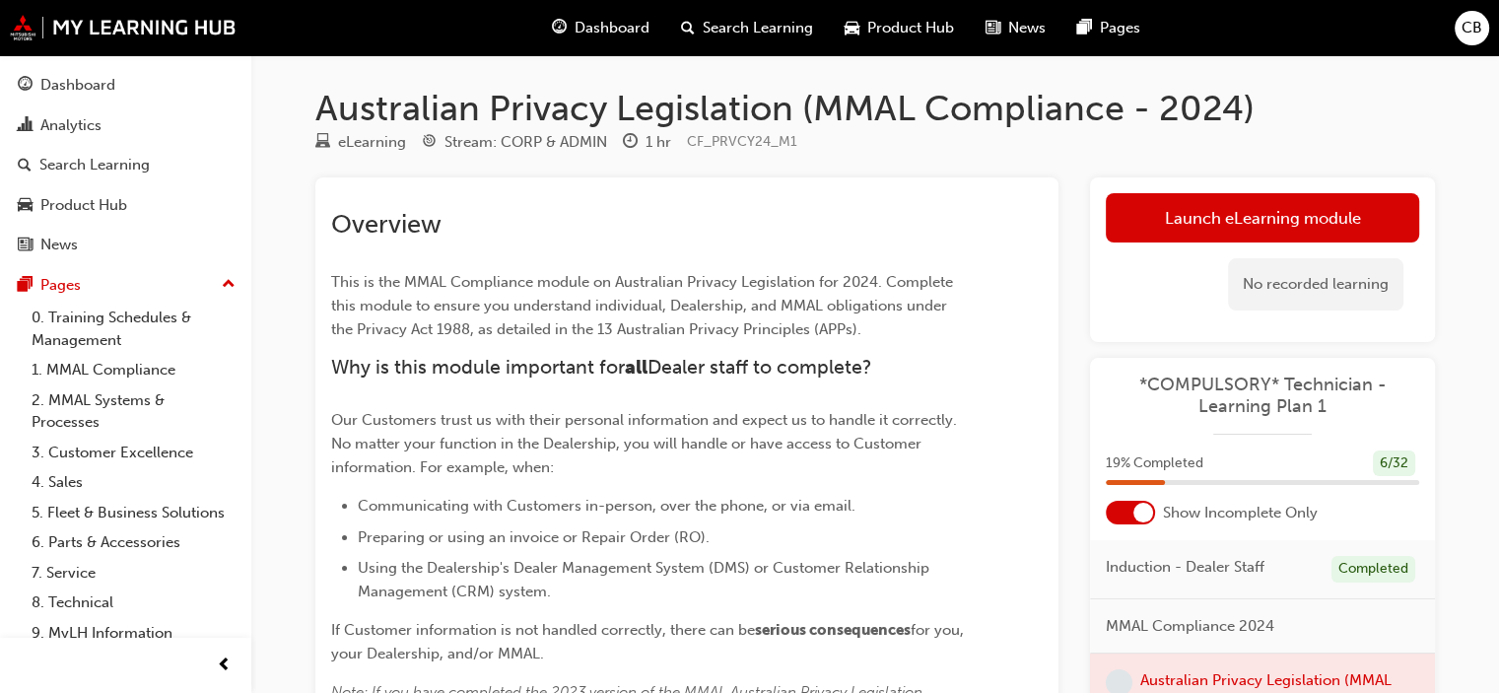
scroll to position [2, 0]
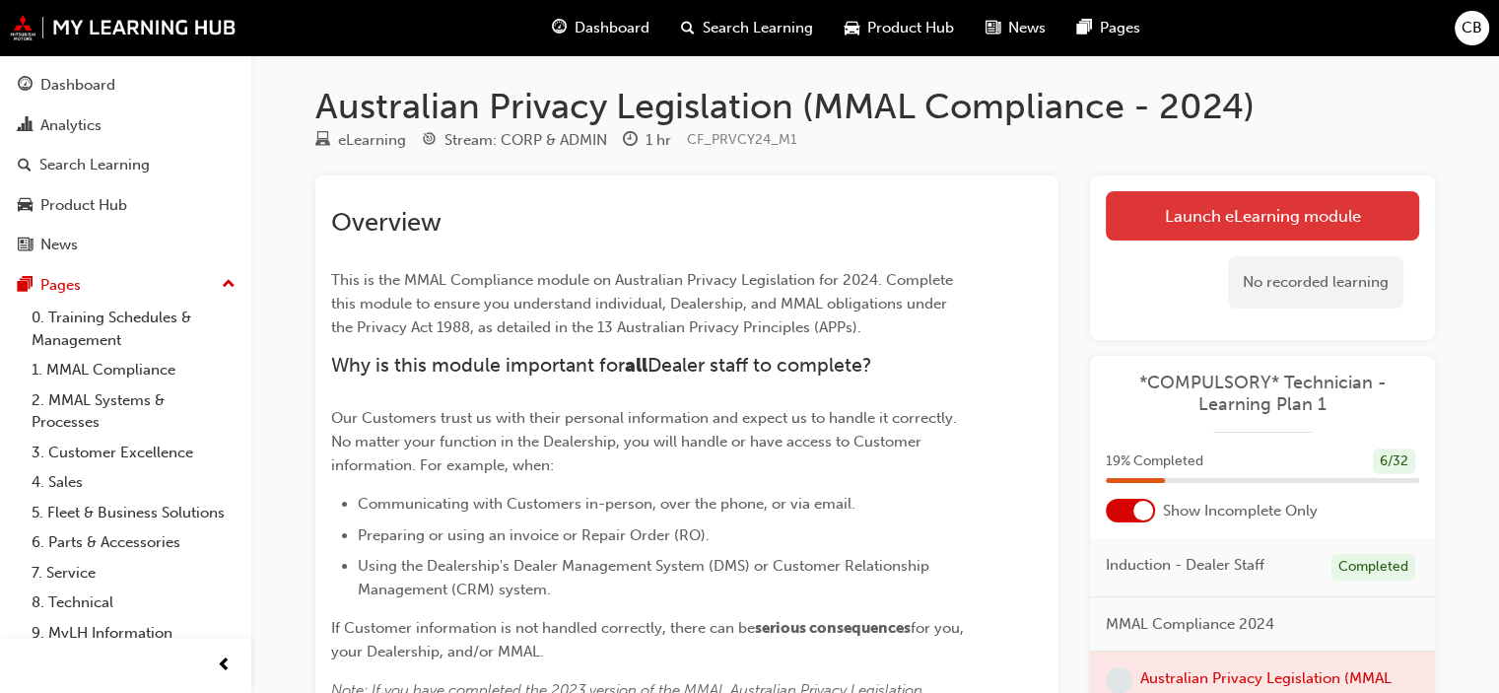
click at [1151, 200] on link "Launch eLearning module" at bounding box center [1262, 215] width 313 height 49
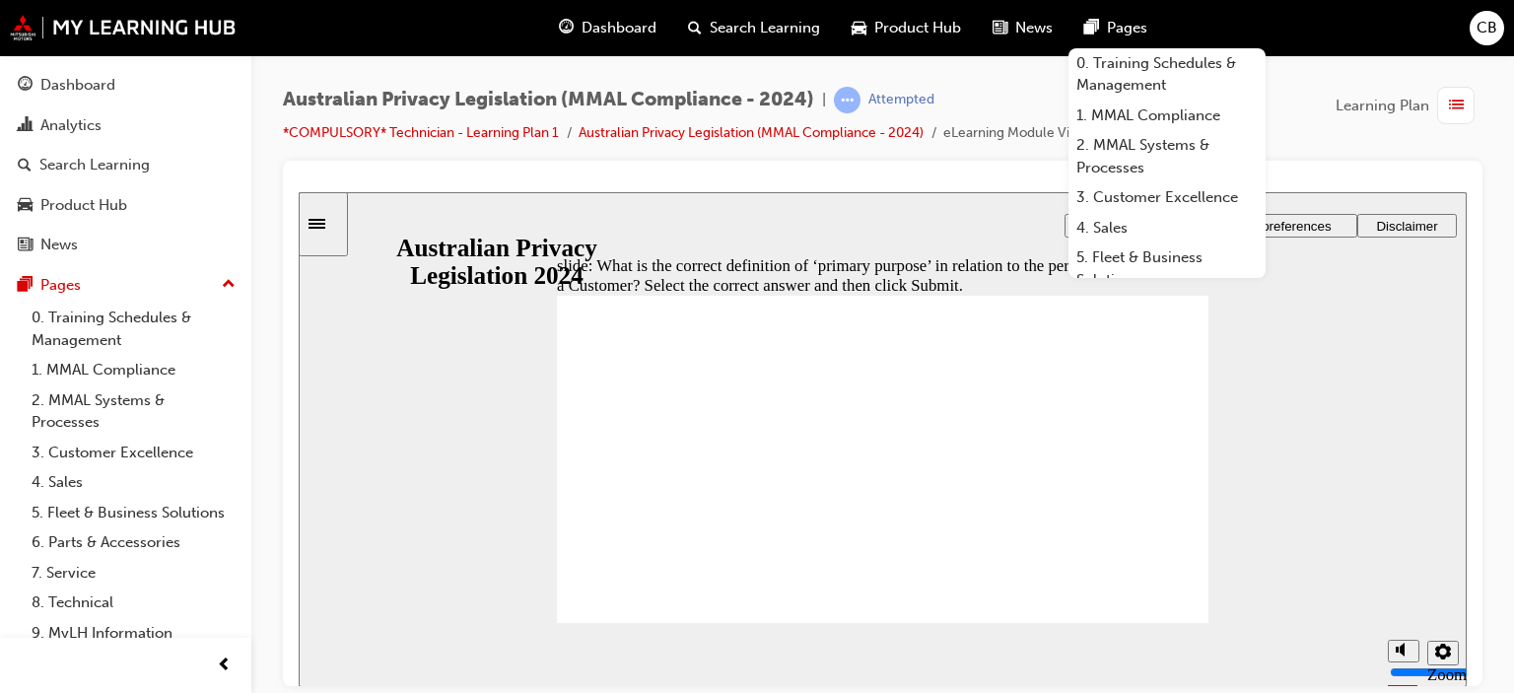
click at [573, 34] on div "Dashboard" at bounding box center [607, 28] width 129 height 40
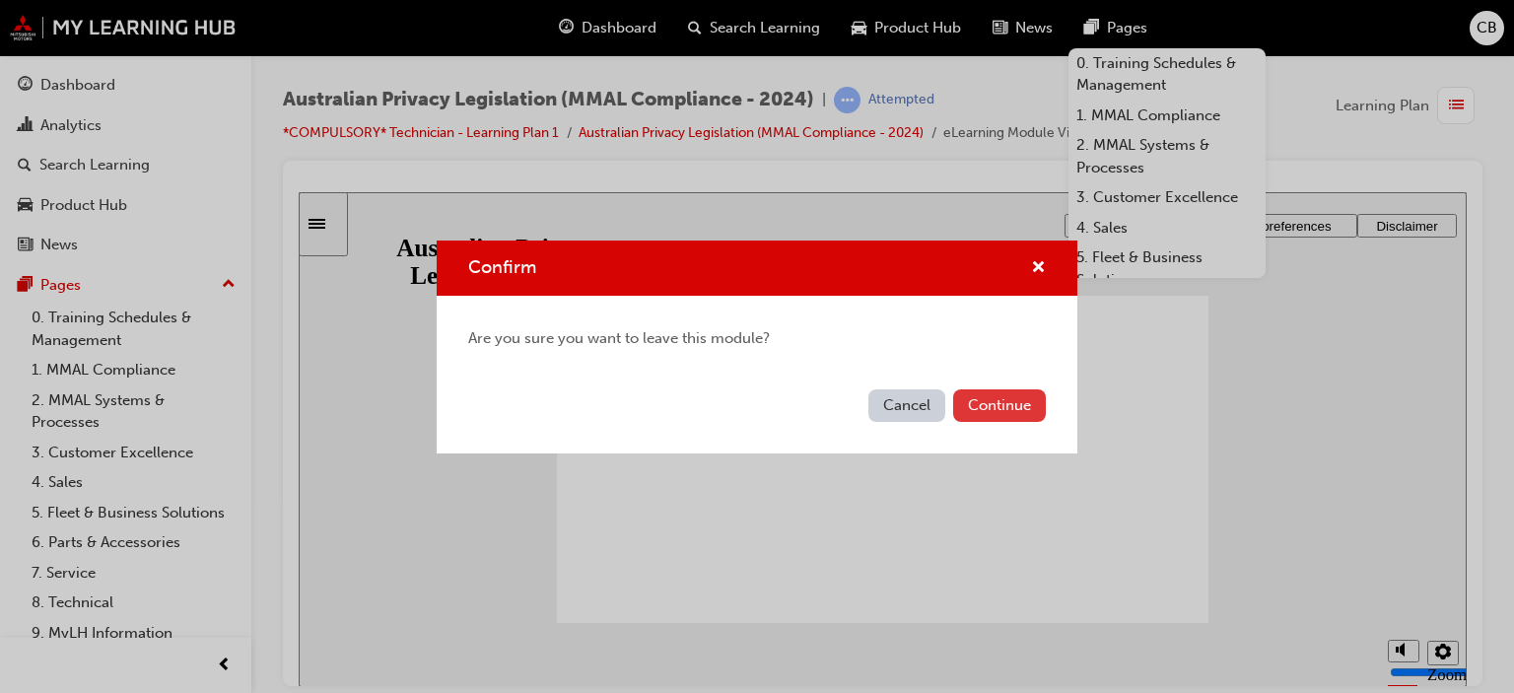
click at [963, 410] on button "Continue" at bounding box center [999, 405] width 93 height 33
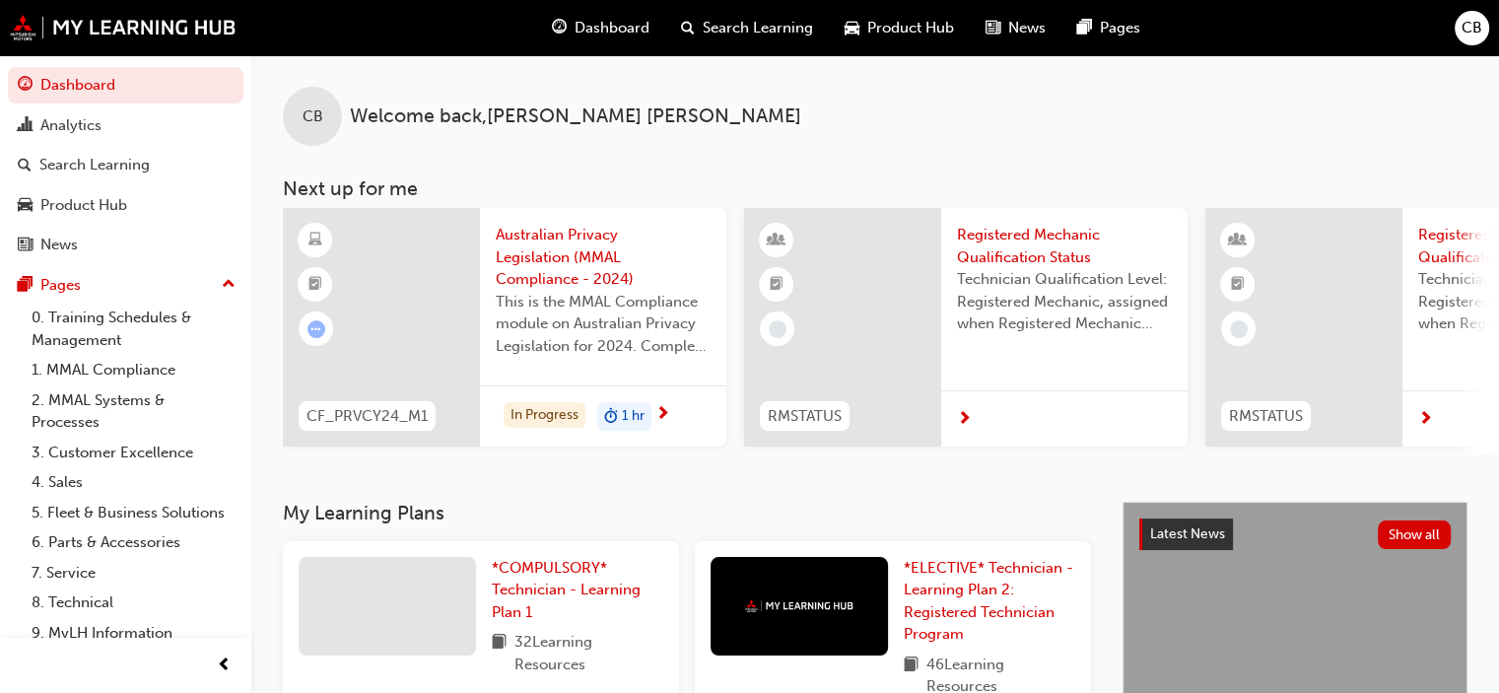
click at [835, 109] on div "CB Welcome back , CONNOR BAILEY" at bounding box center [875, 100] width 1248 height 91
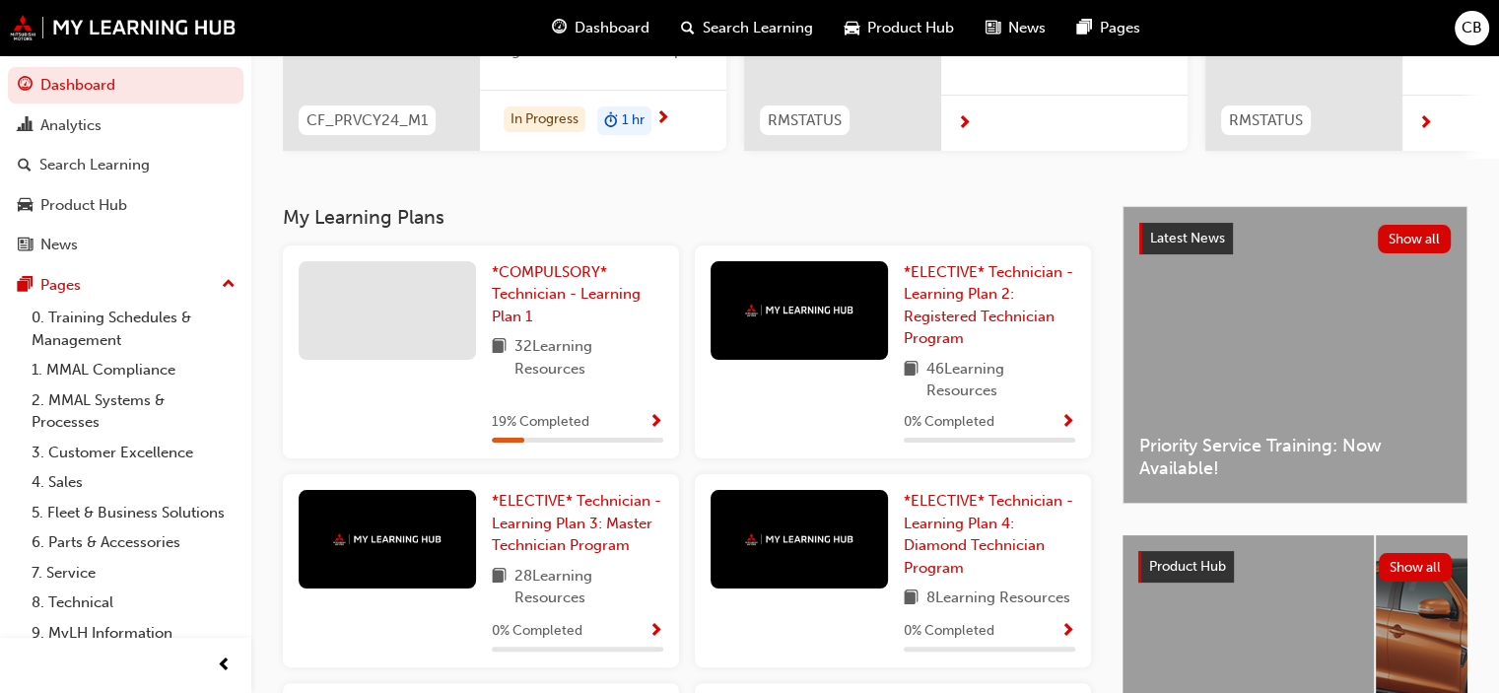
scroll to position [313, 0]
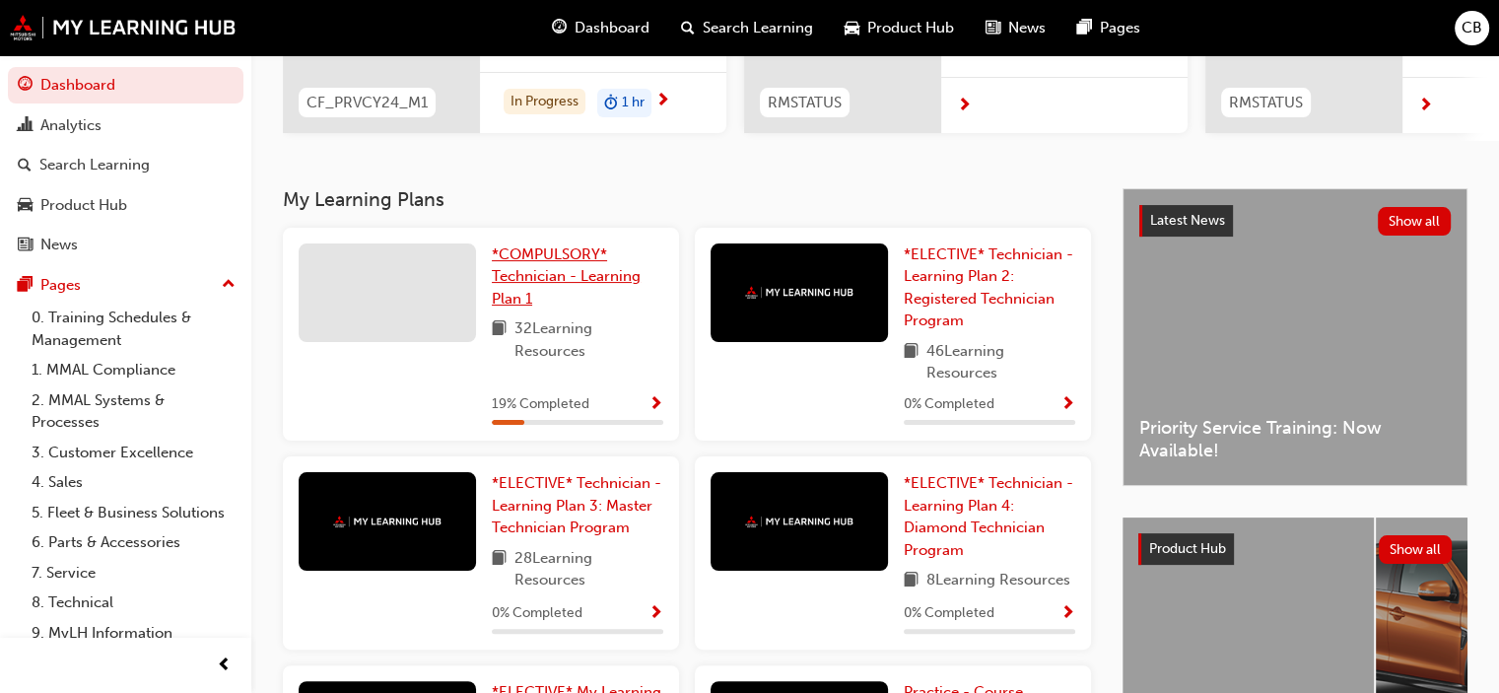
click at [518, 299] on span "*COMPULSORY* Technician - Learning Plan 1" at bounding box center [566, 276] width 149 height 62
